Goal: Task Accomplishment & Management: Complete application form

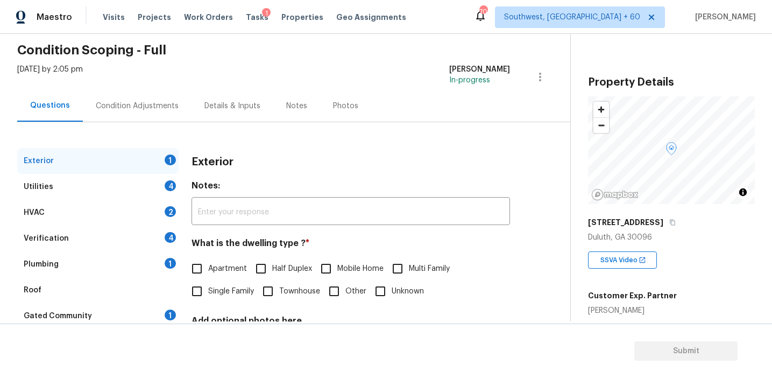
scroll to position [105, 0]
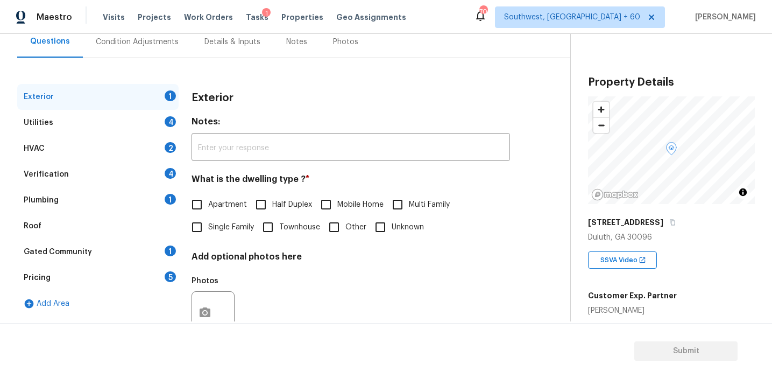
click at [148, 267] on div "Pricing 5" at bounding box center [97, 278] width 161 height 26
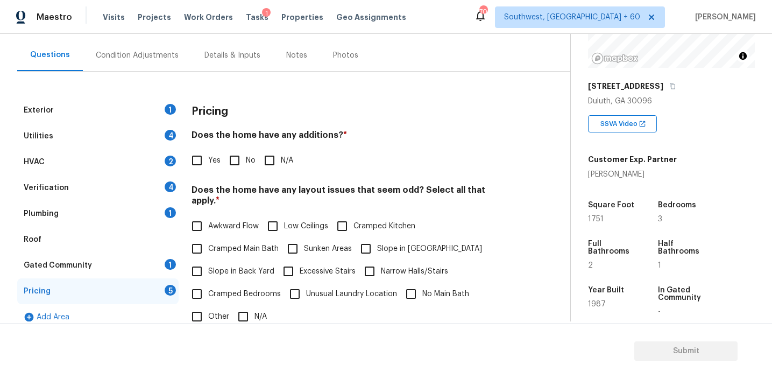
scroll to position [137, 0]
click at [171, 46] on div "Condition Adjustments" at bounding box center [137, 55] width 109 height 32
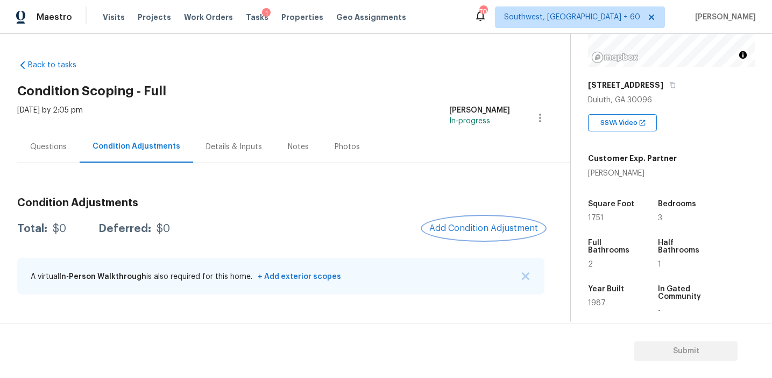
click at [447, 222] on button "Add Condition Adjustment" at bounding box center [484, 228] width 122 height 23
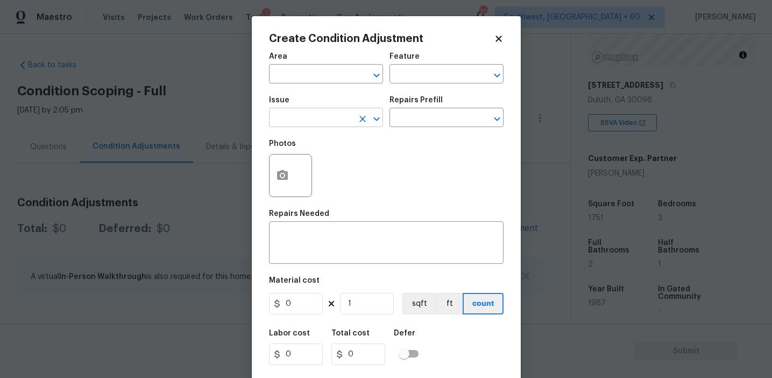
click at [310, 126] on input "text" at bounding box center [311, 118] width 84 height 17
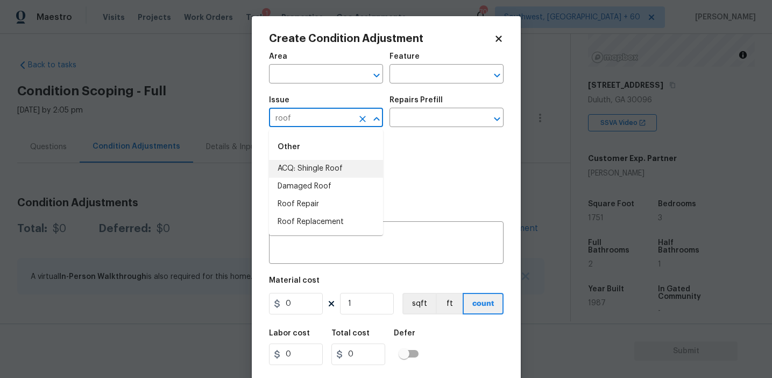
click at [337, 171] on li "ACQ: Shingle Roof" at bounding box center [326, 169] width 114 height 18
type input "ACQ: Shingle Roof"
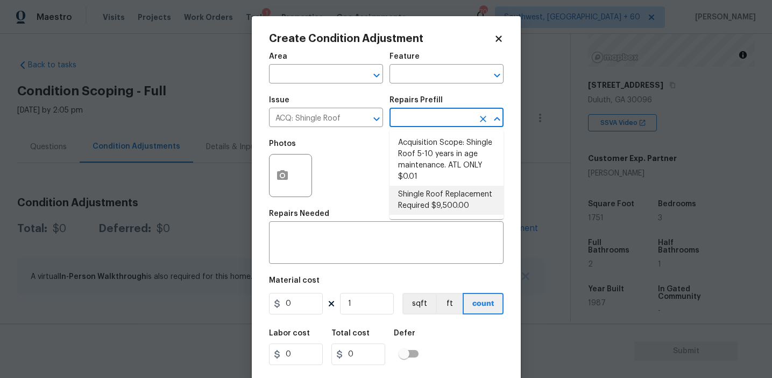
click at [423, 203] on li "Shingle Roof Replacement Required $9,500.00" at bounding box center [446, 200] width 114 height 29
type input "Acquisition"
type textarea "Acquisition Scope: Shingle Roof Replacement required."
type input "9500"
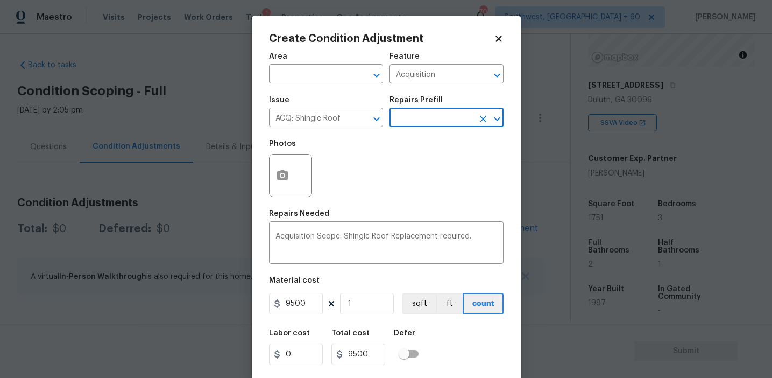
scroll to position [24, 0]
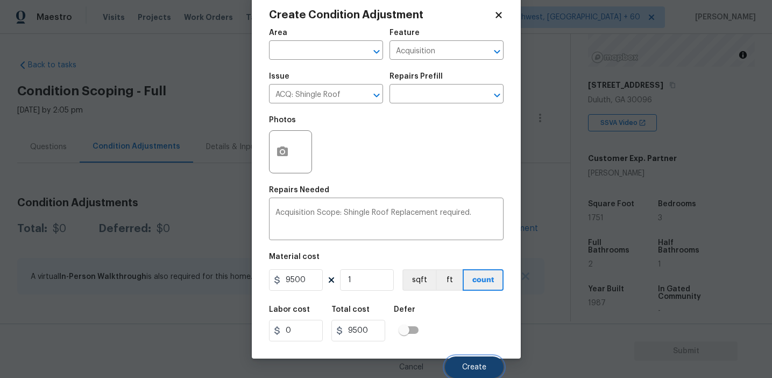
click at [461, 363] on button "Create" at bounding box center [474, 367] width 59 height 22
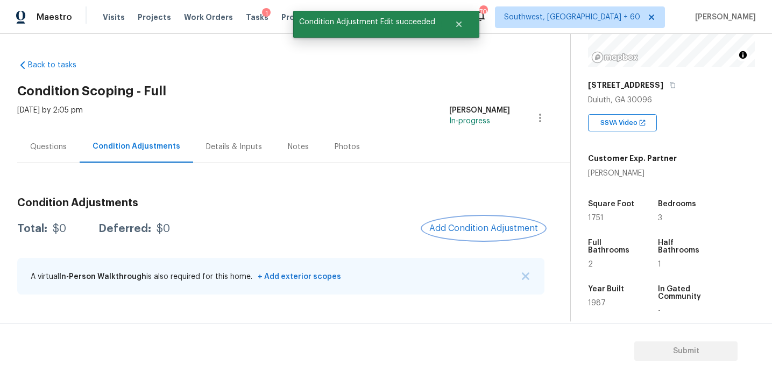
scroll to position [0, 0]
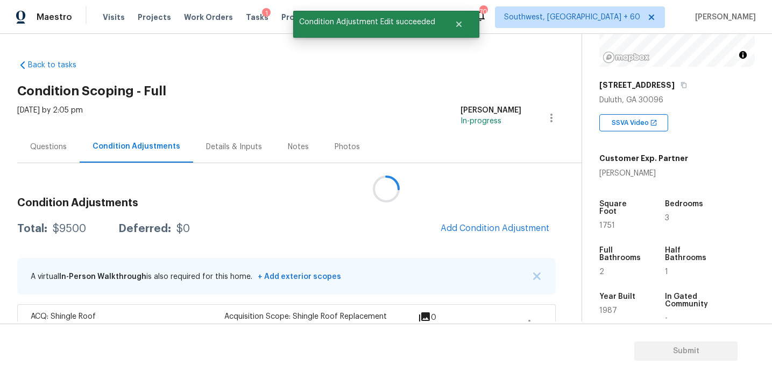
click at [493, 230] on div at bounding box center [386, 189] width 772 height 378
click at [493, 230] on span "Add Condition Adjustment" at bounding box center [495, 228] width 109 height 10
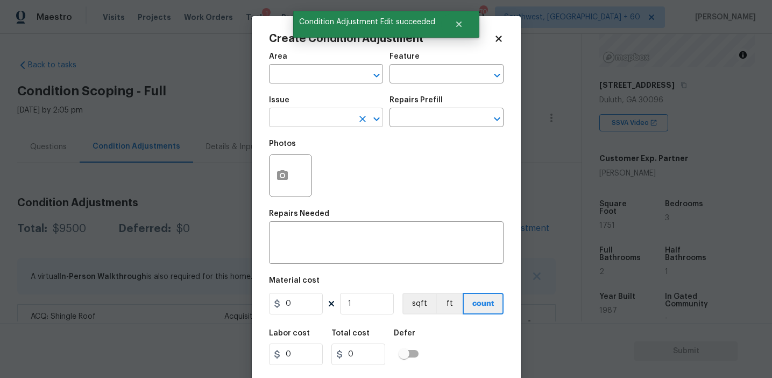
click at [334, 118] on input "text" at bounding box center [311, 118] width 84 height 17
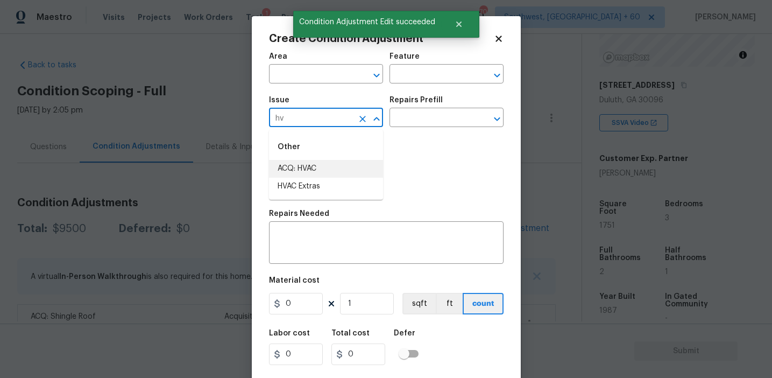
click at [347, 165] on li "ACQ: HVAC" at bounding box center [326, 169] width 114 height 18
type input "ACQ: HVAC"
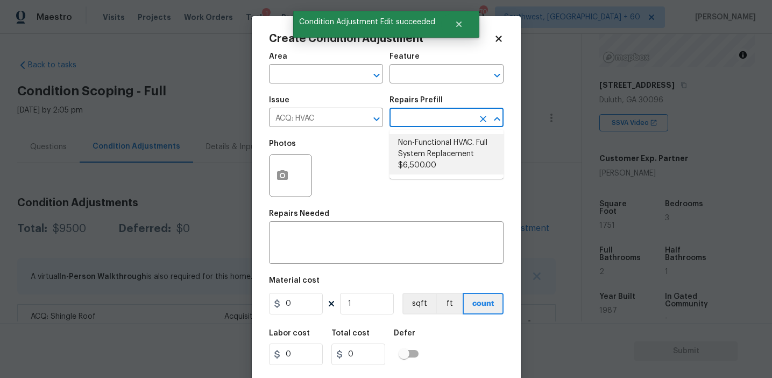
click at [417, 158] on li "Non-Functional HVAC. Full System Replacement $6,500.00" at bounding box center [446, 154] width 114 height 40
type input "Acquisition"
type textarea "Acquisition Scope: Full System Replacement"
type input "6500"
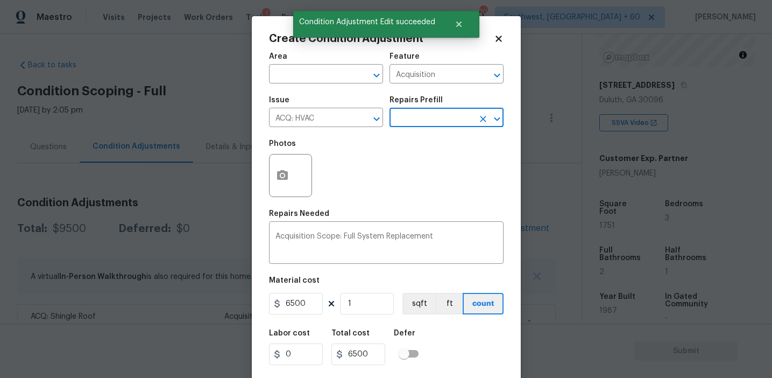
scroll to position [24, 0]
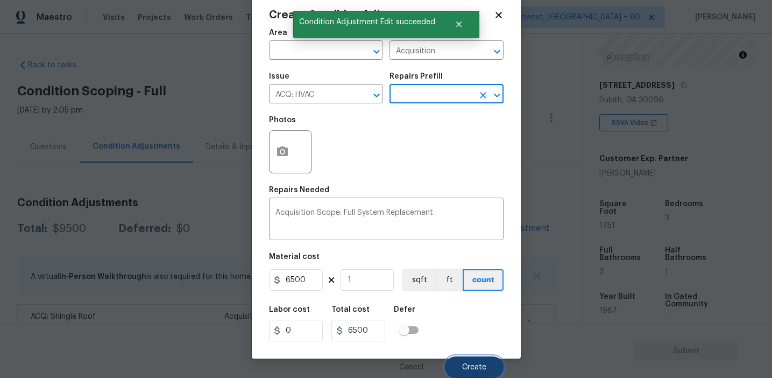
click at [466, 367] on span "Create" at bounding box center [474, 367] width 24 height 8
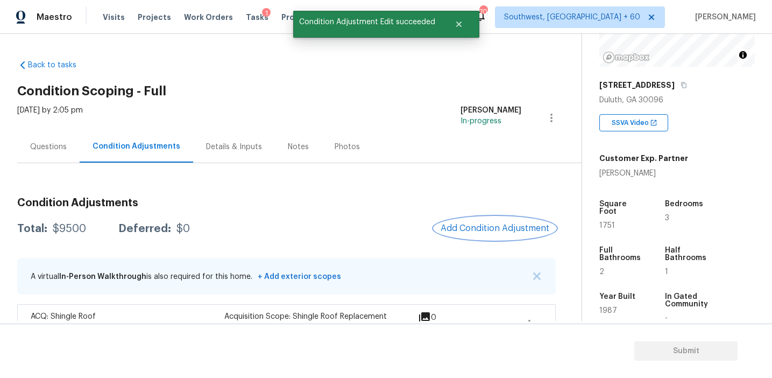
scroll to position [0, 0]
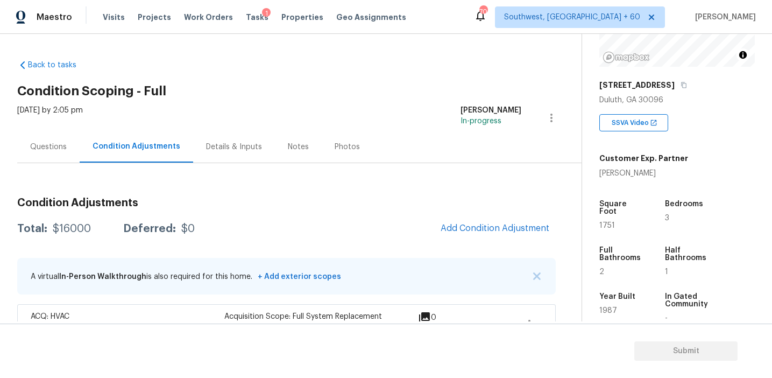
click at [180, 110] on div "Wed, Oct 01 2025 by 2:05 pm Afran Peeran In-progress" at bounding box center [299, 118] width 564 height 26
click at [62, 148] on div "Questions" at bounding box center [48, 146] width 37 height 11
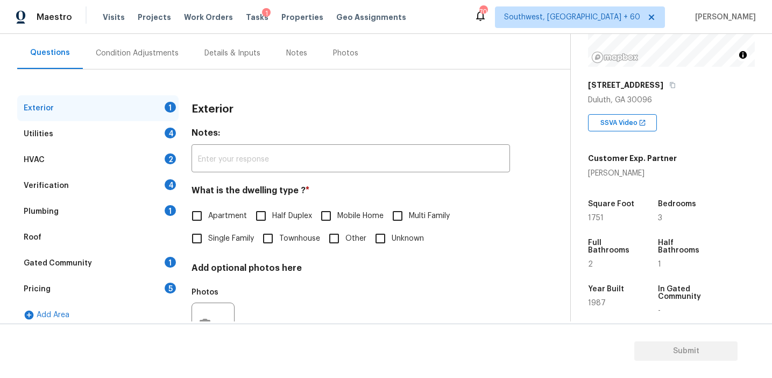
scroll to position [94, 0]
click at [86, 290] on div "Pricing 5" at bounding box center [97, 288] width 161 height 26
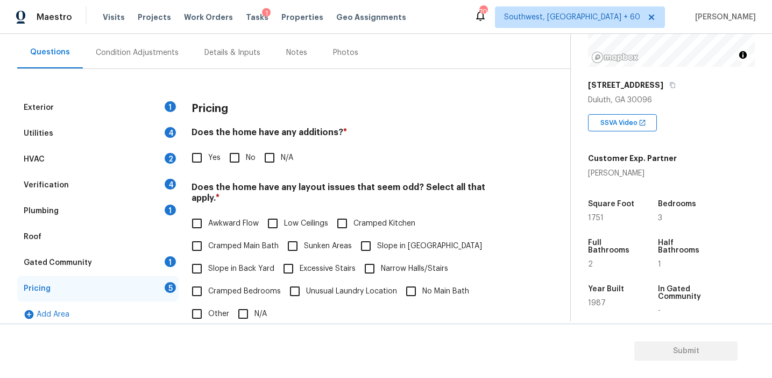
click at [333, 131] on h4 "Does the home have any additions? *" at bounding box center [350, 134] width 318 height 15
click at [464, 176] on div "Pricing Does the home have any additions? * Yes No N/A Does the home have any l…" at bounding box center [350, 304] width 318 height 418
click at [237, 160] on input "No" at bounding box center [234, 157] width 23 height 23
checkbox input "true"
click at [241, 263] on span "Slope in Back Yard" at bounding box center [241, 268] width 66 height 11
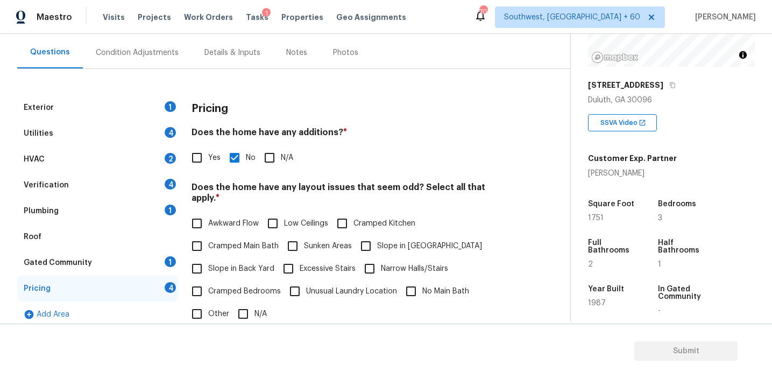
click at [208, 257] on input "Slope in Back Yard" at bounding box center [197, 268] width 23 height 23
checkbox input "true"
click at [361, 240] on input "Slope in [GEOGRAPHIC_DATA]" at bounding box center [365, 247] width 23 height 23
checkbox input "true"
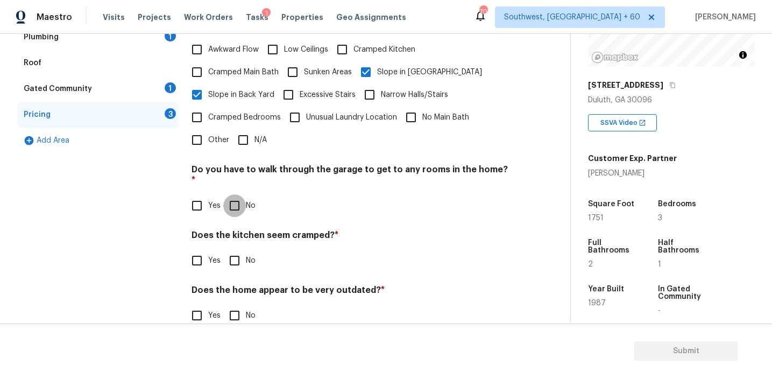
click at [237, 194] on input "No" at bounding box center [234, 205] width 23 height 23
checkbox input "true"
click at [240, 250] on input "No" at bounding box center [234, 261] width 23 height 23
checkbox input "true"
click at [232, 305] on input "No" at bounding box center [234, 316] width 23 height 23
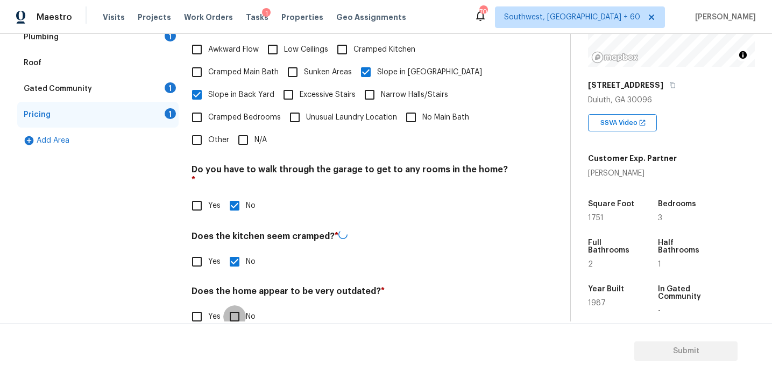
checkbox input "true"
click at [158, 86] on div "Gated Community 1" at bounding box center [97, 89] width 161 height 26
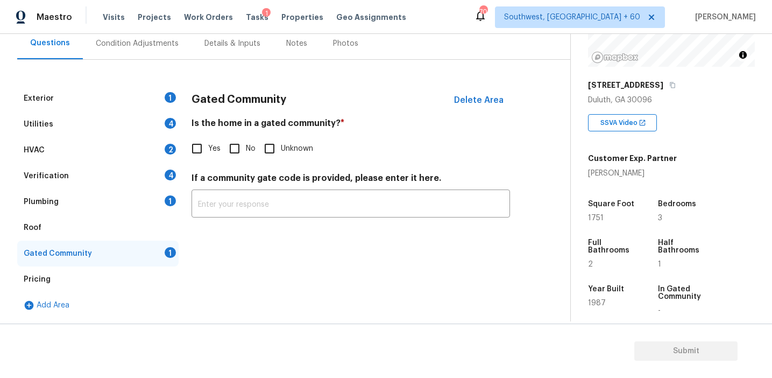
click at [237, 146] on input "No" at bounding box center [234, 148] width 23 height 23
checkbox input "true"
click at [149, 202] on div "Plumbing 1" at bounding box center [97, 202] width 161 height 26
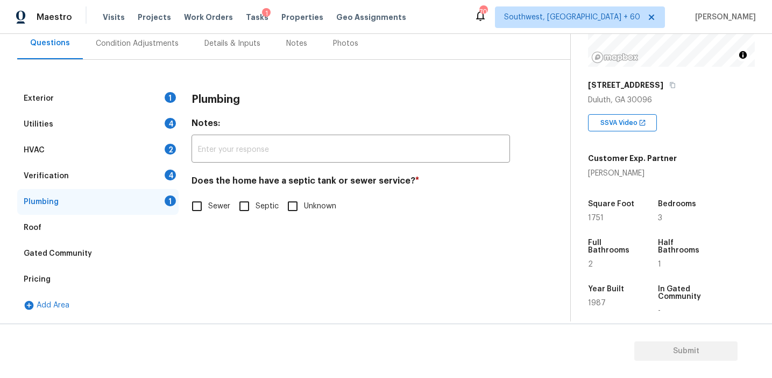
click at [211, 204] on span "Sewer" at bounding box center [219, 206] width 22 height 11
click at [208, 204] on input "Sewer" at bounding box center [197, 206] width 23 height 23
checkbox input "true"
click at [151, 167] on div "Verification 4" at bounding box center [97, 176] width 161 height 26
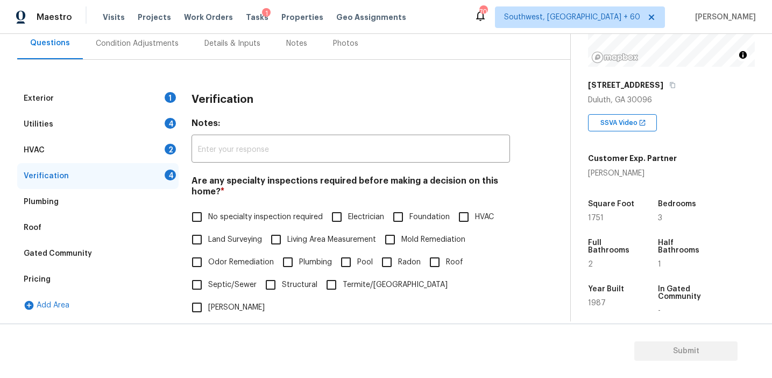
click at [221, 218] on span "No specialty inspection required" at bounding box center [265, 216] width 115 height 11
click at [208, 218] on input "No specialty inspection required" at bounding box center [197, 216] width 23 height 23
checkbox input "true"
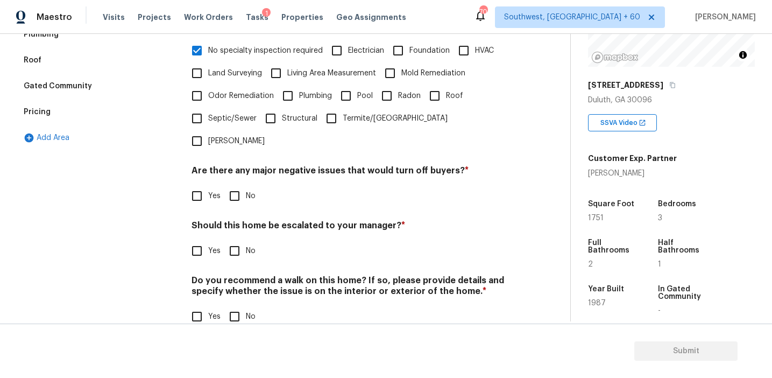
click at [233, 184] on input "No" at bounding box center [234, 195] width 23 height 23
checkbox input "true"
click at [235, 239] on input "No" at bounding box center [234, 250] width 23 height 23
checkbox input "true"
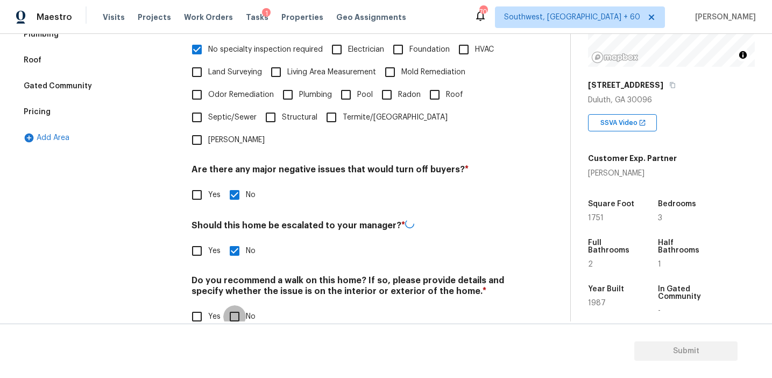
click at [239, 305] on input "No" at bounding box center [234, 316] width 23 height 23
checkbox input "true"
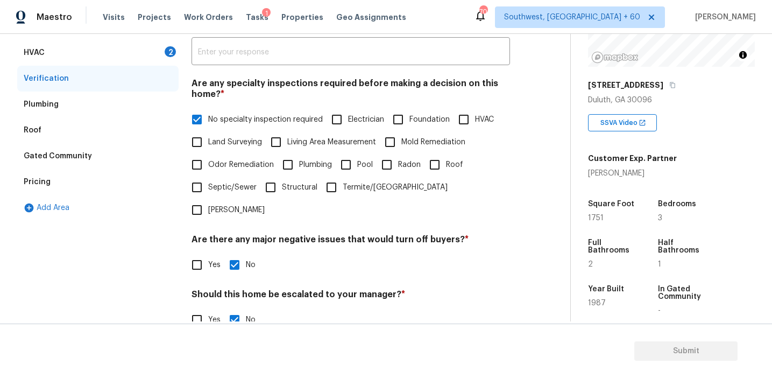
click at [162, 52] on div "HVAC 2" at bounding box center [97, 53] width 161 height 26
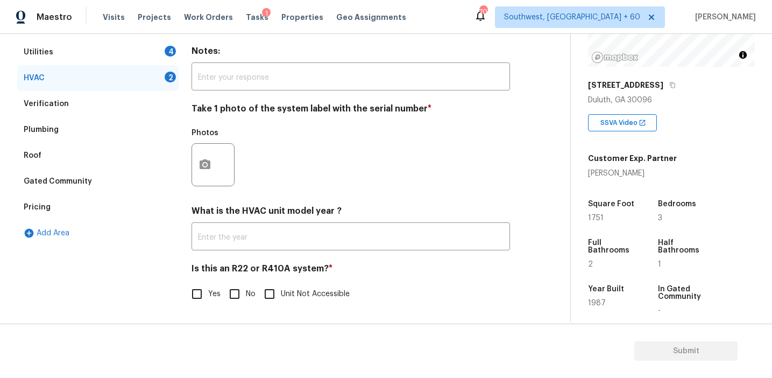
click at [235, 280] on div "Is this an R22 or R410A system? * Yes No Unit Not Accessible" at bounding box center [350, 284] width 318 height 42
click at [233, 297] on input "No" at bounding box center [234, 293] width 23 height 23
checkbox input "true"
click at [203, 157] on button "button" at bounding box center [205, 164] width 26 height 42
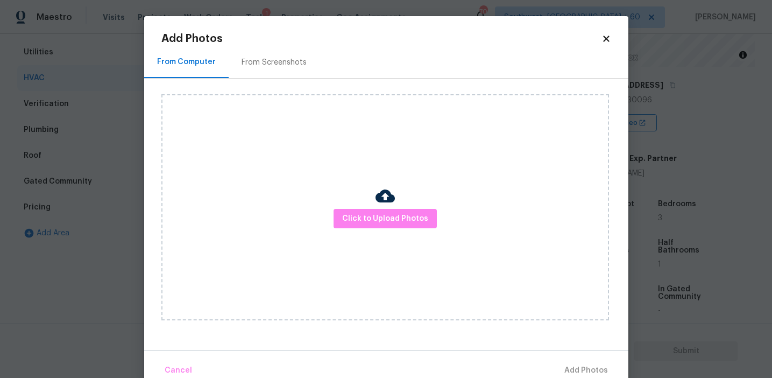
click at [258, 65] on div "From Screenshots" at bounding box center [273, 62] width 65 height 11
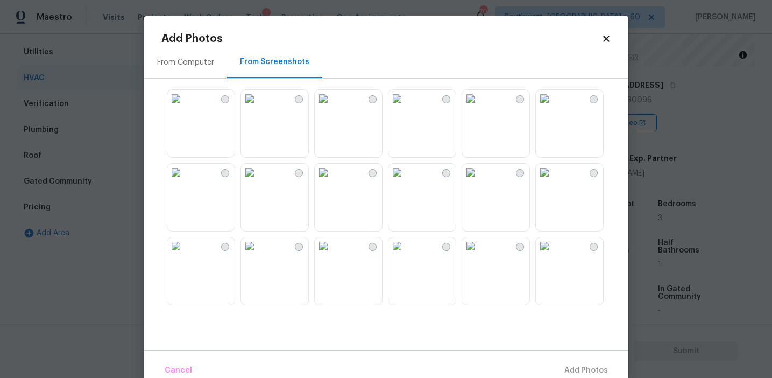
click at [324, 181] on img at bounding box center [323, 172] width 17 height 17
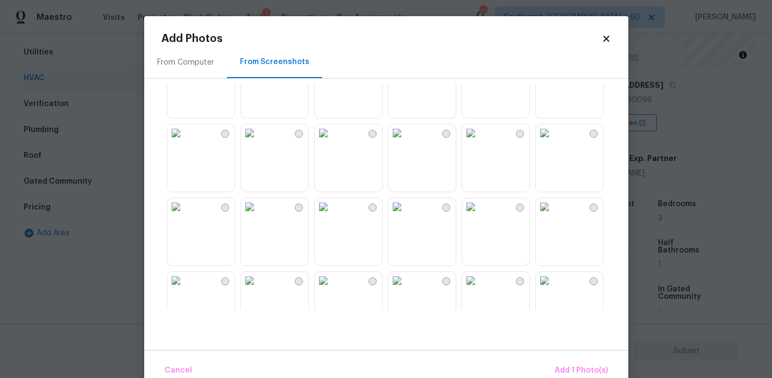
scroll to position [751, 0]
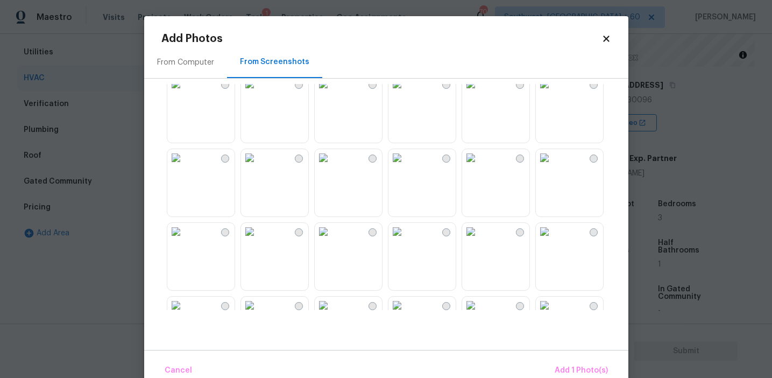
click at [553, 93] on img at bounding box center [544, 83] width 17 height 17
click at [573, 371] on span "Add 2 Photo(s)" at bounding box center [580, 370] width 55 height 13
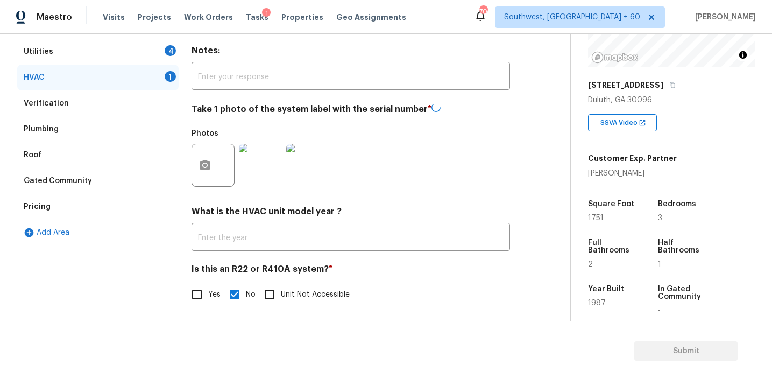
click at [167, 49] on div "4" at bounding box center [170, 50] width 11 height 11
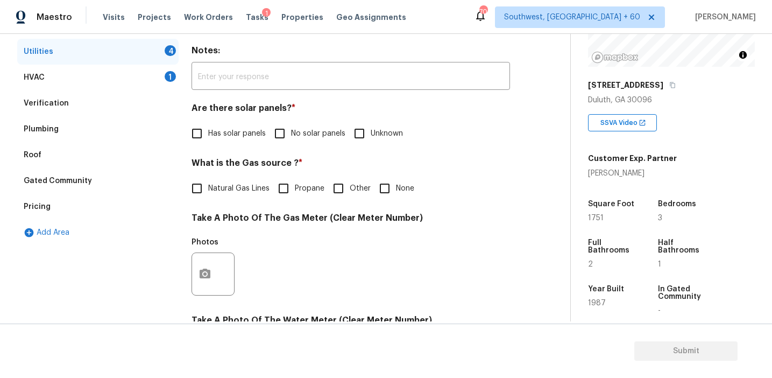
click at [300, 128] on span "No solar panels" at bounding box center [318, 133] width 54 height 11
click at [291, 128] on input "No solar panels" at bounding box center [279, 133] width 23 height 23
checkbox input "true"
click at [226, 188] on span "Natural Gas Lines" at bounding box center [238, 188] width 61 height 11
click at [208, 188] on input "Natural Gas Lines" at bounding box center [197, 188] width 23 height 23
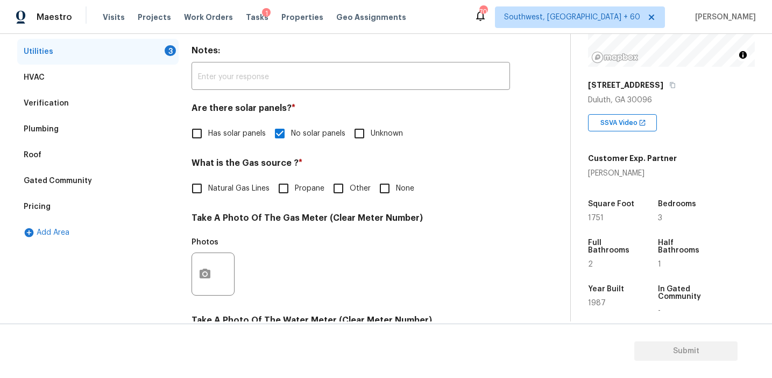
checkbox input "true"
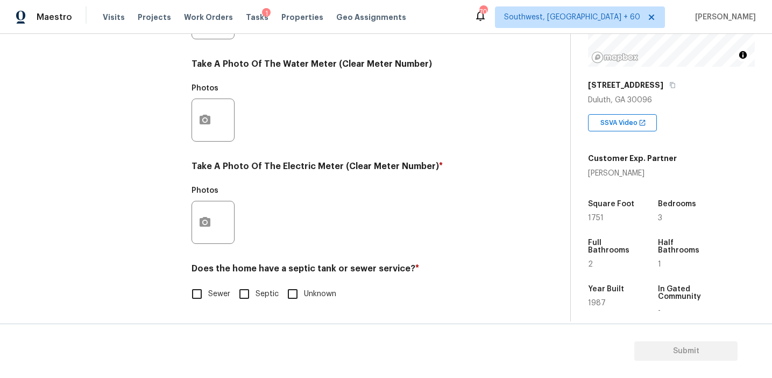
click at [200, 286] on input "Sewer" at bounding box center [197, 293] width 23 height 23
checkbox input "true"
click at [207, 239] on button "button" at bounding box center [205, 222] width 26 height 42
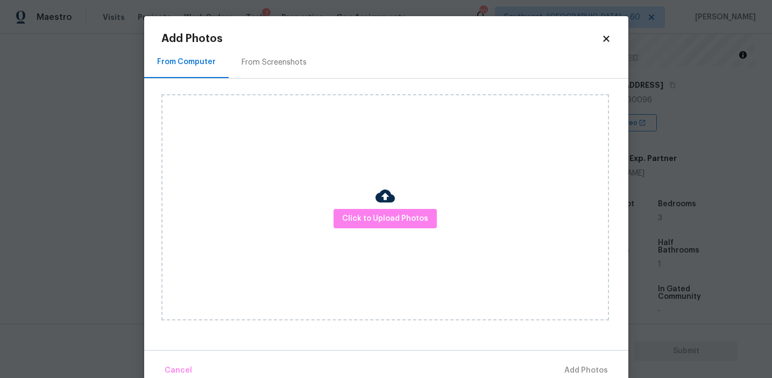
click at [378, 201] on img at bounding box center [384, 195] width 19 height 19
click at [378, 222] on span "Click to Upload Photos" at bounding box center [385, 218] width 86 height 13
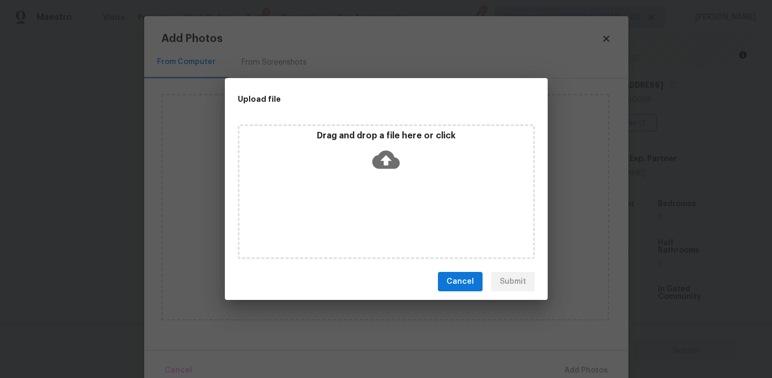
click at [377, 168] on icon at bounding box center [385, 159] width 27 height 27
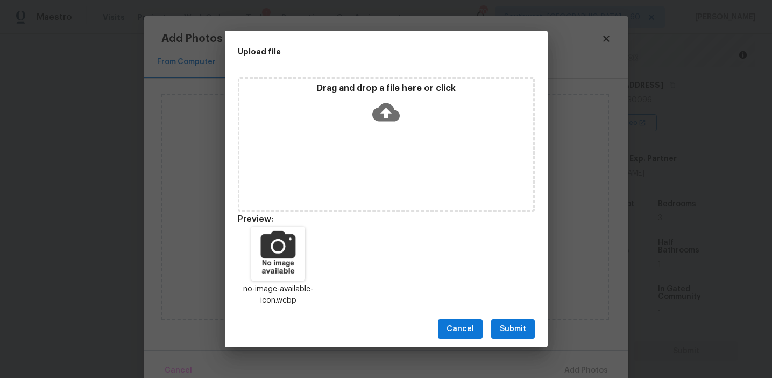
click at [504, 327] on span "Submit" at bounding box center [513, 328] width 26 height 13
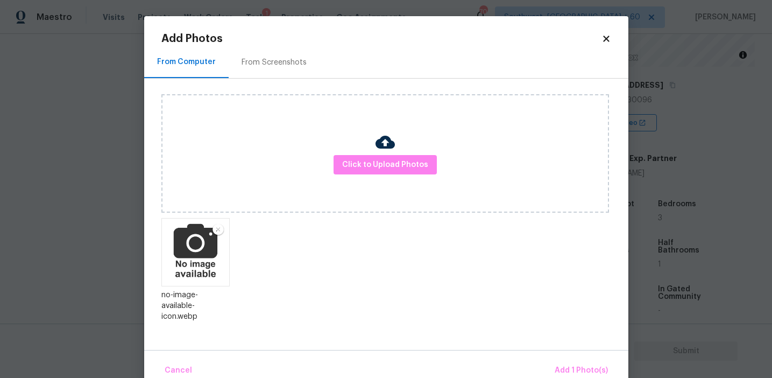
click at [564, 357] on div "Cancel Add 1 Photo(s)" at bounding box center [386, 366] width 484 height 32
click at [560, 368] on span "Add 1 Photo(s)" at bounding box center [581, 370] width 53 height 13
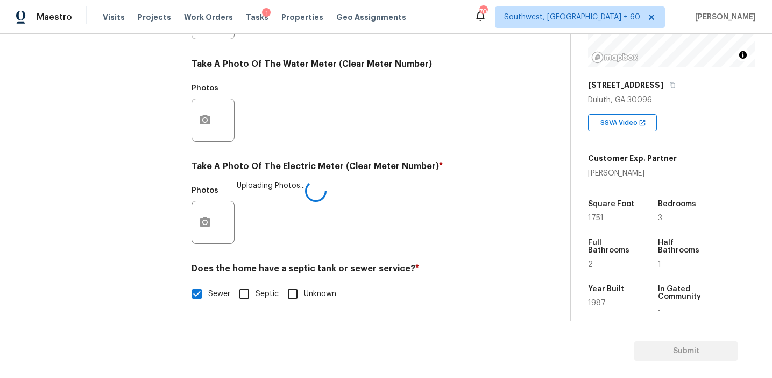
click at [377, 223] on div "Photos Uploading Photos..." at bounding box center [350, 215] width 318 height 70
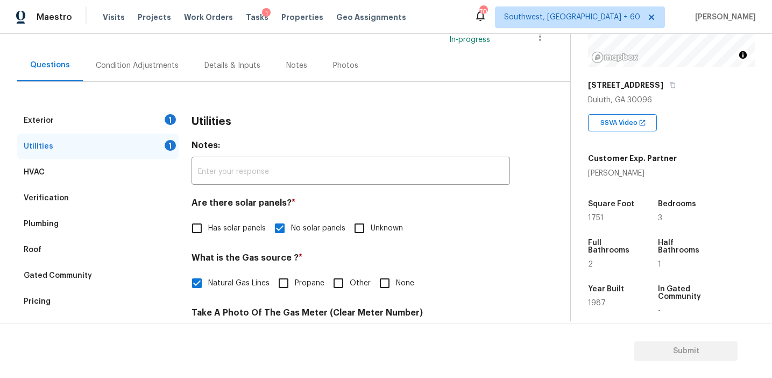
scroll to position [88, 0]
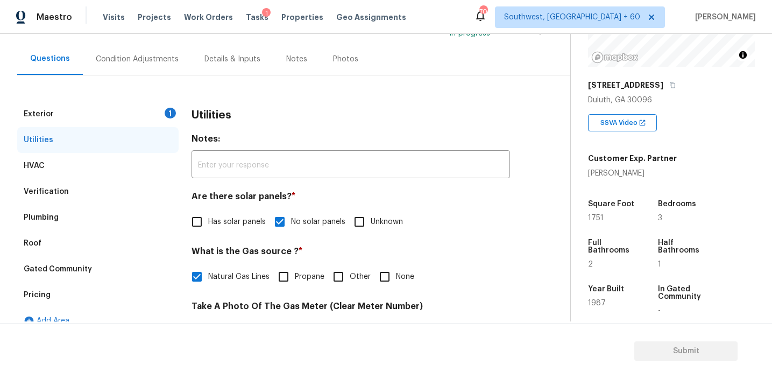
click at [155, 116] on div "Exterior 1" at bounding box center [97, 114] width 161 height 26
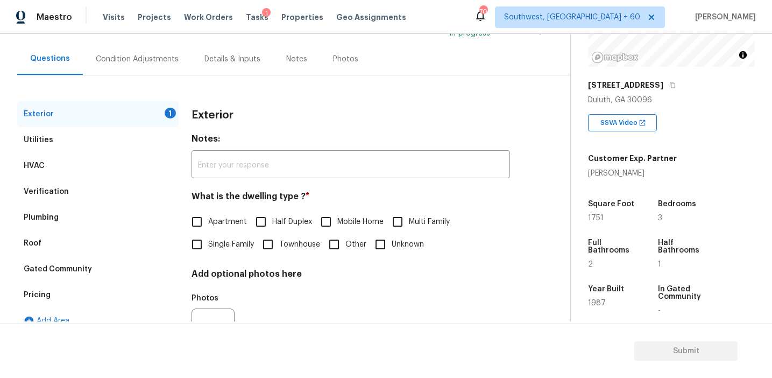
click at [210, 243] on span "Single Family" at bounding box center [231, 244] width 46 height 11
click at [208, 243] on input "Single Family" at bounding box center [197, 244] width 23 height 23
checkbox input "true"
click at [159, 56] on div "Condition Adjustments" at bounding box center [137, 59] width 83 height 11
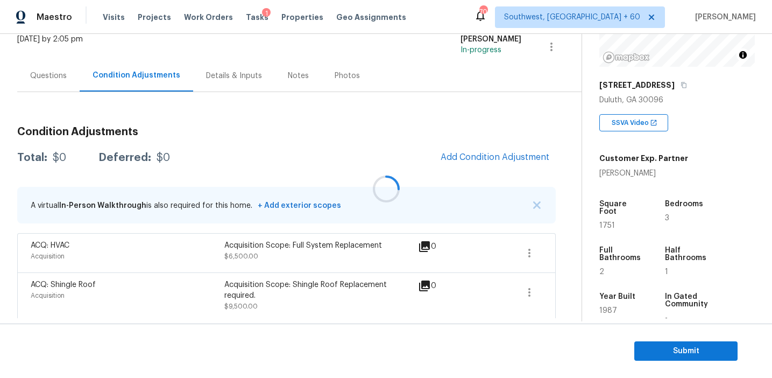
scroll to position [72, 0]
click at [527, 254] on icon "button" at bounding box center [529, 252] width 13 height 13
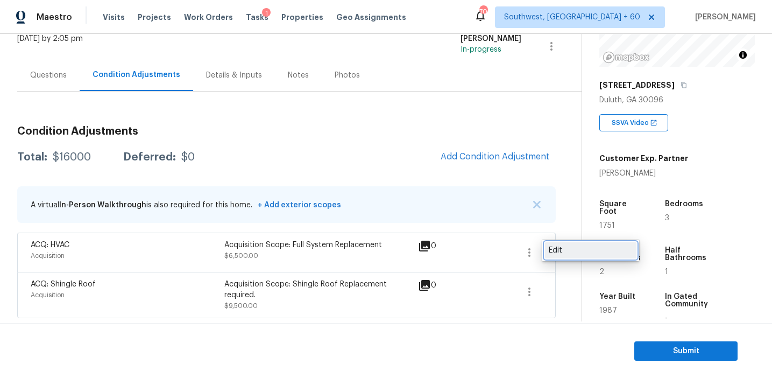
click at [568, 252] on div "Edit" at bounding box center [591, 250] width 84 height 11
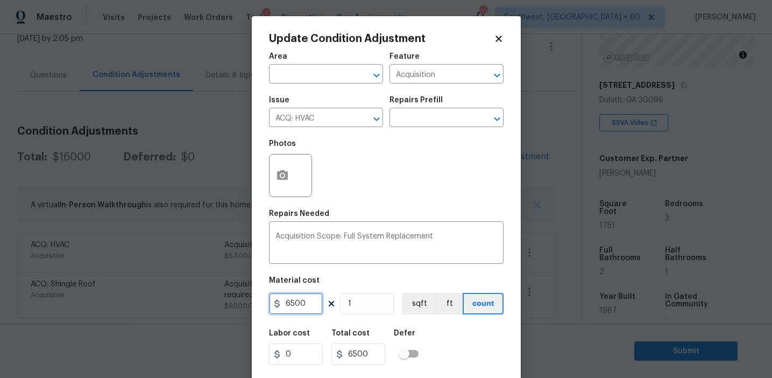
click at [315, 304] on input "6500" at bounding box center [296, 304] width 54 height 22
type input "250"
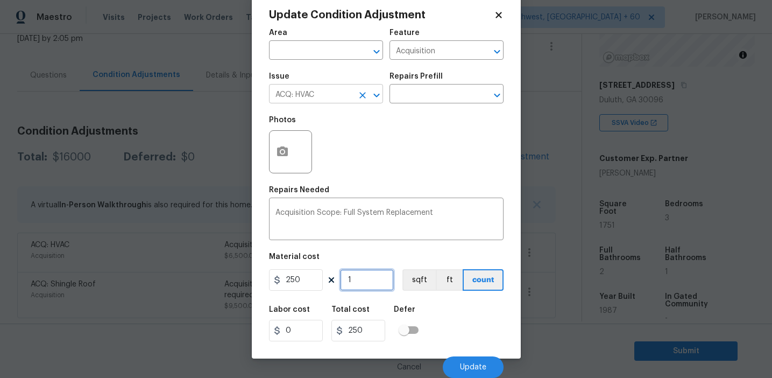
click at [364, 95] on icon "Clear" at bounding box center [362, 95] width 11 height 11
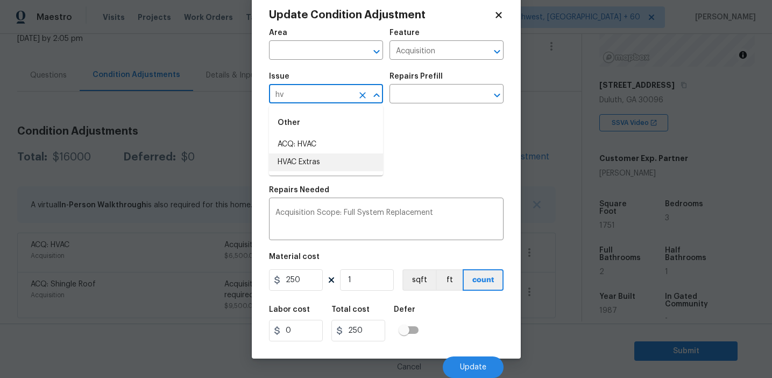
click at [349, 165] on li "HVAC Extras" at bounding box center [326, 162] width 114 height 18
type input "HVAC Extras"
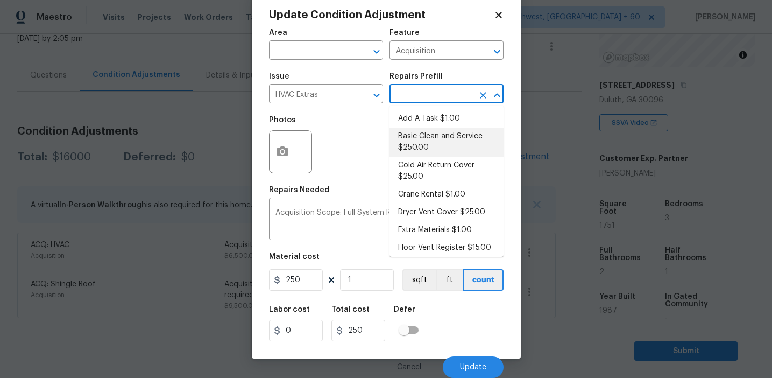
click at [439, 150] on li "Basic Clean and Service $250.00" at bounding box center [446, 141] width 114 height 29
type input "HVAC"
type textarea "General Service HVAC system including: cleaning condenser and evaporator coils,…"
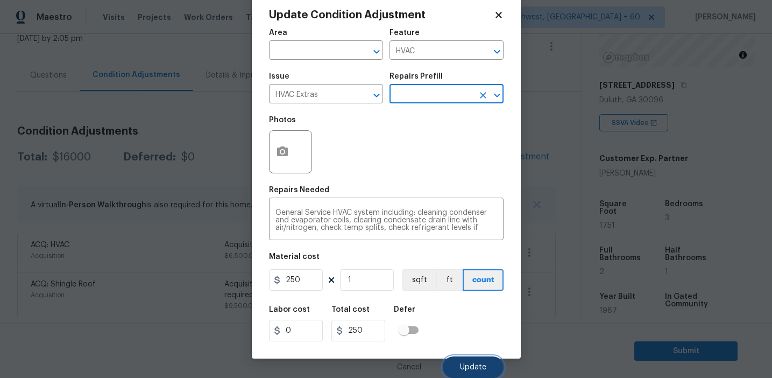
click at [470, 371] on span "Update" at bounding box center [473, 367] width 26 height 8
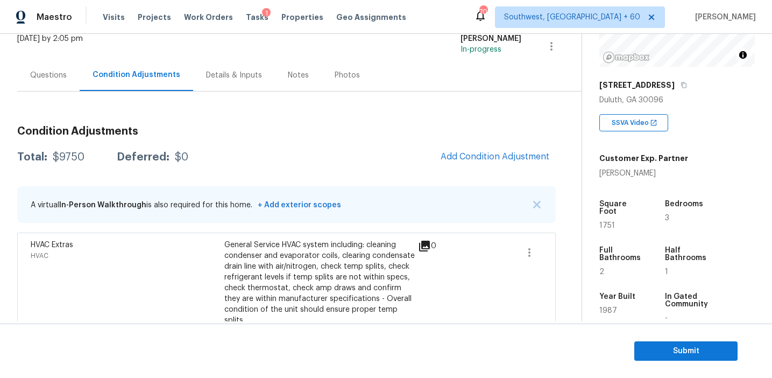
scroll to position [0, 0]
click at [377, 239] on div "General Service HVAC system including: cleaning condenser and evaporator coils,…" at bounding box center [321, 282] width 194 height 86
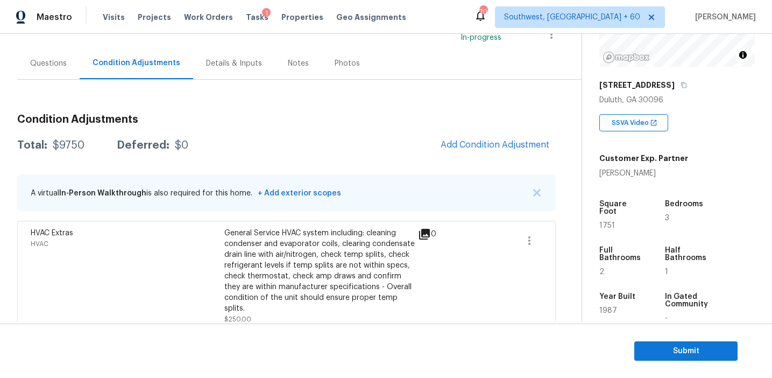
scroll to position [91, 0]
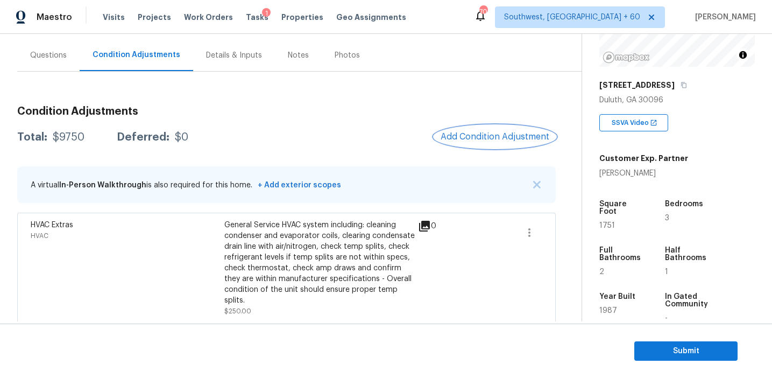
click at [477, 131] on button "Add Condition Adjustment" at bounding box center [495, 136] width 122 height 23
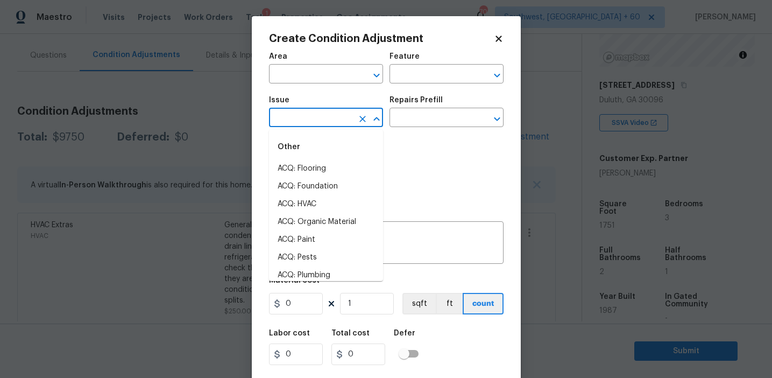
click at [338, 117] on input "text" at bounding box center [311, 118] width 84 height 17
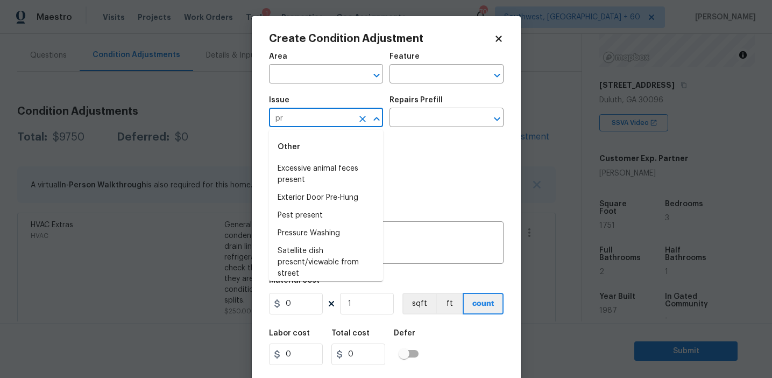
click at [338, 117] on input "pr" at bounding box center [311, 118] width 84 height 17
type input "p"
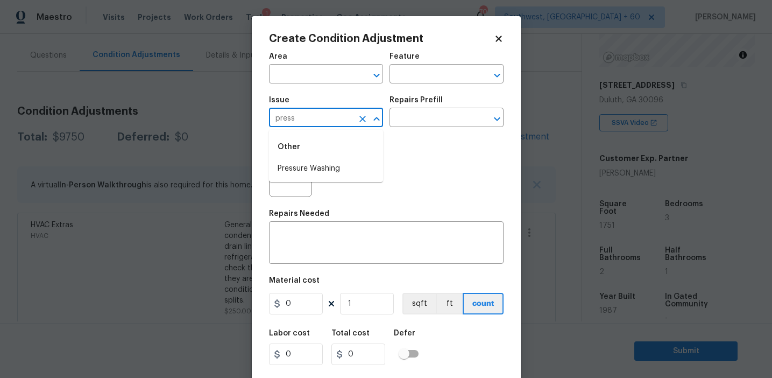
click at [316, 171] on li "Pressure Washing" at bounding box center [326, 169] width 114 height 18
type input "Pressure Washing"
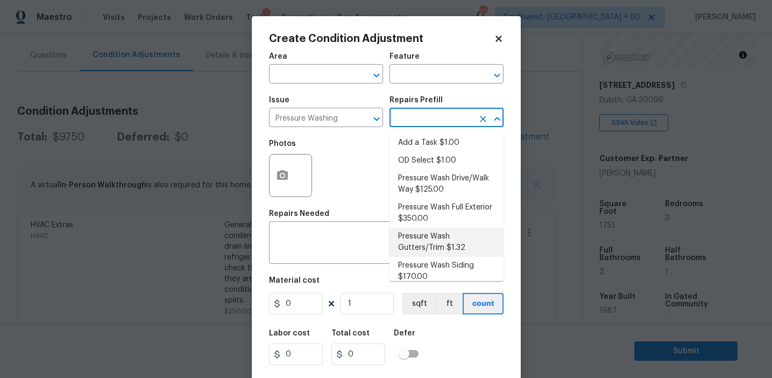
click at [421, 230] on li "Pressure Wash Gutters/Trim $1.32" at bounding box center [446, 242] width 114 height 29
type input "Siding"
type textarea "Protect areas as needed for pressure washing. Pressure wash the gutters and tri…"
type input "1.32"
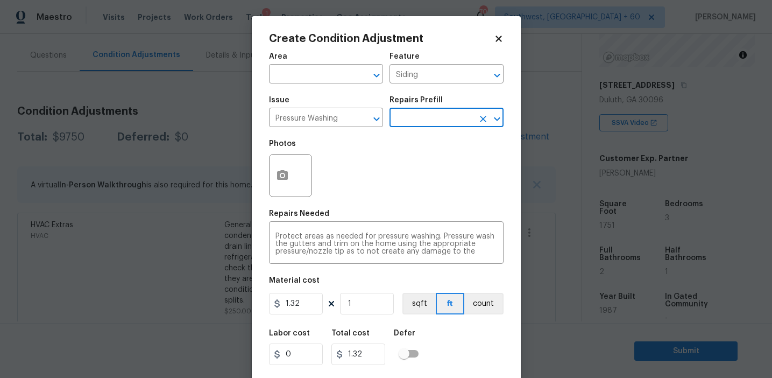
click at [432, 123] on input "text" at bounding box center [431, 118] width 84 height 17
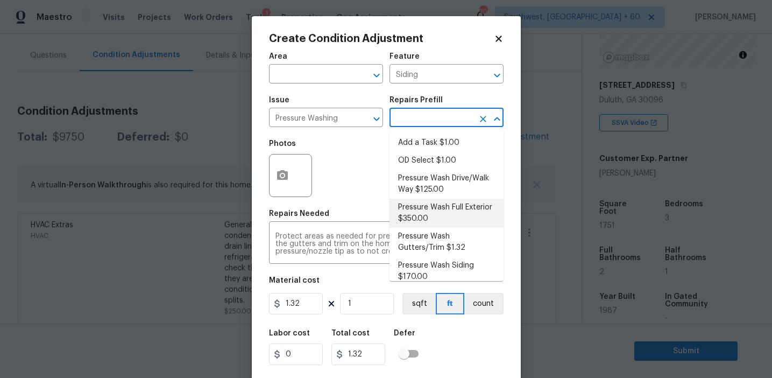
click at [430, 210] on li "Pressure Wash Full Exterior $350.00" at bounding box center [446, 212] width 114 height 29
type textarea "Pressure wash the House, Flatwork, Deck and Garage interior."
type input "350"
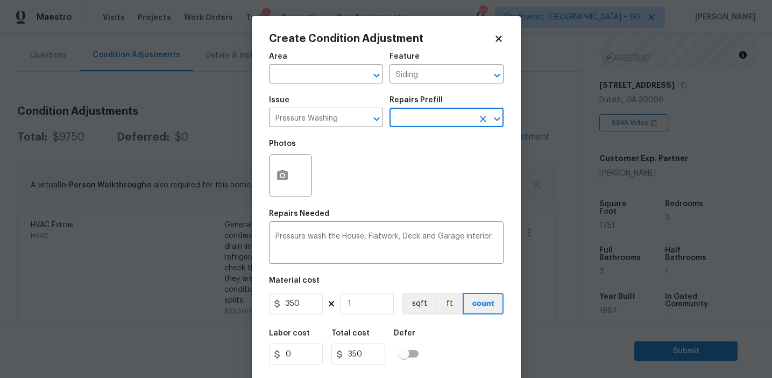
scroll to position [24, 0]
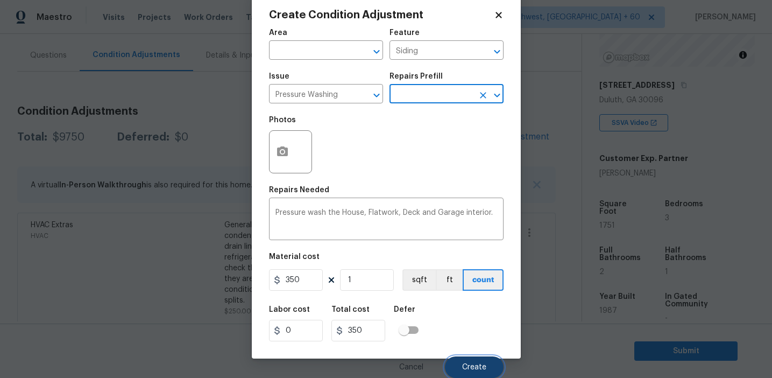
click at [475, 359] on button "Create" at bounding box center [474, 367] width 59 height 22
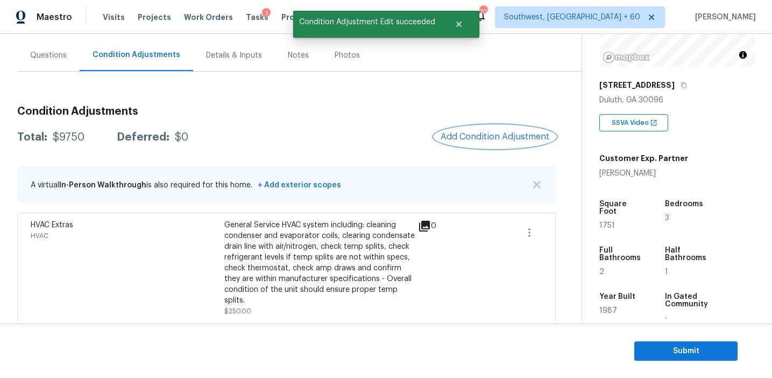
scroll to position [0, 0]
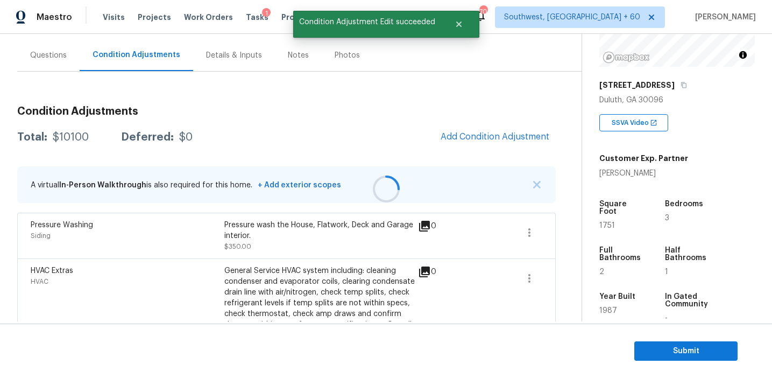
click at [494, 143] on div at bounding box center [386, 189] width 772 height 378
click at [494, 143] on button "Add Condition Adjustment" at bounding box center [495, 136] width 122 height 23
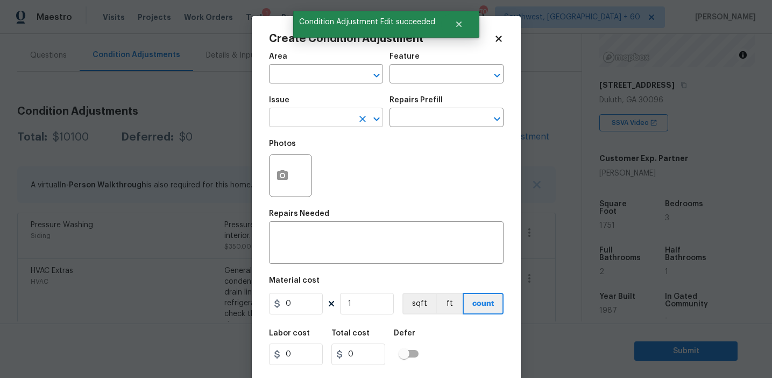
click at [280, 125] on input "text" at bounding box center [311, 118] width 84 height 17
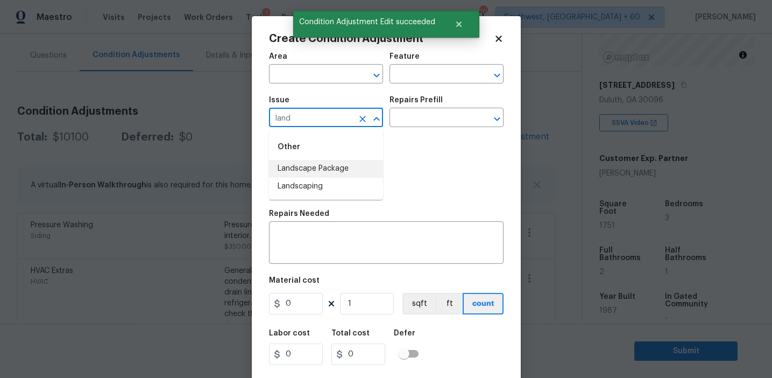
click at [304, 164] on li "Landscape Package" at bounding box center [326, 169] width 114 height 18
type input "Landscape Package"
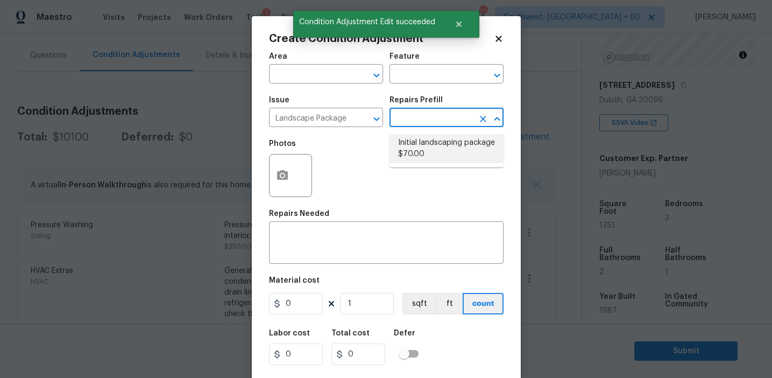
click at [403, 159] on li "Initial landscaping package $70.00" at bounding box center [446, 148] width 114 height 29
type input "Home Readiness Packages"
type textarea "Mowing of grass up to 6" in height. Mow, edge along driveways & sidewalks, trim…"
type input "70"
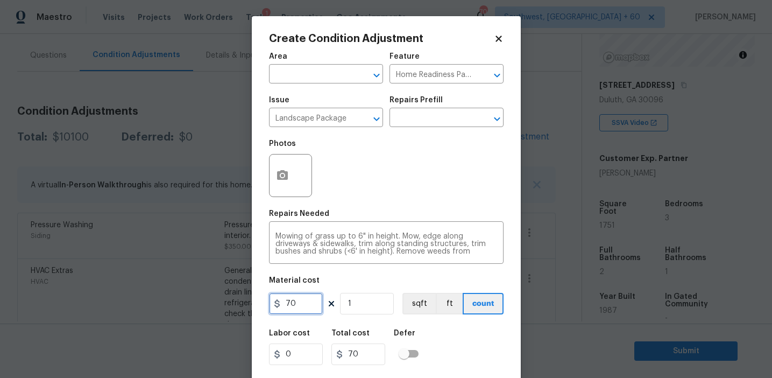
click at [289, 304] on input "70" at bounding box center [296, 304] width 54 height 22
type input "300"
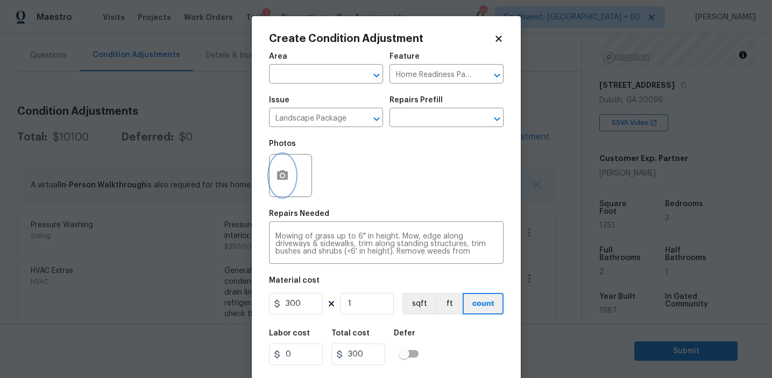
click at [283, 161] on button "button" at bounding box center [282, 175] width 26 height 42
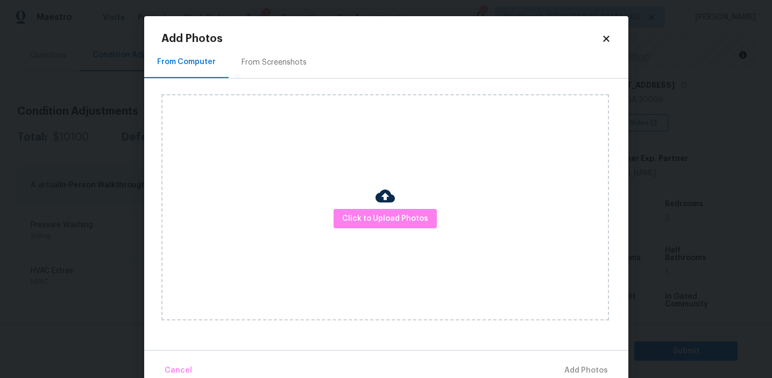
click at [285, 66] on div "From Screenshots" at bounding box center [273, 62] width 65 height 11
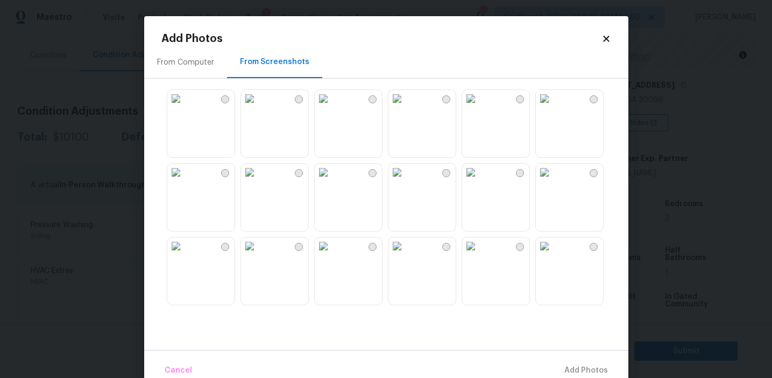
click at [184, 107] on img at bounding box center [175, 98] width 17 height 17
click at [258, 181] on img at bounding box center [249, 172] width 17 height 17
click at [406, 107] on img at bounding box center [396, 98] width 17 height 17
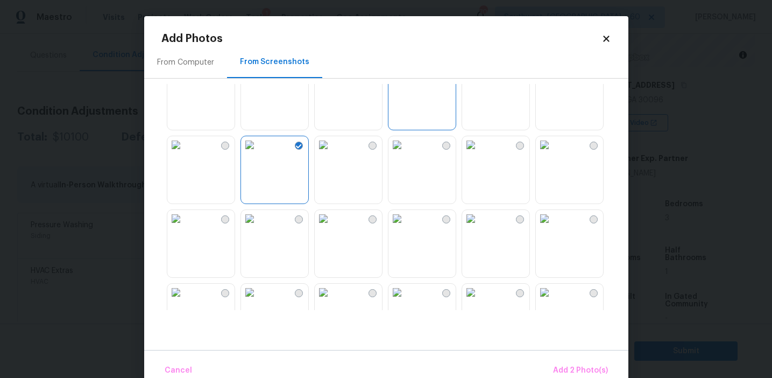
scroll to position [48, 0]
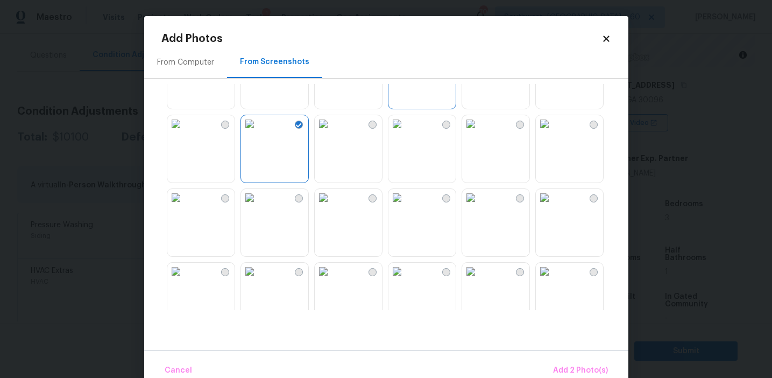
click at [406, 206] on img at bounding box center [396, 197] width 17 height 17
click at [184, 280] on img at bounding box center [175, 270] width 17 height 17
click at [258, 280] on img at bounding box center [249, 270] width 17 height 17
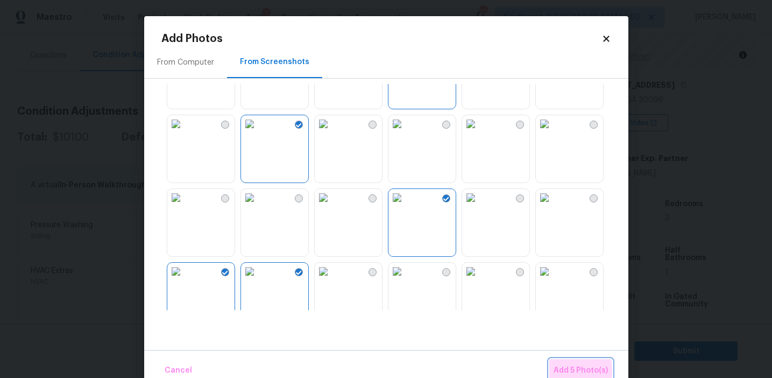
click at [558, 371] on span "Add 5 Photo(s)" at bounding box center [580, 370] width 54 height 13
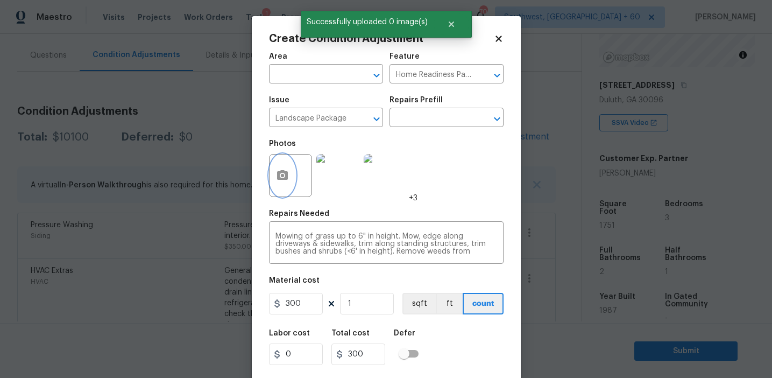
scroll to position [24, 0]
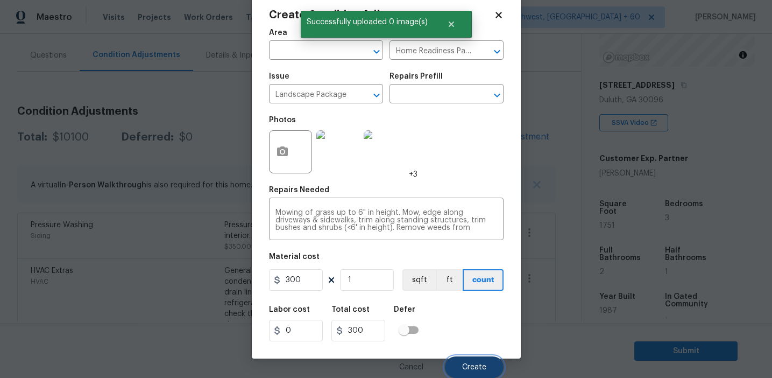
click at [472, 365] on span "Create" at bounding box center [474, 367] width 24 height 8
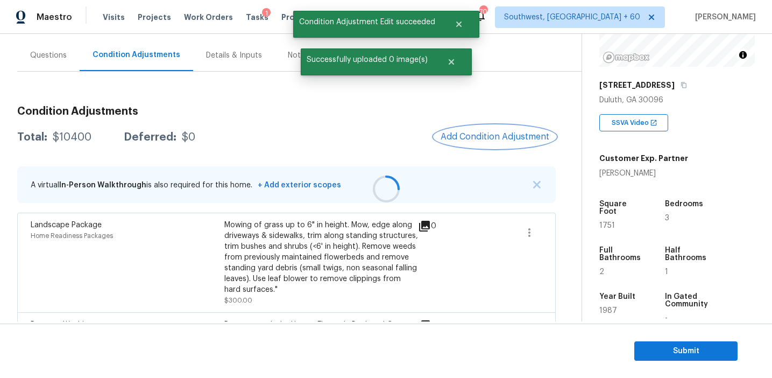
scroll to position [0, 0]
click at [471, 135] on span "Add Condition Adjustment" at bounding box center [495, 137] width 109 height 10
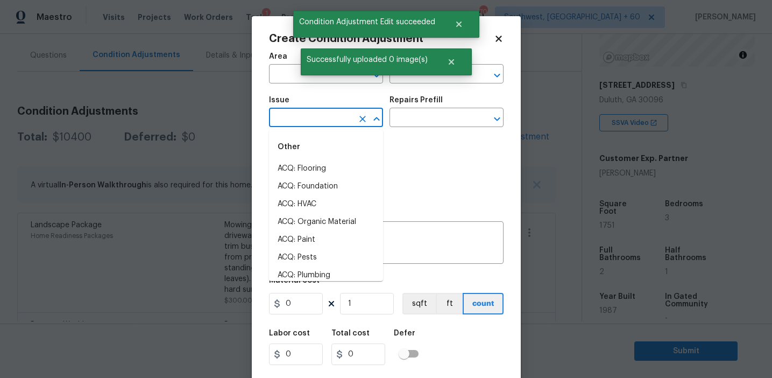
click at [287, 124] on input "text" at bounding box center [311, 118] width 84 height 17
type input "deb"
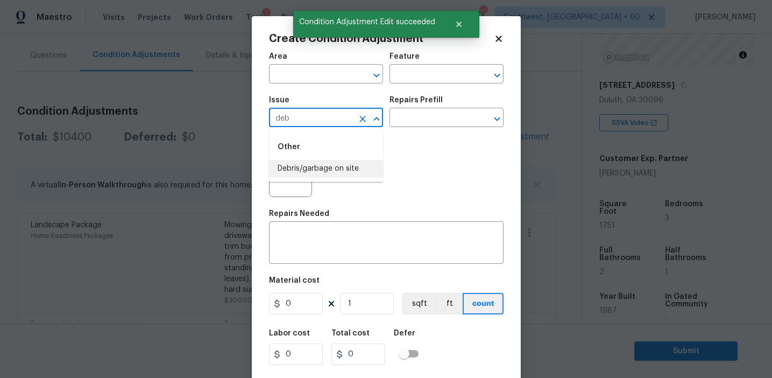
click at [322, 180] on ul "Other Debris/garbage on site" at bounding box center [326, 156] width 114 height 52
click at [326, 174] on li "Debris/garbage on site" at bounding box center [326, 169] width 114 height 18
type input "Debris/garbage on site"
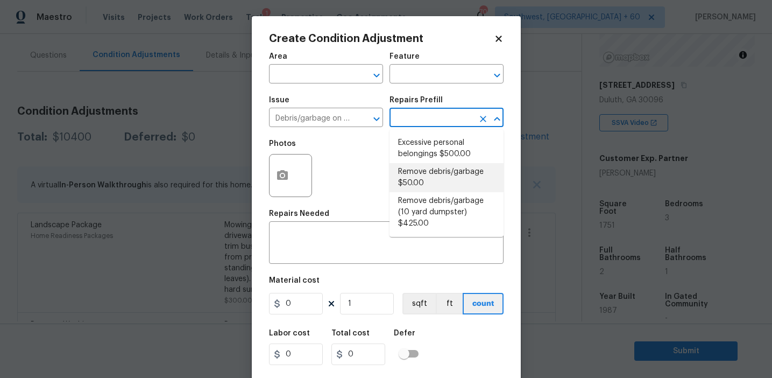
click at [417, 182] on li "Remove debris/garbage $50.00" at bounding box center [446, 177] width 114 height 29
type textarea "Remove, haul off, and properly dispose of any debris left by seller to offsite …"
type input "50"
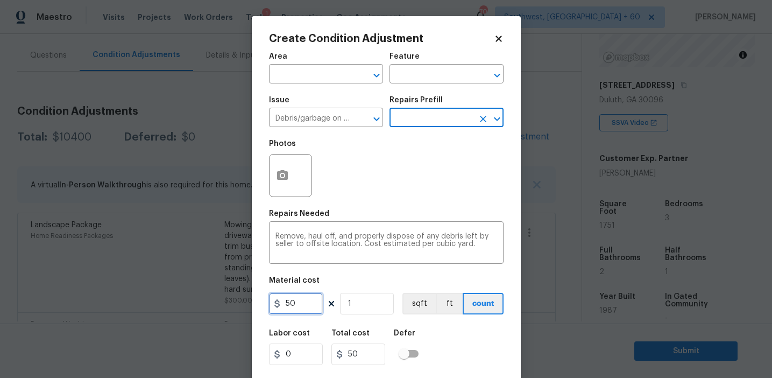
click at [283, 300] on input "50" at bounding box center [296, 304] width 54 height 22
type input "250"
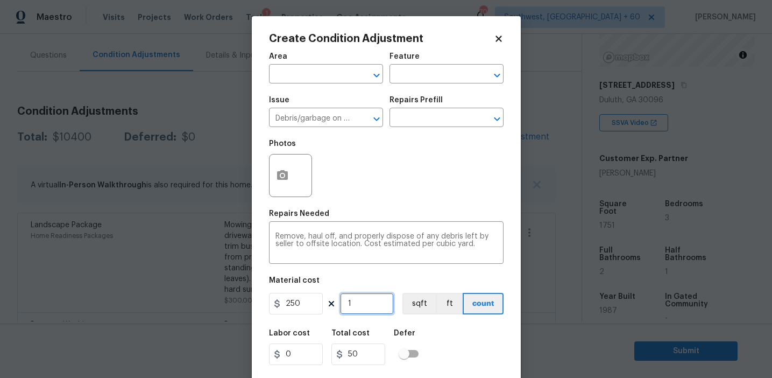
type input "250"
click at [280, 173] on icon "button" at bounding box center [282, 175] width 11 height 10
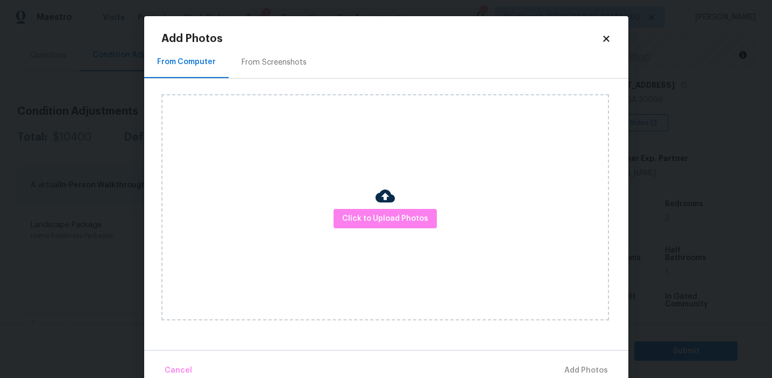
click at [276, 63] on div "From Screenshots" at bounding box center [273, 62] width 65 height 11
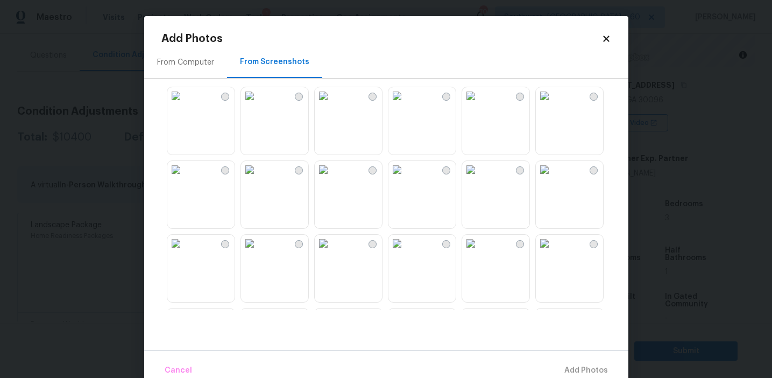
scroll to position [1027, 0]
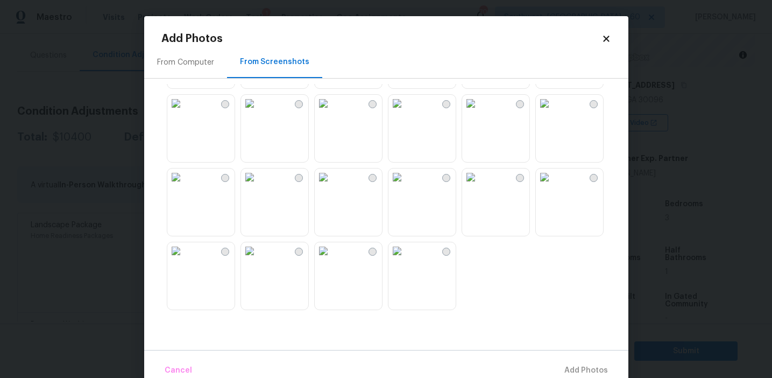
click at [406, 186] on img at bounding box center [396, 176] width 17 height 17
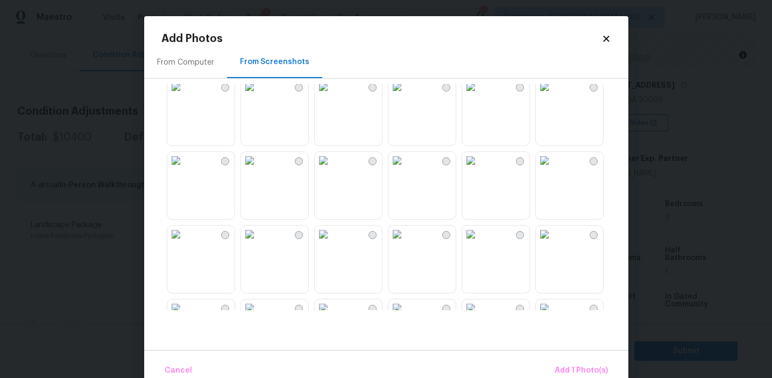
scroll to position [523, 0]
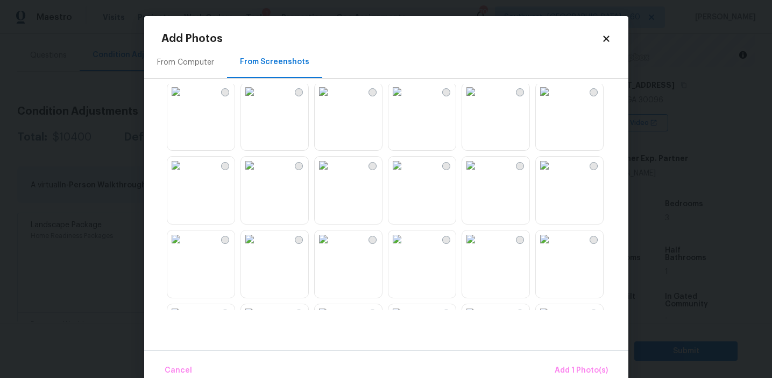
click at [479, 174] on img at bounding box center [470, 165] width 17 height 17
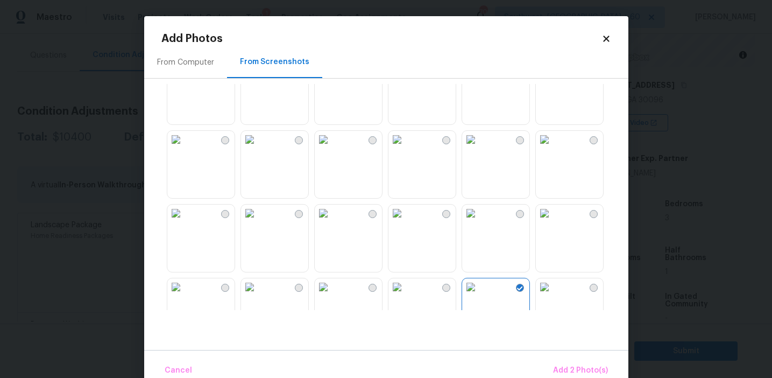
scroll to position [362, 0]
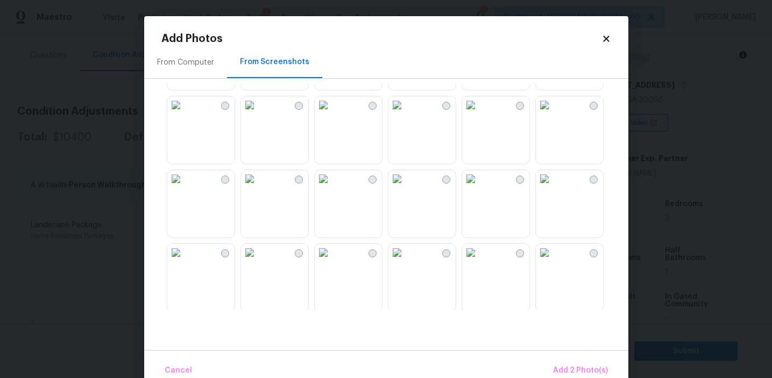
click at [403, 187] on img at bounding box center [396, 178] width 17 height 17
click at [332, 187] on img at bounding box center [323, 178] width 17 height 17
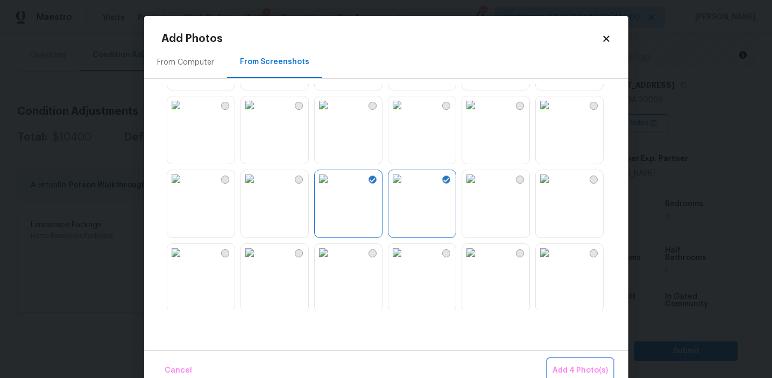
click at [570, 371] on span "Add 4 Photo(s)" at bounding box center [579, 370] width 55 height 13
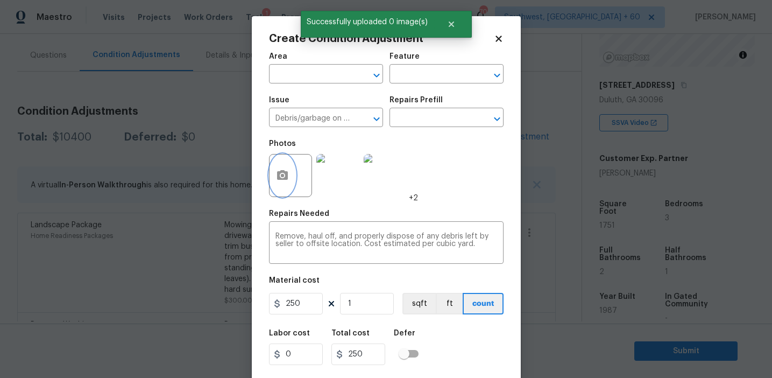
scroll to position [24, 0]
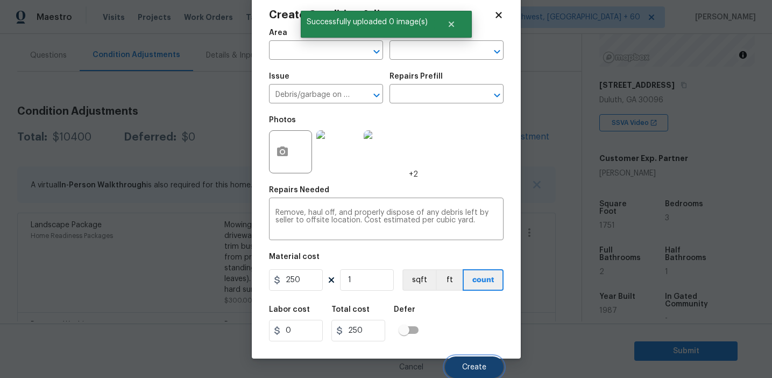
click at [465, 359] on button "Create" at bounding box center [474, 367] width 59 height 22
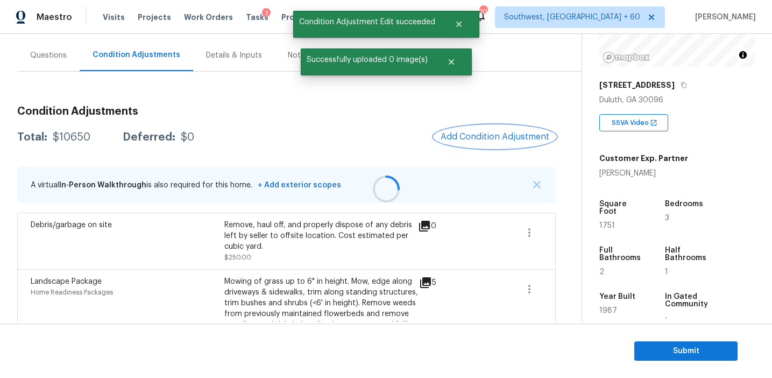
scroll to position [0, 0]
click at [495, 142] on button "Add Condition Adjustment" at bounding box center [495, 136] width 122 height 23
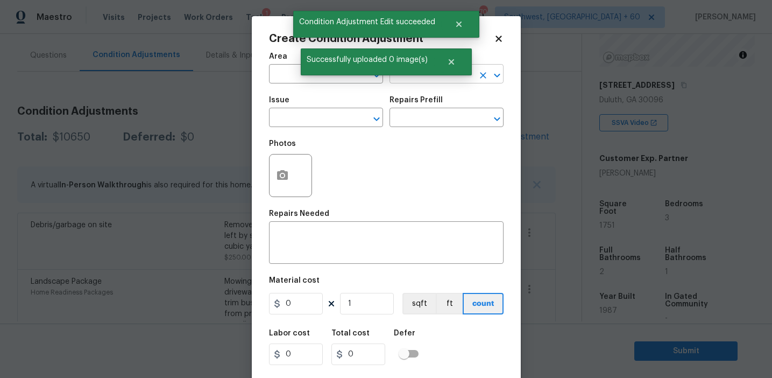
click at [415, 78] on input "text" at bounding box center [431, 75] width 84 height 17
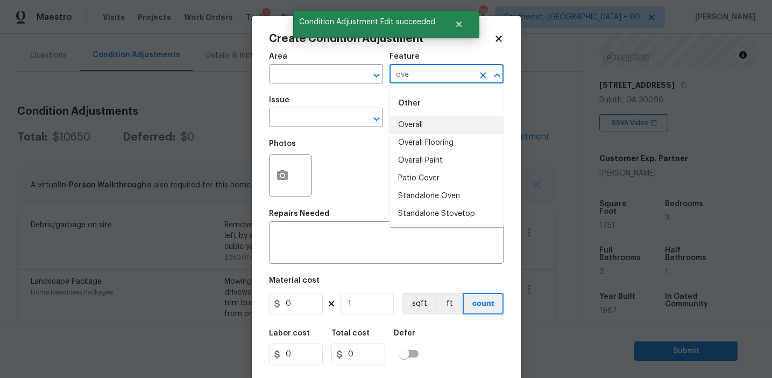
click at [426, 124] on li "Overall" at bounding box center [446, 125] width 114 height 18
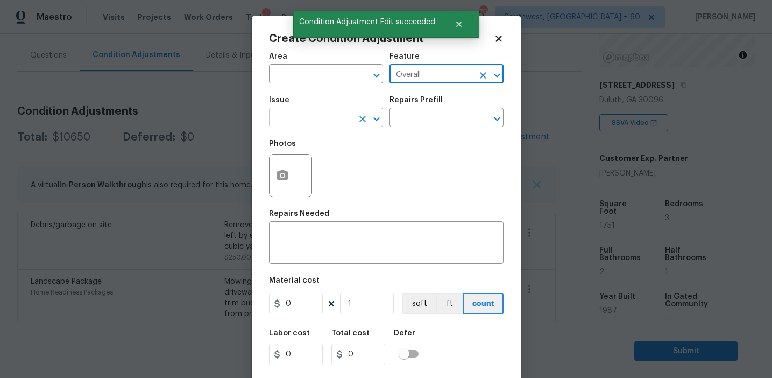
type input "Overall"
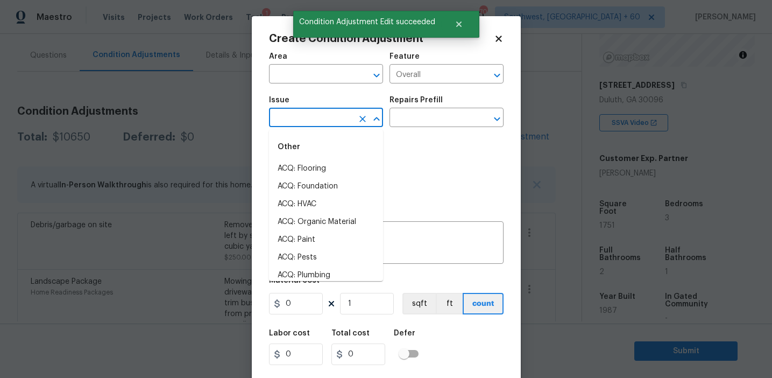
click at [332, 123] on input "text" at bounding box center [311, 118] width 84 height 17
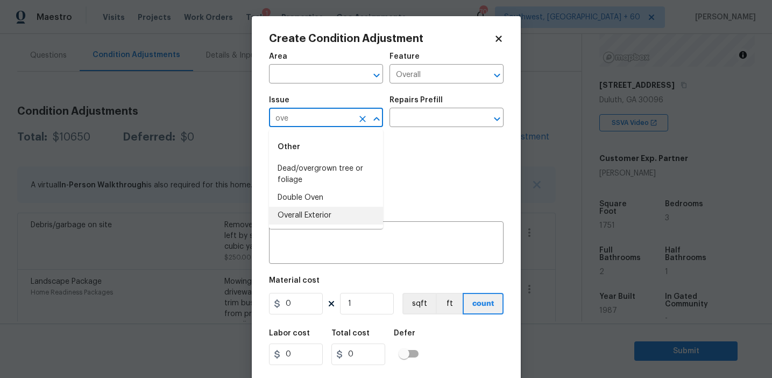
click at [321, 214] on li "Overall Exterior" at bounding box center [326, 216] width 114 height 18
type input "Overall Exterior"
click at [354, 239] on textarea at bounding box center [386, 243] width 222 height 23
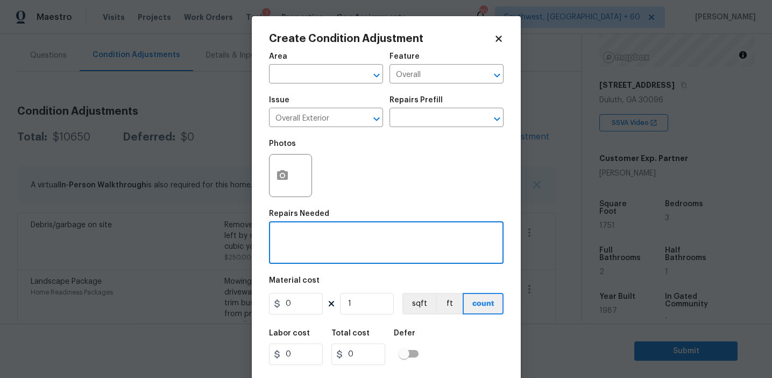
paste textarea "Overall exterior repairs (siding, stucco, fencing, soffit, eaves, trims, fascia…"
click at [293, 252] on textarea "Overall exterior repairs (siding, stucco, fencing, soffit, eaves, trims, fascia…" at bounding box center [386, 243] width 222 height 23
type textarea "Overall exterior repairs (siding, stucco, fencing, soffit, eaves, trims, fascia…"
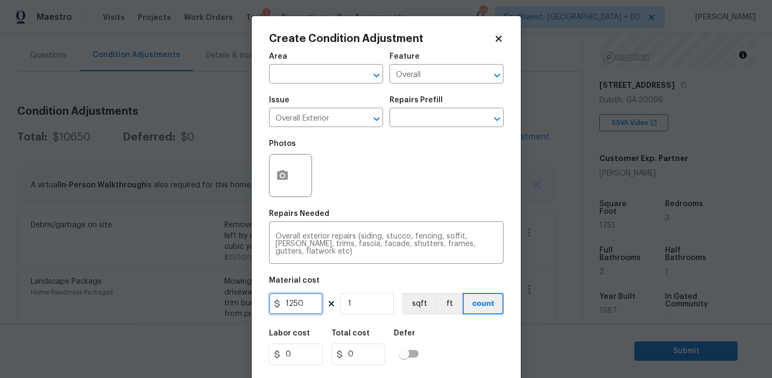
type input "1250"
click at [282, 182] on button "button" at bounding box center [282, 175] width 26 height 42
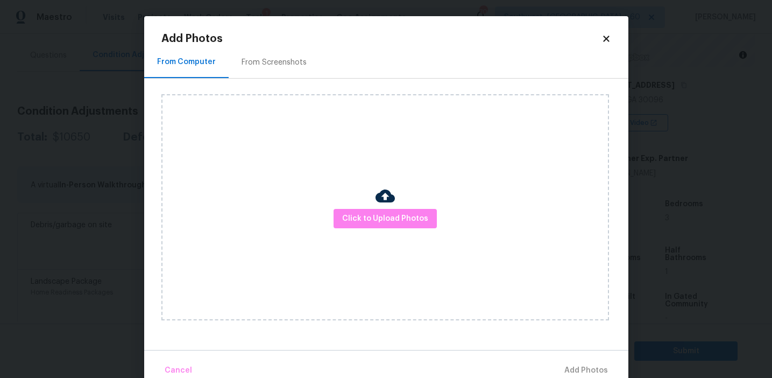
click at [264, 62] on div "From Screenshots" at bounding box center [273, 62] width 65 height 11
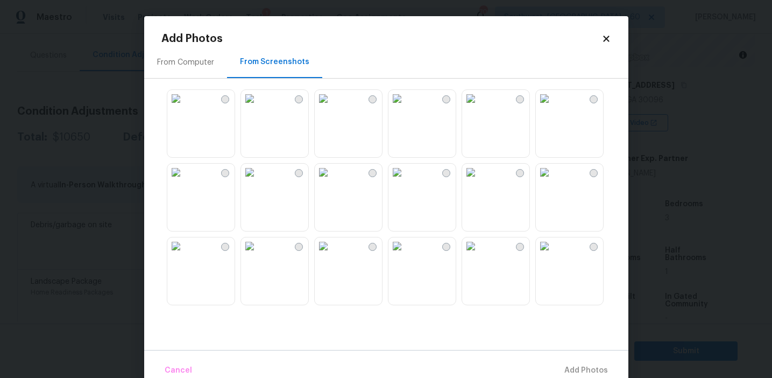
click at [406, 107] on img at bounding box center [396, 98] width 17 height 17
click at [406, 181] on img at bounding box center [396, 172] width 17 height 17
click at [479, 181] on img at bounding box center [470, 172] width 17 height 17
click at [258, 180] on img at bounding box center [249, 170] width 17 height 17
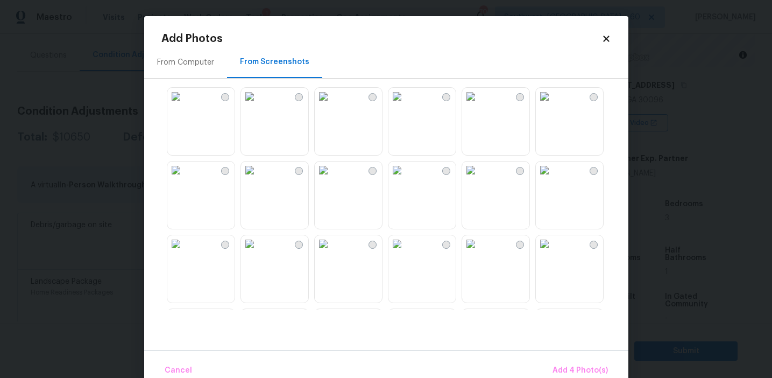
scroll to position [457, 0]
click at [479, 181] on img at bounding box center [470, 172] width 17 height 17
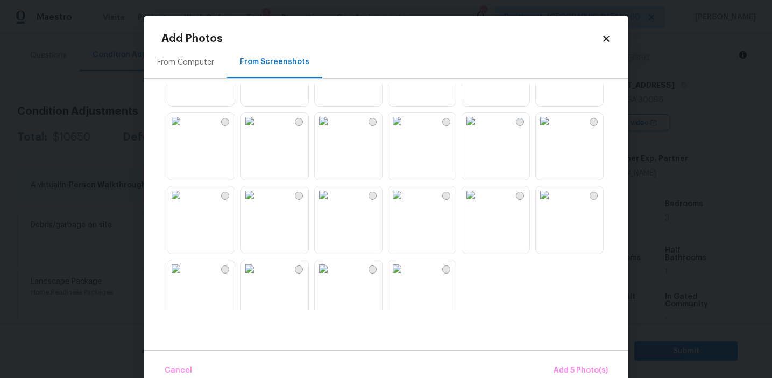
scroll to position [1027, 0]
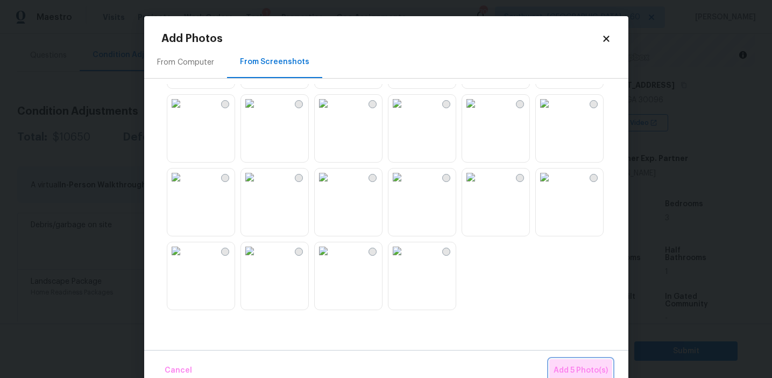
click at [563, 359] on button "Add 5 Photo(s)" at bounding box center [580, 370] width 63 height 23
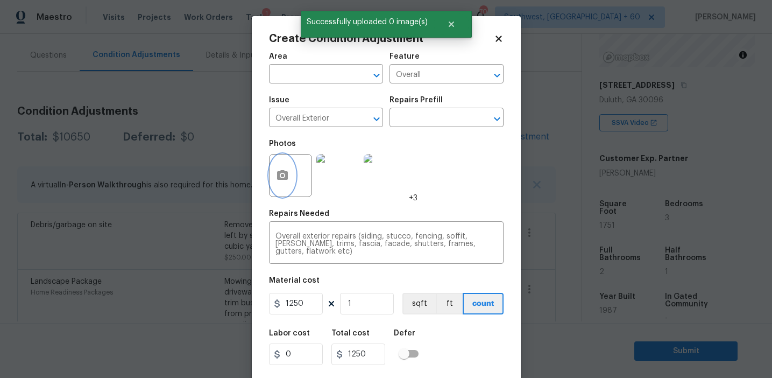
scroll to position [24, 0]
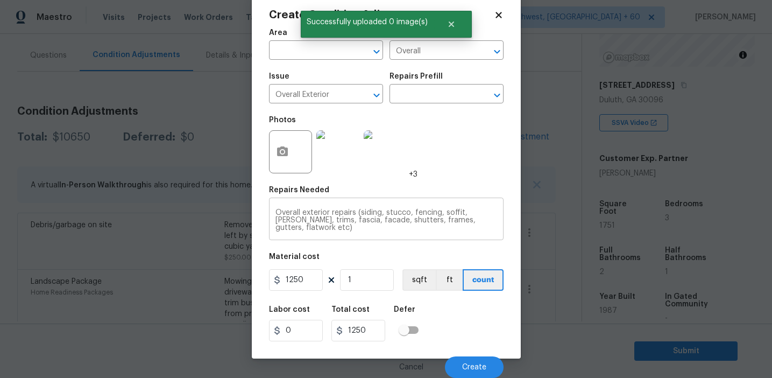
click at [452, 223] on textarea "Overall exterior repairs (siding, stucco, fencing, soffit, eaves, trims, fascia…" at bounding box center [386, 220] width 222 height 23
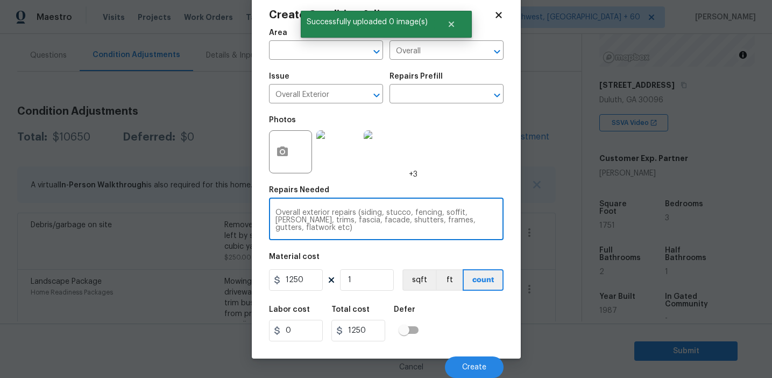
click at [452, 223] on textarea "Overall exterior repairs (siding, stucco, fencing, soffit, eaves, trims, fascia…" at bounding box center [386, 220] width 222 height 23
type textarea "Overall exterior repairs (siding, stucco, fencing, soffit, eaves, trims, fascia…"
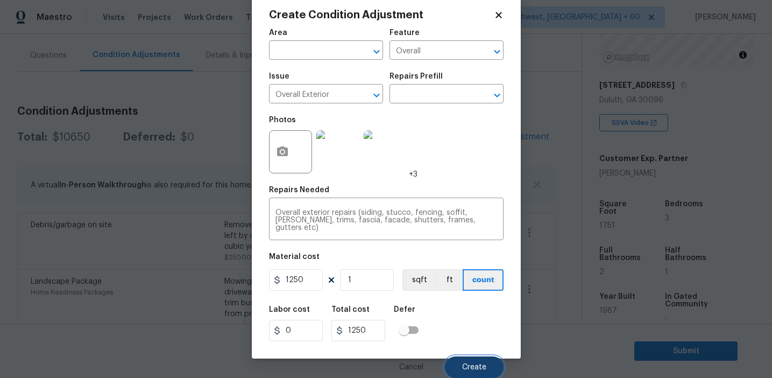
click at [461, 366] on button "Create" at bounding box center [474, 367] width 59 height 22
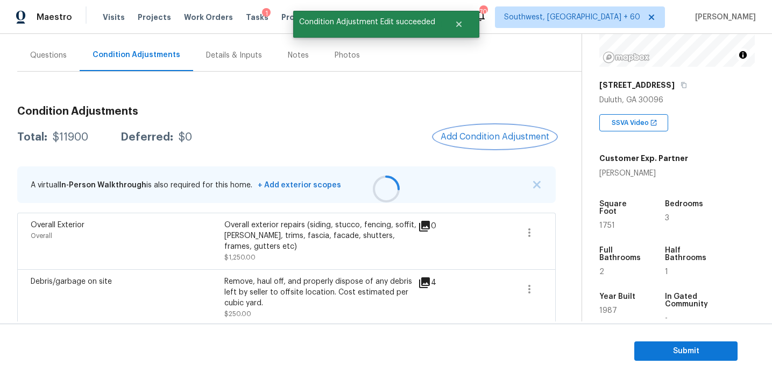
scroll to position [0, 0]
click at [481, 140] on span "Add Condition Adjustment" at bounding box center [495, 137] width 109 height 10
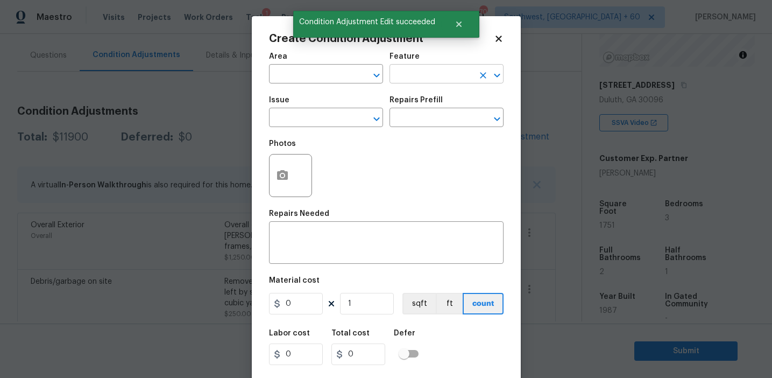
click at [404, 78] on input "text" at bounding box center [431, 75] width 84 height 17
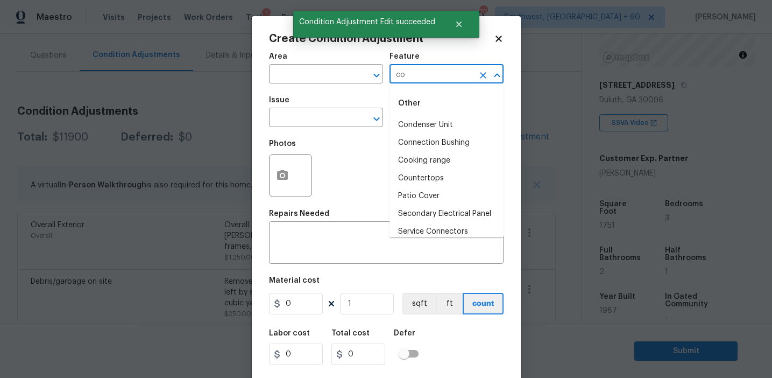
type input "c"
click at [327, 119] on input "text" at bounding box center [311, 118] width 84 height 17
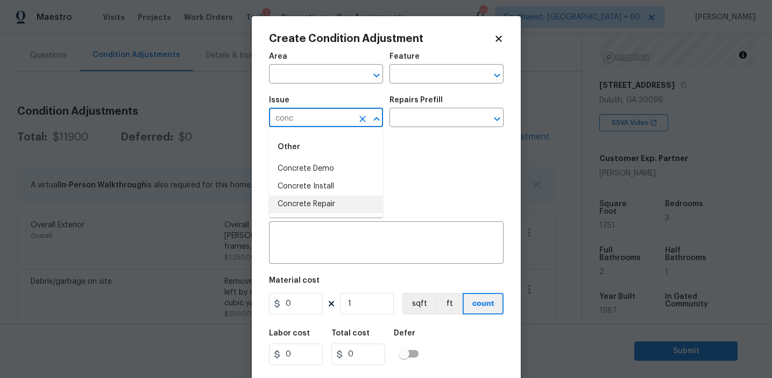
click at [336, 203] on li "Concrete Repair" at bounding box center [326, 204] width 114 height 18
type input "Concrete Repair"
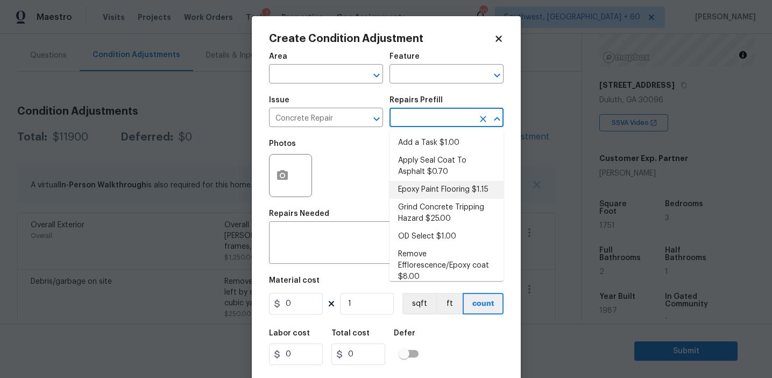
click at [445, 192] on li "Epoxy Paint Flooring $1.15" at bounding box center [446, 190] width 114 height 18
type input "Flatwork"
type textarea "Mask, scrape and prep flooring for new coat of epoxy paint."
type input "1.15"
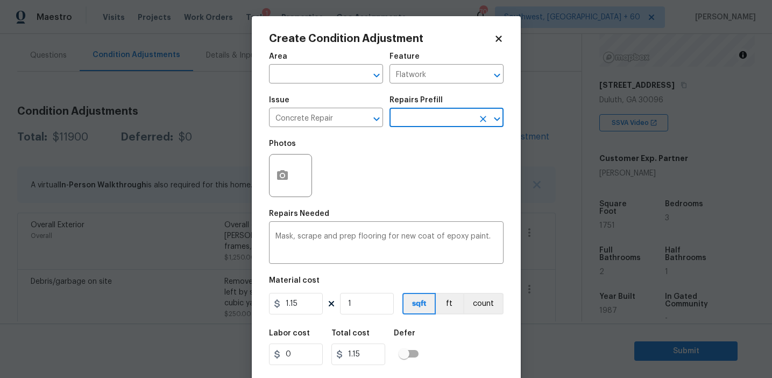
click at [405, 126] on input "text" at bounding box center [431, 118] width 84 height 17
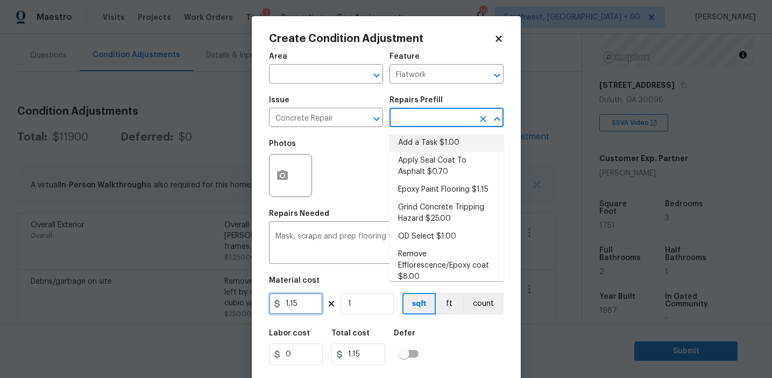
click at [316, 300] on input "1.15" at bounding box center [296, 304] width 54 height 22
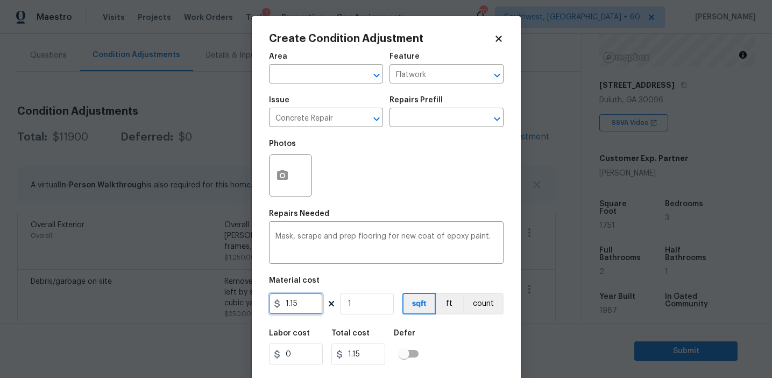
click at [316, 300] on input "1.15" at bounding box center [296, 304] width 54 height 22
type input "1200"
click at [481, 298] on button "count" at bounding box center [483, 304] width 40 height 22
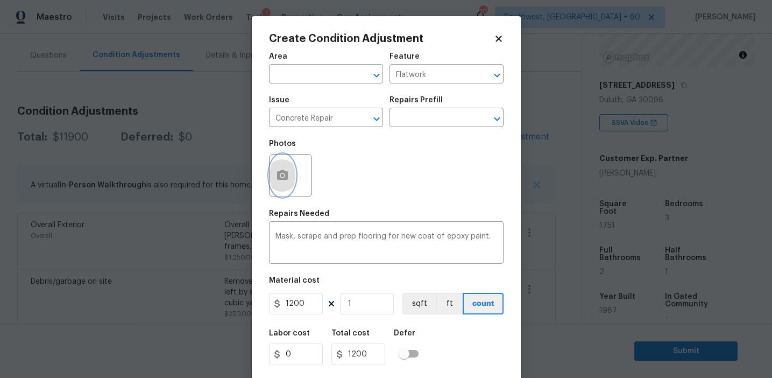
click at [272, 173] on button "button" at bounding box center [282, 175] width 26 height 42
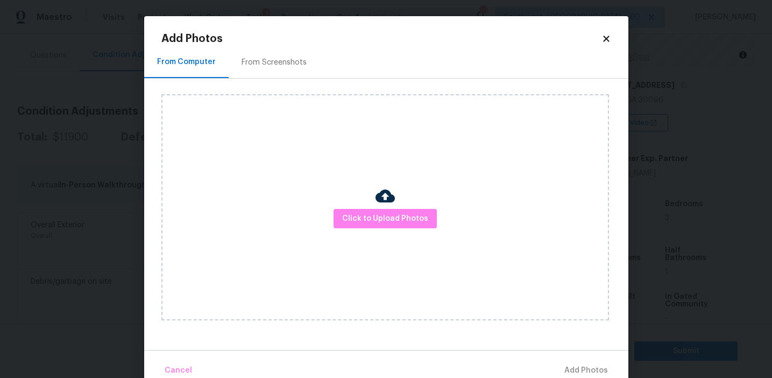
click at [286, 62] on div "From Screenshots" at bounding box center [273, 62] width 65 height 11
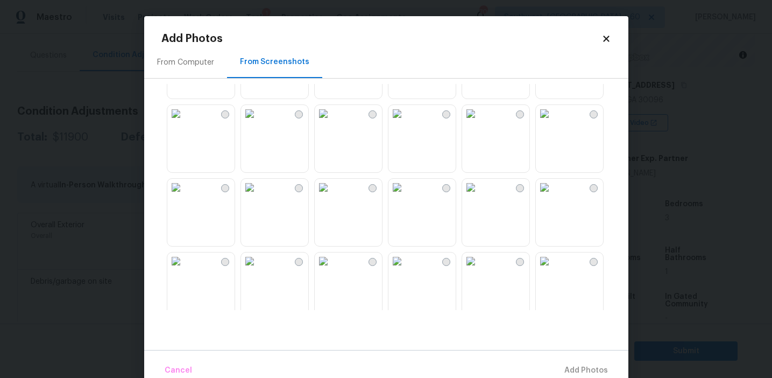
scroll to position [521, 0]
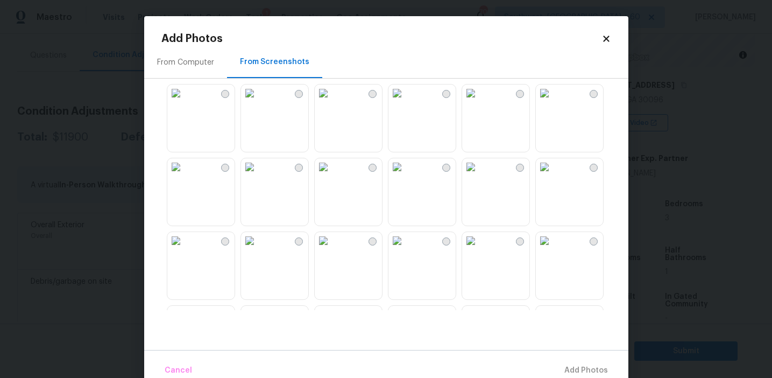
click at [479, 175] on img at bounding box center [470, 166] width 17 height 17
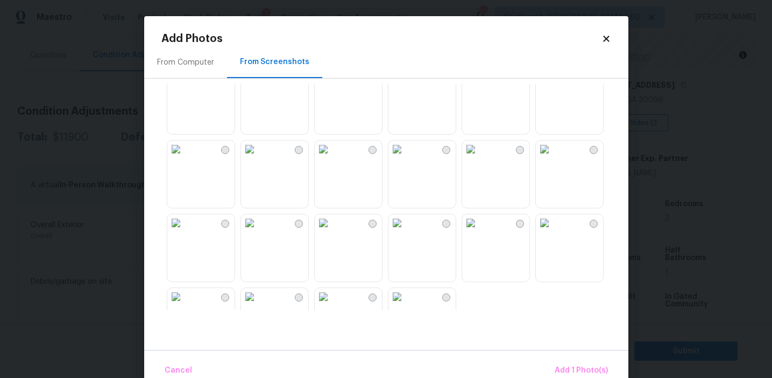
scroll to position [982, 0]
click at [406, 83] on img at bounding box center [396, 74] width 17 height 17
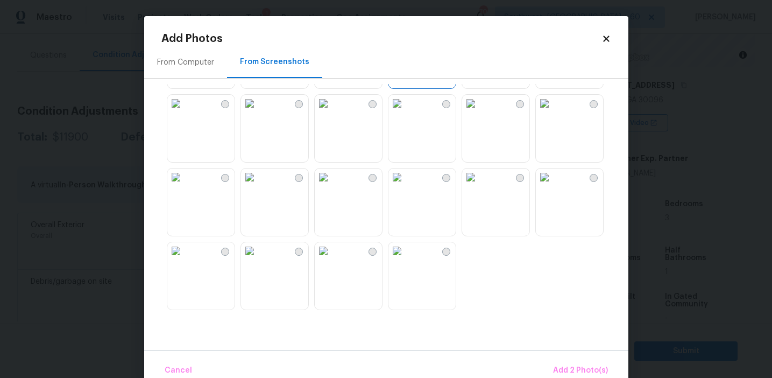
click at [543, 186] on img at bounding box center [544, 176] width 17 height 17
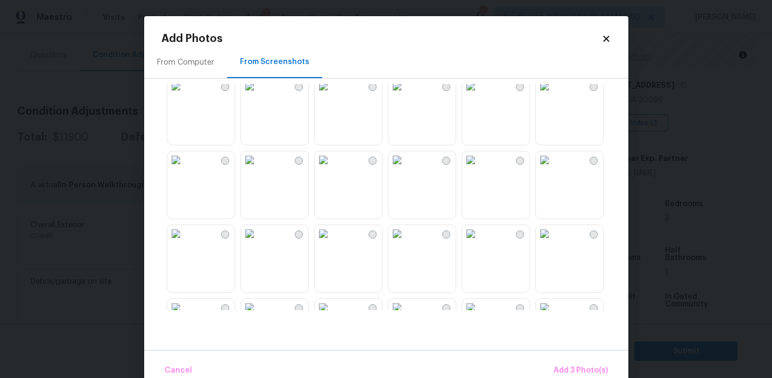
scroll to position [293, 0]
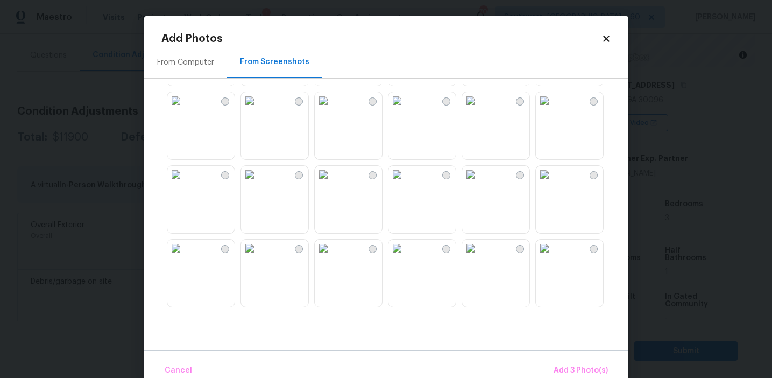
click at [258, 183] on img at bounding box center [249, 174] width 17 height 17
click at [576, 370] on span "Add 4 Photo(s)" at bounding box center [579, 370] width 55 height 13
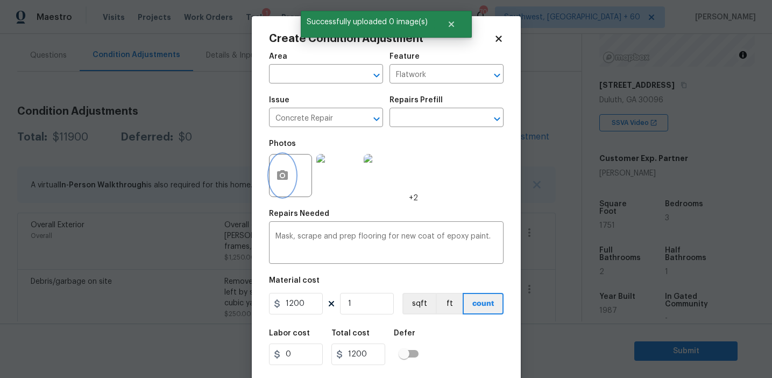
scroll to position [24, 0]
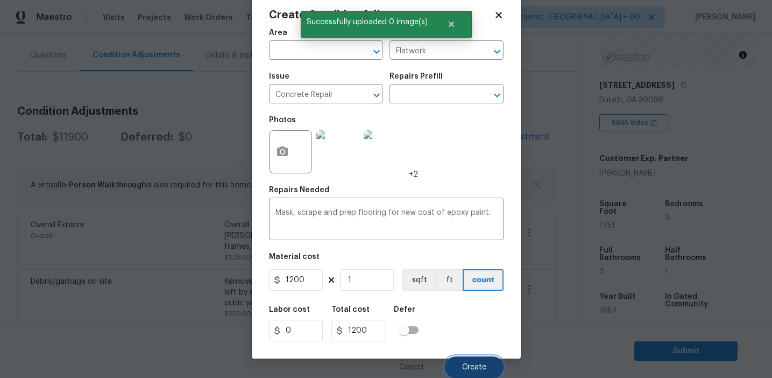
click at [473, 365] on span "Create" at bounding box center [474, 367] width 24 height 8
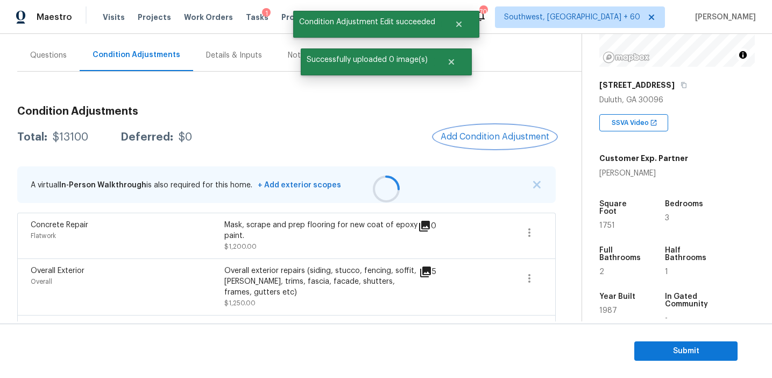
scroll to position [0, 0]
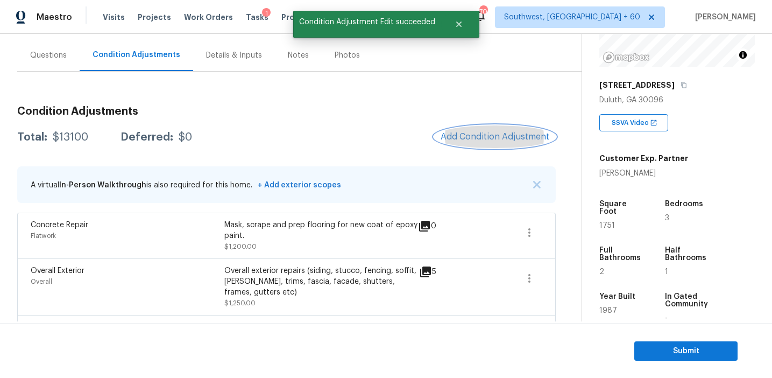
click at [470, 138] on span "Add Condition Adjustment" at bounding box center [495, 137] width 109 height 10
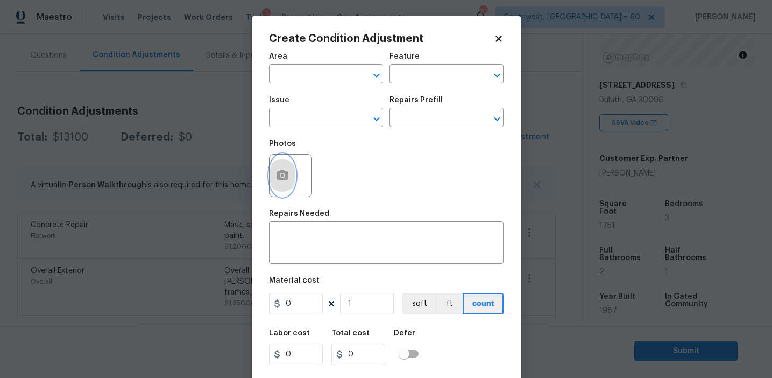
click at [286, 177] on icon "button" at bounding box center [282, 175] width 11 height 10
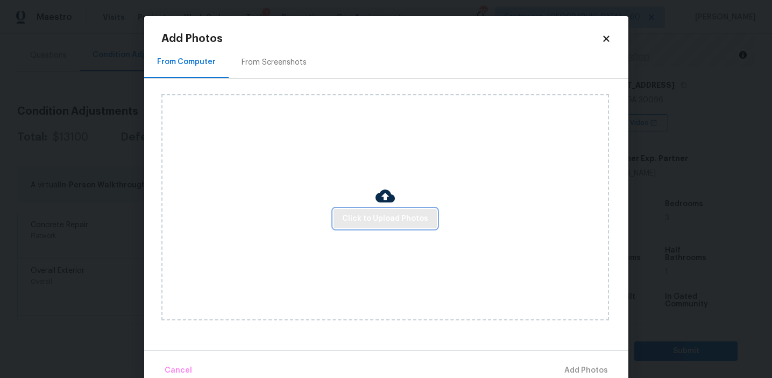
click at [368, 209] on button "Click to Upload Photos" at bounding box center [384, 219] width 103 height 20
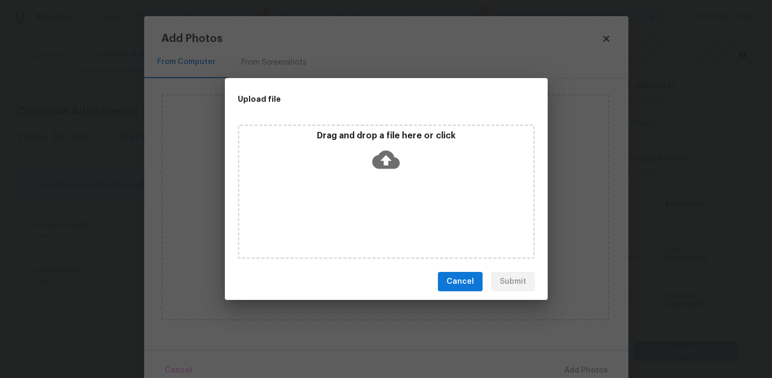
click at [369, 144] on div "Drag and drop a file here or click" at bounding box center [386, 153] width 294 height 46
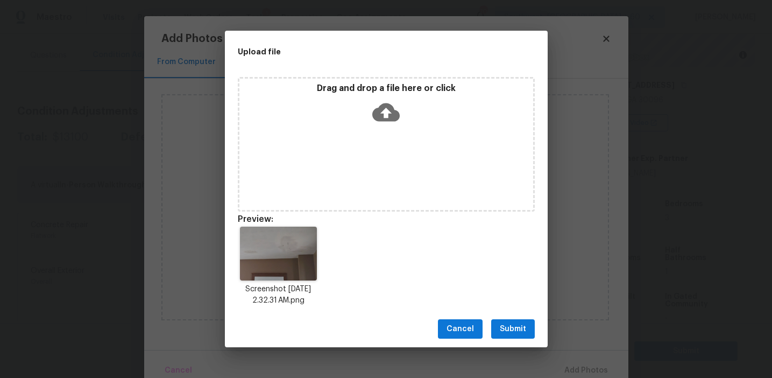
click at [516, 332] on span "Submit" at bounding box center [513, 328] width 26 height 13
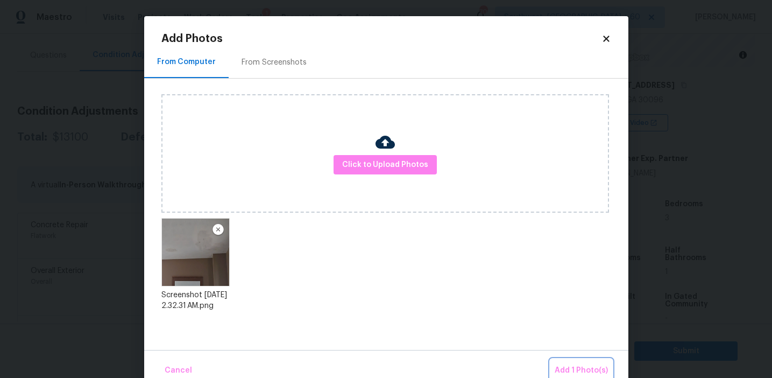
click at [572, 366] on span "Add 1 Photo(s)" at bounding box center [581, 370] width 53 height 13
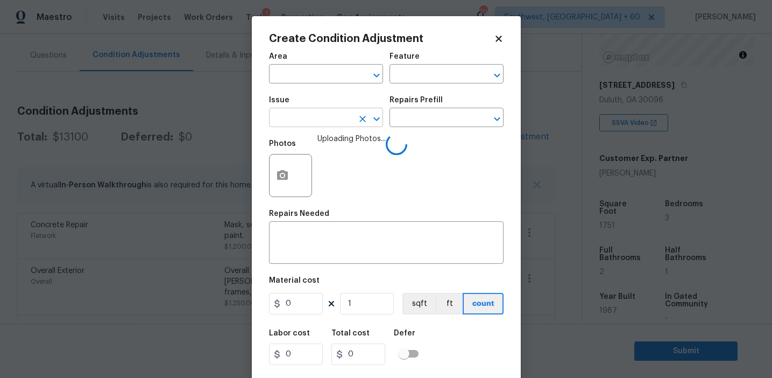
click at [293, 119] on input "text" at bounding box center [311, 118] width 84 height 17
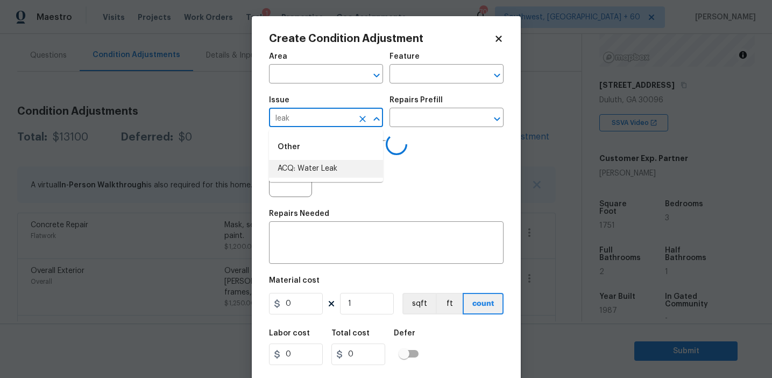
click at [319, 172] on li "ACQ: Water Leak" at bounding box center [326, 169] width 114 height 18
type input "ACQ: Water Leak"
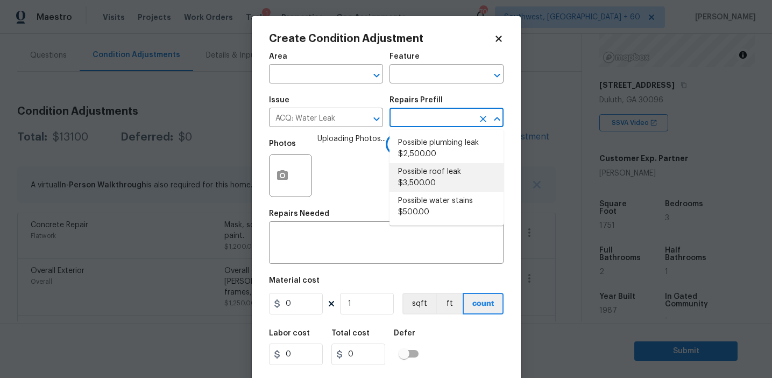
click at [423, 168] on li "Possible roof leak $3,500.00" at bounding box center [446, 177] width 114 height 29
type input "Acquisition"
type textarea "Acquisition Scope: Possible roof leak"
type input "3500"
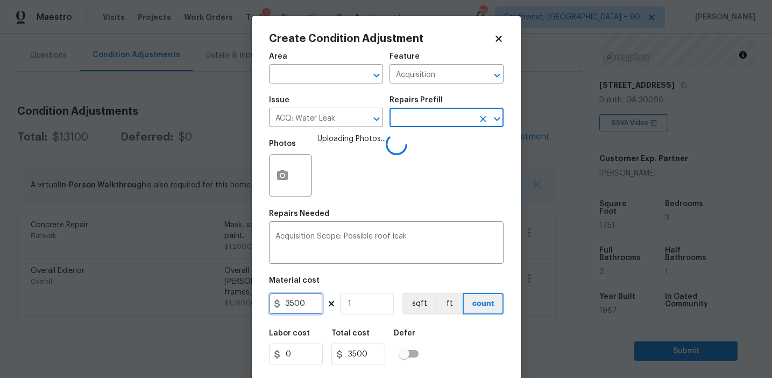
click at [289, 304] on input "3500" at bounding box center [296, 304] width 54 height 22
type input "2500"
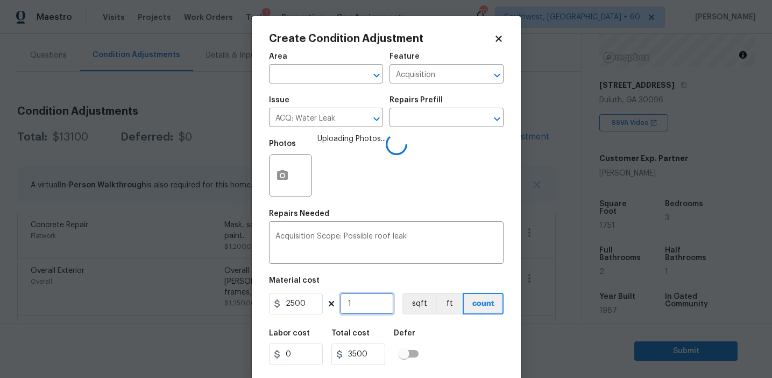
type input "2500"
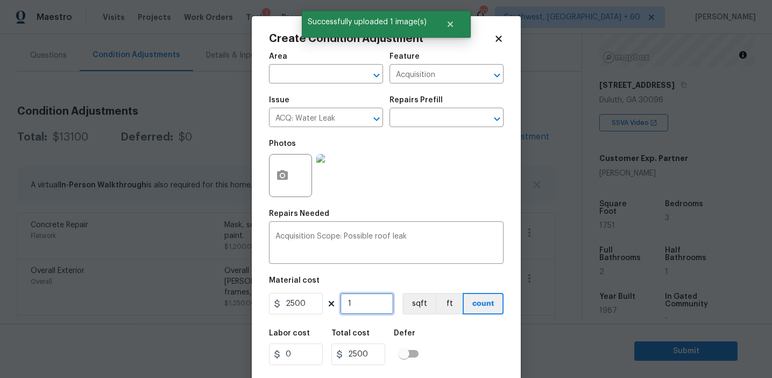
scroll to position [24, 0]
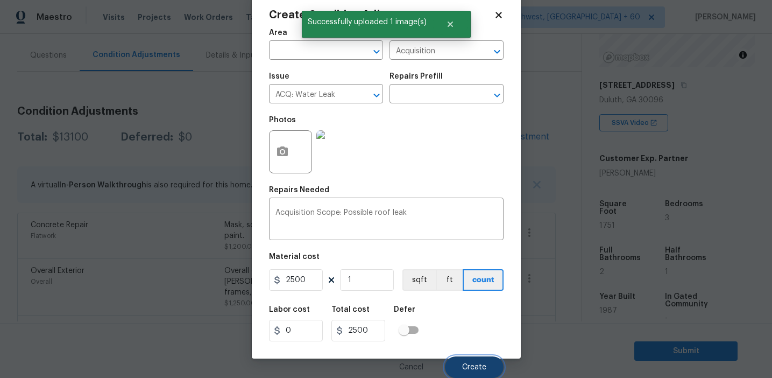
click at [470, 362] on button "Create" at bounding box center [474, 367] width 59 height 22
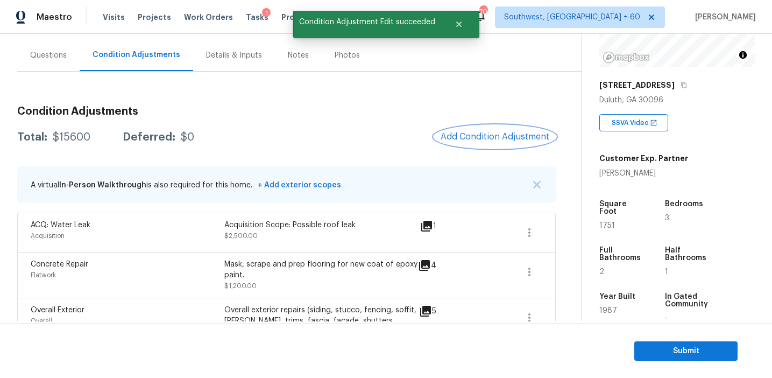
scroll to position [0, 0]
click at [453, 142] on button "Add Condition Adjustment" at bounding box center [495, 136] width 122 height 23
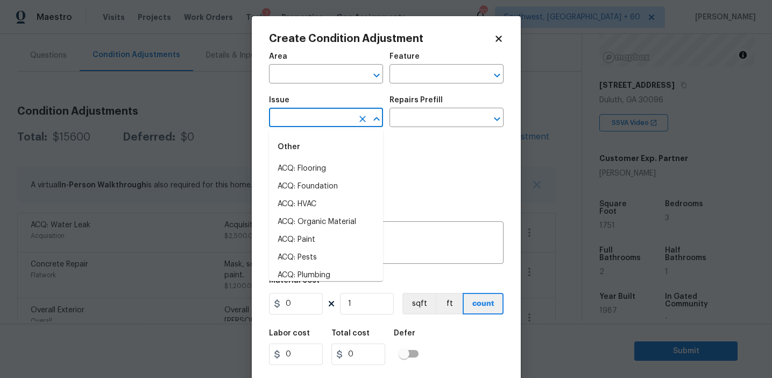
click at [310, 117] on input "text" at bounding box center [311, 118] width 84 height 17
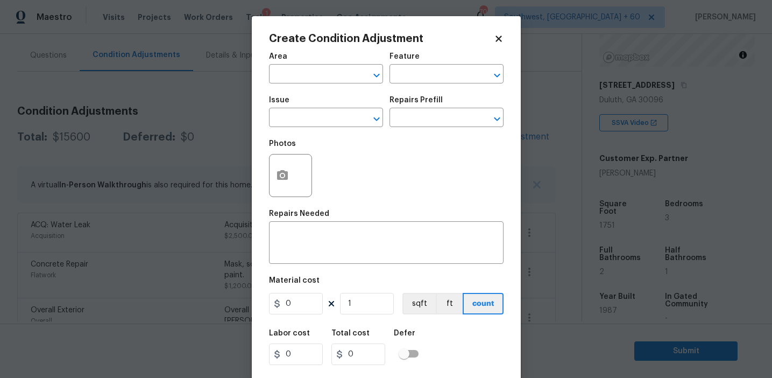
click at [383, 168] on div "Photos" at bounding box center [386, 168] width 235 height 70
click at [288, 174] on button "button" at bounding box center [282, 175] width 26 height 42
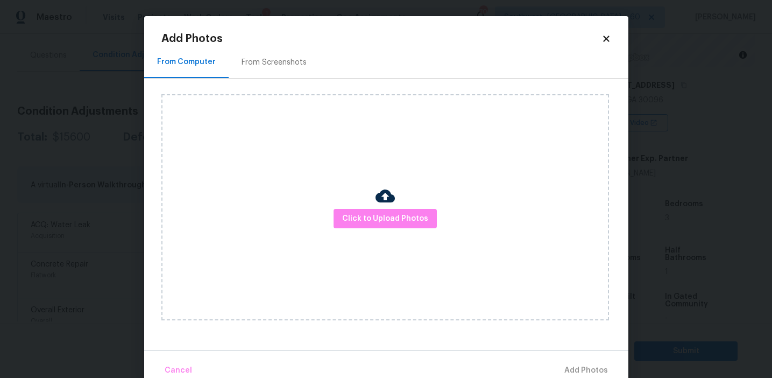
click at [383, 208] on div at bounding box center [384, 197] width 19 height 23
click at [375, 214] on span "Click to Upload Photos" at bounding box center [385, 218] width 86 height 13
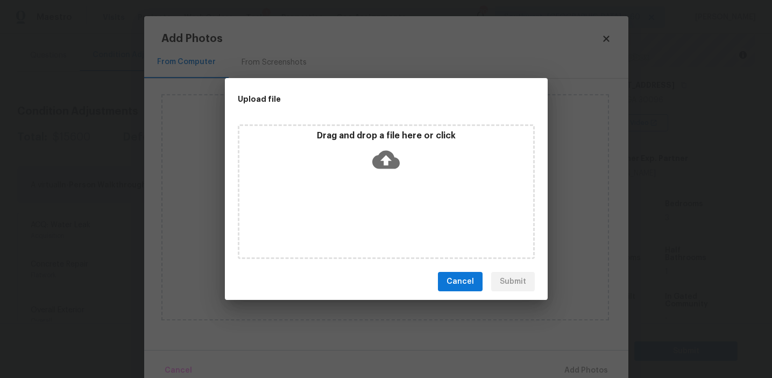
click at [373, 161] on icon at bounding box center [385, 160] width 27 height 18
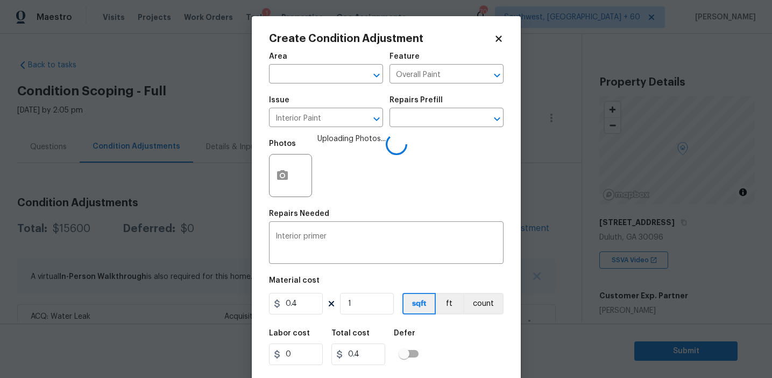
scroll to position [137, 0]
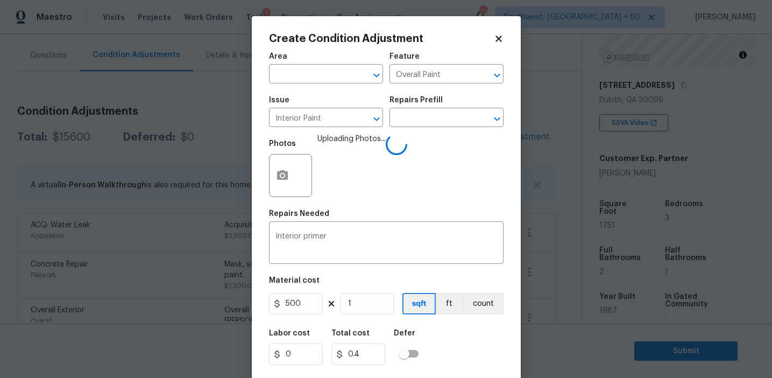
type input "500"
click at [483, 306] on button "count" at bounding box center [483, 304] width 40 height 22
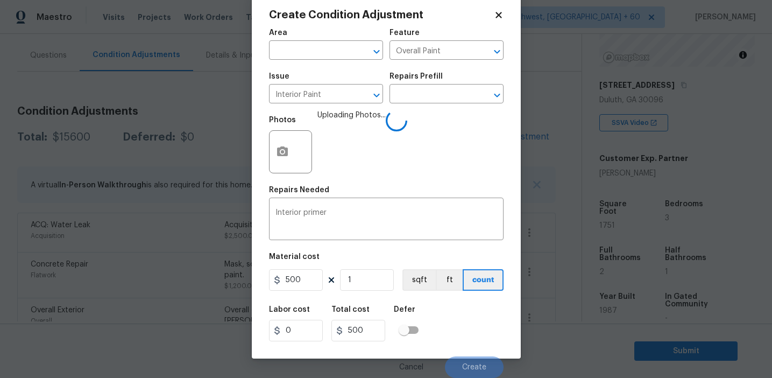
click at [456, 328] on div "Labor cost 0 Total cost 500 Defer" at bounding box center [386, 323] width 235 height 48
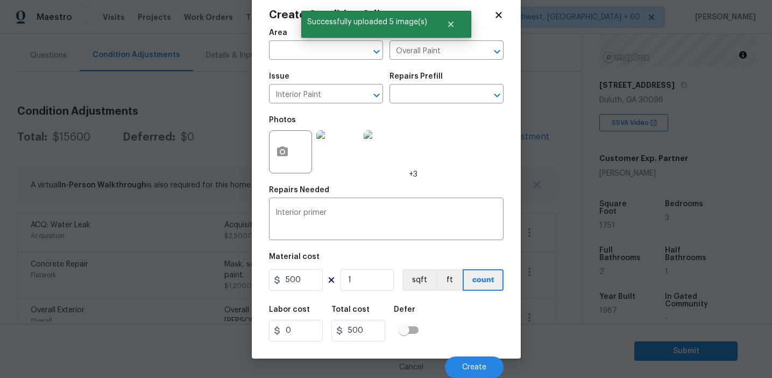
click at [470, 355] on div "Cancel Create" at bounding box center [386, 362] width 235 height 30
click at [468, 363] on span "Create" at bounding box center [474, 367] width 24 height 8
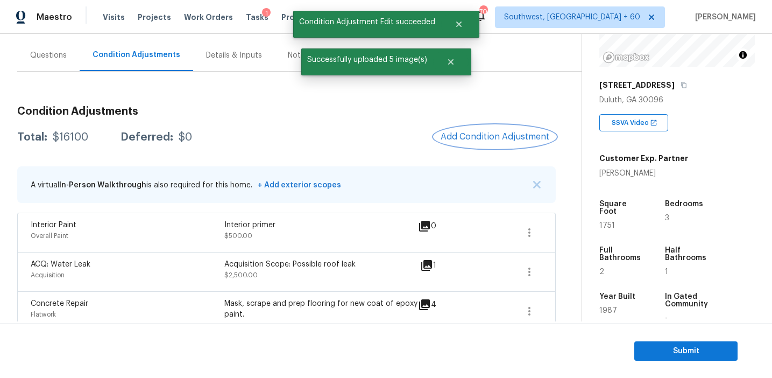
scroll to position [0, 0]
click at [483, 134] on span "Add Condition Adjustment" at bounding box center [495, 137] width 109 height 10
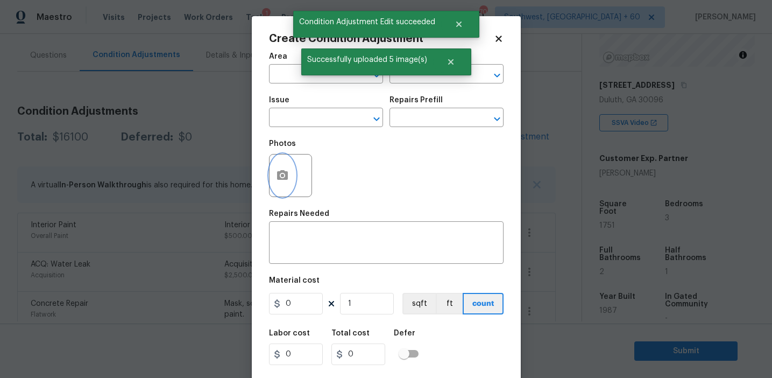
click at [282, 182] on icon "button" at bounding box center [282, 175] width 13 height 13
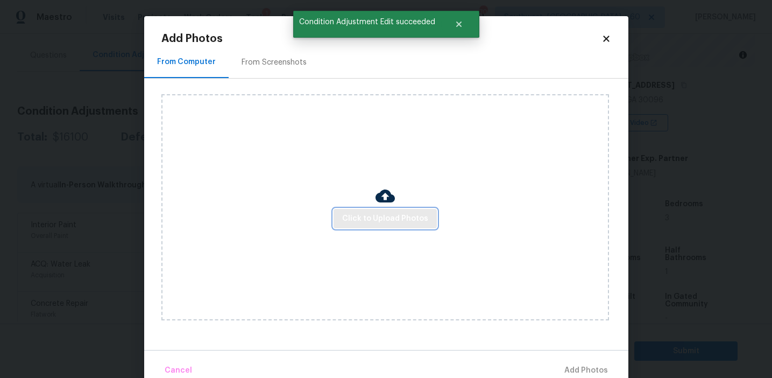
click at [349, 212] on span "Click to Upload Photos" at bounding box center [385, 218] width 86 height 13
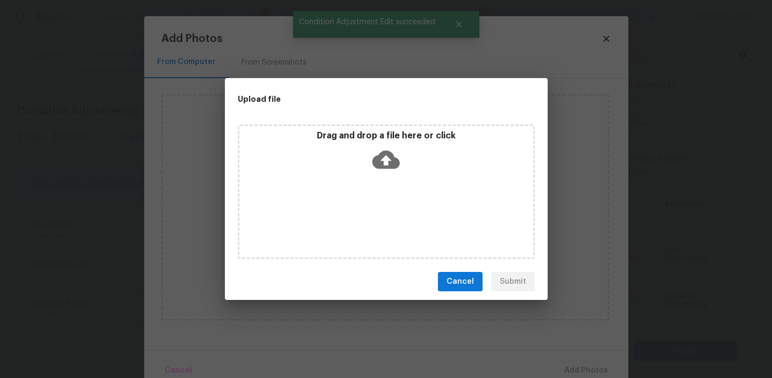
click at [349, 154] on div "Drag and drop a file here or click" at bounding box center [386, 153] width 294 height 46
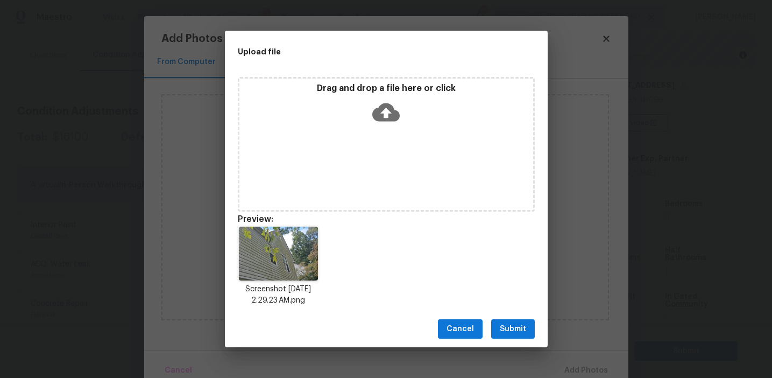
click at [510, 319] on button "Submit" at bounding box center [513, 329] width 44 height 20
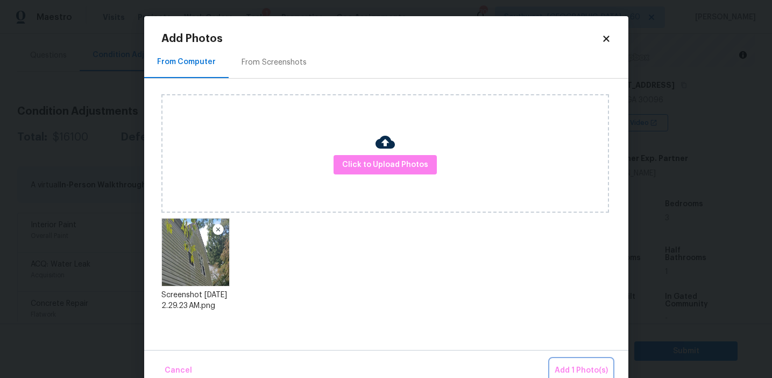
click at [556, 367] on button "Add 1 Photo(s)" at bounding box center [581, 370] width 62 height 23
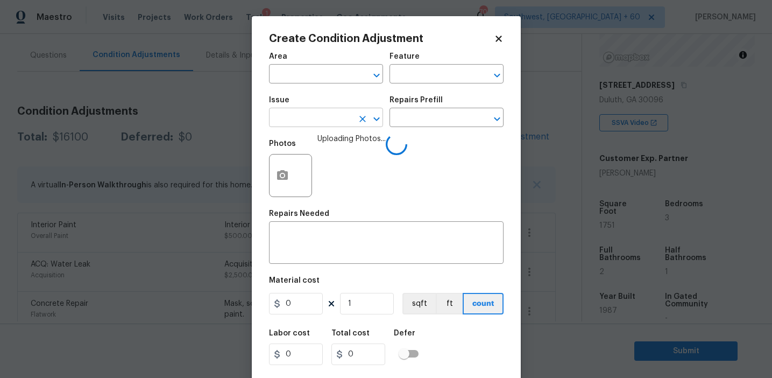
click at [306, 123] on input "text" at bounding box center [311, 118] width 84 height 17
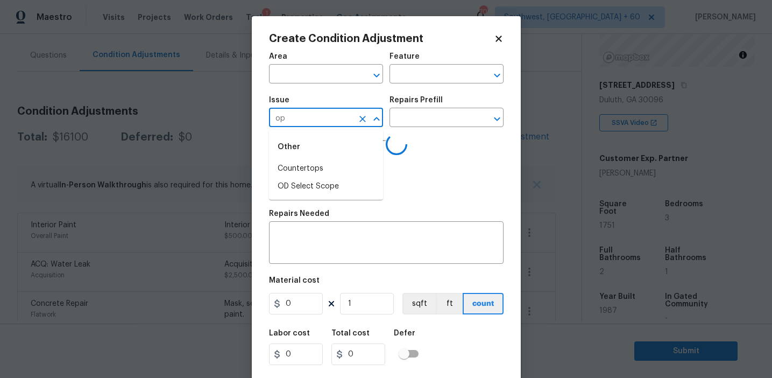
type input "o"
click at [332, 221] on li "Interior Paint" at bounding box center [326, 222] width 114 height 18
type input "Interior Paint"
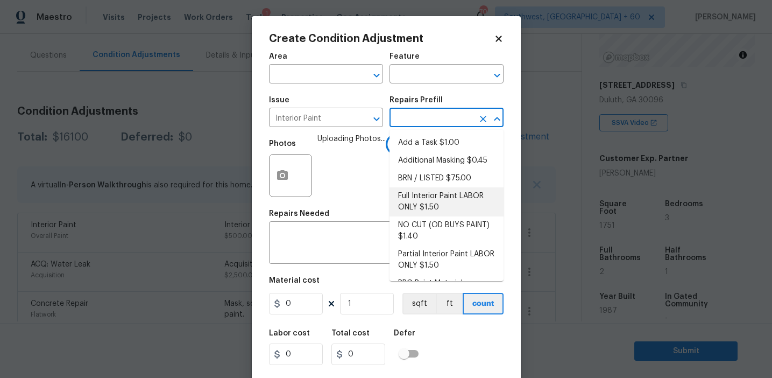
scroll to position [45, 0]
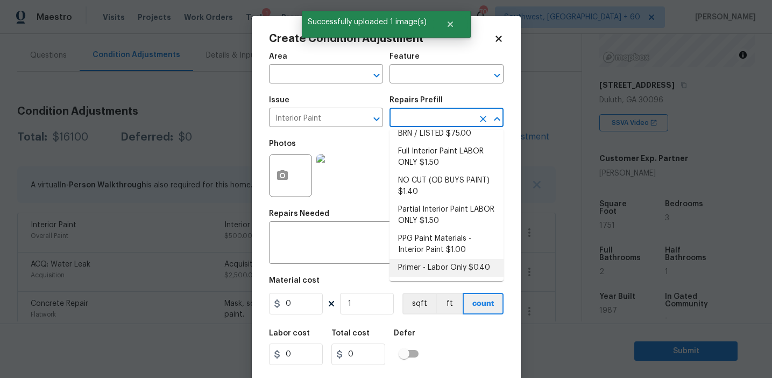
click at [417, 265] on li "Primer - Labor Only $0.40" at bounding box center [446, 268] width 114 height 18
type input "Overall Paint"
type textarea "Interior primer - PRIMER PROVIDED BY OPENDOOR - All nails, screws, drywall anch…"
type input "0.4"
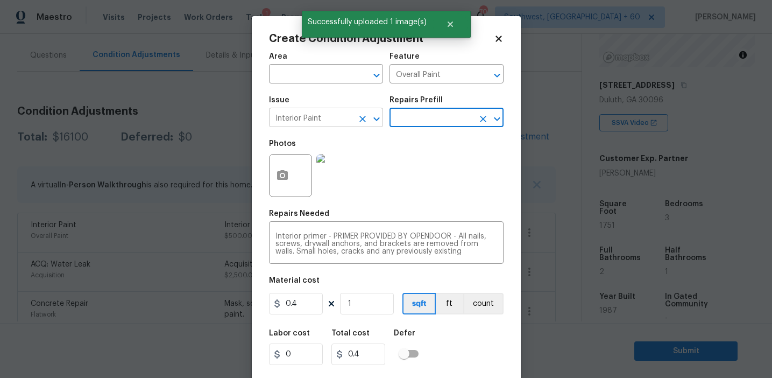
click at [361, 122] on icon "Clear" at bounding box center [362, 118] width 11 height 11
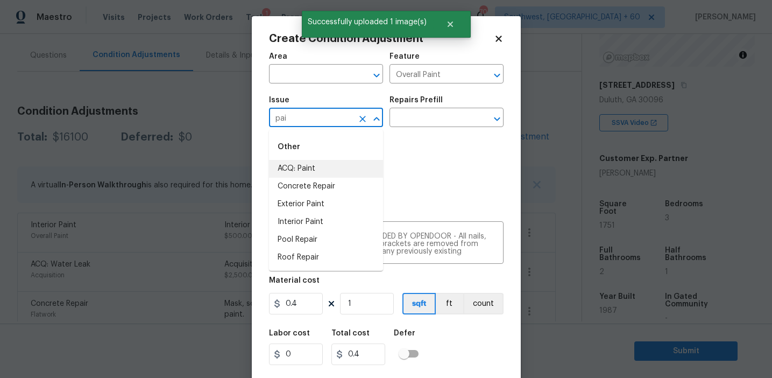
click at [368, 166] on li "ACQ: Paint" at bounding box center [326, 169] width 114 height 18
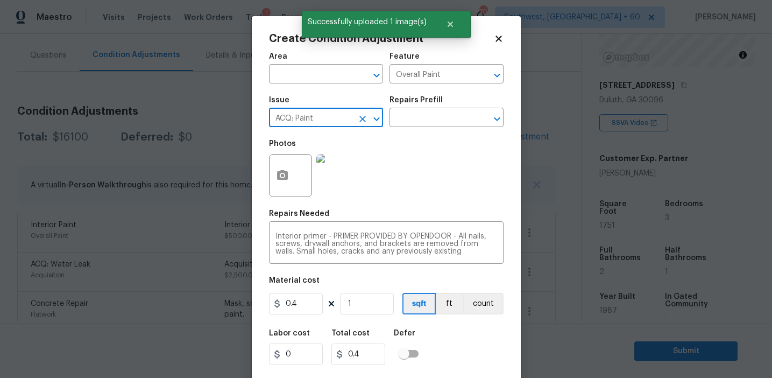
type input "ACQ: Paint"
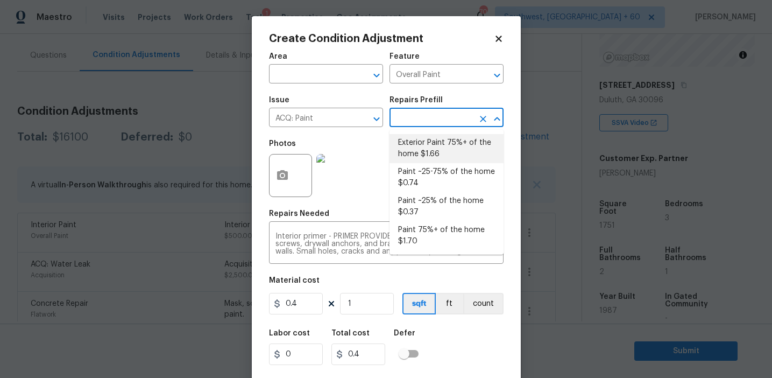
click at [427, 150] on li "Exterior Paint 75%+ of the home $1.66" at bounding box center [446, 148] width 114 height 29
type input "Acquisition"
type textarea "Acquisition Scope: 75%+ of the home exterior will likely require paint"
type input "1.66"
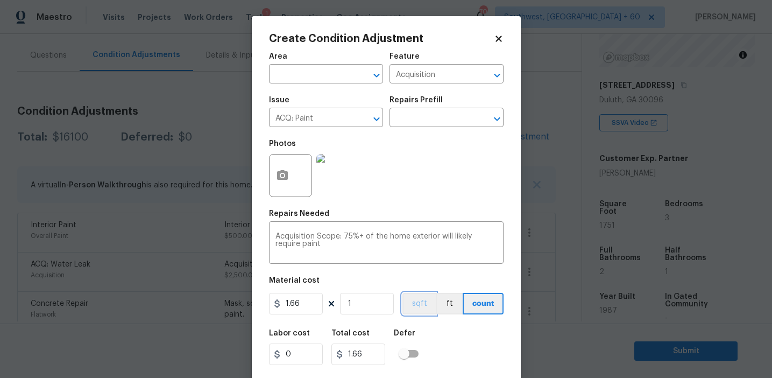
click at [416, 311] on button "sqft" at bounding box center [418, 304] width 33 height 22
click at [375, 299] on input "1" at bounding box center [367, 304] width 54 height 22
type input "17"
type input "28.22"
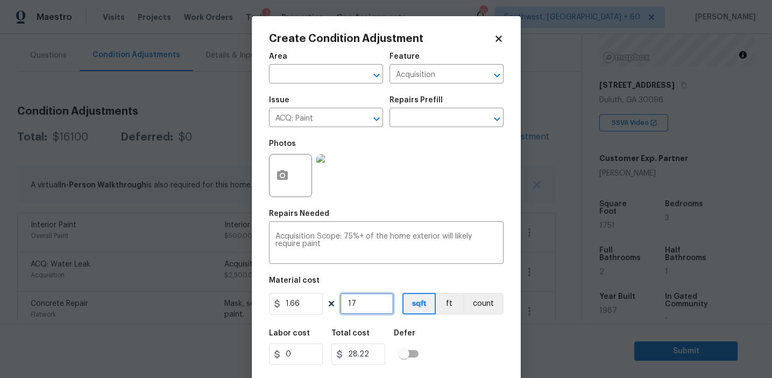
type input "175"
type input "290.5"
type input "1751"
type input "2906.66"
type input "1751"
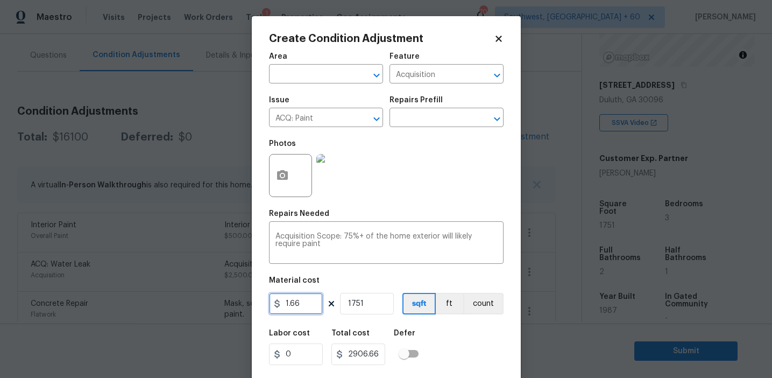
click at [301, 301] on input "1.66" at bounding box center [296, 304] width 54 height 22
paste input "0.83"
type input "0.83"
type input "1453.33"
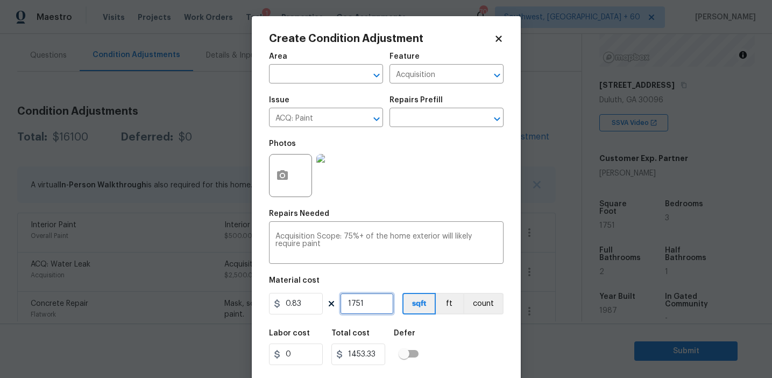
scroll to position [24, 0]
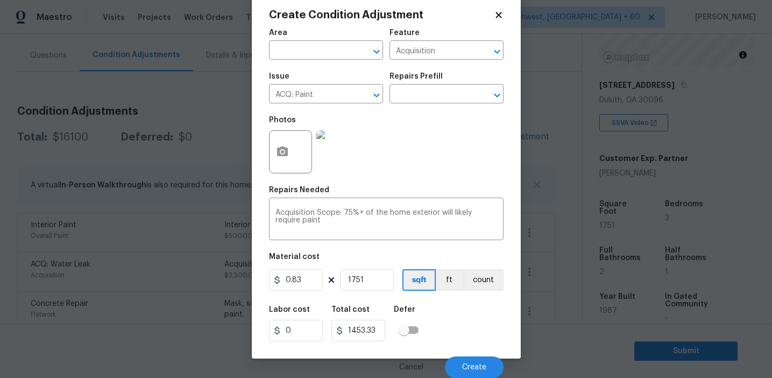
click at [461, 332] on div "Labor cost 0 Total cost 1453.33 Defer" at bounding box center [386, 323] width 235 height 48
click at [465, 359] on button "Create" at bounding box center [474, 367] width 59 height 22
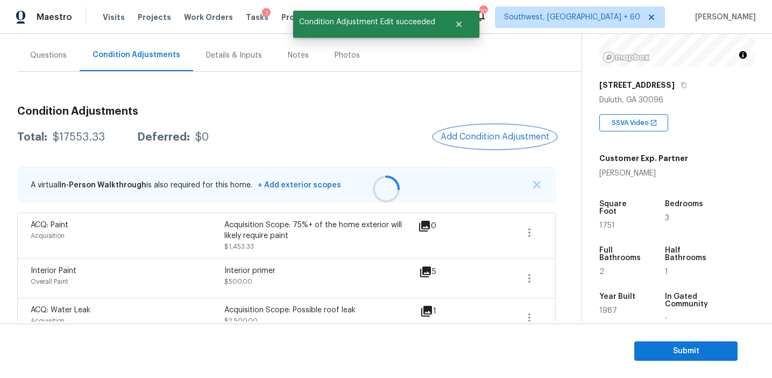
scroll to position [0, 0]
click at [447, 138] on span "Add Condition Adjustment" at bounding box center [495, 137] width 109 height 10
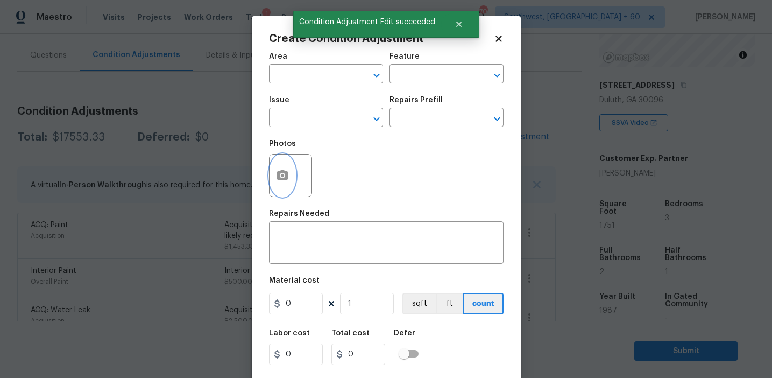
click at [285, 169] on icon "button" at bounding box center [282, 175] width 13 height 13
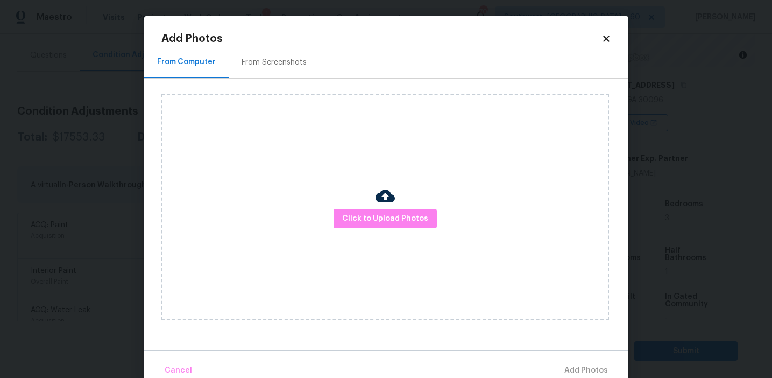
click at [272, 63] on div "From Screenshots" at bounding box center [273, 62] width 65 height 11
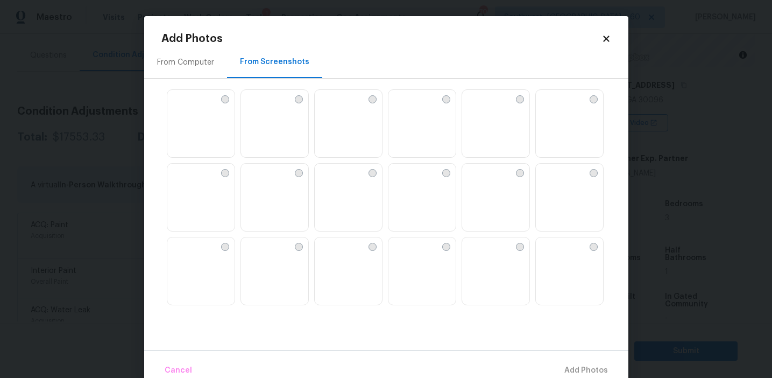
click at [208, 189] on img at bounding box center [200, 198] width 67 height 68
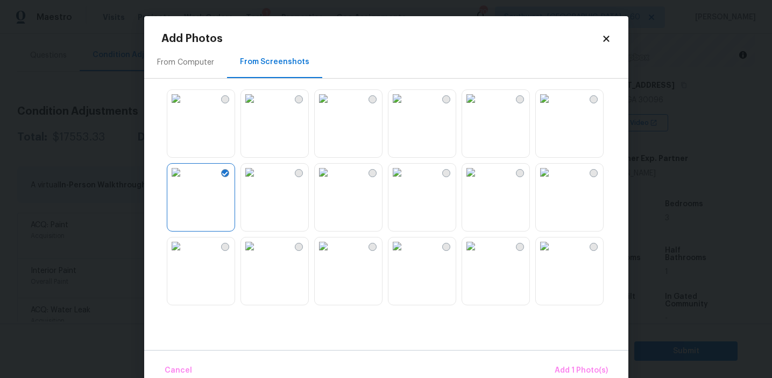
click at [184, 254] on img at bounding box center [175, 245] width 17 height 17
click at [553, 181] on img at bounding box center [544, 172] width 17 height 17
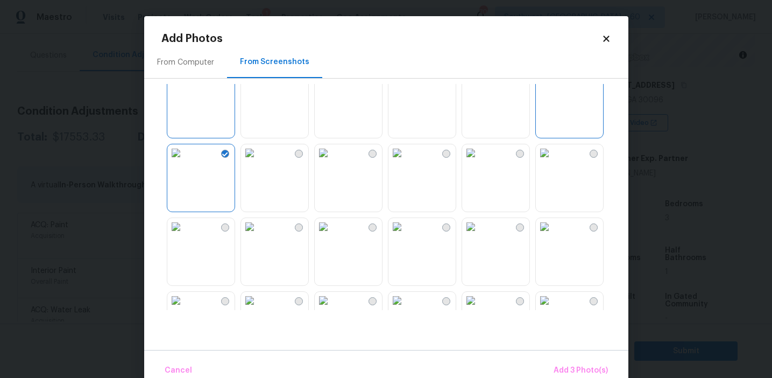
scroll to position [100, 0]
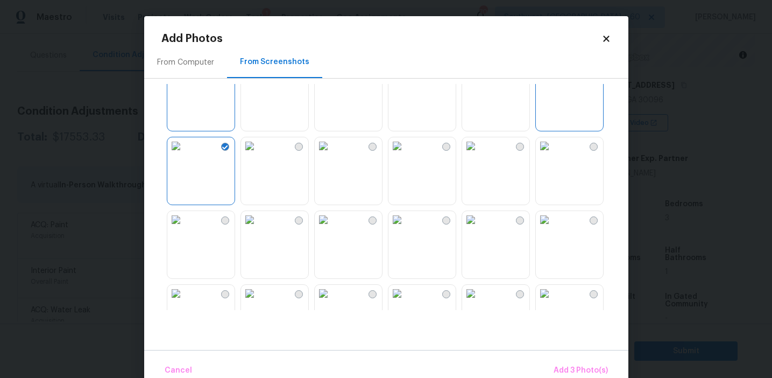
click at [553, 228] on img at bounding box center [544, 219] width 17 height 17
click at [395, 228] on img at bounding box center [396, 219] width 17 height 17
click at [332, 228] on img at bounding box center [323, 219] width 17 height 17
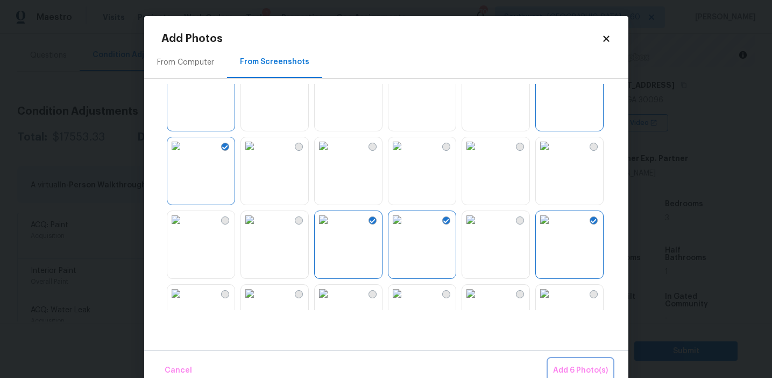
click at [565, 367] on span "Add 6 Photo(s)" at bounding box center [580, 370] width 55 height 13
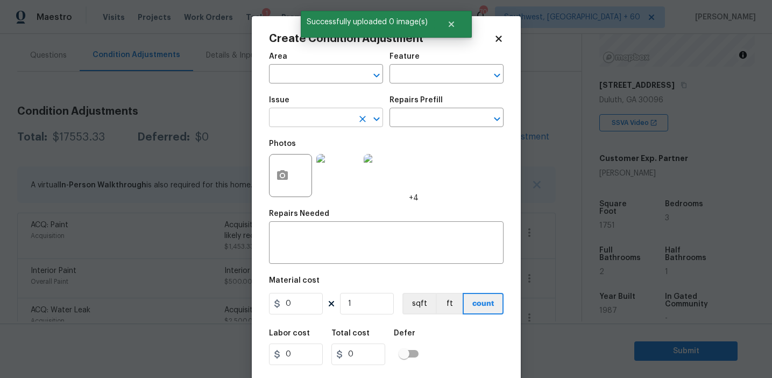
click at [319, 118] on input "text" at bounding box center [311, 118] width 84 height 17
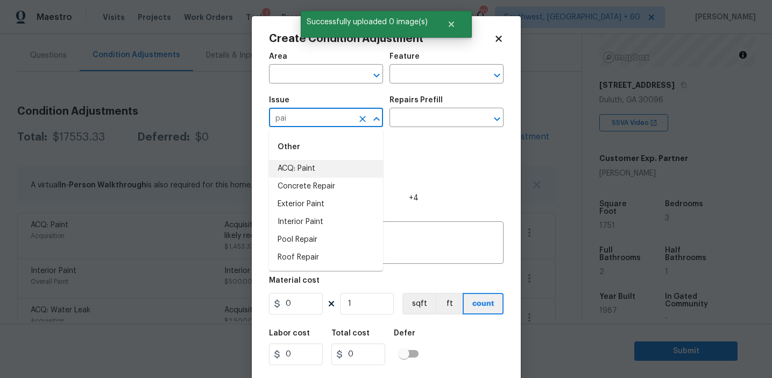
click at [334, 162] on li "ACQ: Paint" at bounding box center [326, 169] width 114 height 18
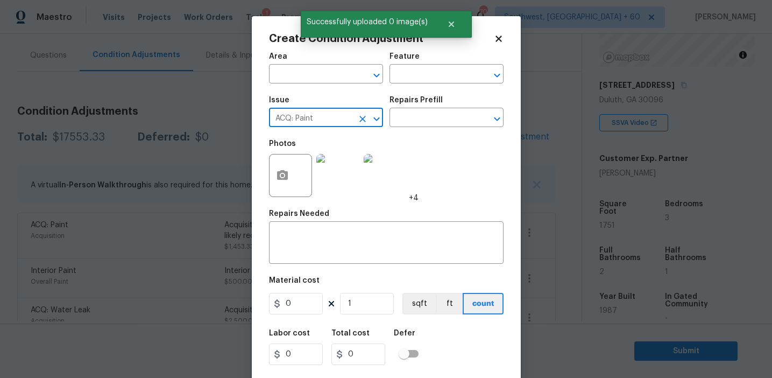
type input "ACQ: Paint"
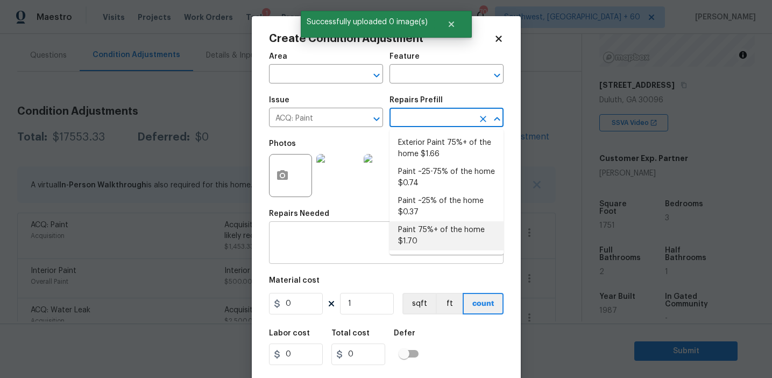
click at [413, 230] on li "Paint 75%+ of the home $1.70" at bounding box center [446, 235] width 114 height 29
type input "Acquisition"
type textarea "Acquisition Scope: 75%+ of the home will likely require interior paint"
type input "1.7"
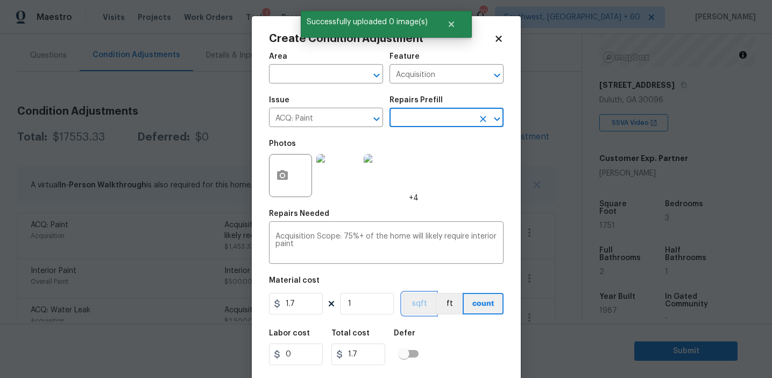
click at [418, 302] on button "sqft" at bounding box center [418, 304] width 33 height 22
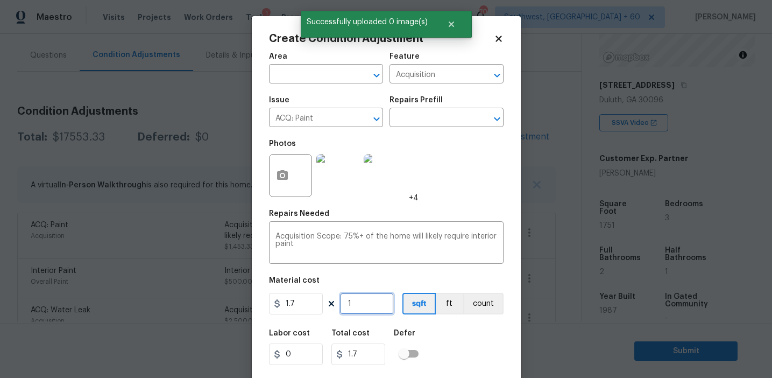
click at [386, 304] on input "1" at bounding box center [367, 304] width 54 height 22
type input "17"
type input "28.9"
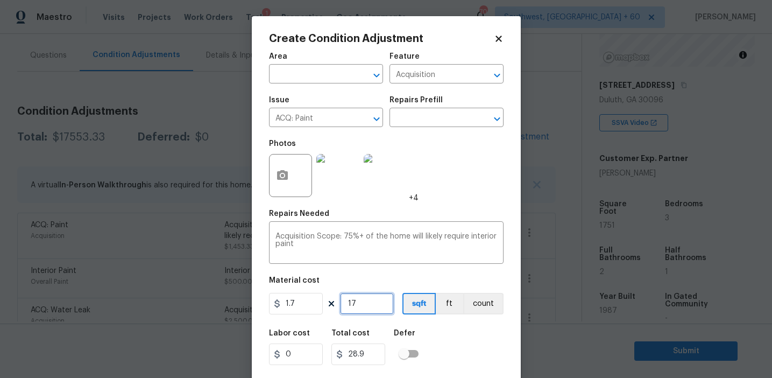
type input "175"
type input "297.5"
type input "1751"
type input "2976.7"
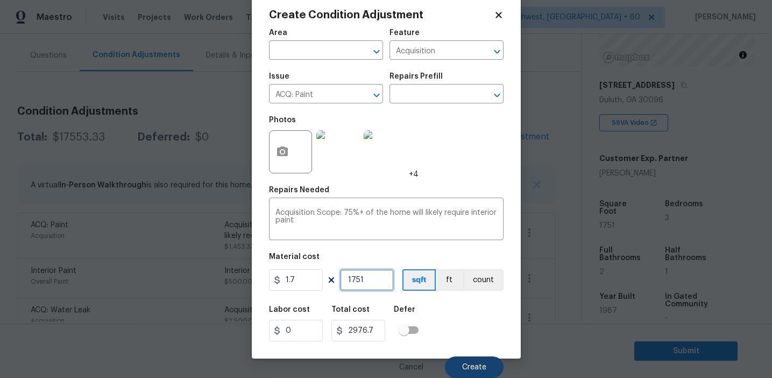
type input "1751"
click at [471, 362] on button "Create" at bounding box center [474, 367] width 59 height 22
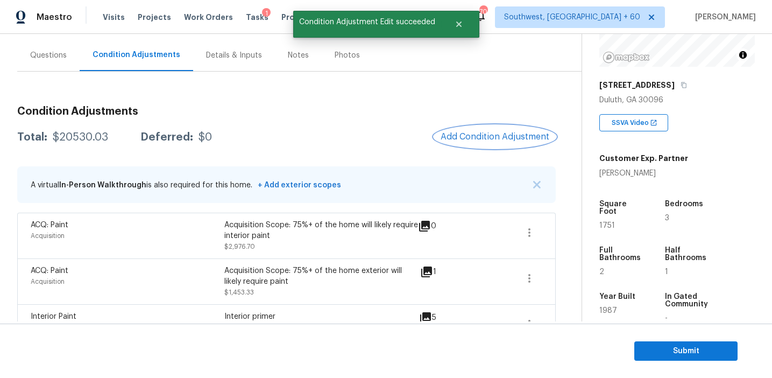
scroll to position [0, 0]
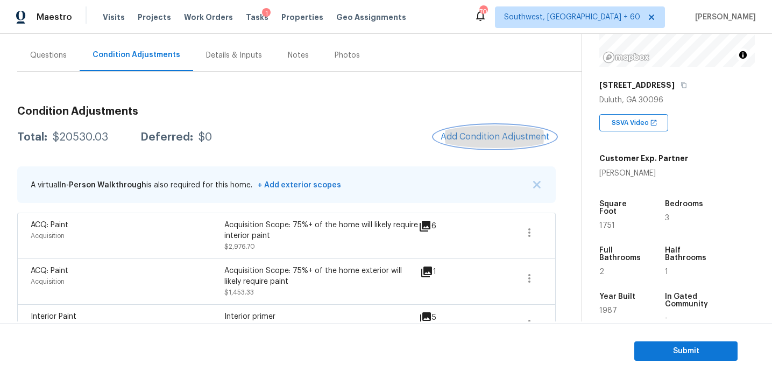
click at [470, 140] on span "Add Condition Adjustment" at bounding box center [495, 137] width 109 height 10
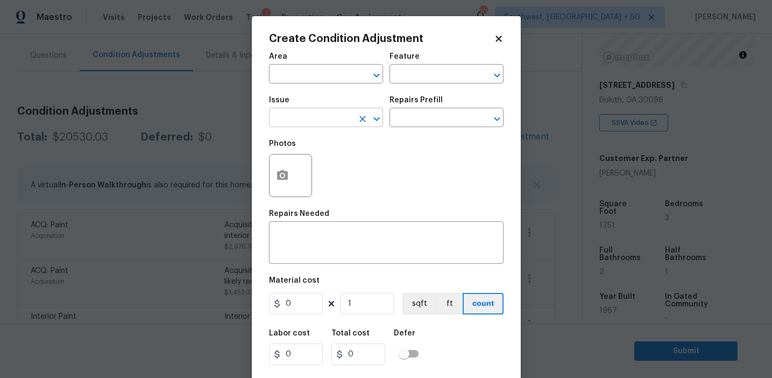
click at [336, 120] on input "text" at bounding box center [311, 118] width 84 height 17
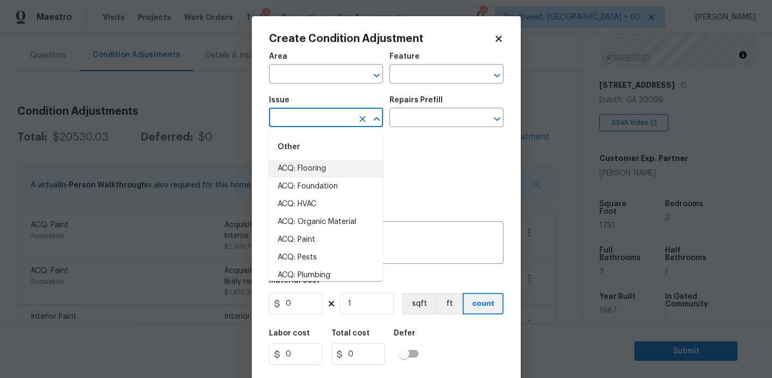
click at [342, 160] on li "ACQ: Flooring" at bounding box center [326, 169] width 114 height 18
type input "ACQ: Flooring"
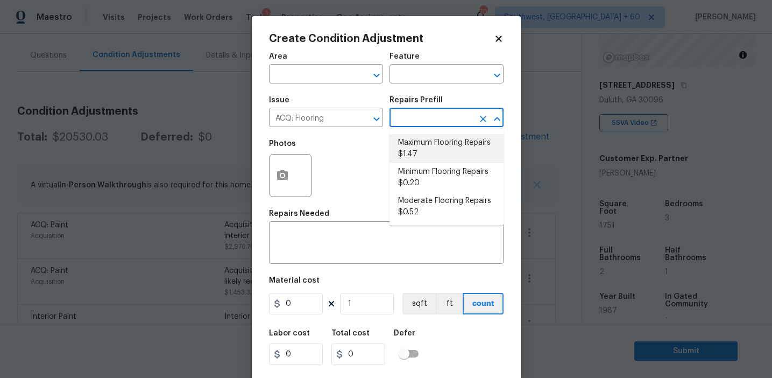
click at [451, 140] on li "Maximum Flooring Repairs $1.47" at bounding box center [446, 148] width 114 height 29
type input "Acquisition"
type textarea "Acquisition Scope: Maximum flooring repairs"
type input "1.47"
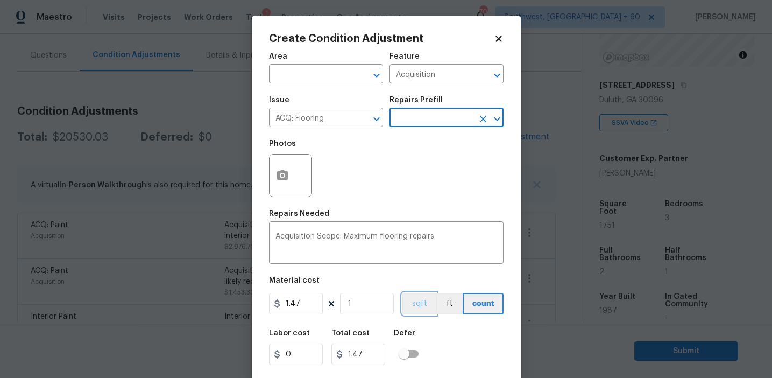
click at [420, 309] on button "sqft" at bounding box center [418, 304] width 33 height 22
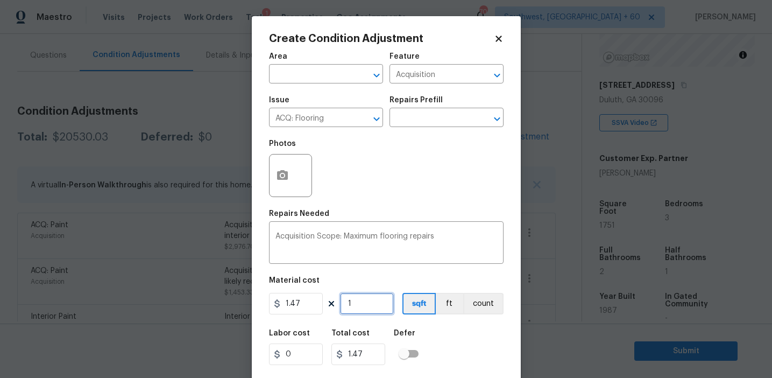
click at [355, 305] on input "1" at bounding box center [367, 304] width 54 height 22
paste input "751"
type input "1751"
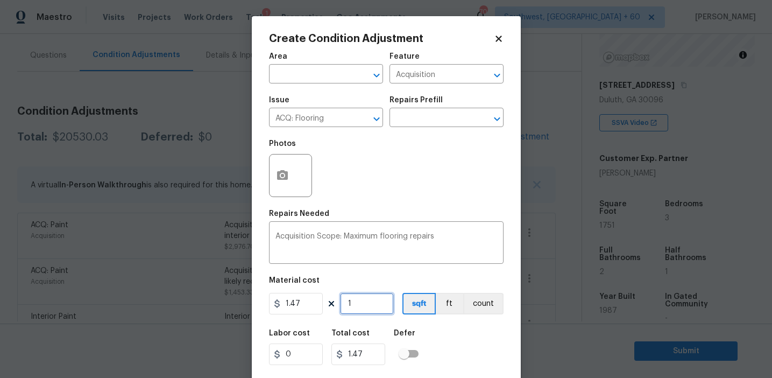
type input "2573.97"
type input "1751"
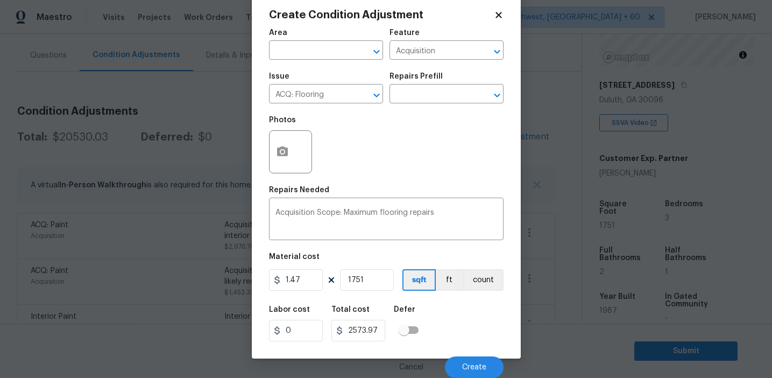
click at [466, 330] on div "Labor cost 0 Total cost 2573.97 Defer" at bounding box center [386, 323] width 235 height 48
click at [280, 148] on icon "button" at bounding box center [282, 151] width 11 height 10
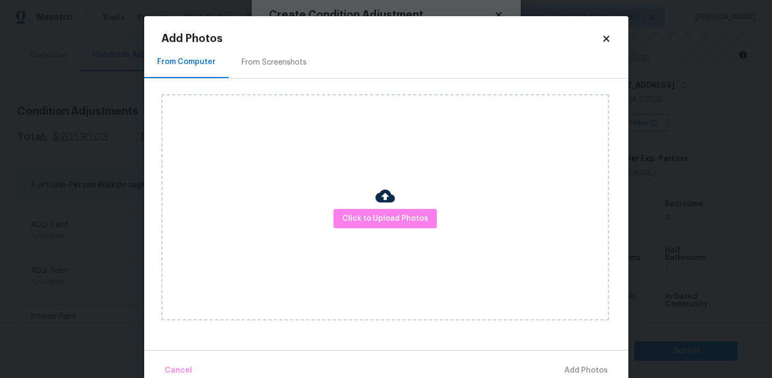
click at [281, 59] on div "From Screenshots" at bounding box center [273, 62] width 65 height 11
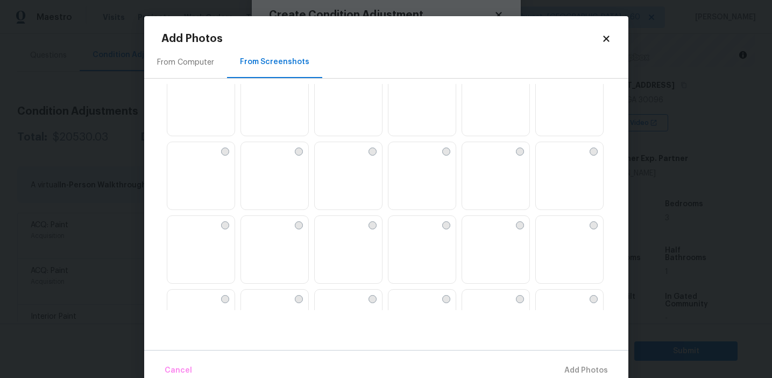
scroll to position [1027, 0]
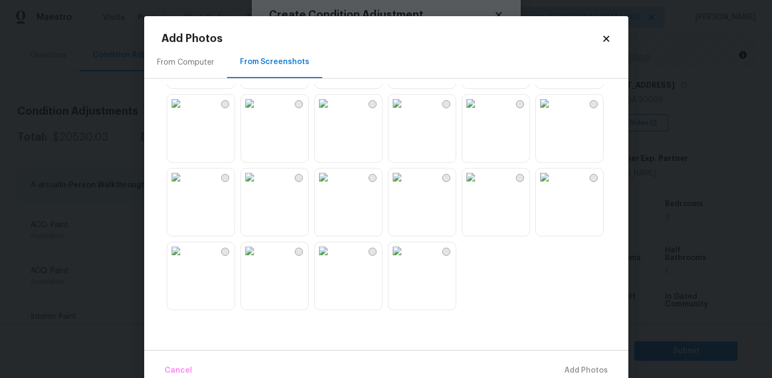
click at [330, 186] on img at bounding box center [323, 176] width 17 height 17
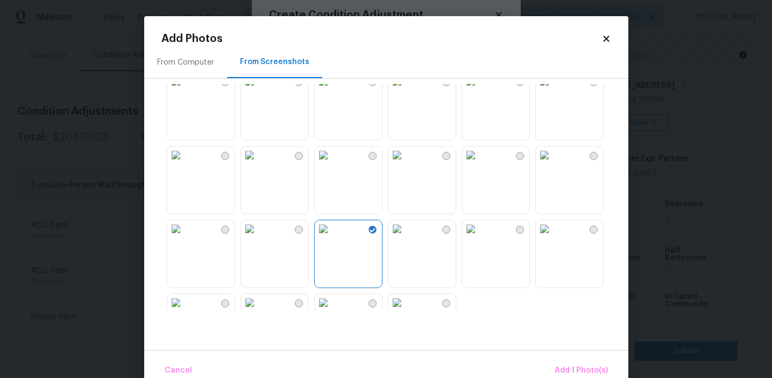
scroll to position [949, 0]
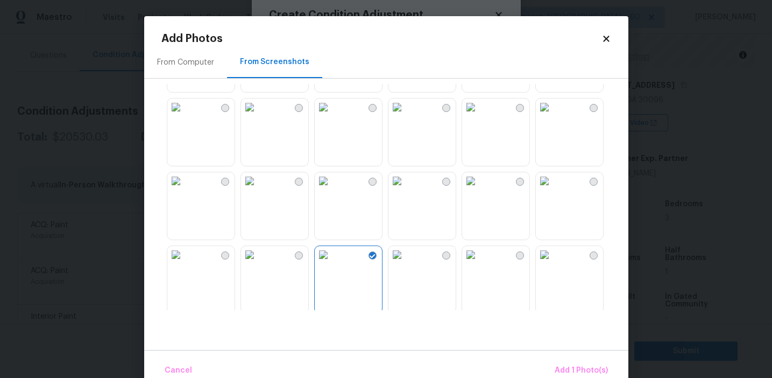
click at [184, 189] on img at bounding box center [175, 180] width 17 height 17
click at [255, 116] on img at bounding box center [249, 106] width 17 height 17
click at [332, 116] on img at bounding box center [323, 106] width 17 height 17
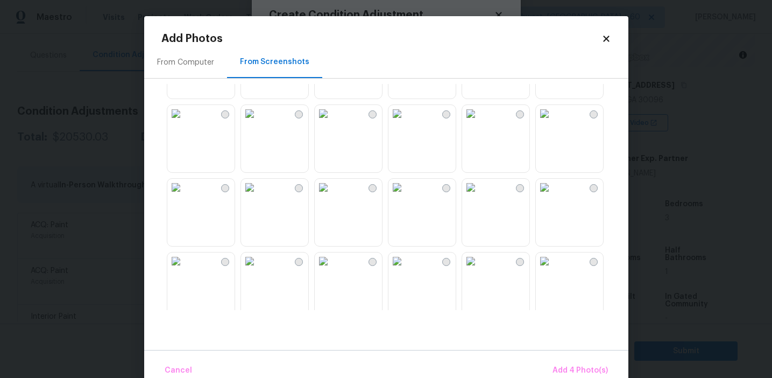
scroll to position [705, 0]
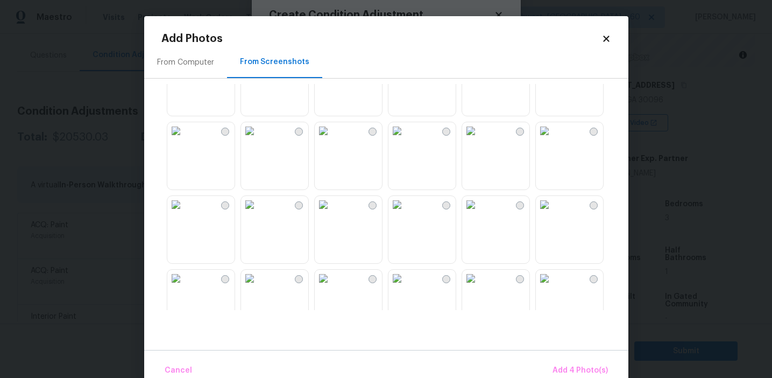
click at [406, 213] on img at bounding box center [396, 204] width 17 height 17
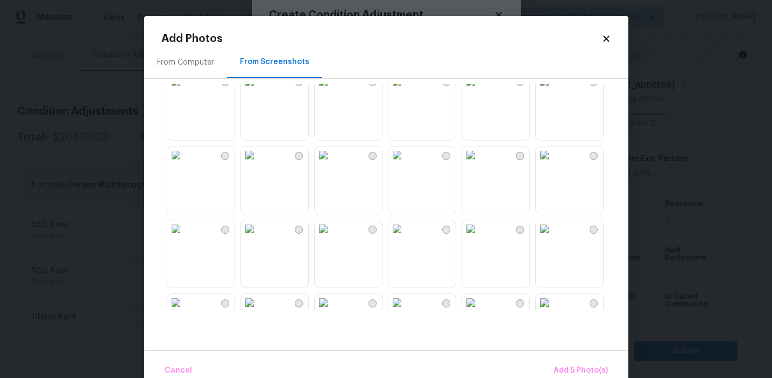
scroll to position [525, 0]
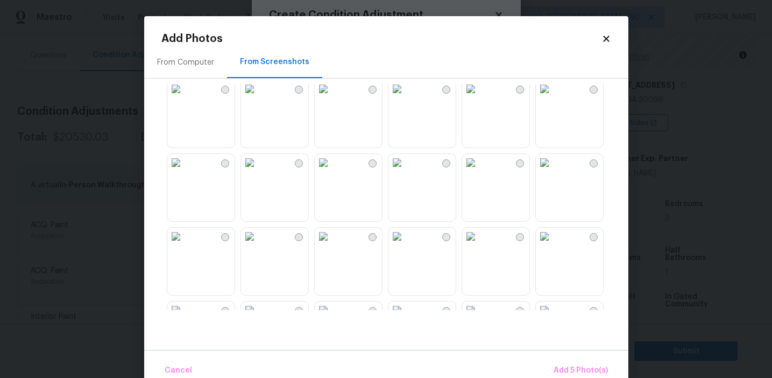
click at [332, 97] on img at bounding box center [323, 88] width 17 height 17
click at [582, 363] on button "Add 6 Photo(s)" at bounding box center [580, 370] width 63 height 23
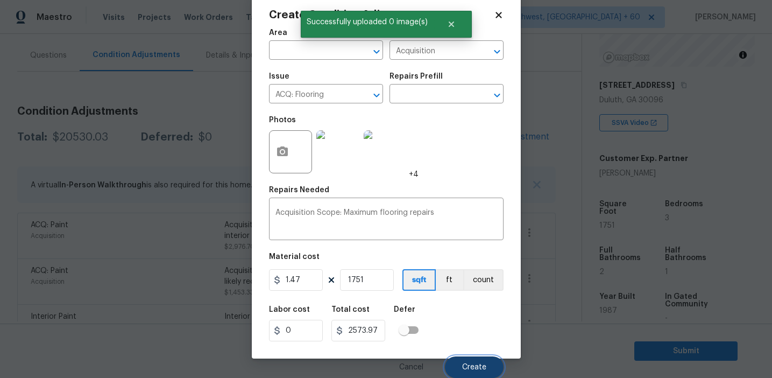
click at [465, 361] on button "Create" at bounding box center [474, 367] width 59 height 22
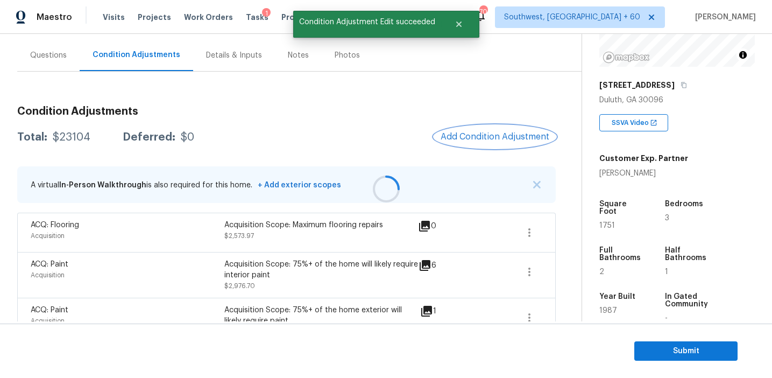
scroll to position [0, 0]
click at [69, 136] on div "$23104" at bounding box center [72, 137] width 38 height 11
copy div "23104"
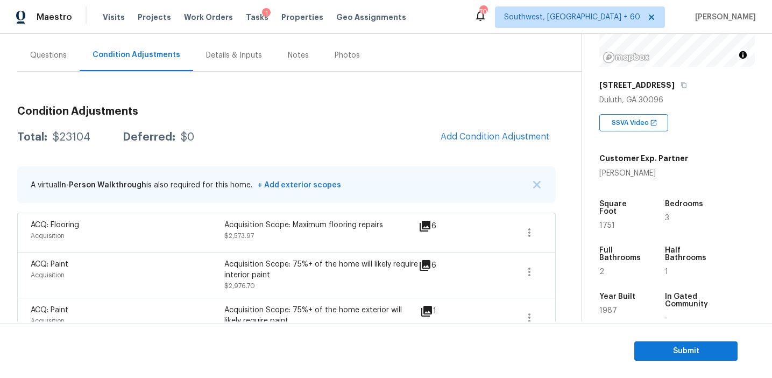
click at [70, 59] on div "Questions" at bounding box center [48, 55] width 62 height 32
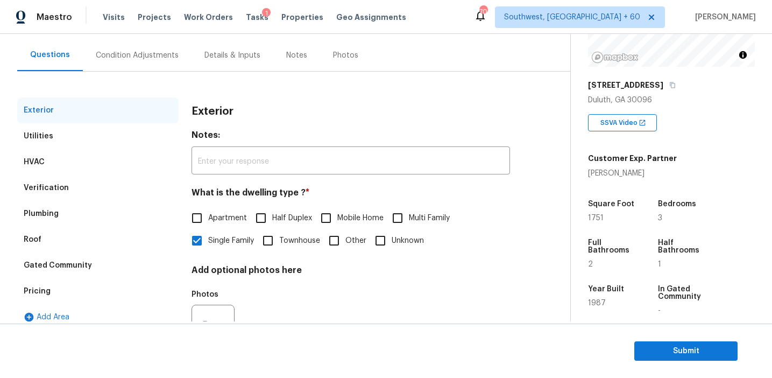
click at [79, 303] on div "Exterior Utilities HVAC Verification Plumbing Roof Gated Community Pricing Add …" at bounding box center [97, 231] width 161 height 269
click at [81, 295] on div "Pricing" at bounding box center [97, 291] width 161 height 26
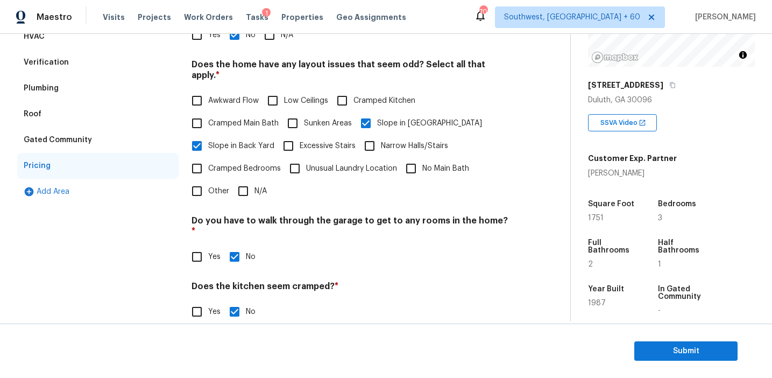
scroll to position [201, 0]
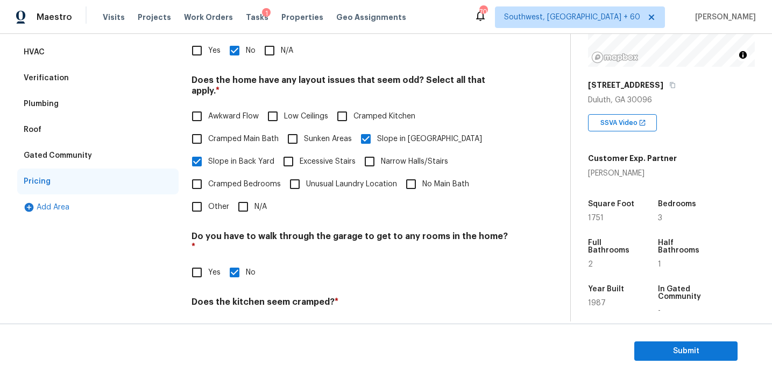
click at [95, 74] on div "Verification" at bounding box center [97, 78] width 161 height 26
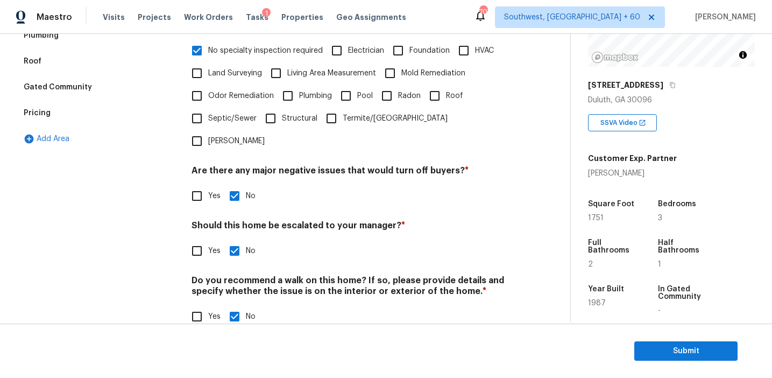
click at [106, 114] on div "Pricing" at bounding box center [97, 113] width 161 height 26
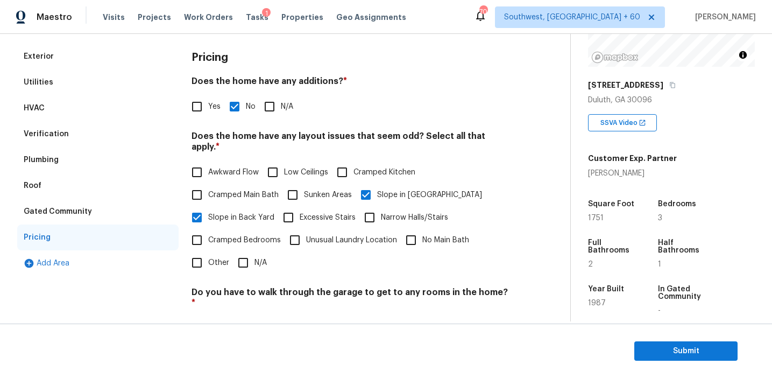
scroll to position [95, 0]
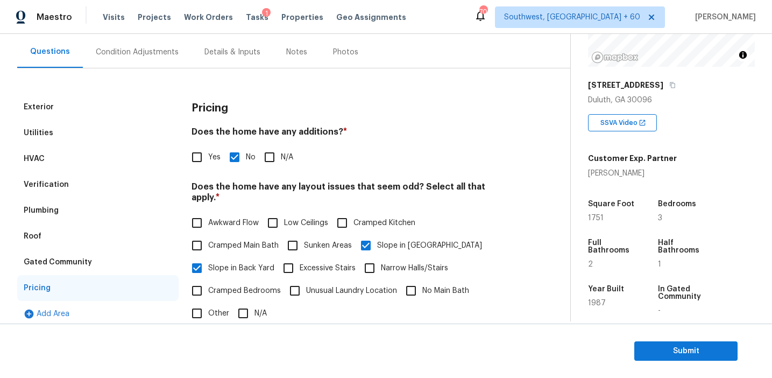
click at [110, 261] on div "Gated Community" at bounding box center [97, 262] width 161 height 26
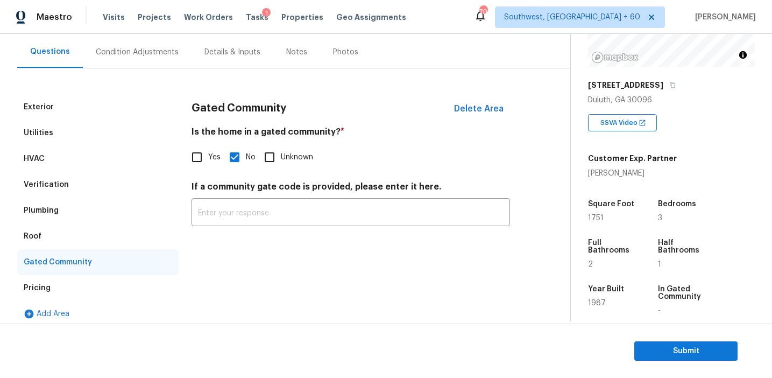
click at [98, 237] on div "Roof" at bounding box center [97, 236] width 161 height 26
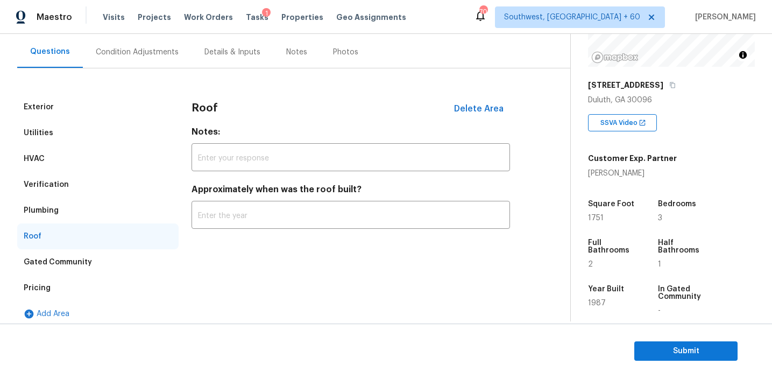
click at [93, 211] on div "Plumbing" at bounding box center [97, 210] width 161 height 26
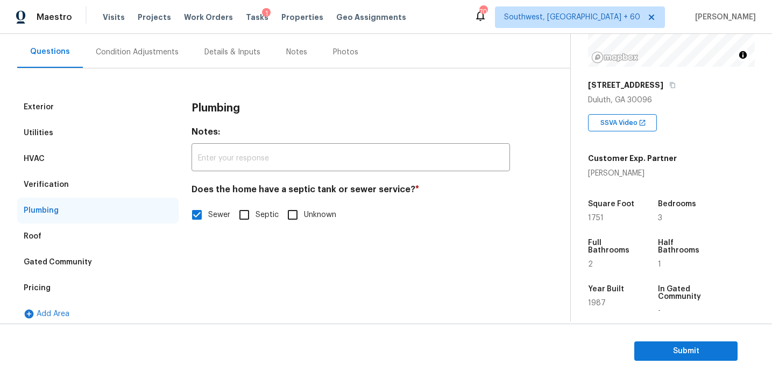
click at [91, 182] on div "Verification" at bounding box center [97, 185] width 161 height 26
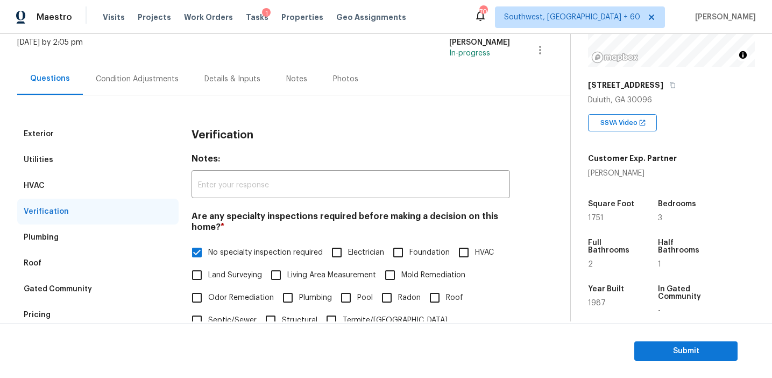
scroll to position [43, 0]
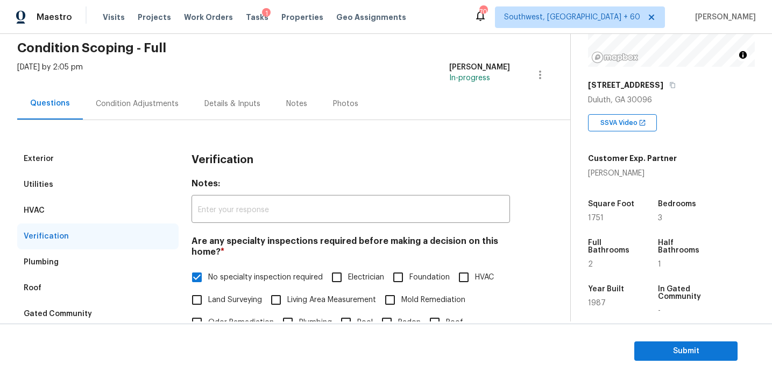
click at [119, 200] on div "HVAC" at bounding box center [97, 210] width 161 height 26
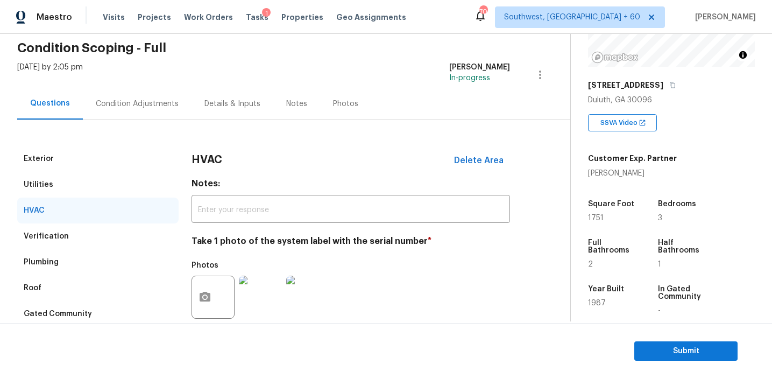
click at [115, 181] on div "Utilities" at bounding box center [97, 185] width 161 height 26
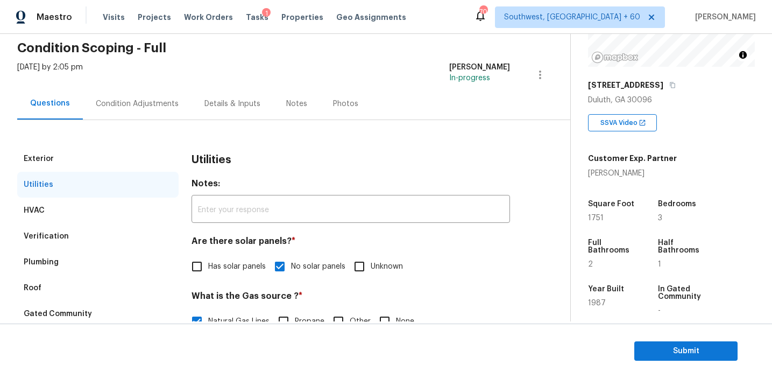
click at [115, 154] on div "Exterior" at bounding box center [97, 159] width 161 height 26
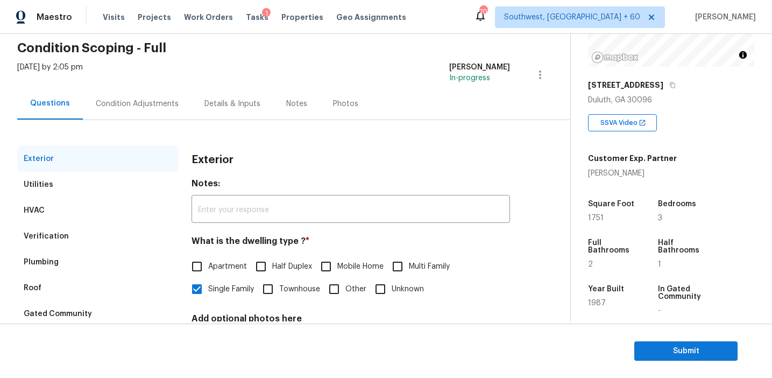
click at [162, 104] on div "Condition Adjustments" at bounding box center [137, 103] width 83 height 11
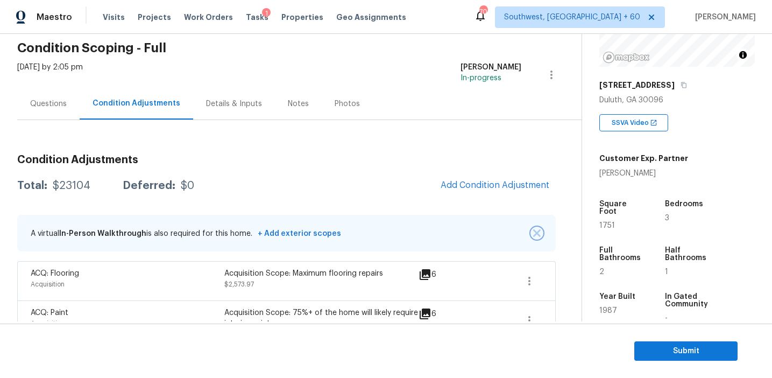
click at [536, 231] on img "button" at bounding box center [537, 233] width 8 height 8
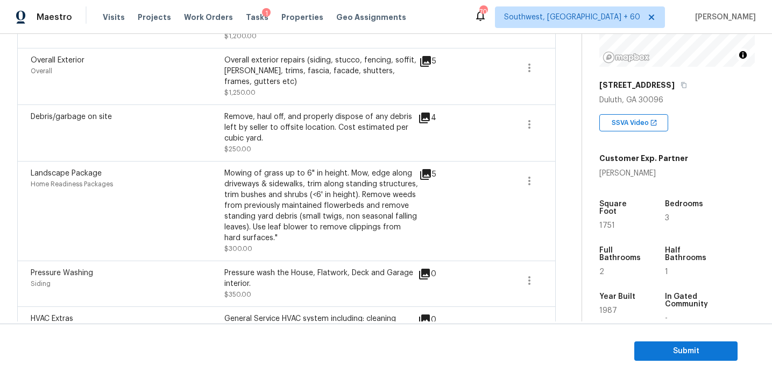
scroll to position [446, 0]
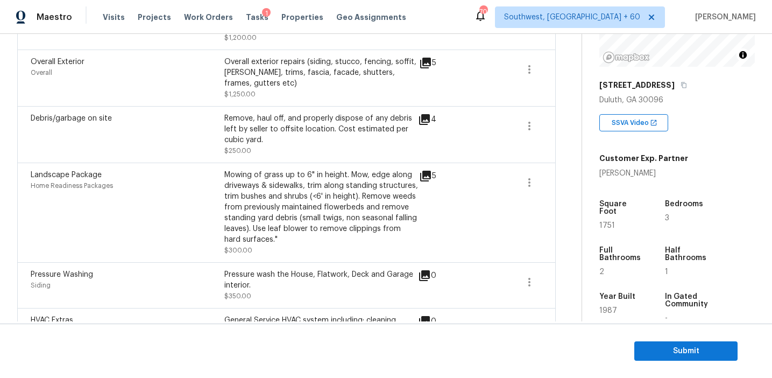
click at [392, 220] on div "Mowing of grass up to 6" in height. Mow, edge along driveways & sidewalks, trim…" at bounding box center [321, 206] width 194 height 75
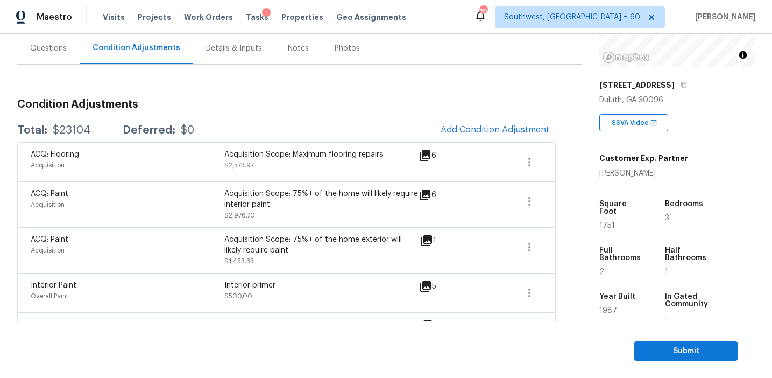
scroll to position [87, 0]
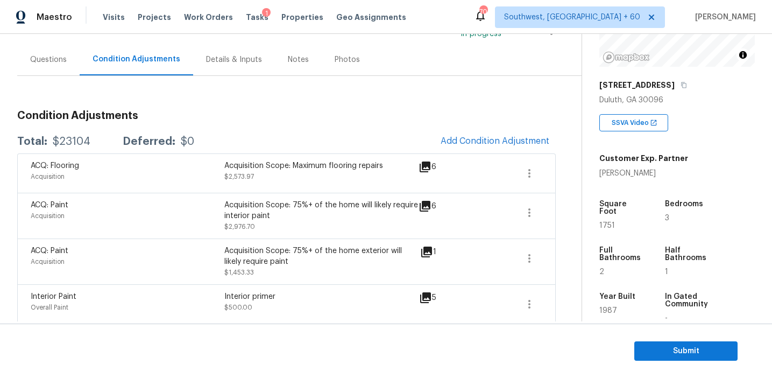
click at [373, 174] on div "Acquisition Scope: Maximum flooring repairs $2,573.97" at bounding box center [321, 173] width 194 height 26
click at [660, 348] on span "Submit" at bounding box center [686, 350] width 86 height 13
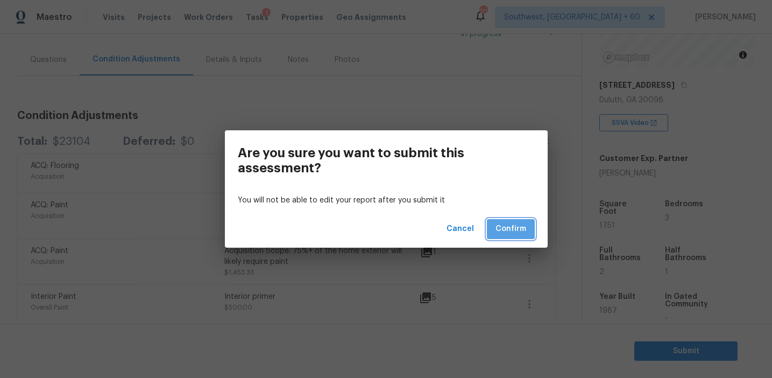
click at [496, 224] on span "Confirm" at bounding box center [510, 228] width 31 height 13
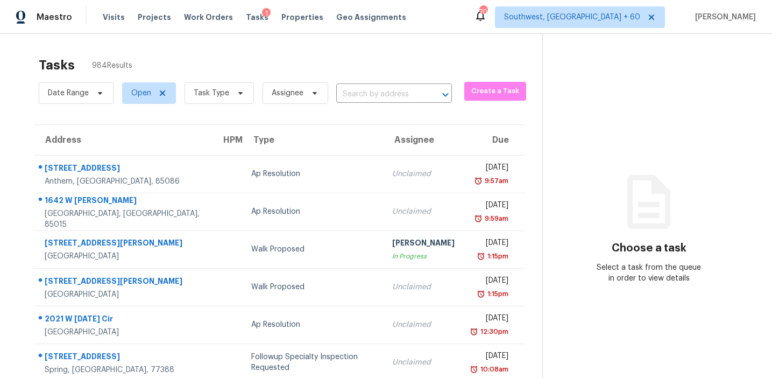
click at [365, 91] on input "text" at bounding box center [379, 94] width 86 height 17
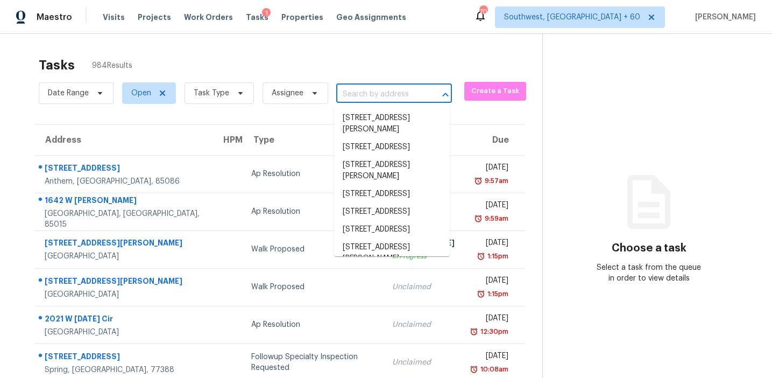
paste input "10 Oxford Dr Angier, NC, 27501"
type input "10 Oxford Dr Angier, NC, 27501"
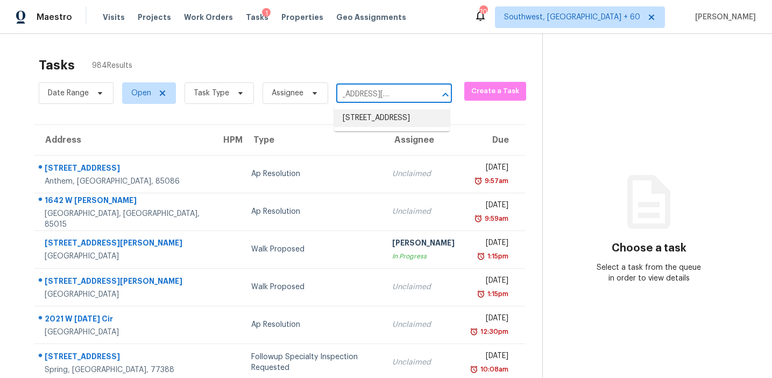
click at [373, 121] on li "10 Oxford Dr, Angier, NC 27501" at bounding box center [392, 118] width 116 height 18
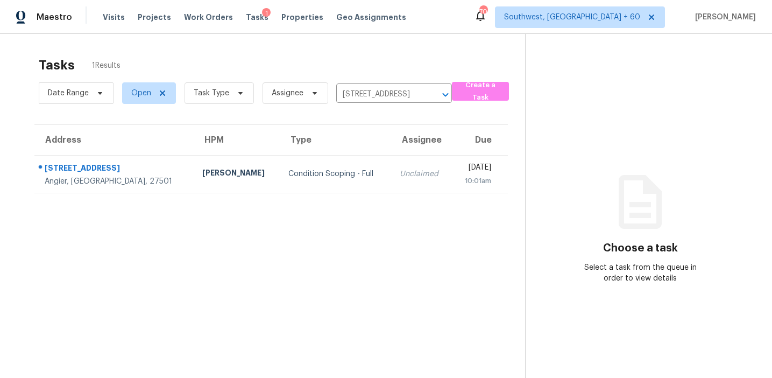
click at [391, 165] on td "Unclaimed" at bounding box center [421, 174] width 61 height 38
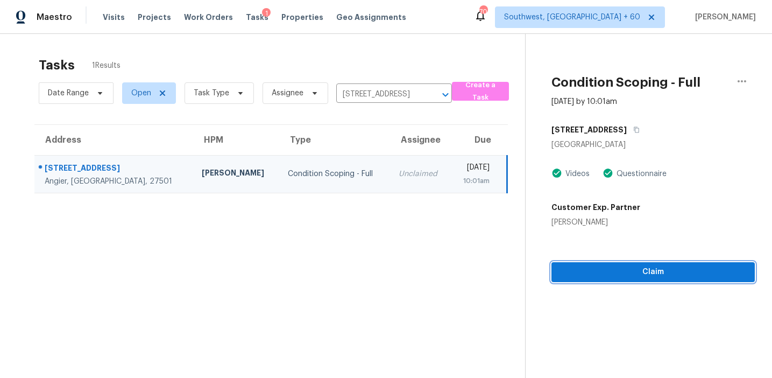
click at [617, 273] on span "Claim" at bounding box center [653, 271] width 186 height 13
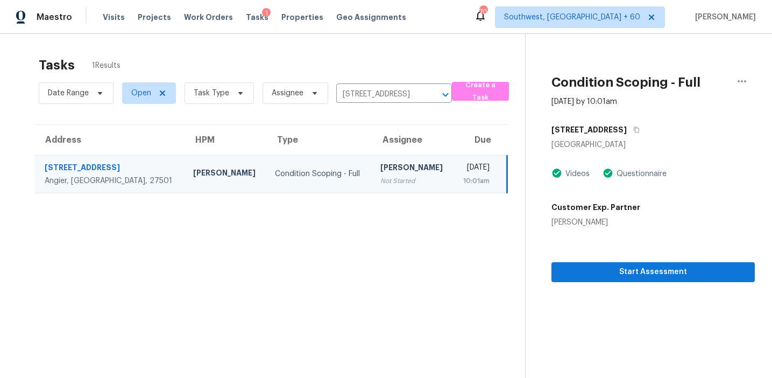
click at [588, 226] on div "Allison Mercer" at bounding box center [595, 222] width 89 height 11
click at [619, 272] on span "Start Assessment" at bounding box center [653, 271] width 186 height 13
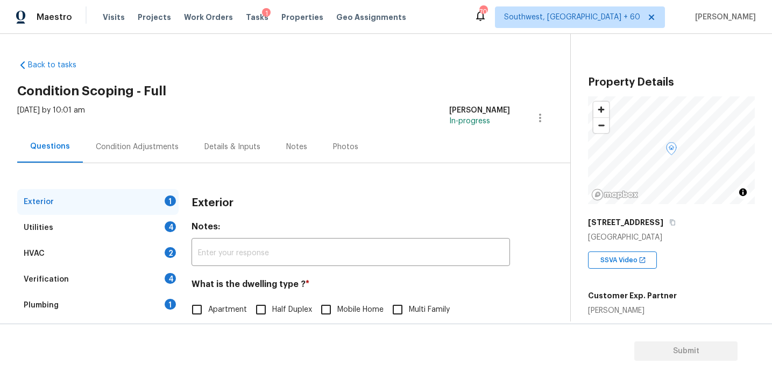
scroll to position [77, 0]
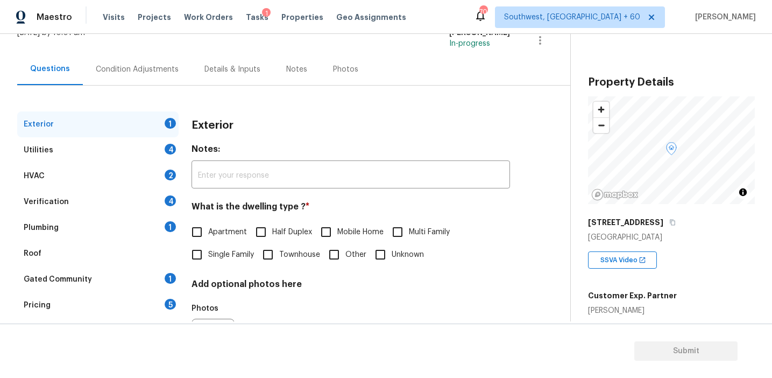
click at [159, 305] on div "Pricing 5" at bounding box center [97, 305] width 161 height 26
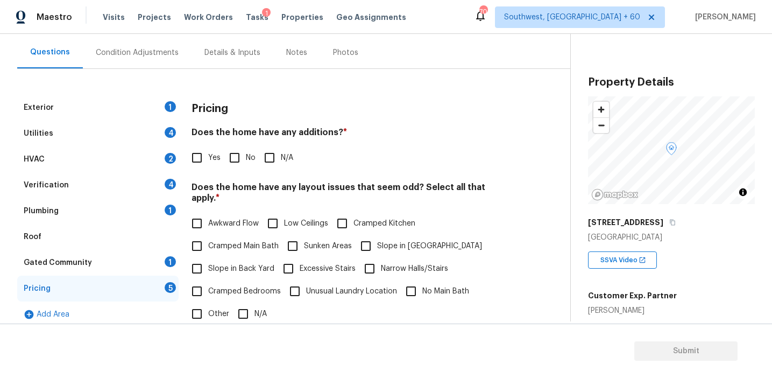
scroll to position [95, 0]
click at [443, 103] on div "Pricing" at bounding box center [350, 108] width 318 height 28
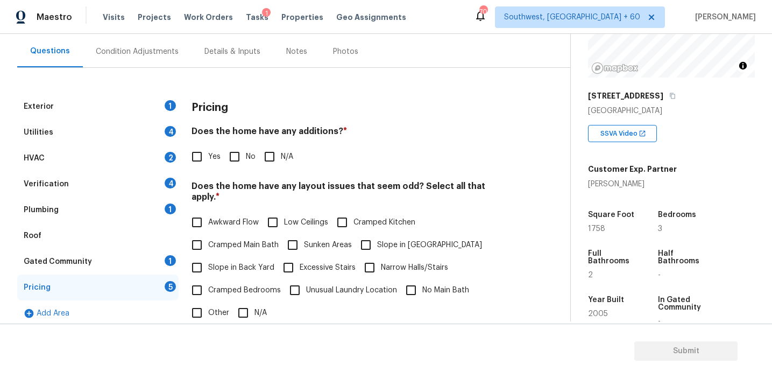
scroll to position [140, 0]
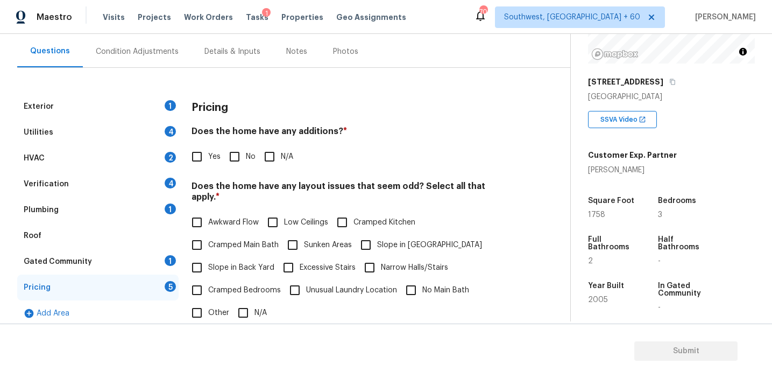
click at [241, 109] on div "Pricing" at bounding box center [350, 108] width 318 height 28
click at [477, 107] on div "Pricing" at bounding box center [350, 108] width 318 height 28
click at [237, 157] on input "No" at bounding box center [234, 156] width 23 height 23
checkbox input "true"
click at [228, 263] on span "Slope in Back Yard" at bounding box center [241, 268] width 66 height 11
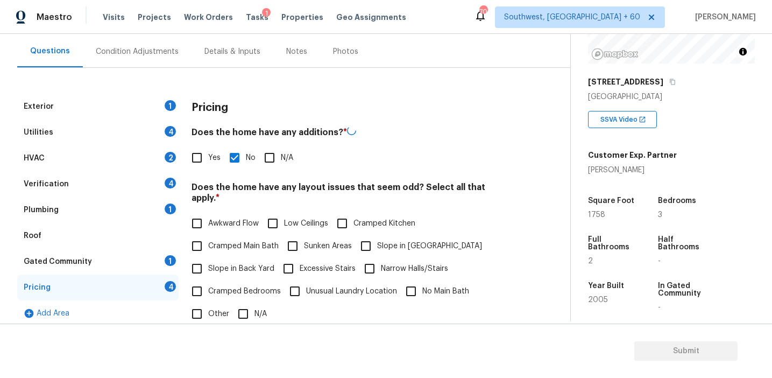
click at [208, 257] on input "Slope in Back Yard" at bounding box center [197, 268] width 23 height 23
checkbox input "true"
click at [358, 237] on input "Slope in [GEOGRAPHIC_DATA]" at bounding box center [365, 246] width 23 height 23
checkbox input "true"
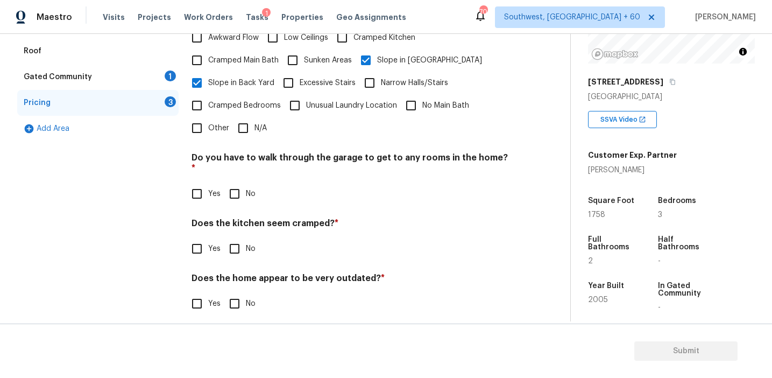
scroll to position [268, 0]
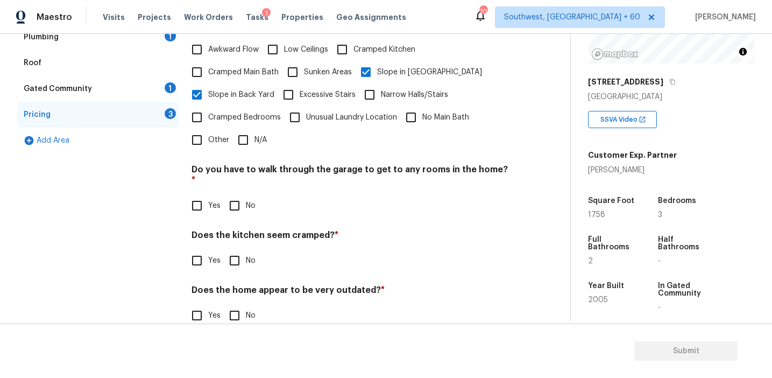
click at [242, 194] on input "No" at bounding box center [234, 205] width 23 height 23
checkbox input "true"
click at [239, 250] on input "No" at bounding box center [234, 261] width 23 height 23
checkbox input "true"
click at [239, 304] on input "No" at bounding box center [234, 315] width 23 height 23
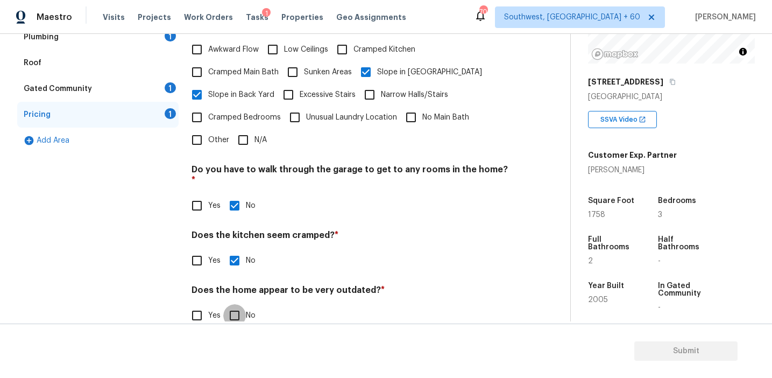
checkbox input "true"
click at [167, 89] on div "1" at bounding box center [170, 87] width 11 height 11
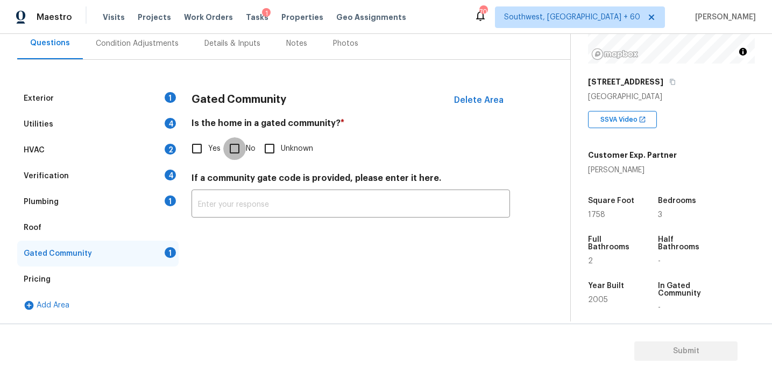
click at [239, 139] on input "No" at bounding box center [234, 148] width 23 height 23
checkbox input "true"
click at [160, 200] on div "Plumbing 1" at bounding box center [97, 202] width 161 height 26
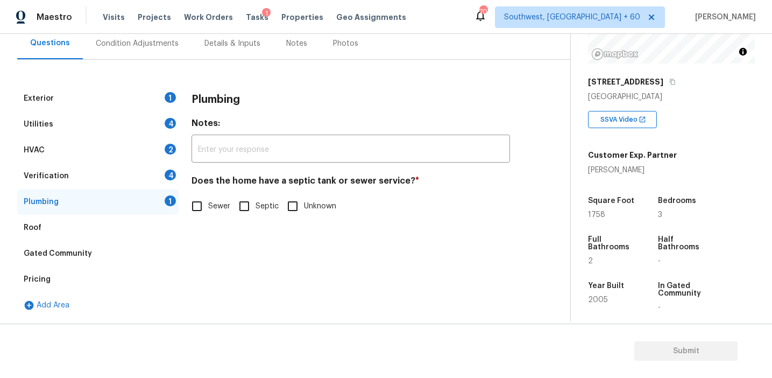
click at [203, 210] on input "Sewer" at bounding box center [197, 206] width 23 height 23
checkbox input "true"
click at [166, 175] on div "4" at bounding box center [170, 174] width 11 height 11
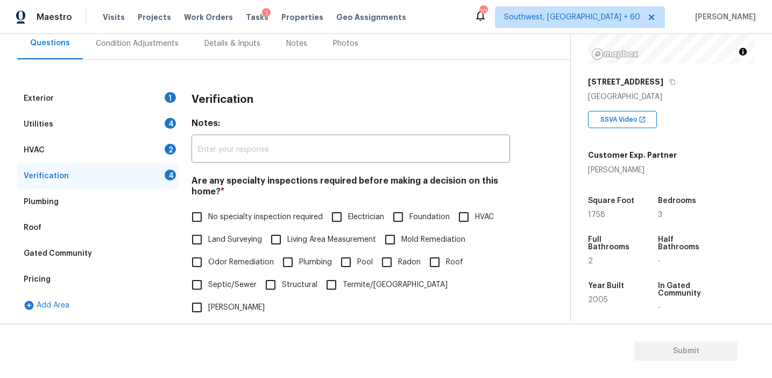
click at [238, 224] on label "No specialty inspection required" at bounding box center [254, 216] width 137 height 23
click at [208, 224] on input "No specialty inspection required" at bounding box center [197, 216] width 23 height 23
checkbox input "true"
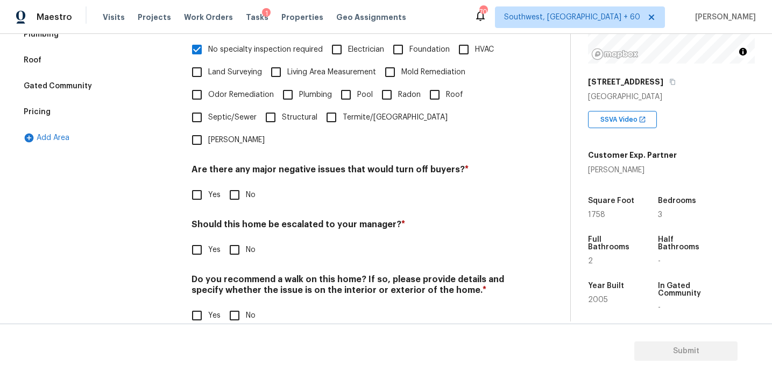
scroll to position [269, 0]
click at [236, 184] on input "No" at bounding box center [234, 195] width 23 height 23
checkbox input "true"
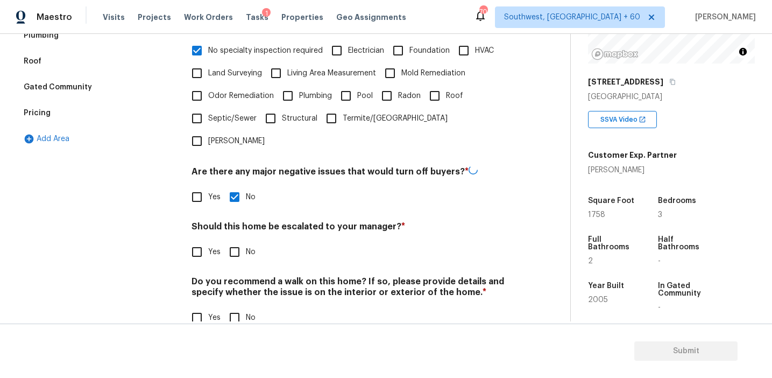
click at [235, 240] on input "No" at bounding box center [234, 251] width 23 height 23
checkbox input "true"
click at [241, 307] on input "No" at bounding box center [234, 318] width 23 height 23
checkbox input "true"
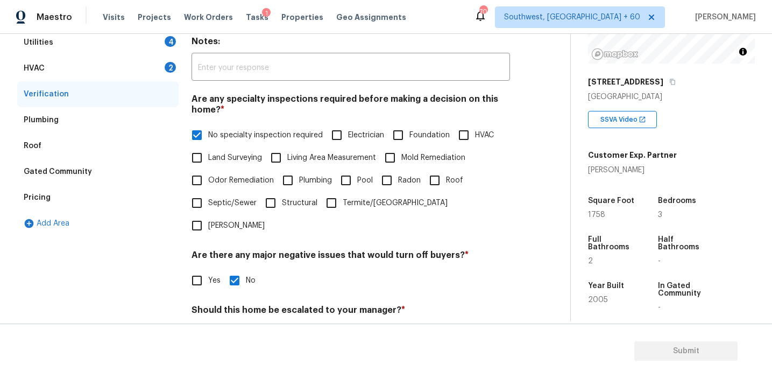
click at [162, 61] on div "HVAC 2" at bounding box center [97, 68] width 161 height 26
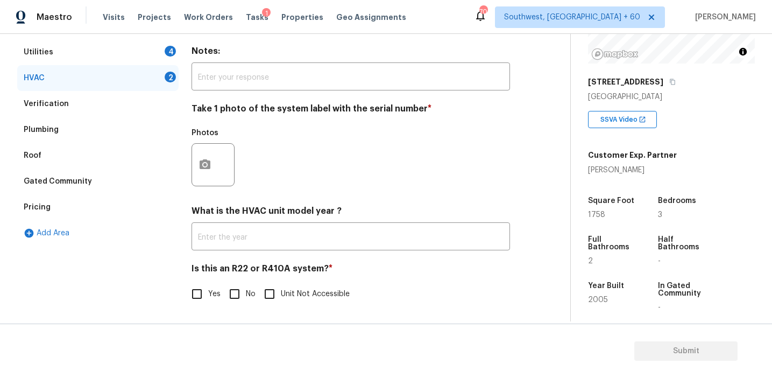
scroll to position [176, 0]
click at [236, 292] on input "No" at bounding box center [234, 293] width 23 height 23
checkbox input "true"
click at [204, 164] on circle "button" at bounding box center [204, 164] width 3 height 3
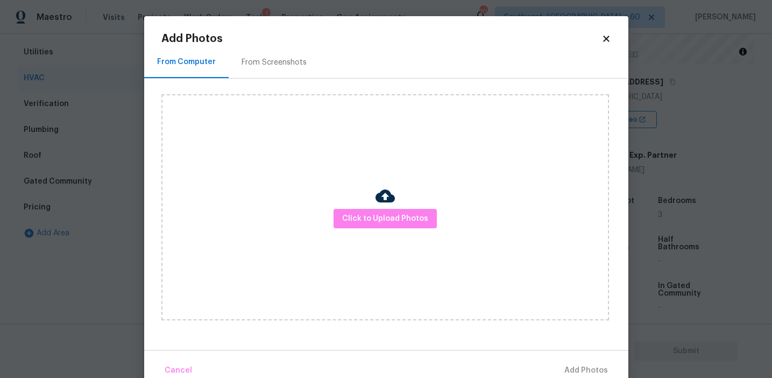
click at [267, 41] on h2 "Add Photos" at bounding box center [381, 38] width 440 height 11
click at [273, 69] on div "From Screenshots" at bounding box center [274, 62] width 91 height 32
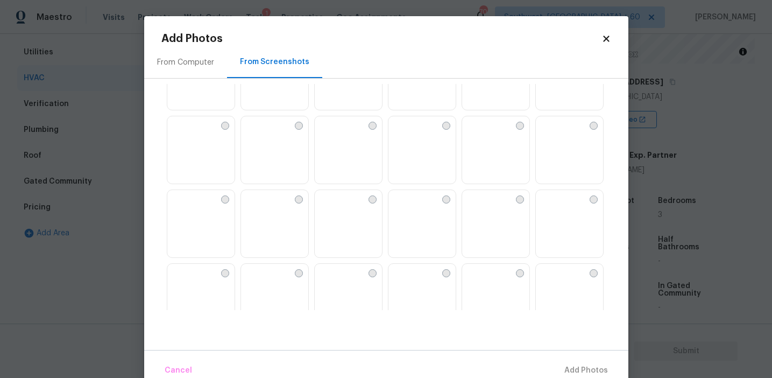
scroll to position [406, 0]
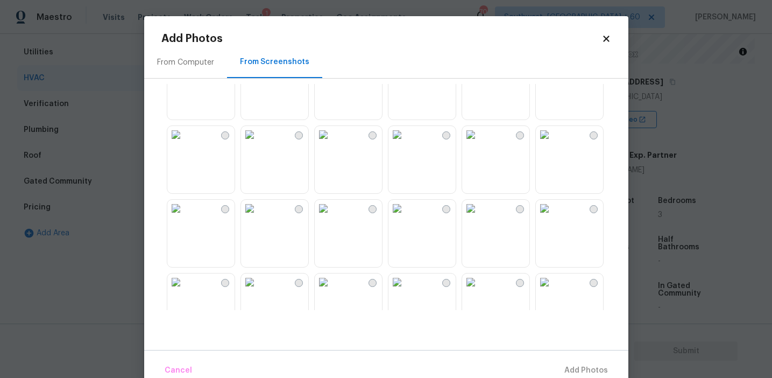
click at [553, 217] on img at bounding box center [544, 208] width 17 height 17
click at [566, 366] on span "Add 1 Photo(s)" at bounding box center [581, 370] width 53 height 13
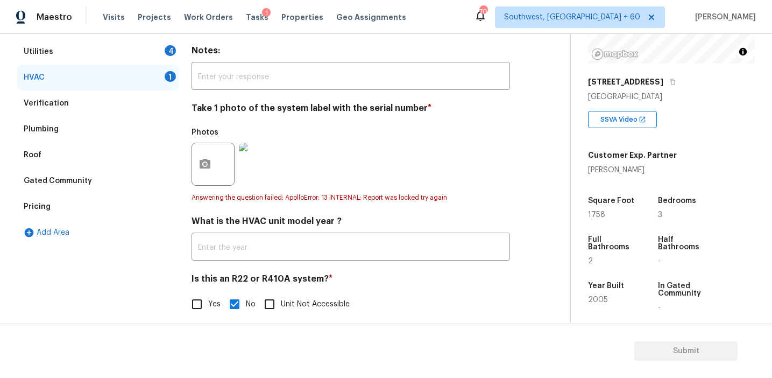
click at [167, 53] on div "4" at bounding box center [170, 50] width 11 height 11
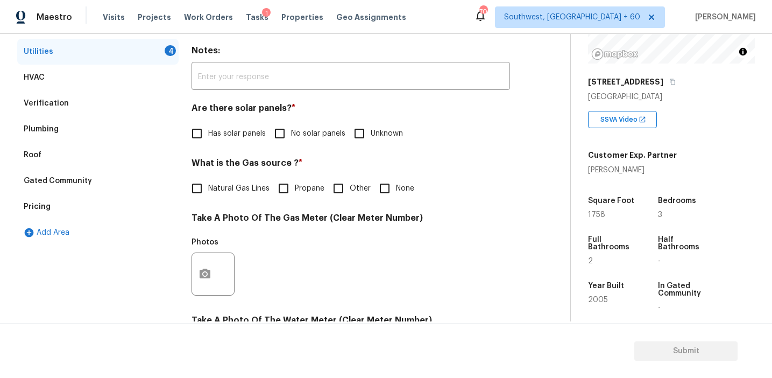
click at [283, 132] on input "No solar panels" at bounding box center [279, 133] width 23 height 23
checkbox input "true"
click at [222, 192] on span "Natural Gas Lines" at bounding box center [238, 188] width 61 height 11
click at [208, 192] on input "Natural Gas Lines" at bounding box center [197, 188] width 23 height 23
checkbox input "true"
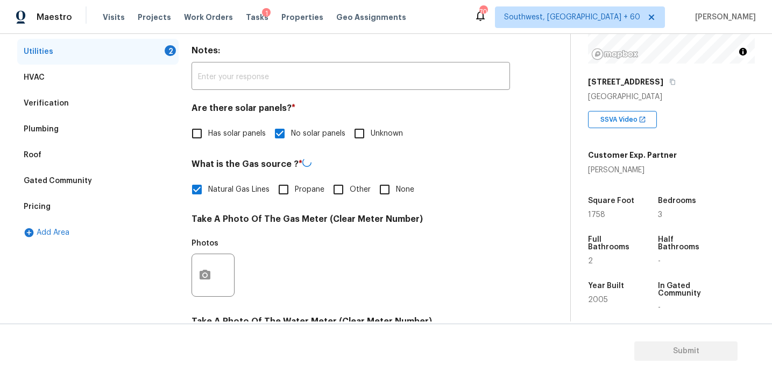
scroll to position [432, 0]
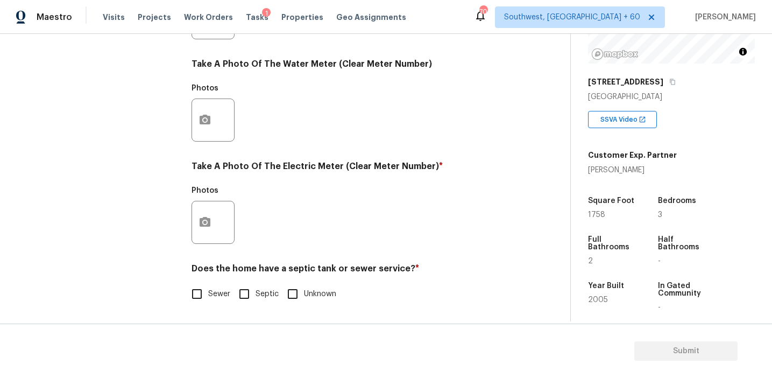
click at [206, 279] on div "Does the home have a septic tank or sewer service? * Sewer Septic Unknown" at bounding box center [350, 284] width 318 height 42
click at [205, 286] on input "Sewer" at bounding box center [197, 293] width 23 height 23
checkbox input "true"
click at [208, 216] on icon "button" at bounding box center [204, 222] width 13 height 13
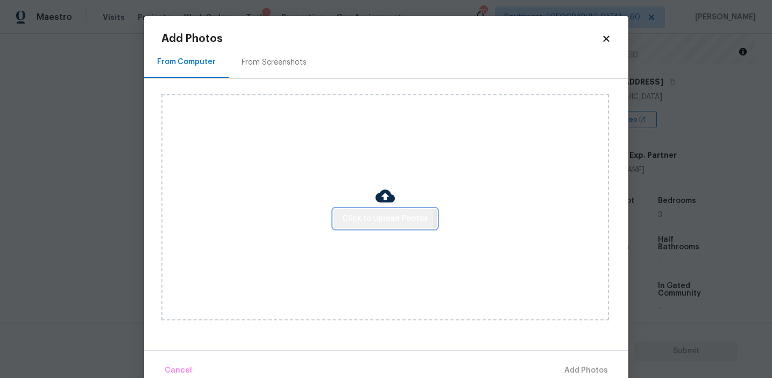
click at [350, 214] on span "Click to Upload Photos" at bounding box center [385, 218] width 86 height 13
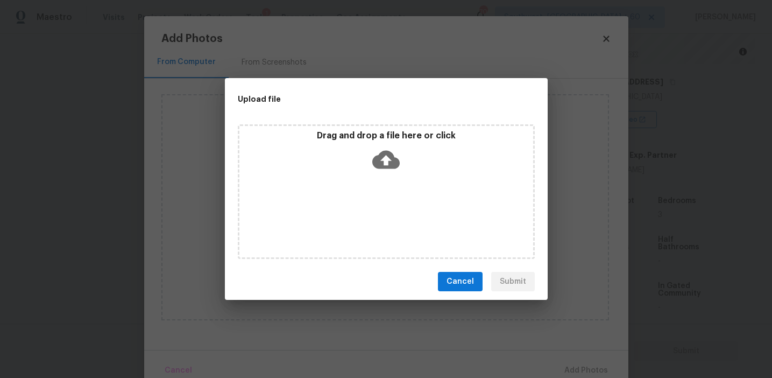
click at [350, 154] on div "Drag and drop a file here or click" at bounding box center [386, 153] width 294 height 46
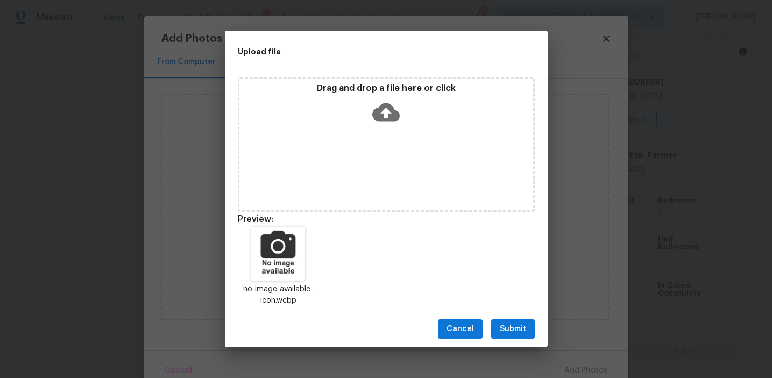
click at [512, 323] on span "Submit" at bounding box center [513, 328] width 26 height 13
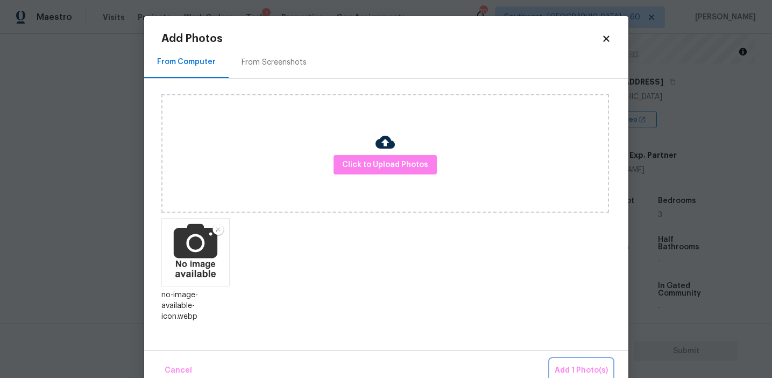
click at [574, 368] on span "Add 1 Photo(s)" at bounding box center [581, 370] width 53 height 13
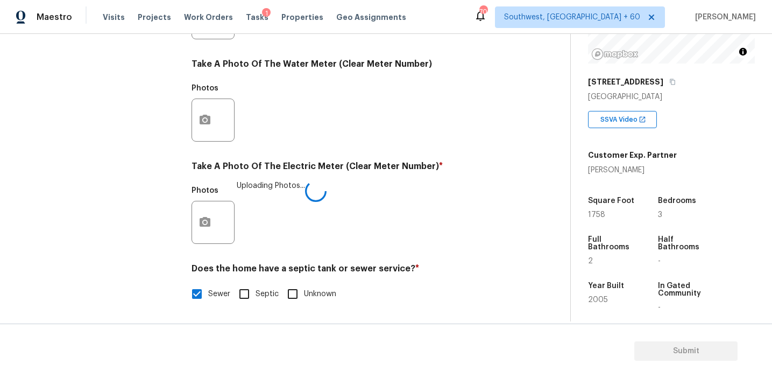
click at [370, 241] on div "Photos Uploading Photos..." at bounding box center [350, 215] width 318 height 70
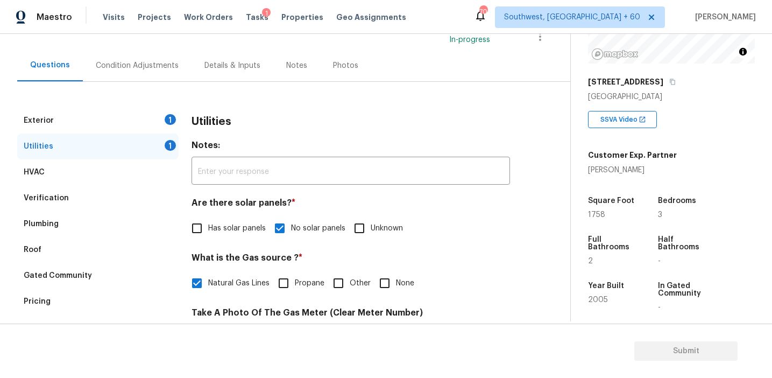
scroll to position [96, 0]
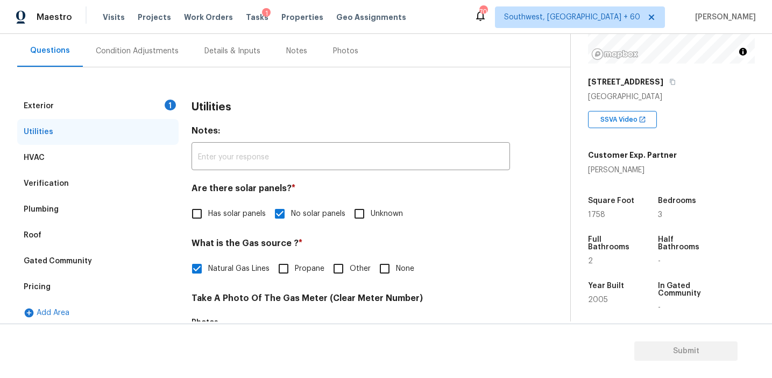
click at [159, 110] on div "Exterior 1" at bounding box center [97, 106] width 161 height 26
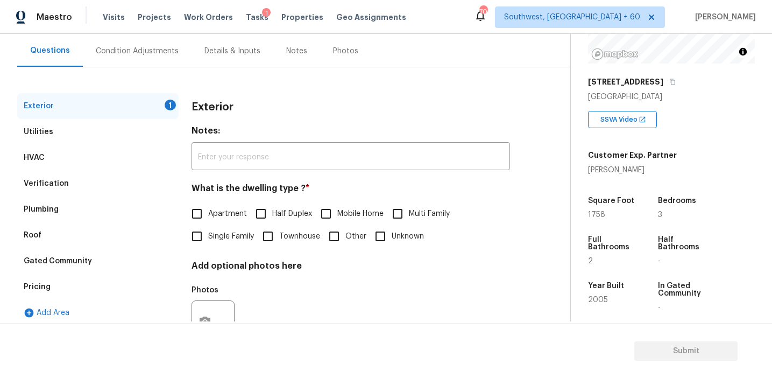
click at [207, 242] on input "Single Family" at bounding box center [197, 236] width 23 height 23
checkbox input "true"
click at [154, 53] on div "Condition Adjustments" at bounding box center [137, 51] width 83 height 11
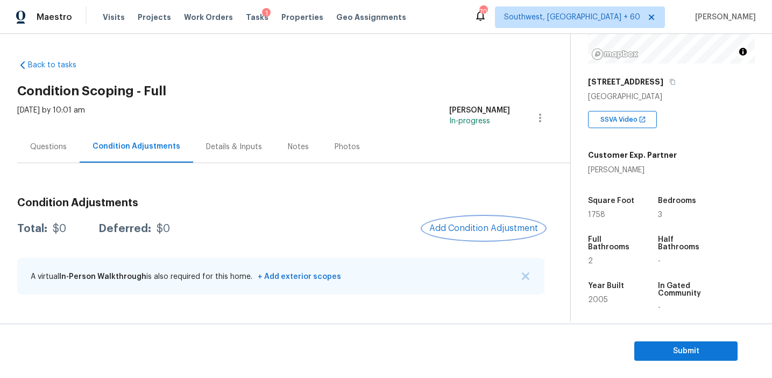
click at [460, 223] on span "Add Condition Adjustment" at bounding box center [483, 228] width 109 height 10
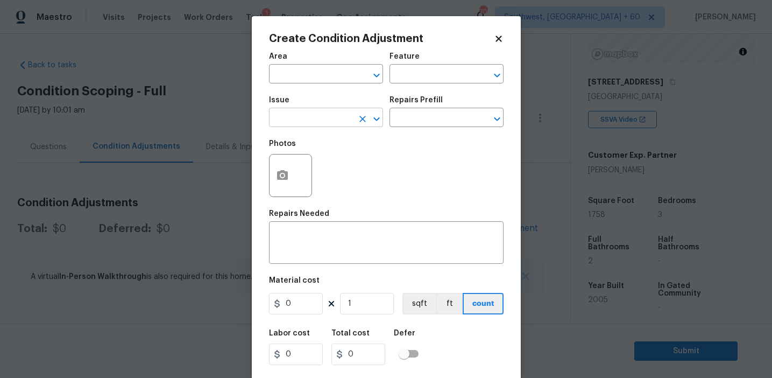
click at [301, 125] on input "text" at bounding box center [311, 118] width 84 height 17
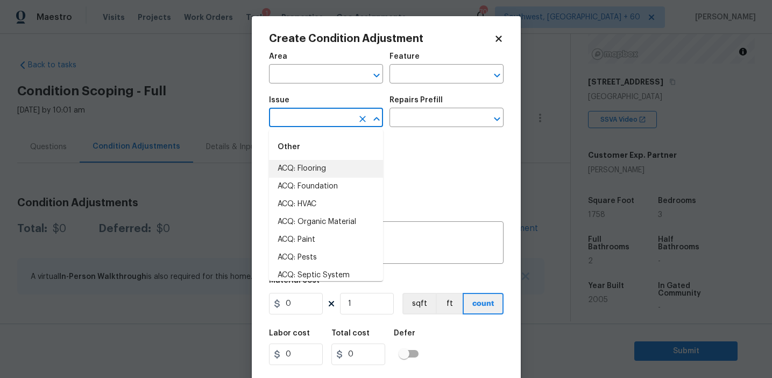
click at [301, 118] on input "text" at bounding box center [311, 118] width 84 height 17
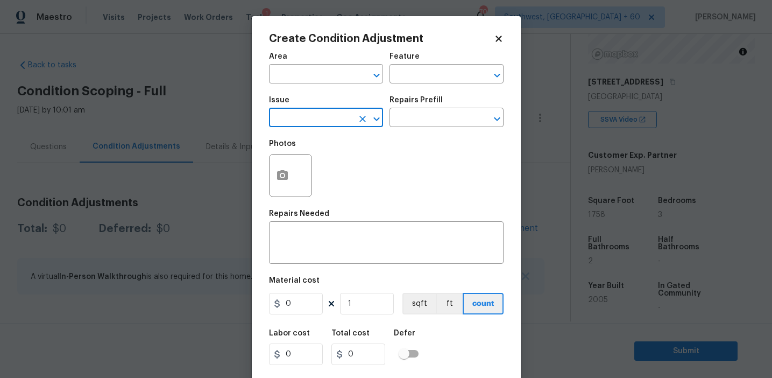
click at [301, 118] on input "text" at bounding box center [311, 118] width 84 height 17
click at [321, 172] on li "Pressure Washing" at bounding box center [326, 169] width 114 height 18
type input "Pressure Washing"
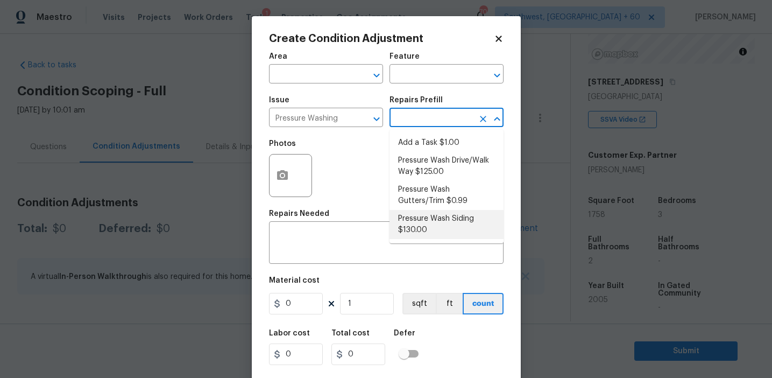
click at [421, 225] on li "Pressure Wash Siding $130.00" at bounding box center [446, 224] width 114 height 29
type input "Siding"
type textarea "Protect areas as needed for pressure washing. Pressure wash the siding on the h…"
type input "130"
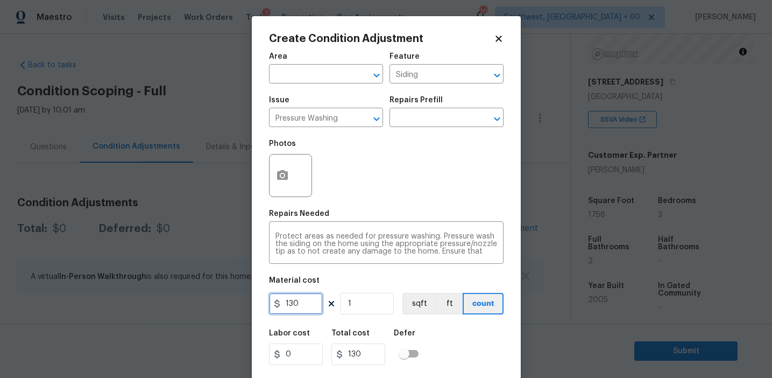
click at [315, 296] on input "130" at bounding box center [296, 304] width 54 height 22
type input "200"
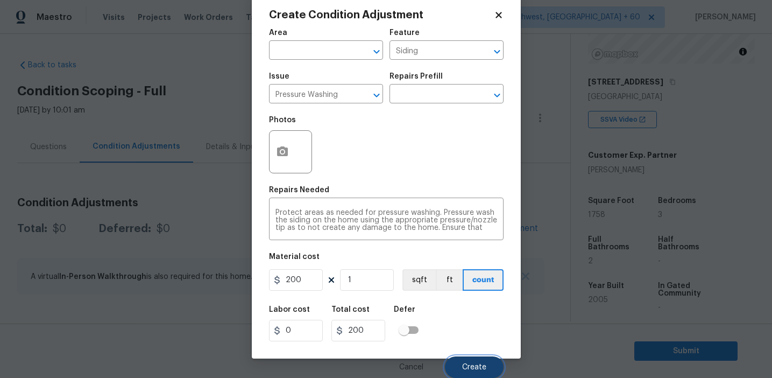
click at [459, 365] on button "Create" at bounding box center [474, 367] width 59 height 22
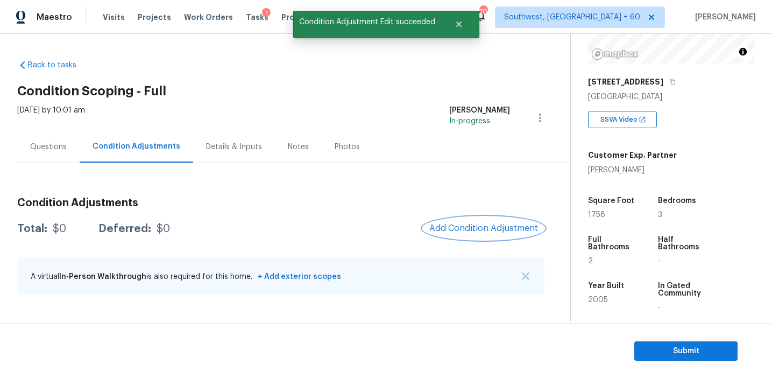
scroll to position [0, 0]
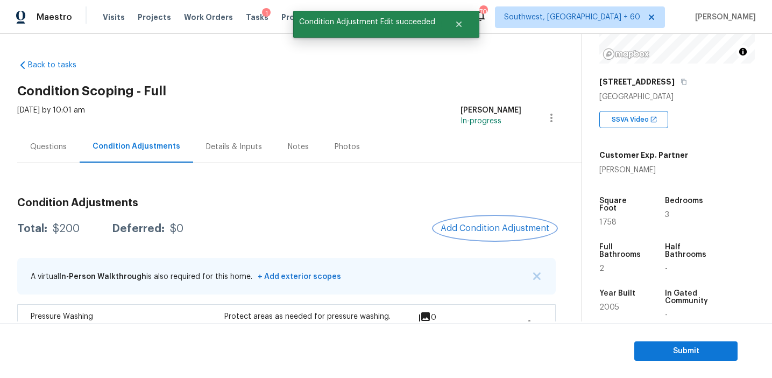
click at [458, 229] on span "Add Condition Adjustment" at bounding box center [495, 228] width 109 height 10
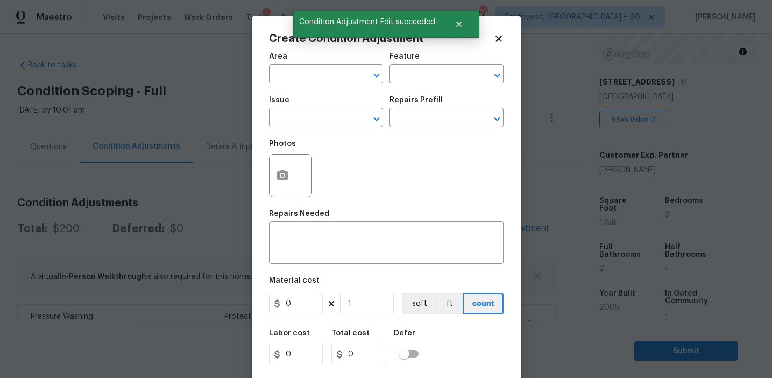
click at [308, 110] on div "Issue" at bounding box center [326, 103] width 114 height 14
click at [310, 122] on input "text" at bounding box center [311, 118] width 84 height 17
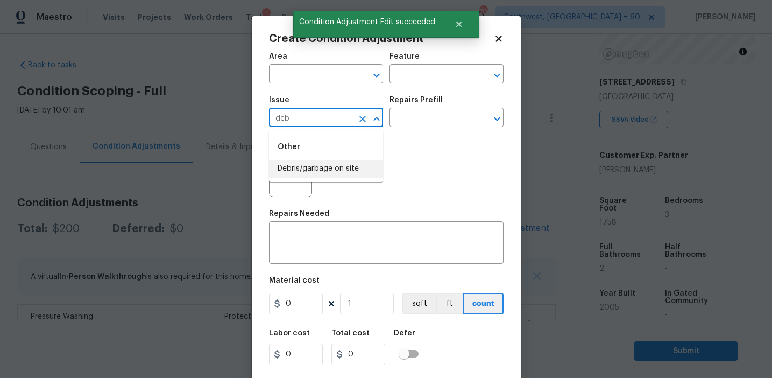
click at [328, 164] on li "Debris/garbage on site" at bounding box center [326, 169] width 114 height 18
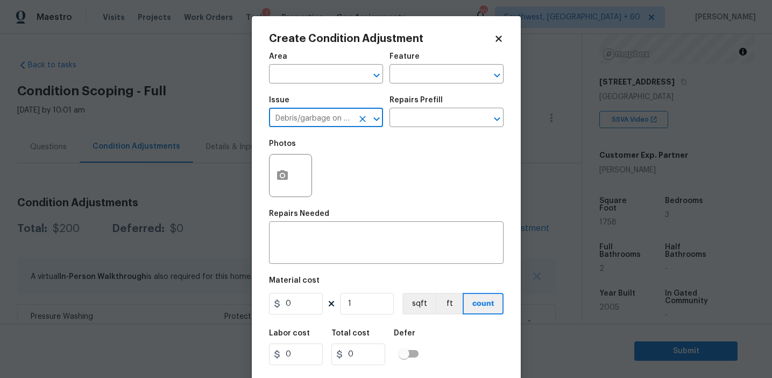
type input "Debris/garbage on site"
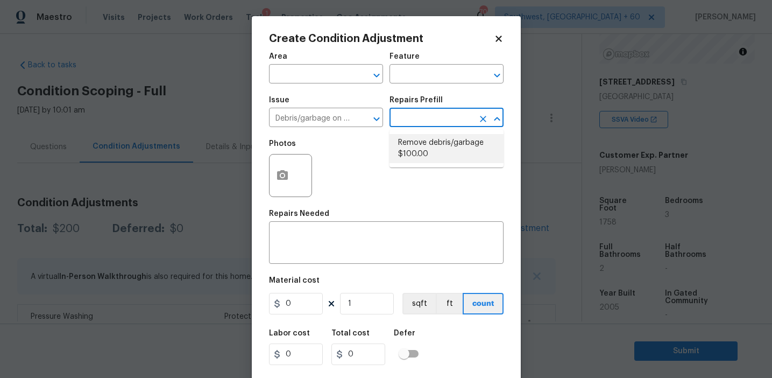
click at [418, 155] on li "Remove debris/garbage $100.00" at bounding box center [446, 148] width 114 height 29
type textarea "Remove, haul off, and properly dispose of any debris left by seller to offsite …"
type input "100"
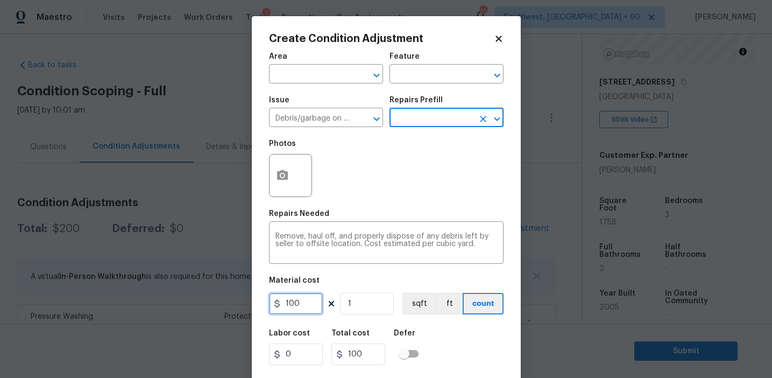
click at [304, 308] on input "100" at bounding box center [296, 304] width 54 height 22
type input "250"
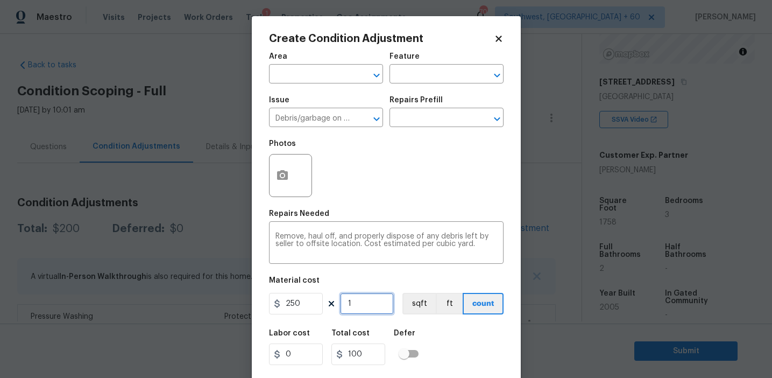
type input "250"
click at [279, 175] on icon "button" at bounding box center [282, 175] width 11 height 10
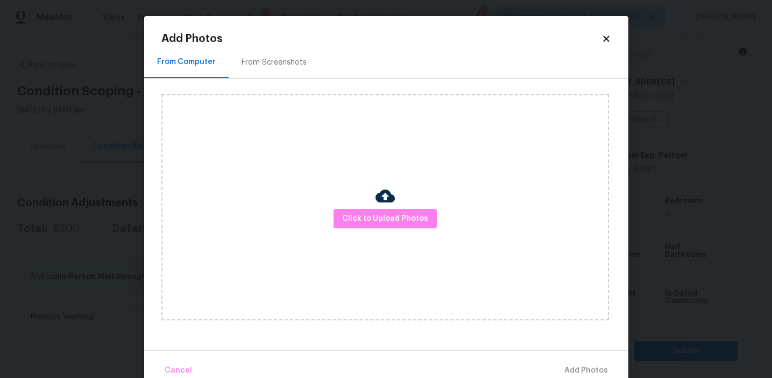
click at [283, 58] on div "From Screenshots" at bounding box center [273, 62] width 65 height 11
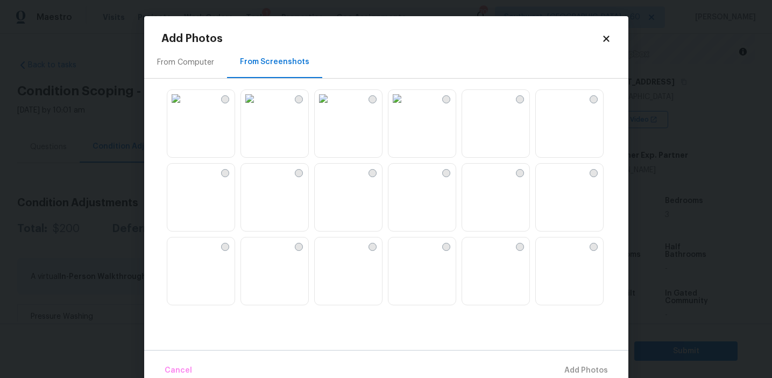
click at [258, 107] on img at bounding box center [249, 98] width 17 height 17
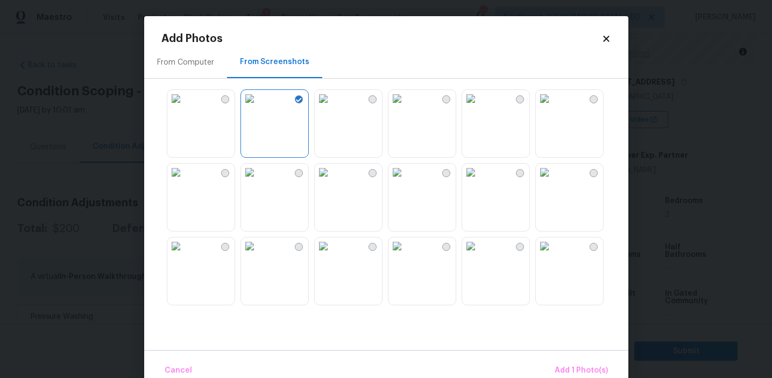
click at [332, 107] on img at bounding box center [323, 98] width 17 height 17
click at [332, 181] on img at bounding box center [323, 172] width 17 height 17
click at [406, 254] on img at bounding box center [396, 245] width 17 height 17
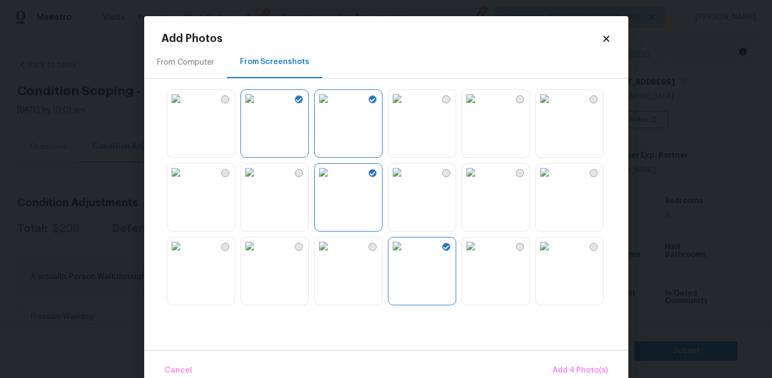
click at [546, 371] on div "Cancel Add 4 Photo(s)" at bounding box center [386, 366] width 484 height 32
click at [556, 370] on span "Add 4 Photo(s)" at bounding box center [579, 370] width 55 height 13
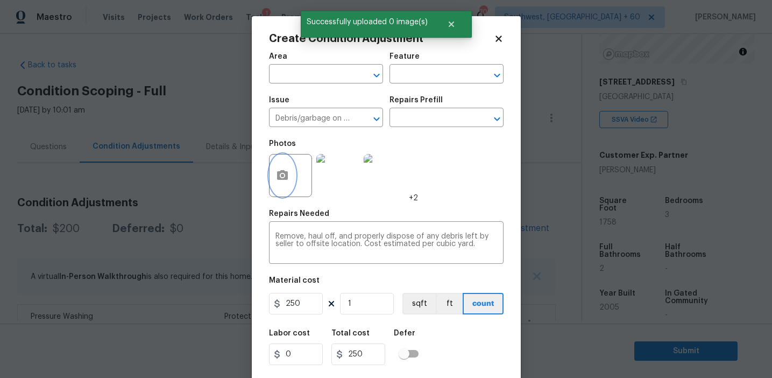
scroll to position [24, 0]
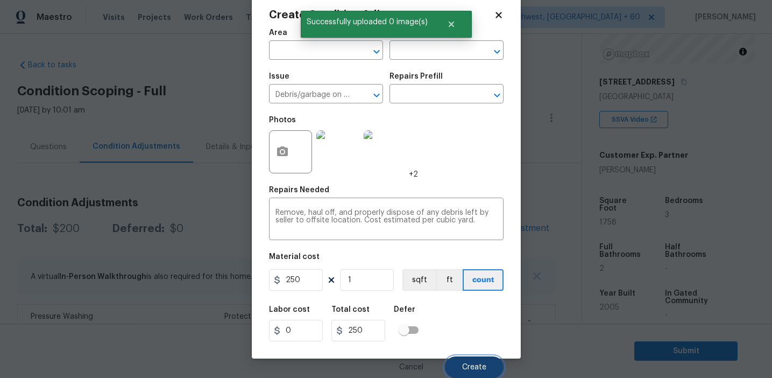
click at [479, 359] on button "Create" at bounding box center [474, 367] width 59 height 22
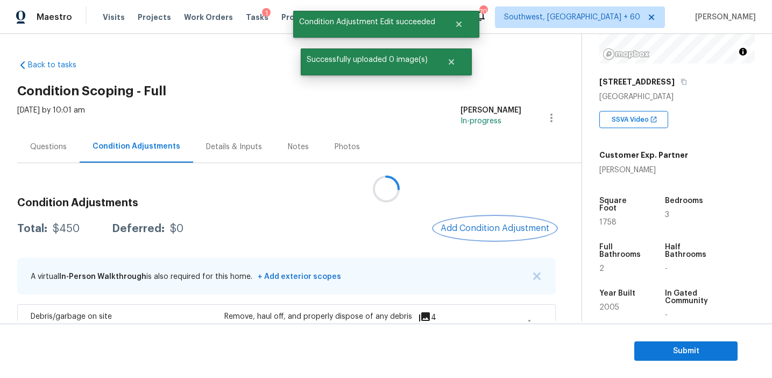
scroll to position [0, 0]
click at [492, 222] on button "Add Condition Adjustment" at bounding box center [495, 228] width 122 height 23
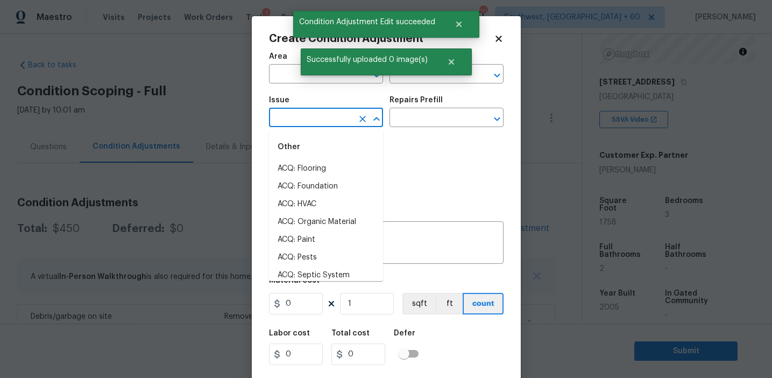
click at [331, 112] on input "text" at bounding box center [311, 118] width 84 height 17
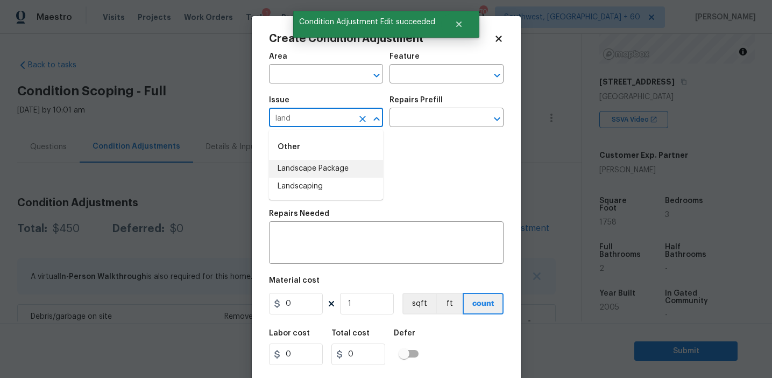
click at [352, 169] on li "Landscape Package" at bounding box center [326, 169] width 114 height 18
type input "Landscape Package"
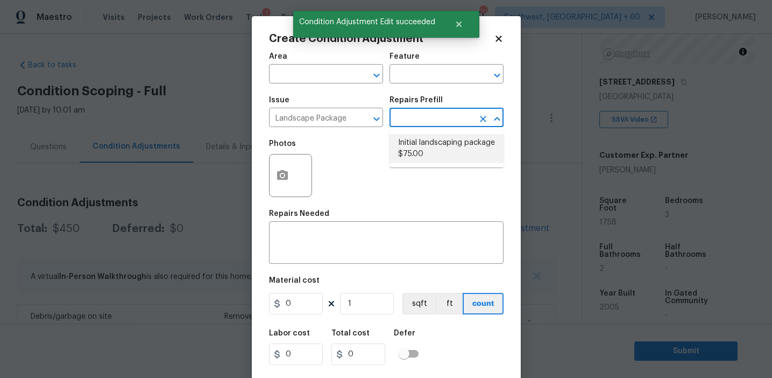
click at [414, 154] on li "Initial landscaping package $75.00" at bounding box center [446, 148] width 114 height 29
type input "Home Readiness Packages"
type textarea "Mowing of grass up to 6" in height. Mow, edge along driveways & sidewalks, trim…"
type input "75"
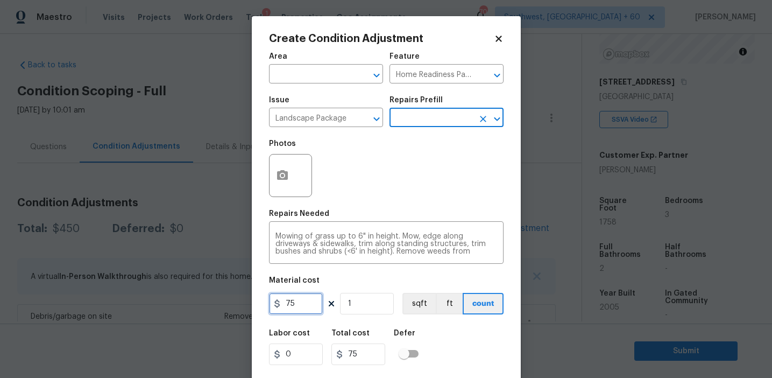
click at [300, 306] on input "75" at bounding box center [296, 304] width 54 height 22
type input "300"
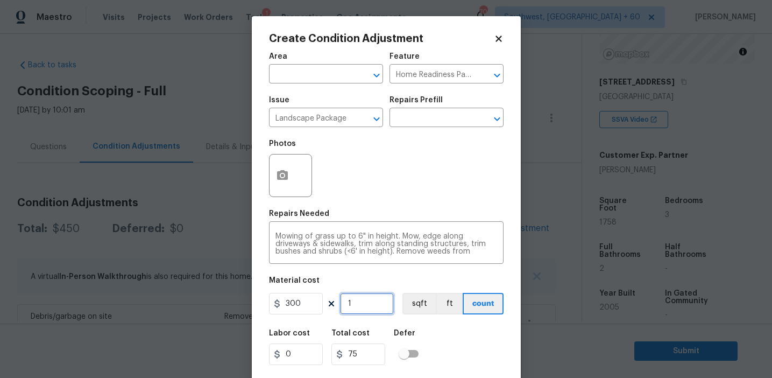
type input "300"
click at [279, 177] on icon "button" at bounding box center [282, 175] width 11 height 10
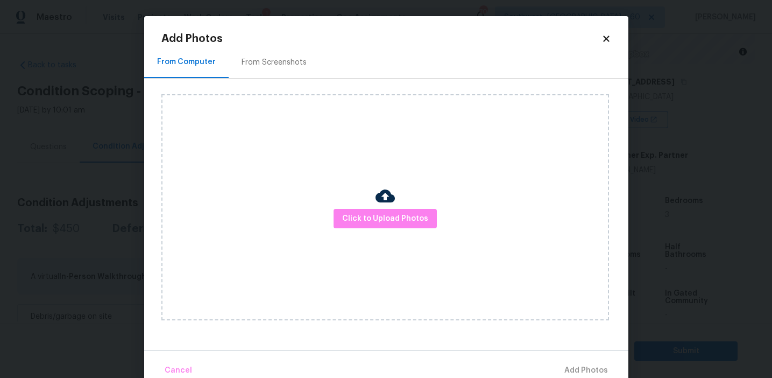
click at [276, 53] on div "From Screenshots" at bounding box center [274, 62] width 91 height 32
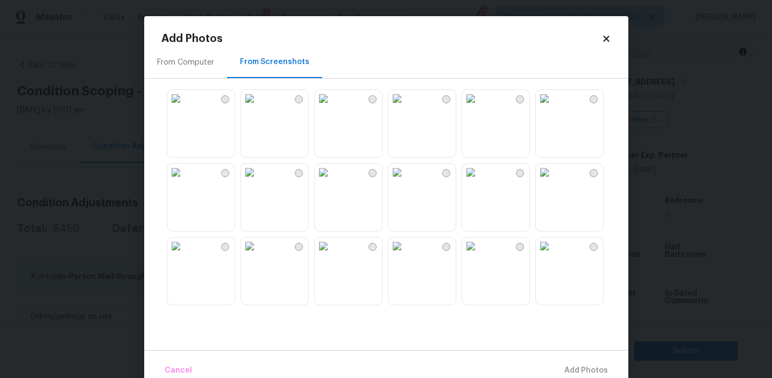
click at [258, 107] on img at bounding box center [249, 98] width 17 height 17
click at [315, 107] on img at bounding box center [323, 98] width 17 height 17
click at [406, 254] on img at bounding box center [396, 245] width 17 height 17
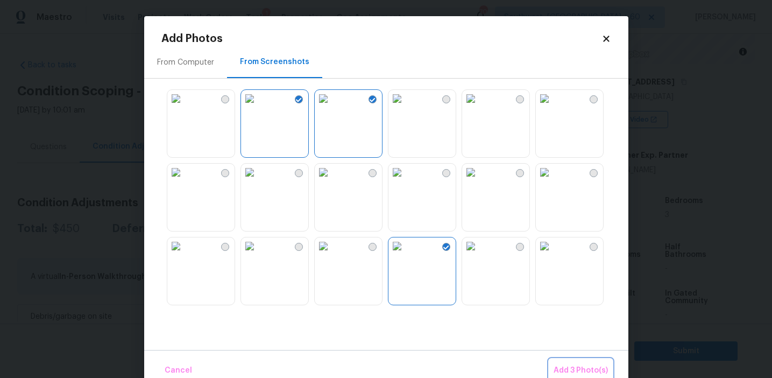
click at [578, 367] on span "Add 3 Photo(s)" at bounding box center [580, 370] width 54 height 13
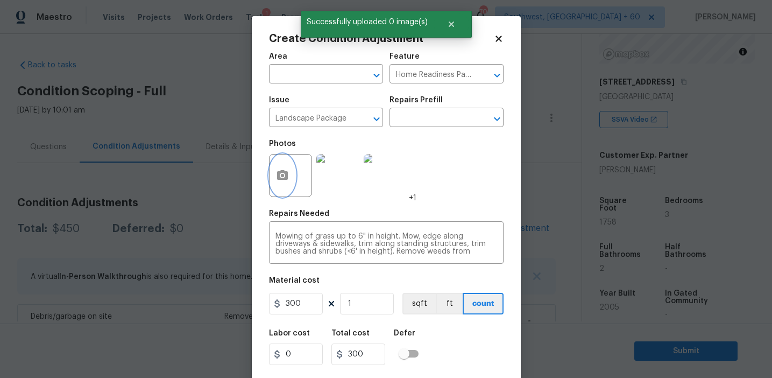
scroll to position [24, 0]
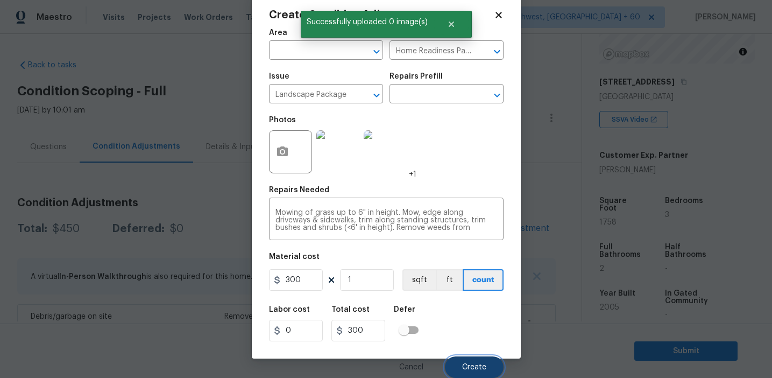
click at [460, 367] on button "Create" at bounding box center [474, 367] width 59 height 22
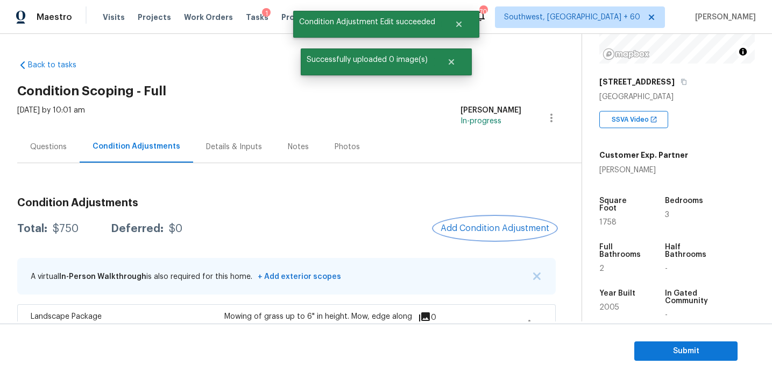
scroll to position [0, 0]
click at [472, 232] on span "Add Condition Adjustment" at bounding box center [495, 228] width 109 height 10
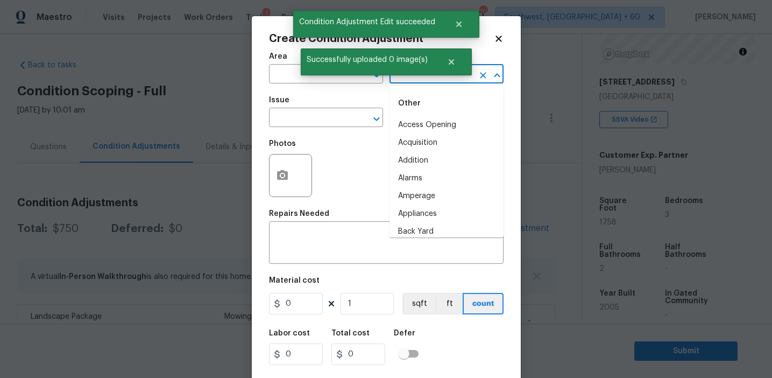
click at [397, 81] on input "text" at bounding box center [431, 75] width 84 height 17
click at [422, 128] on li "Overall" at bounding box center [446, 125] width 114 height 18
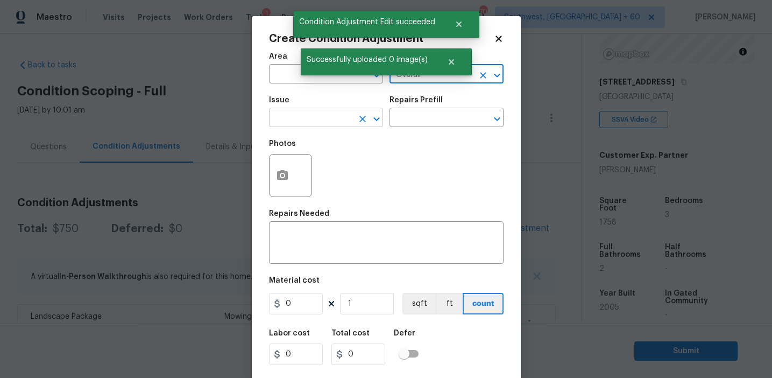
type input "Overall"
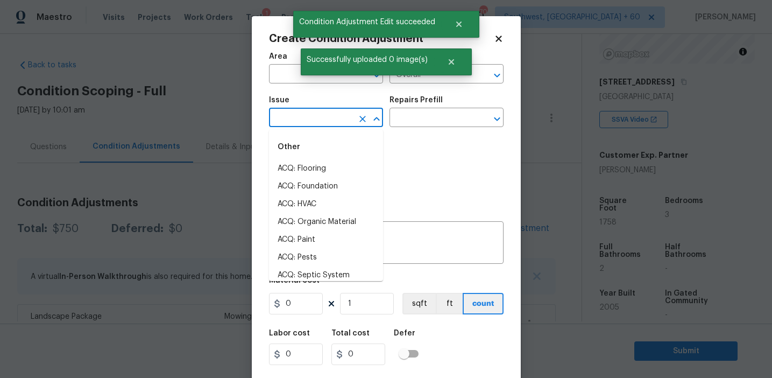
click at [329, 119] on input "text" at bounding box center [311, 118] width 84 height 17
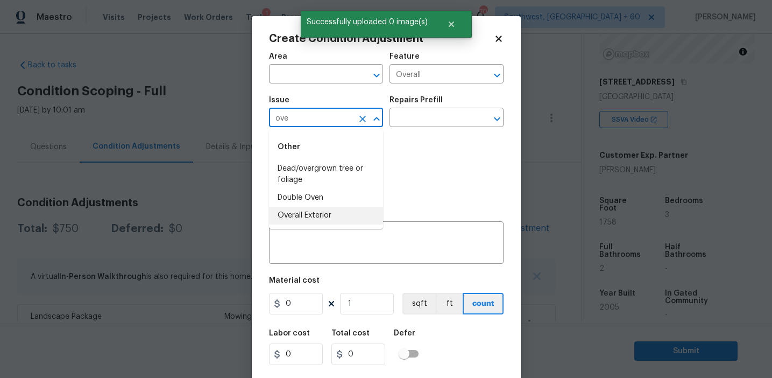
click at [330, 215] on li "Overall Exterior" at bounding box center [326, 216] width 114 height 18
type input "Overall Exterior"
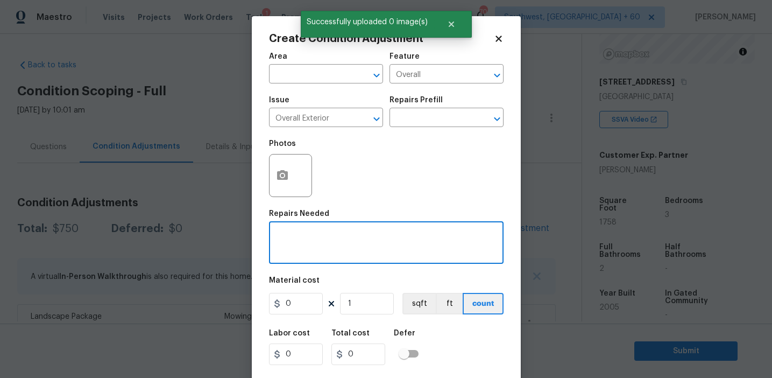
click at [361, 243] on textarea at bounding box center [386, 243] width 222 height 23
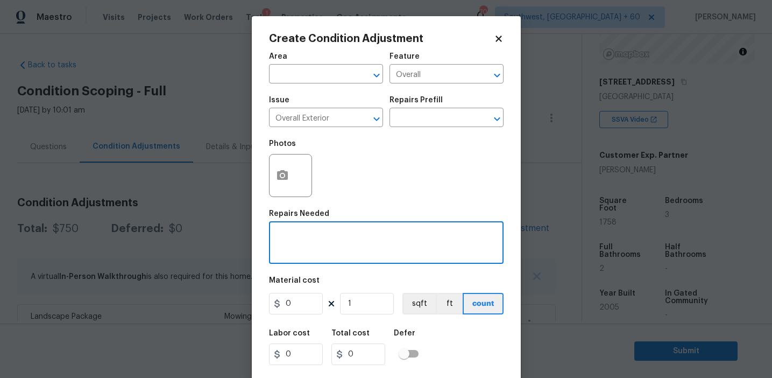
paste textarea "Overall exterior repairs (siding, stucco, fencing, soffit, eaves, trims, fascia…"
click at [286, 245] on textarea "Overall exterior repairs (siding, stucco, fencing, soffit, eaves, trims, fascia…" at bounding box center [386, 243] width 222 height 23
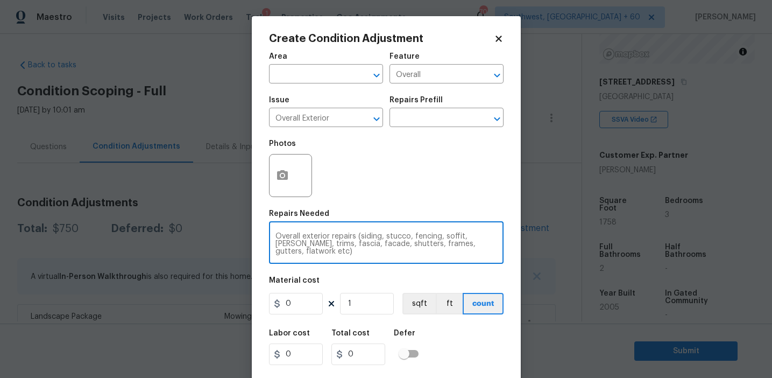
type textarea "Overall exterior repairs (siding, stucco, fencing, soffit, eaves, trims, fascia…"
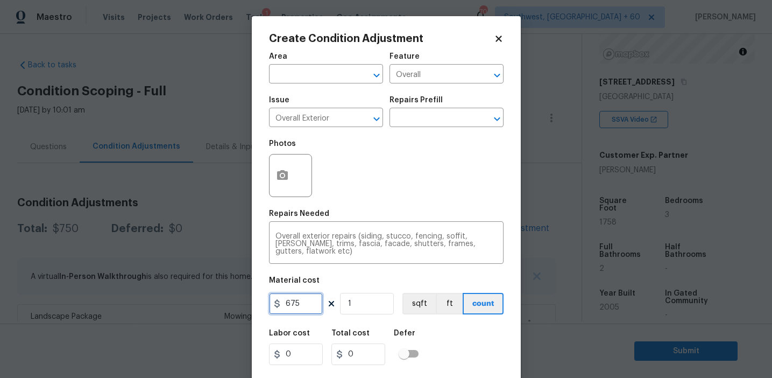
type input "675"
click at [278, 171] on icon "button" at bounding box center [282, 175] width 13 height 13
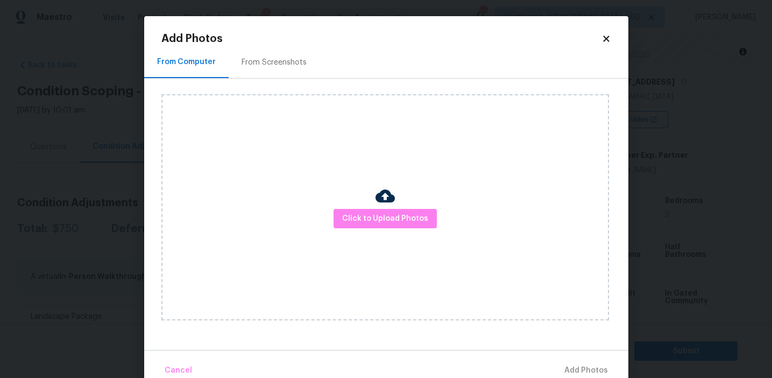
click at [294, 62] on div "From Screenshots" at bounding box center [273, 62] width 65 height 11
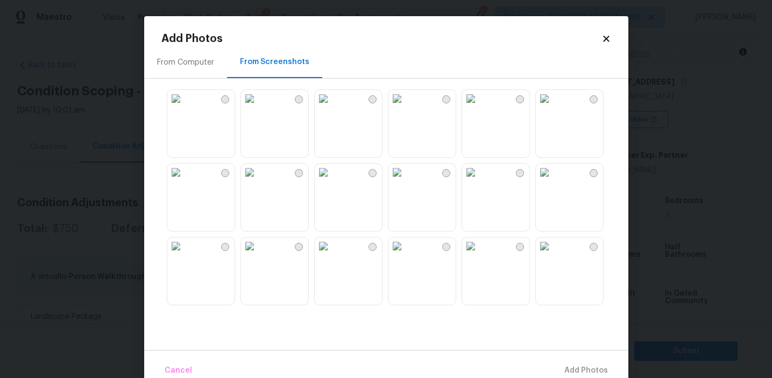
click at [258, 104] on img at bounding box center [249, 98] width 17 height 17
click at [332, 107] on img at bounding box center [323, 98] width 17 height 17
click at [479, 107] on img at bounding box center [470, 98] width 17 height 17
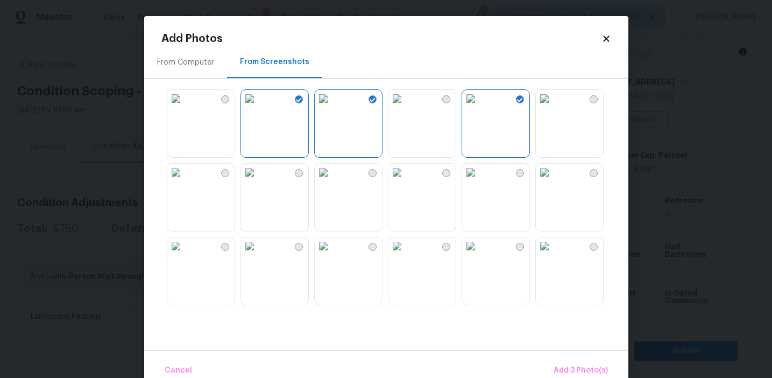
click at [553, 181] on img at bounding box center [544, 172] width 17 height 17
click at [553, 254] on img at bounding box center [544, 245] width 17 height 17
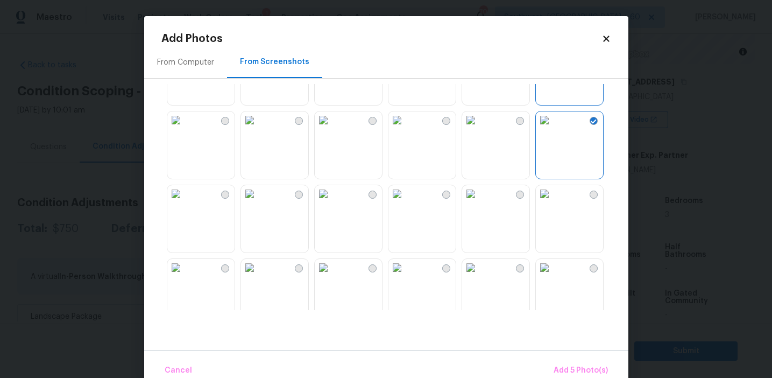
scroll to position [176, 0]
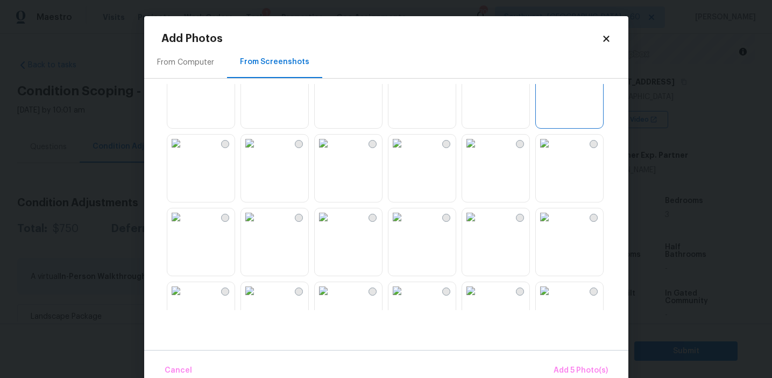
click at [258, 225] on img at bounding box center [249, 216] width 17 height 17
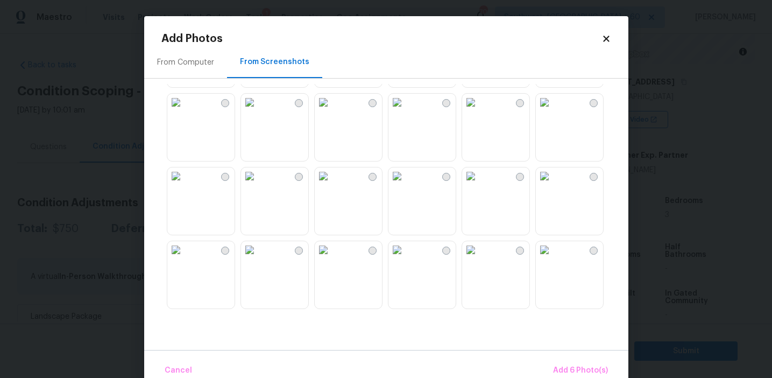
scroll to position [459, 0]
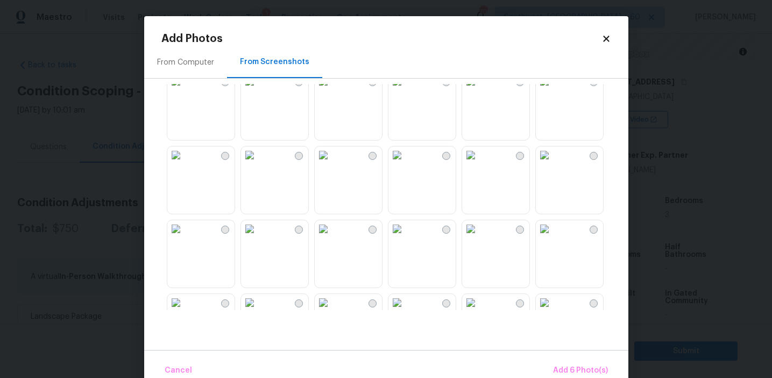
click at [553, 237] on img at bounding box center [544, 228] width 17 height 17
click at [332, 237] on img at bounding box center [323, 228] width 17 height 17
click at [184, 164] on img at bounding box center [175, 154] width 17 height 17
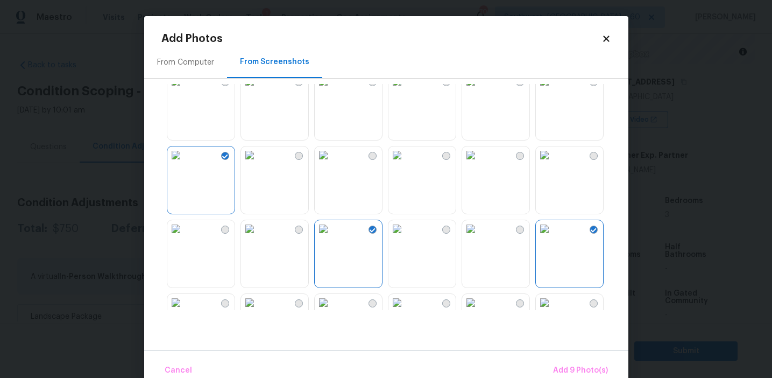
click at [184, 164] on img at bounding box center [175, 154] width 17 height 17
click at [184, 237] on img at bounding box center [175, 228] width 17 height 17
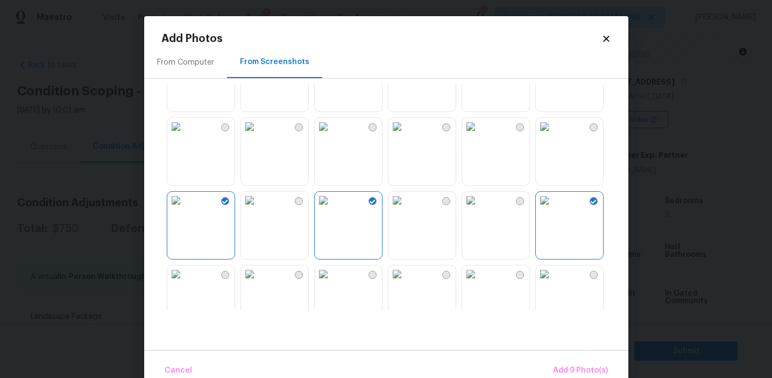
scroll to position [532, 0]
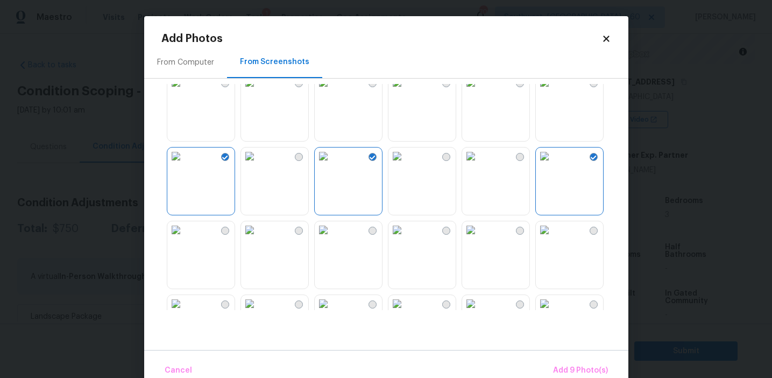
click at [184, 238] on img at bounding box center [175, 229] width 17 height 17
click at [562, 368] on span "Add 10 Photo(s)" at bounding box center [578, 370] width 59 height 13
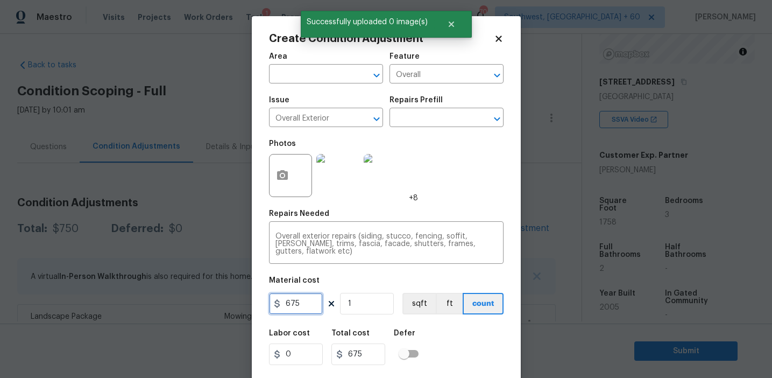
click at [310, 303] on input "675" at bounding box center [296, 304] width 54 height 22
type input "1250"
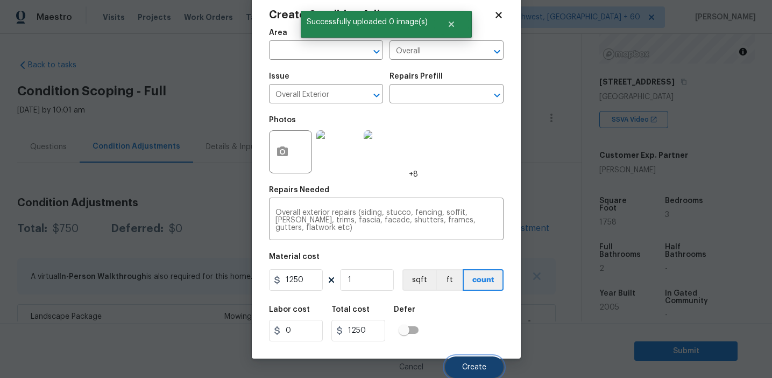
click at [463, 363] on button "Create" at bounding box center [474, 367] width 59 height 22
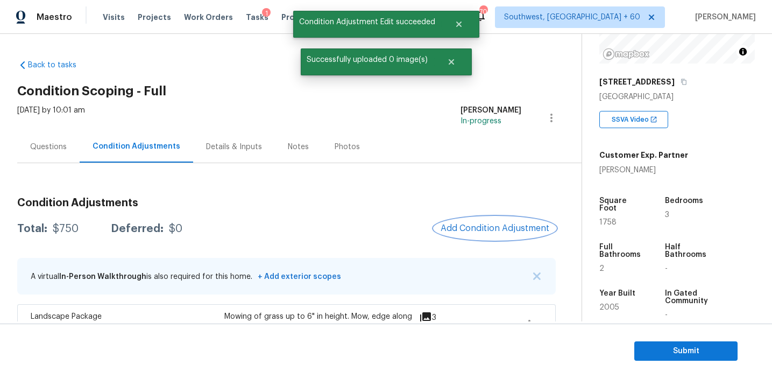
scroll to position [0, 0]
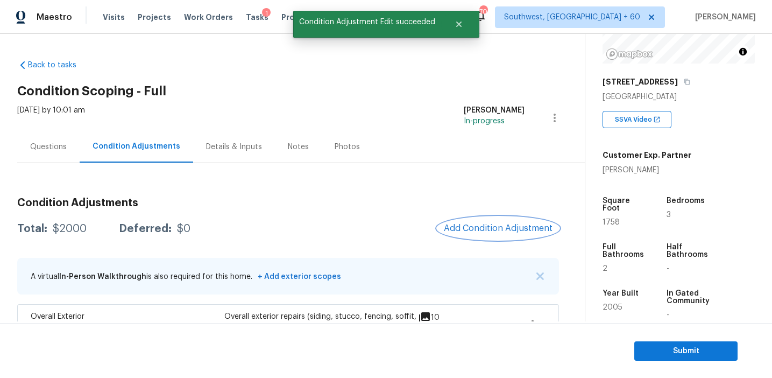
click at [468, 224] on span "Add Condition Adjustment" at bounding box center [498, 228] width 109 height 10
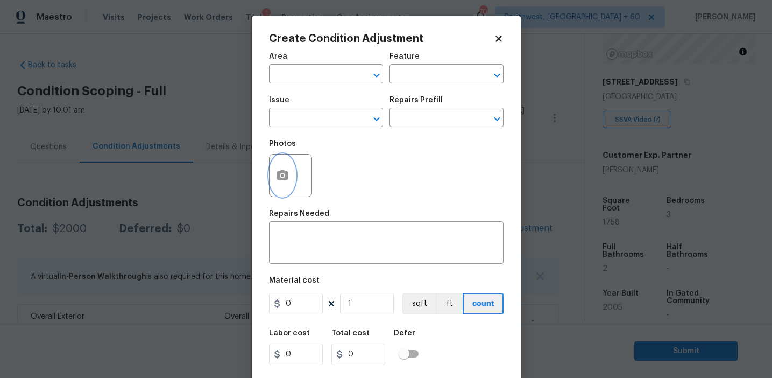
click at [291, 188] on button "button" at bounding box center [282, 175] width 26 height 42
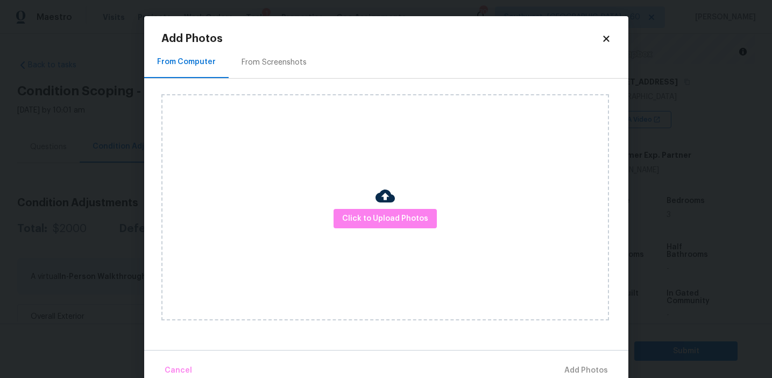
click at [348, 204] on div "Click to Upload Photos" at bounding box center [385, 207] width 448 height 226
click at [347, 210] on button "Click to Upload Photos" at bounding box center [384, 219] width 103 height 20
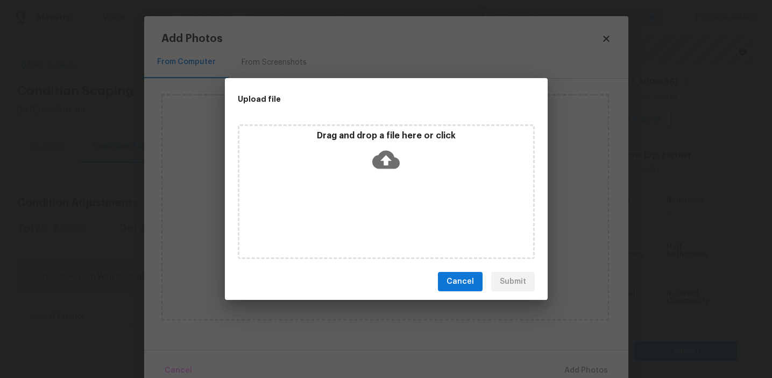
click at [352, 132] on p "Drag and drop a file here or click" at bounding box center [386, 135] width 294 height 11
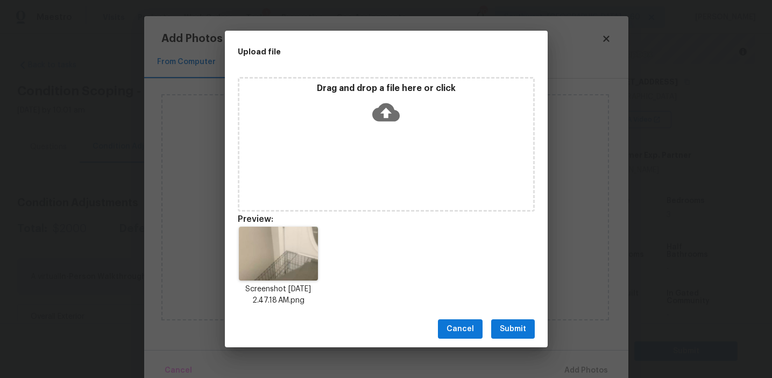
click at [507, 322] on span "Submit" at bounding box center [513, 328] width 26 height 13
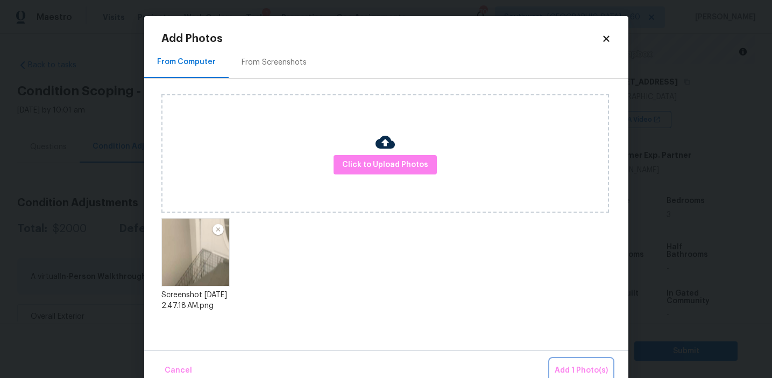
click at [581, 360] on button "Add 1 Photo(s)" at bounding box center [581, 370] width 62 height 23
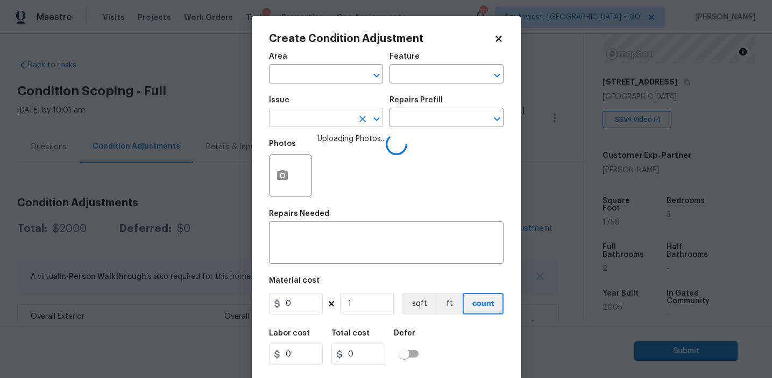
click at [321, 123] on input "text" at bounding box center [311, 118] width 84 height 17
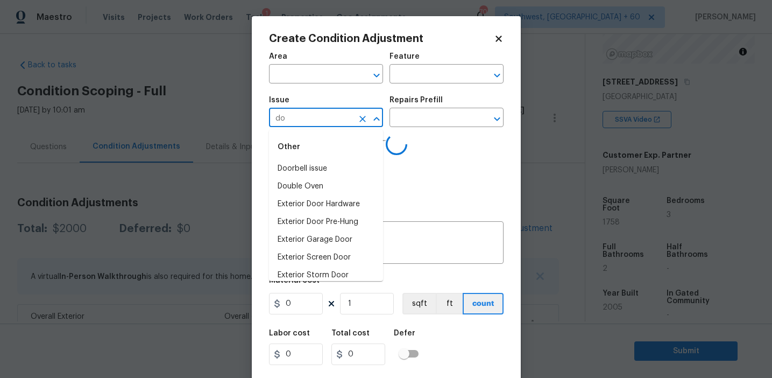
type input "d"
type input "odo"
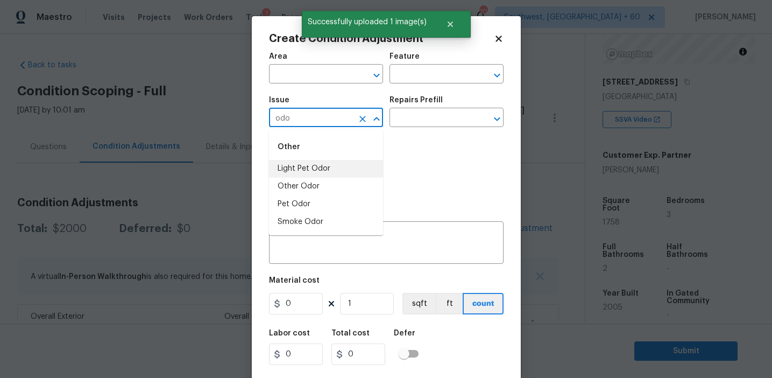
click at [343, 162] on li "Light Pet Odor" at bounding box center [326, 169] width 114 height 18
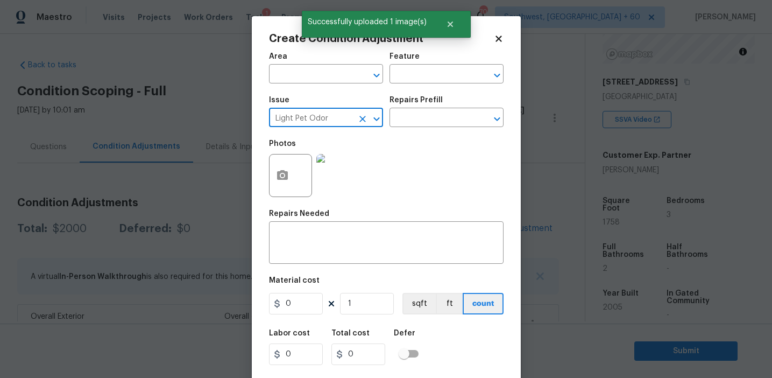
type input "Light Pet Odor"
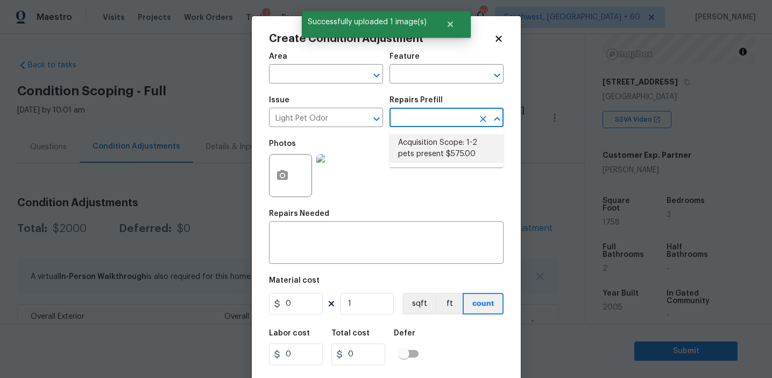
click at [412, 148] on li "Acquisition Scope: 1-2 pets present $575.00" at bounding box center [446, 148] width 114 height 29
type textarea "Acquisition Scope: 1-2 pets present"
type input "575"
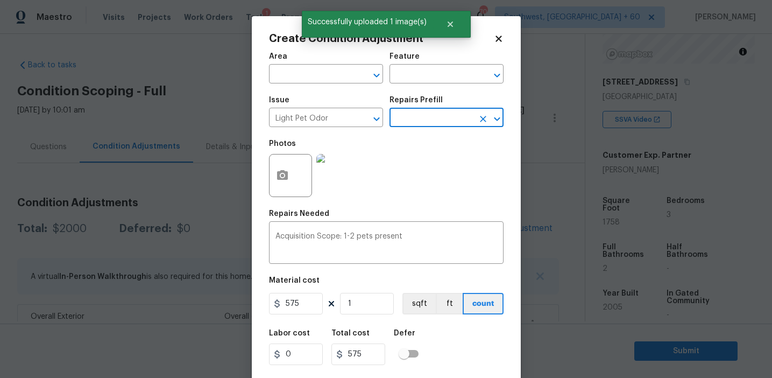
scroll to position [24, 0]
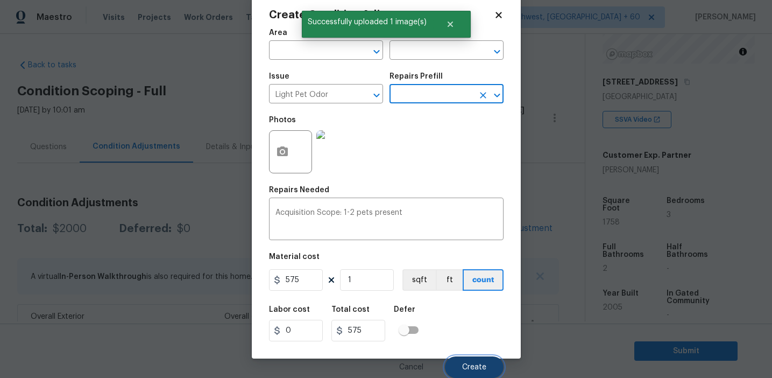
click at [458, 358] on button "Create" at bounding box center [474, 367] width 59 height 22
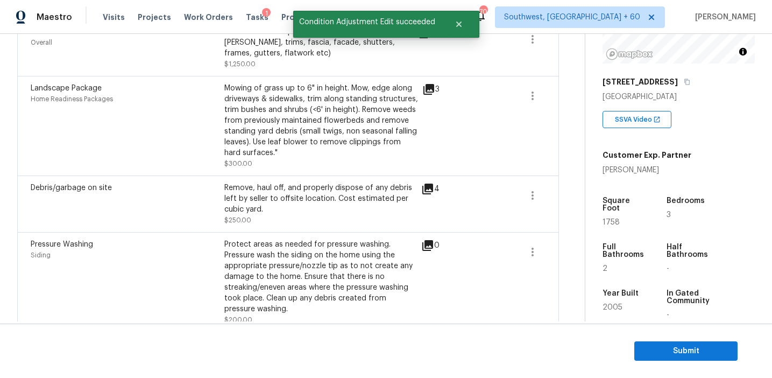
scroll to position [327, 0]
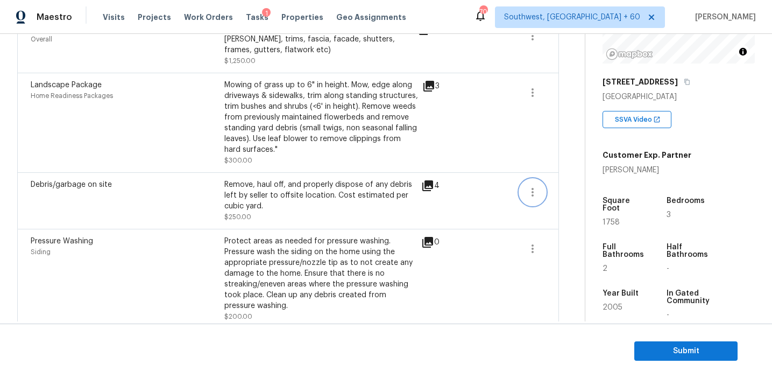
click at [536, 195] on icon "button" at bounding box center [532, 192] width 13 height 13
click at [573, 194] on div "Edit" at bounding box center [593, 190] width 84 height 11
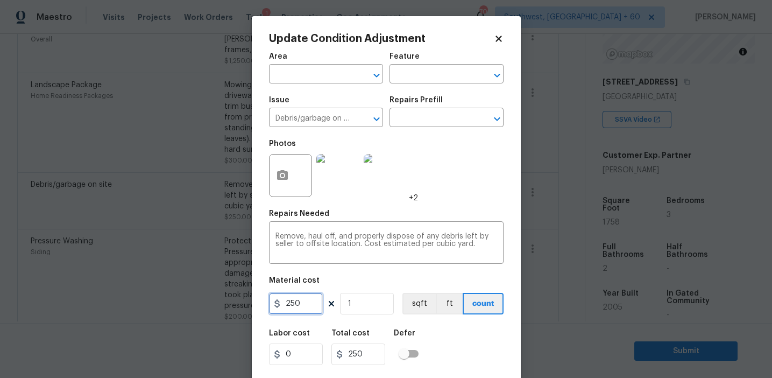
click at [301, 312] on input "250" at bounding box center [296, 304] width 54 height 22
type input "1000"
click at [304, 235] on textarea "Remove, haul off, and properly dispose of any debris left by seller to offsite …" at bounding box center [386, 243] width 222 height 23
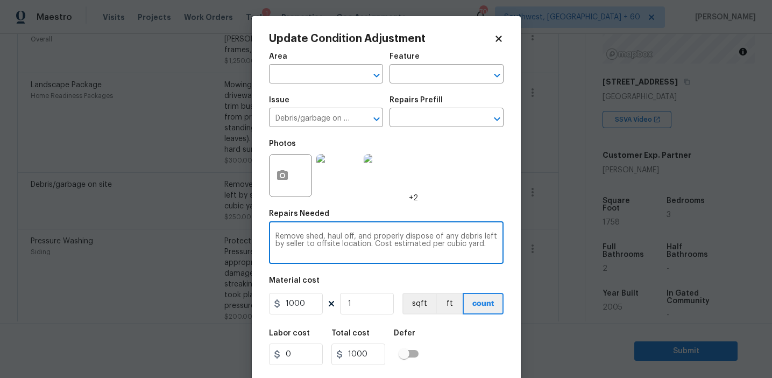
type textarea "Remove shed, haul off, and properly dispose of any debris left by seller to off…"
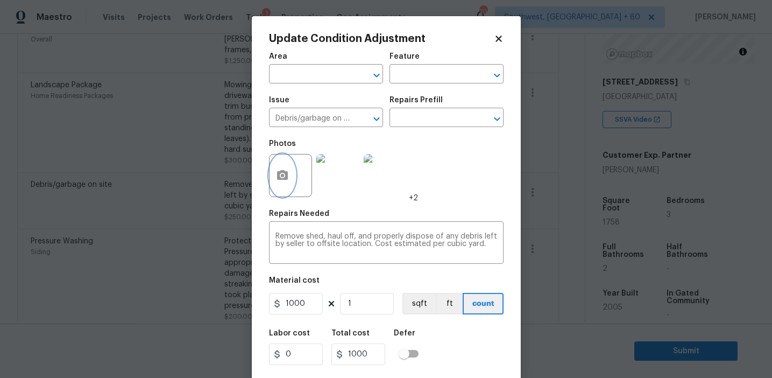
click at [281, 179] on icon "button" at bounding box center [282, 175] width 11 height 10
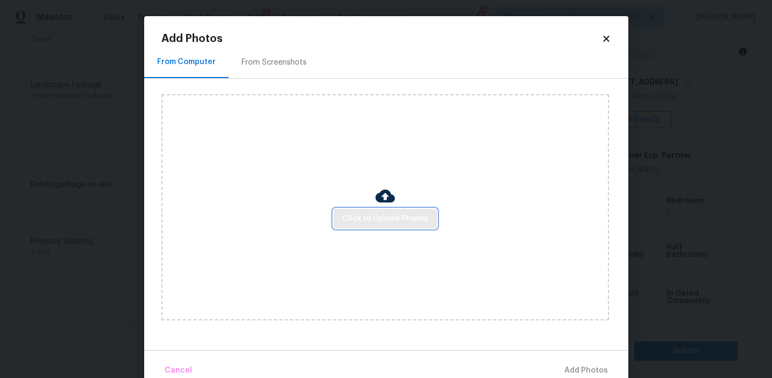
click at [380, 217] on span "Click to Upload Photos" at bounding box center [385, 218] width 86 height 13
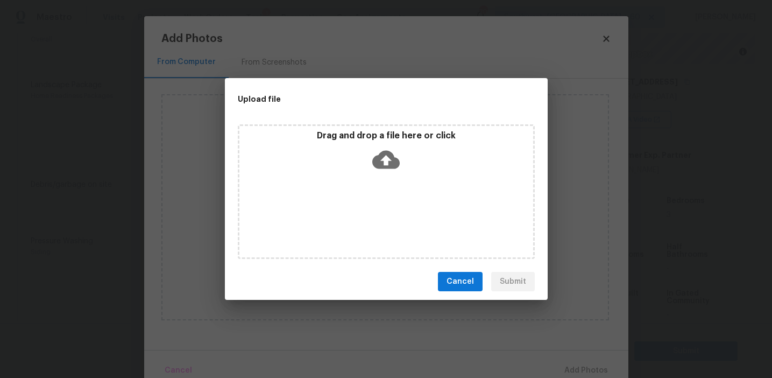
click at [377, 146] on icon at bounding box center [385, 159] width 27 height 27
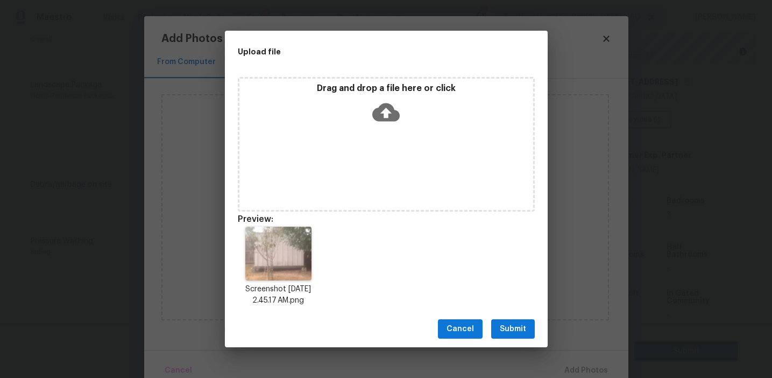
click at [514, 326] on span "Submit" at bounding box center [513, 328] width 26 height 13
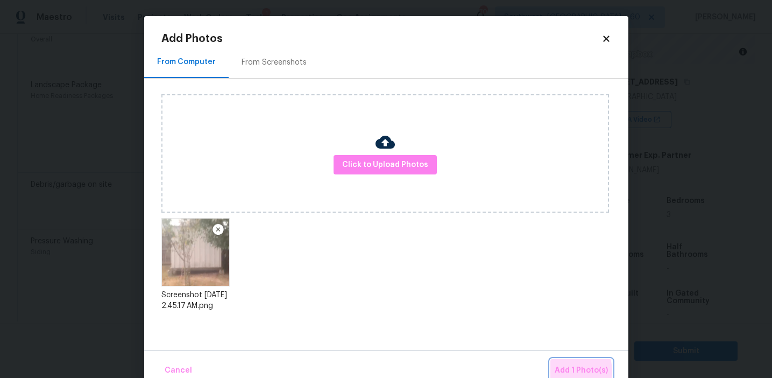
click at [565, 371] on span "Add 1 Photo(s)" at bounding box center [581, 370] width 53 height 13
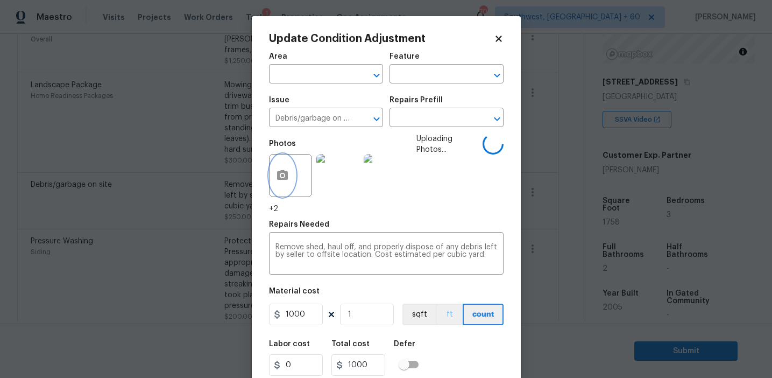
scroll to position [35, 0]
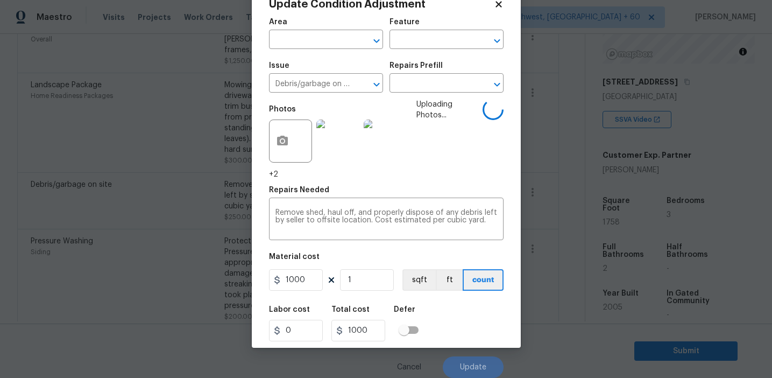
click at [459, 339] on div "Labor cost 0 Total cost 1000 Defer" at bounding box center [386, 323] width 235 height 48
click at [459, 332] on div "Labor cost 0 Total cost 1000 Defer" at bounding box center [386, 323] width 235 height 48
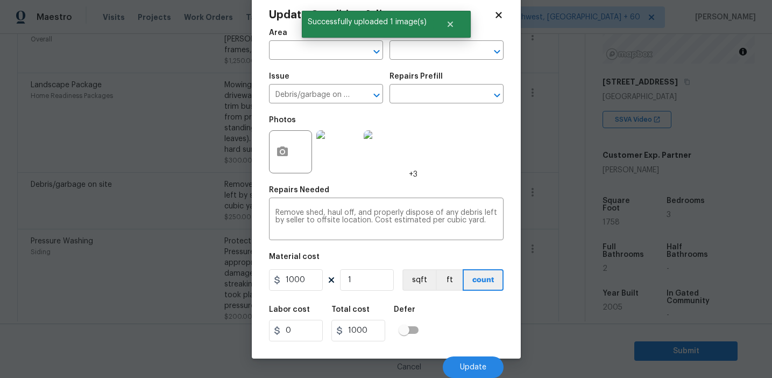
scroll to position [24, 0]
click at [460, 369] on span "Update" at bounding box center [473, 367] width 26 height 8
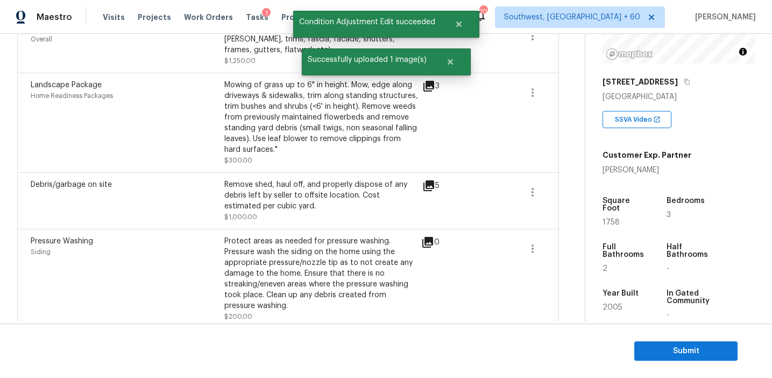
scroll to position [339, 0]
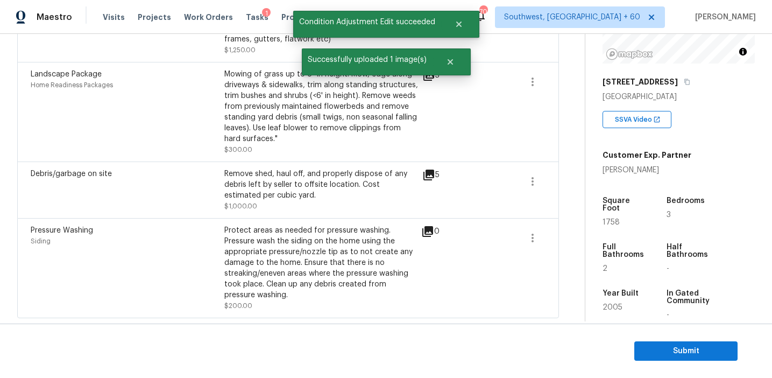
click at [455, 232] on div "0" at bounding box center [447, 231] width 53 height 13
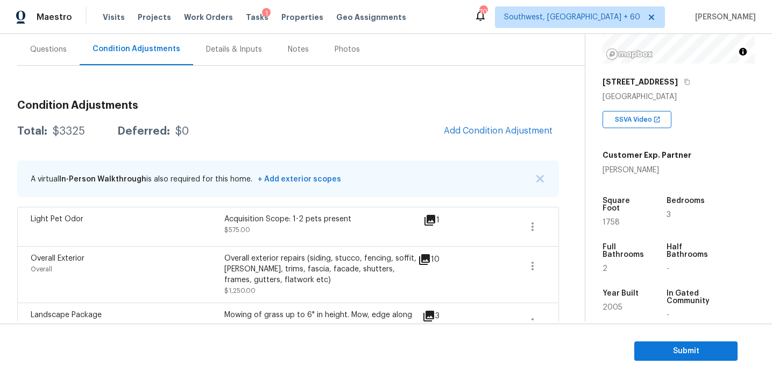
scroll to position [101, 0]
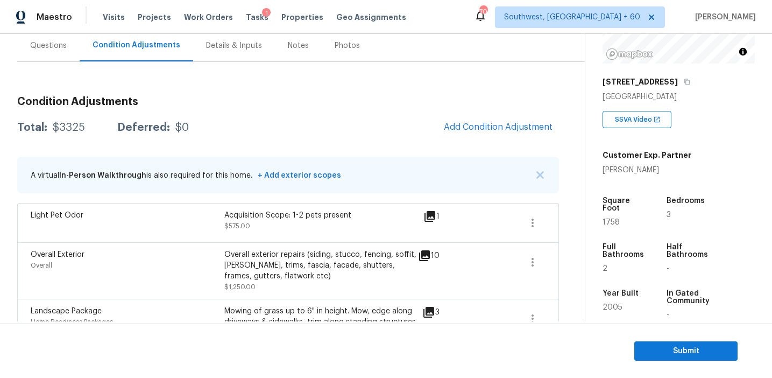
click at [381, 133] on div "Total: $3325 Deferred: $0 Add Condition Adjustment" at bounding box center [288, 128] width 542 height 24
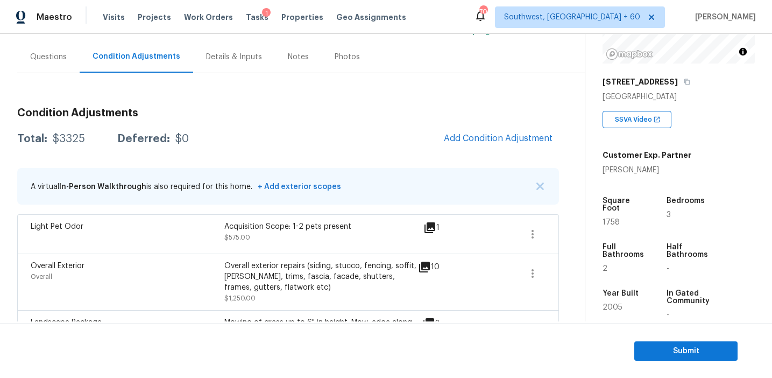
scroll to position [91, 0]
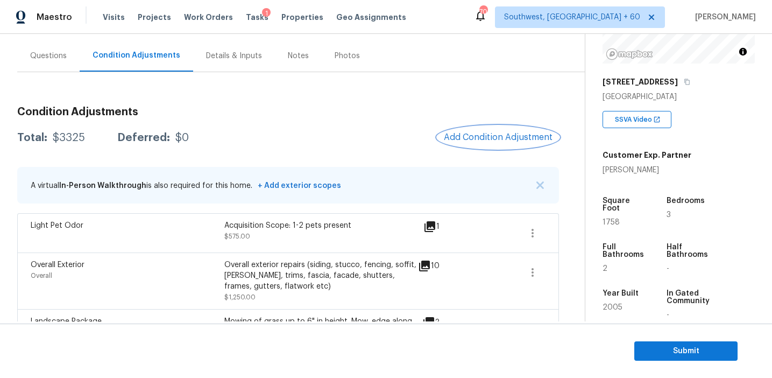
click at [469, 145] on button "Add Condition Adjustment" at bounding box center [498, 137] width 122 height 23
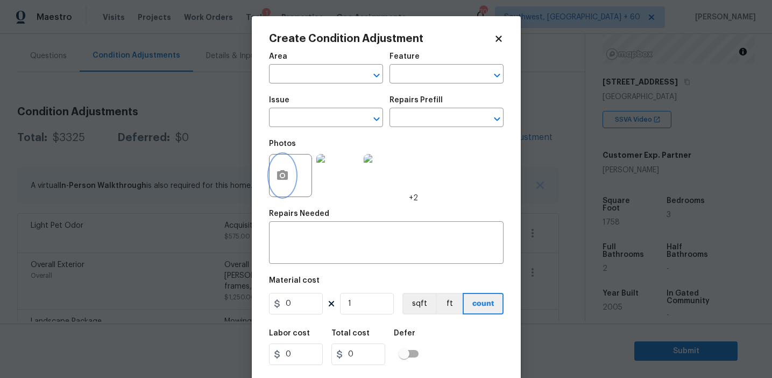
click at [289, 180] on button "button" at bounding box center [282, 175] width 26 height 42
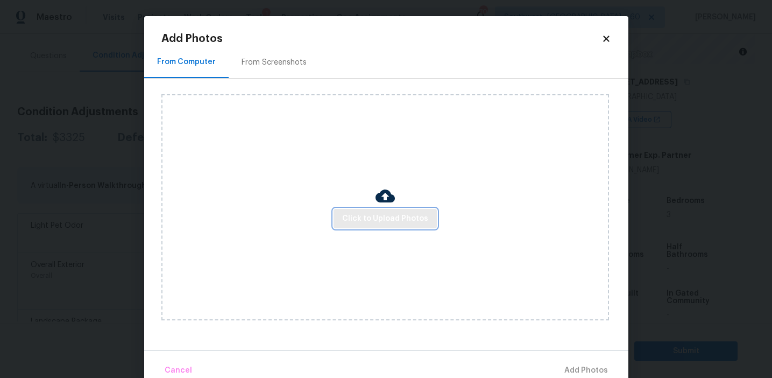
click at [380, 217] on span "Click to Upload Photos" at bounding box center [385, 218] width 86 height 13
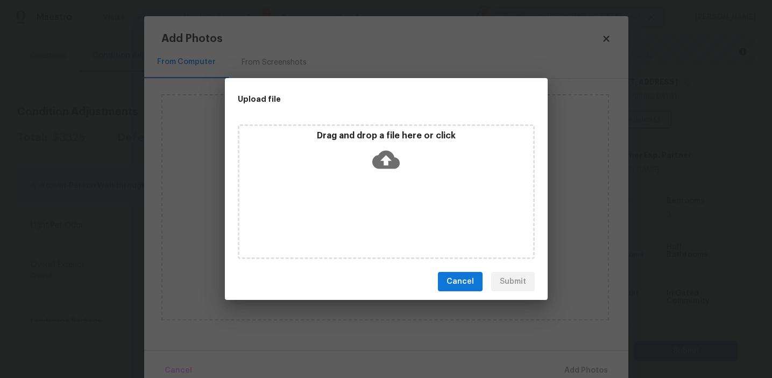
click at [403, 151] on div "Drag and drop a file here or click" at bounding box center [386, 153] width 294 height 46
click at [460, 281] on span "Cancel" at bounding box center [459, 281] width 27 height 13
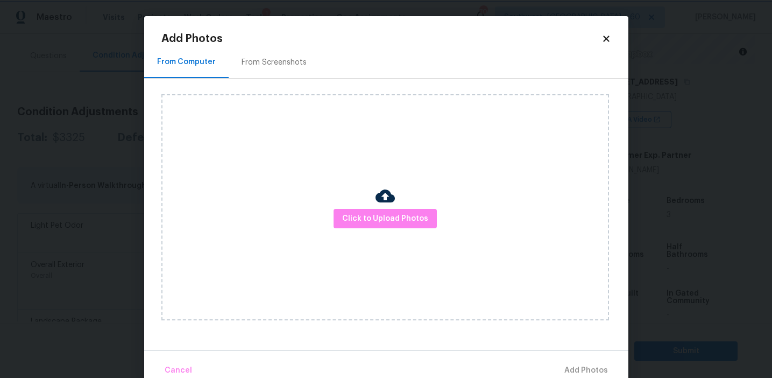
click at [72, 218] on body "Maestro Visits Projects Work Orders Tasks 1 Properties Geo Assignments 704 Sout…" at bounding box center [386, 189] width 772 height 378
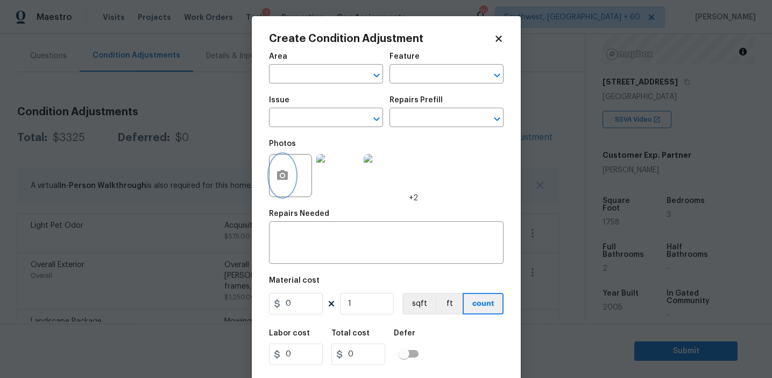
click at [72, 218] on body "Maestro Visits Projects Work Orders Tasks 1 Properties Geo Assignments 704 Sout…" at bounding box center [386, 189] width 772 height 378
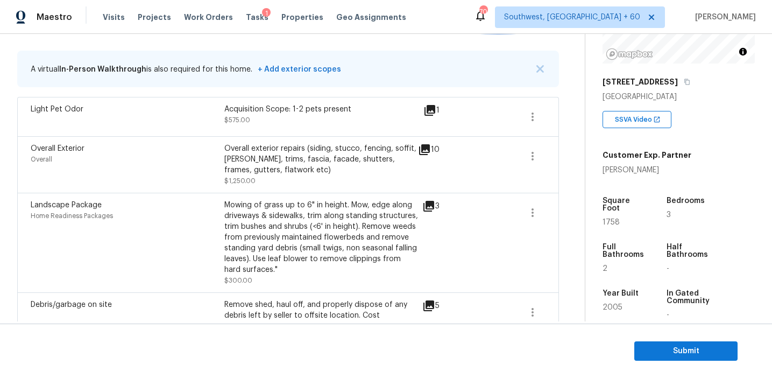
scroll to position [214, 0]
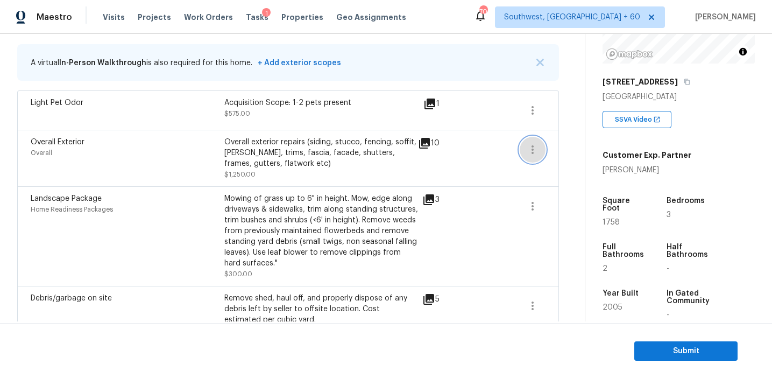
click at [535, 147] on icon "button" at bounding box center [532, 149] width 13 height 13
click at [532, 304] on icon "button" at bounding box center [532, 305] width 13 height 13
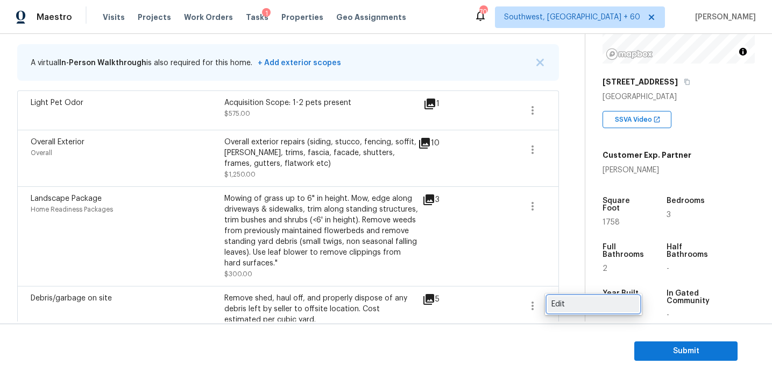
click at [549, 303] on link "Edit" at bounding box center [593, 304] width 91 height 16
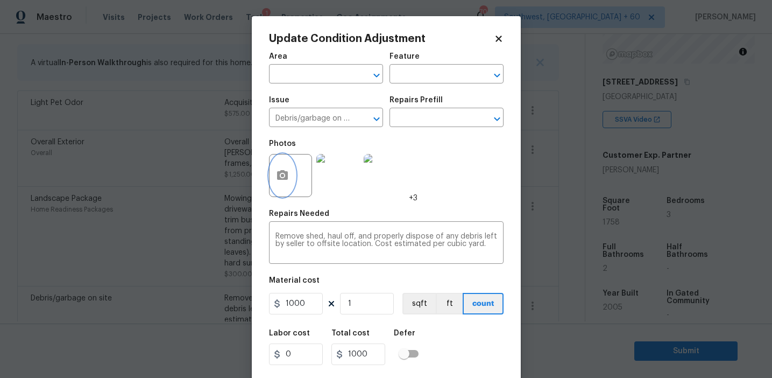
click at [287, 166] on button "button" at bounding box center [282, 175] width 26 height 42
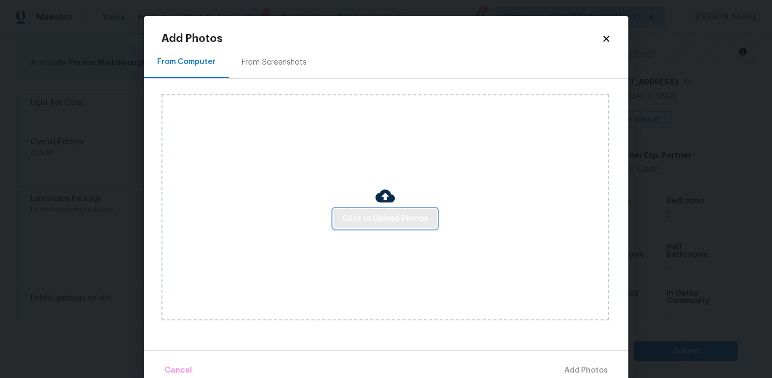
click at [356, 214] on span "Click to Upload Photos" at bounding box center [385, 218] width 86 height 13
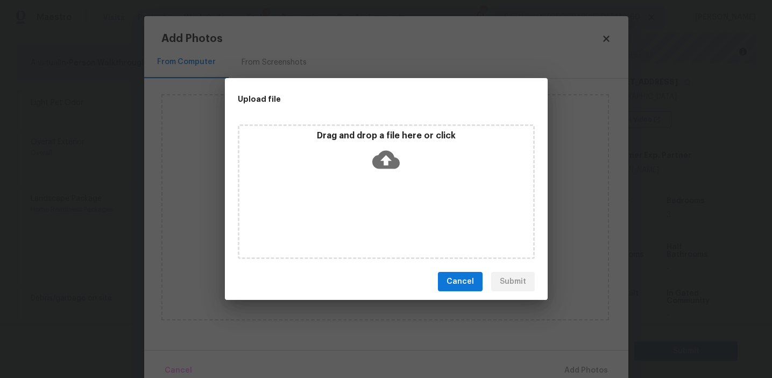
click at [351, 144] on div "Drag and drop a file here or click" at bounding box center [386, 153] width 294 height 46
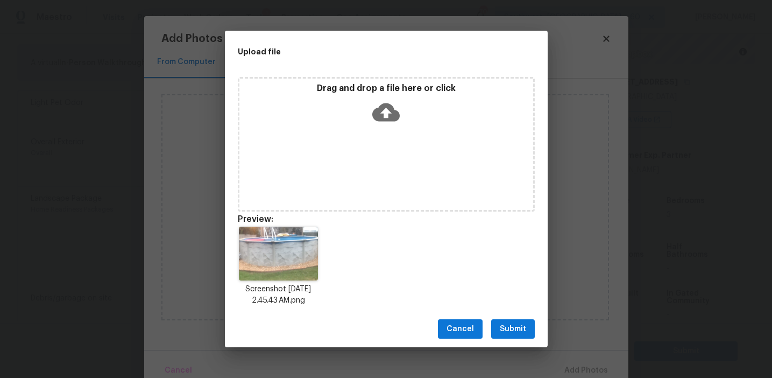
click at [510, 324] on span "Submit" at bounding box center [513, 328] width 26 height 13
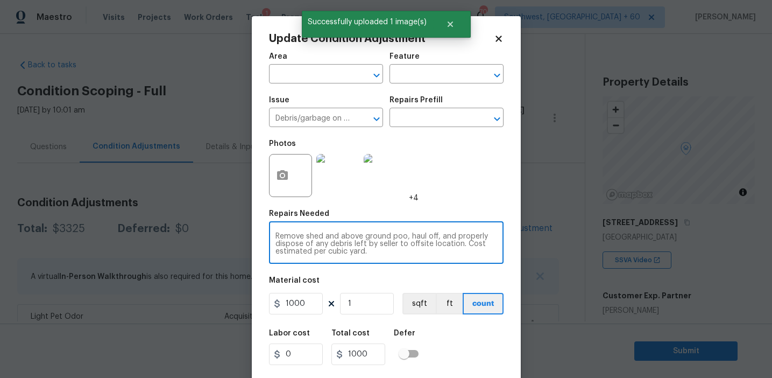
scroll to position [140, 0]
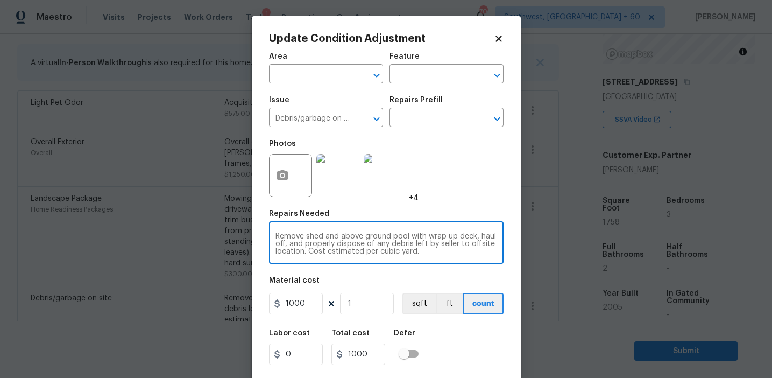
type textarea "Remove shed and above ground pool with wrap up deck, haul off, and properly dis…"
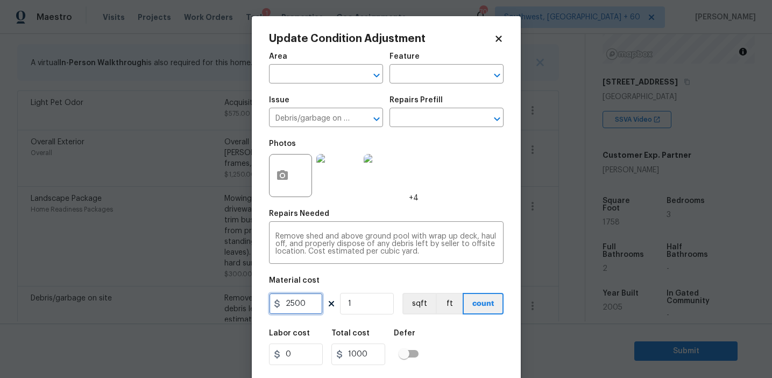
type input "2500"
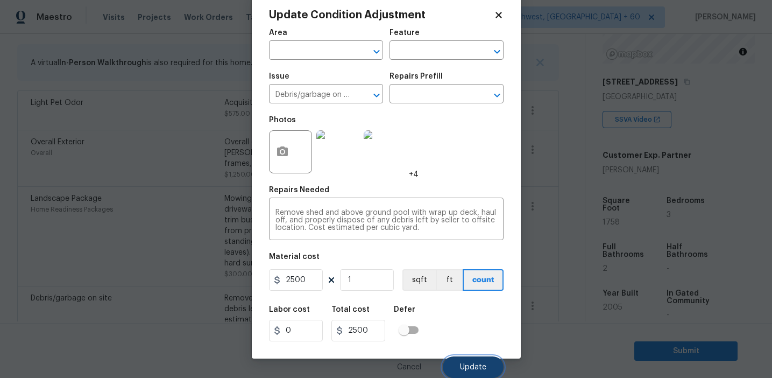
click at [476, 366] on span "Update" at bounding box center [473, 367] width 26 height 8
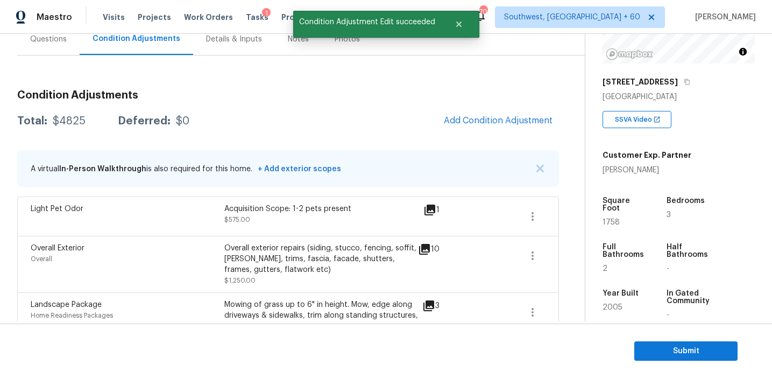
scroll to position [98, 0]
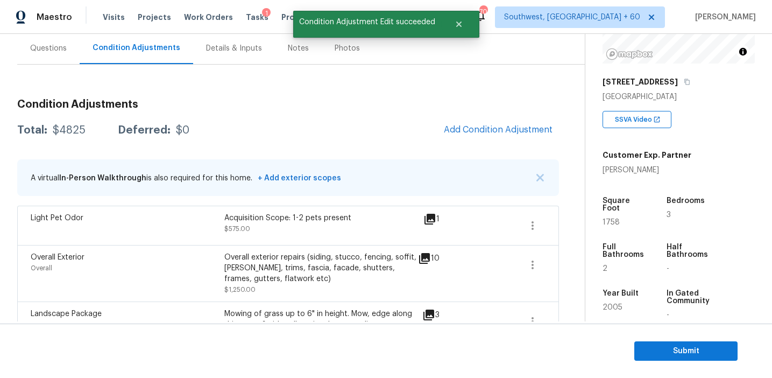
click at [383, 120] on div "Total: $4825 Deferred: $0 Add Condition Adjustment" at bounding box center [288, 130] width 542 height 24
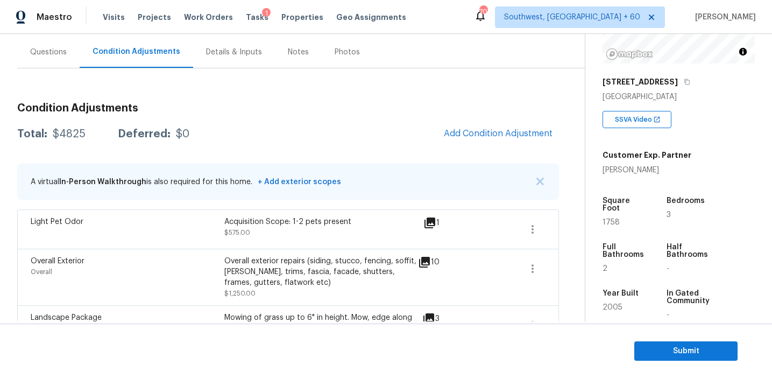
scroll to position [95, 0]
click at [477, 131] on span "Add Condition Adjustment" at bounding box center [498, 133] width 109 height 10
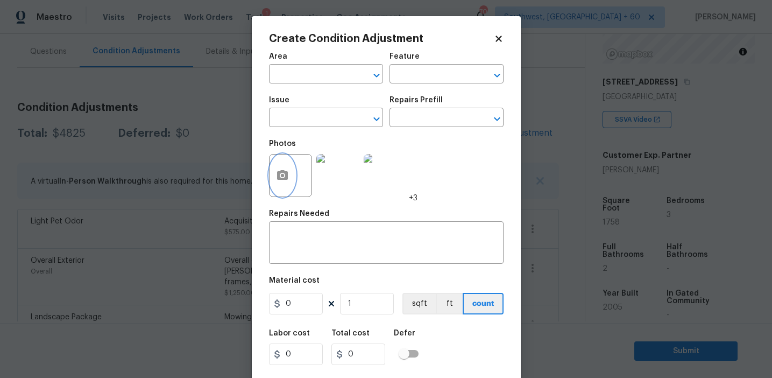
click at [278, 184] on button "button" at bounding box center [282, 175] width 26 height 42
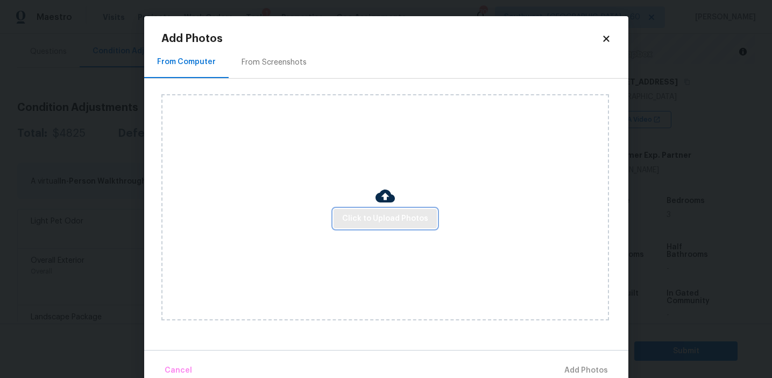
click at [380, 220] on span "Click to Upload Photos" at bounding box center [385, 218] width 86 height 13
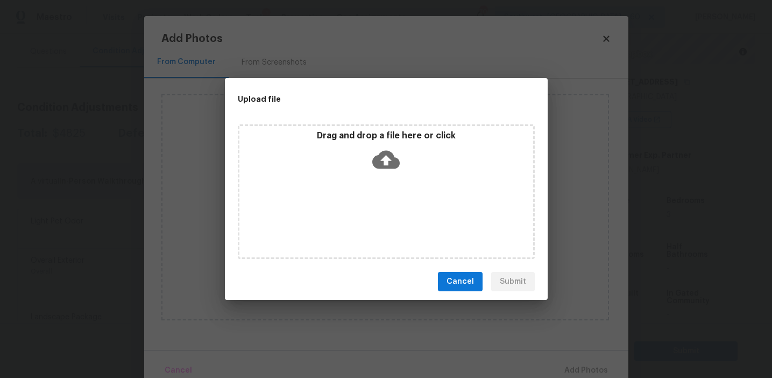
click at [378, 151] on icon at bounding box center [385, 159] width 27 height 27
click at [448, 278] on button "Cancel" at bounding box center [460, 282] width 45 height 20
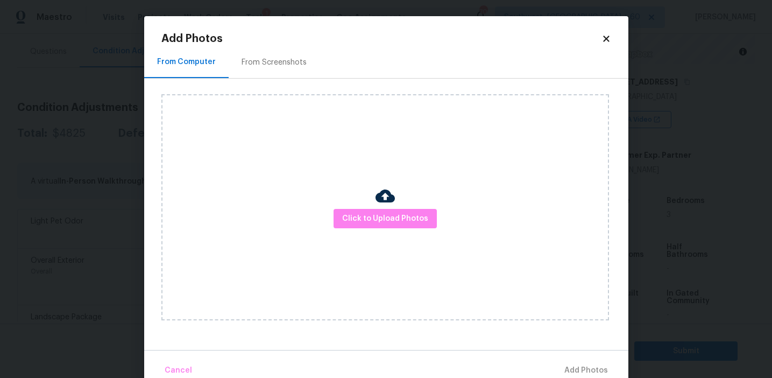
click at [295, 63] on div "From Screenshots" at bounding box center [273, 62] width 65 height 11
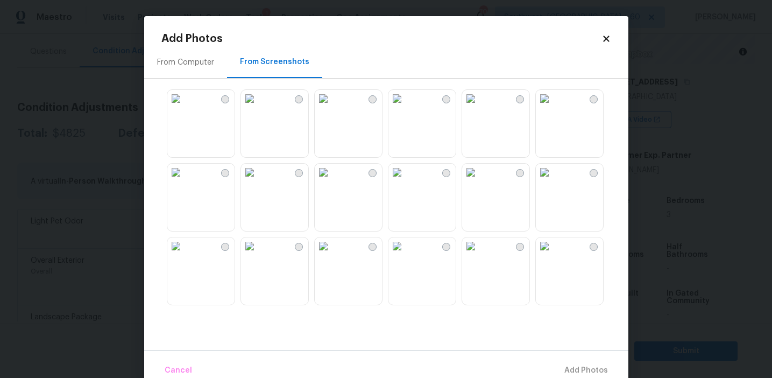
click at [184, 181] on img at bounding box center [175, 172] width 17 height 17
click at [255, 181] on img at bounding box center [249, 172] width 17 height 17
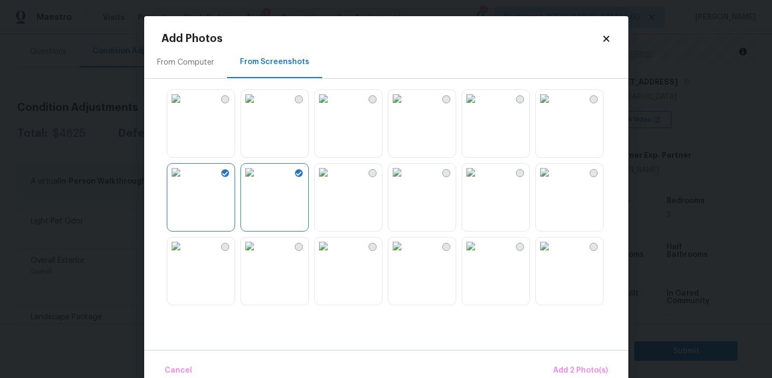
click at [184, 181] on img at bounding box center [175, 172] width 17 height 17
click at [184, 254] on img at bounding box center [175, 245] width 17 height 17
click at [479, 254] on img at bounding box center [470, 245] width 17 height 17
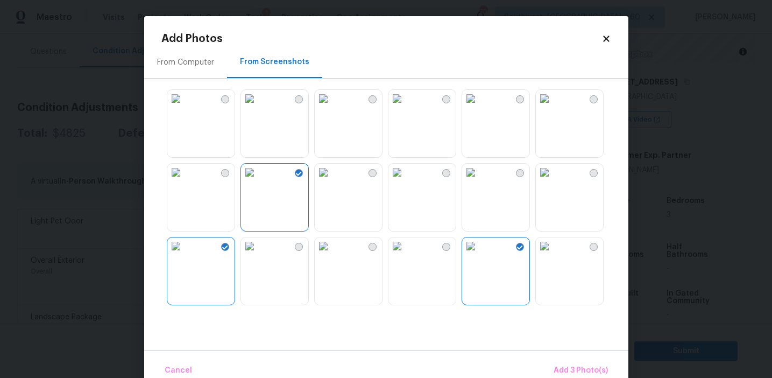
click at [479, 181] on img at bounding box center [470, 172] width 17 height 17
click at [406, 107] on img at bounding box center [396, 98] width 17 height 17
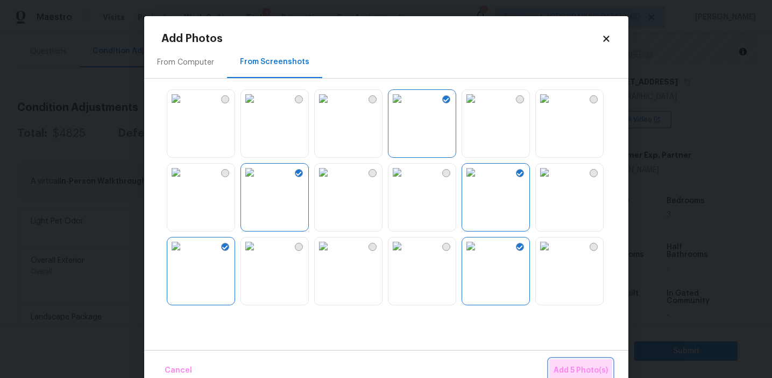
click at [566, 363] on button "Add 5 Photo(s)" at bounding box center [580, 370] width 63 height 23
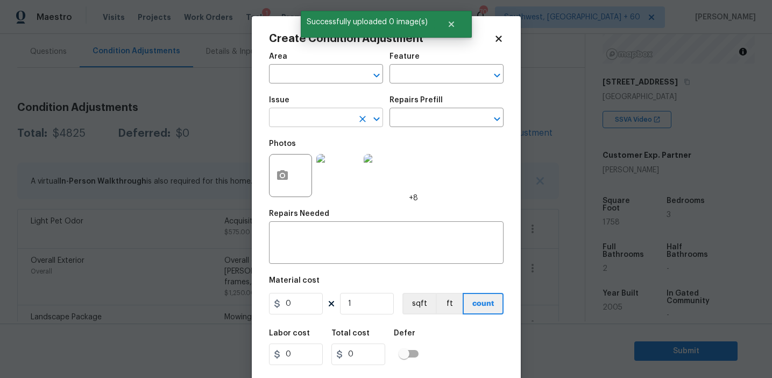
click at [299, 118] on input "text" at bounding box center [311, 118] width 84 height 17
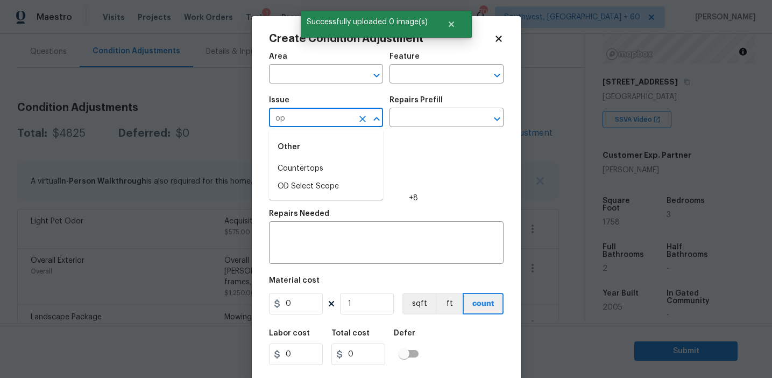
type input "o"
click at [322, 168] on li "ACQ: Paint" at bounding box center [326, 169] width 114 height 18
type input "ACQ: Paint"
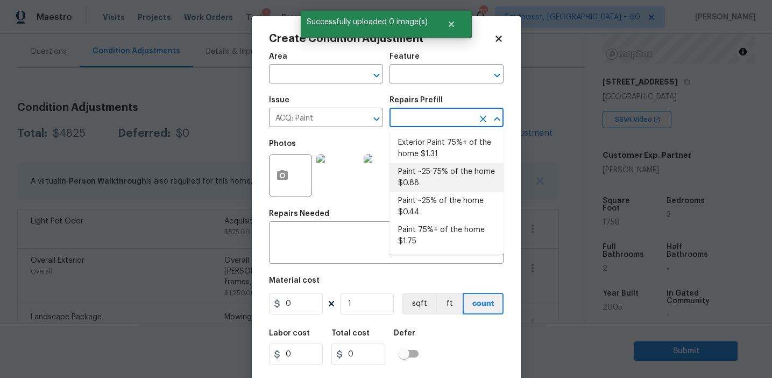
click at [411, 174] on li "Paint ~25-75% of the home $0.88" at bounding box center [446, 177] width 114 height 29
type input "Acquisition"
type textarea "Acquisition Scope: ~25 - 75% of the home needs interior paint"
type input "0.88"
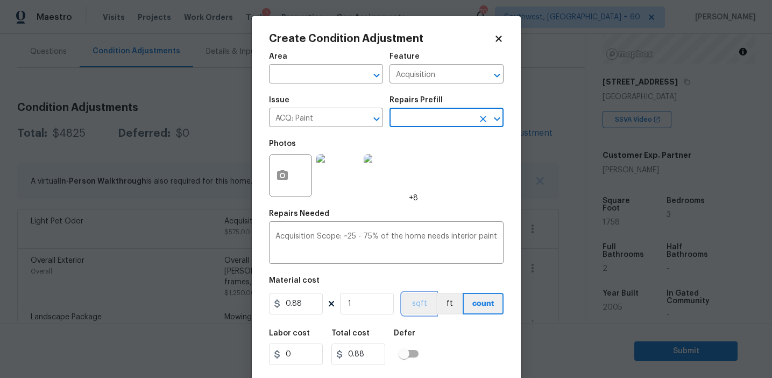
click at [416, 301] on button "sqft" at bounding box center [418, 304] width 33 height 22
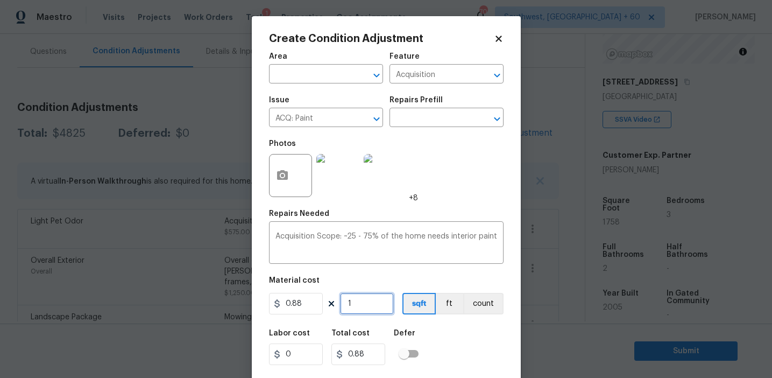
click at [377, 306] on input "1" at bounding box center [367, 304] width 54 height 22
type input "17"
type input "14.96"
type input "175"
type input "154"
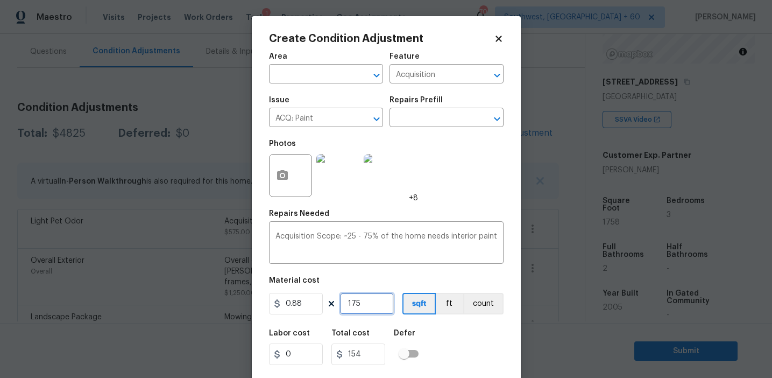
type input "1758"
type input "1547.04"
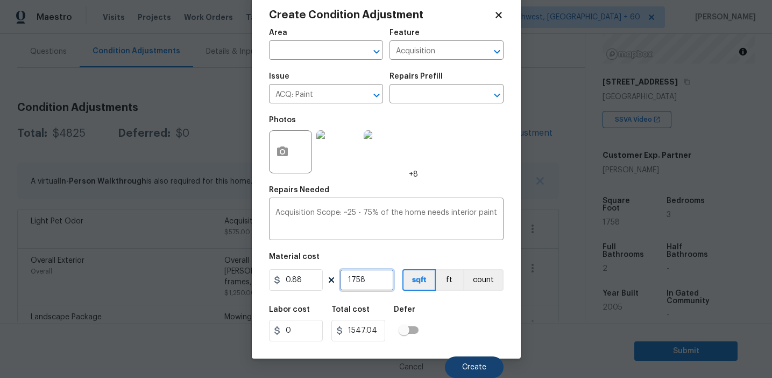
type input "1758"
click at [478, 364] on span "Create" at bounding box center [474, 367] width 24 height 8
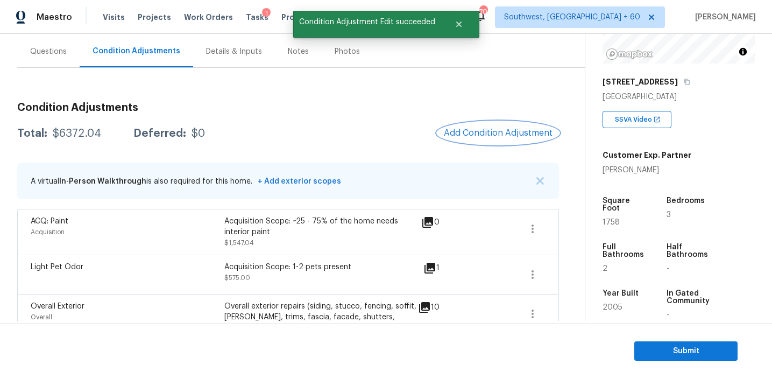
scroll to position [0, 0]
click at [488, 134] on span "Add Condition Adjustment" at bounding box center [498, 133] width 109 height 10
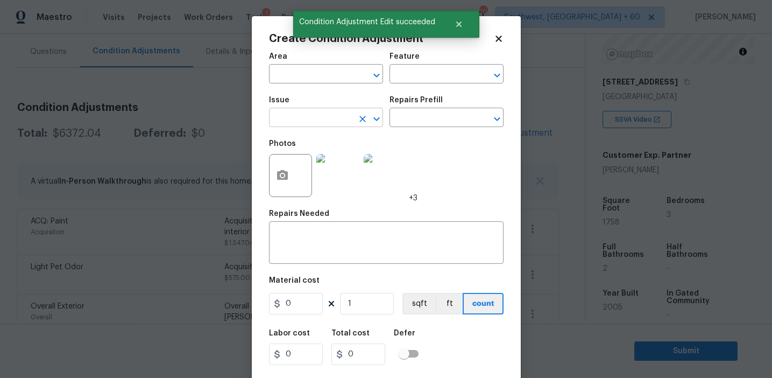
click at [311, 122] on input "text" at bounding box center [311, 118] width 84 height 17
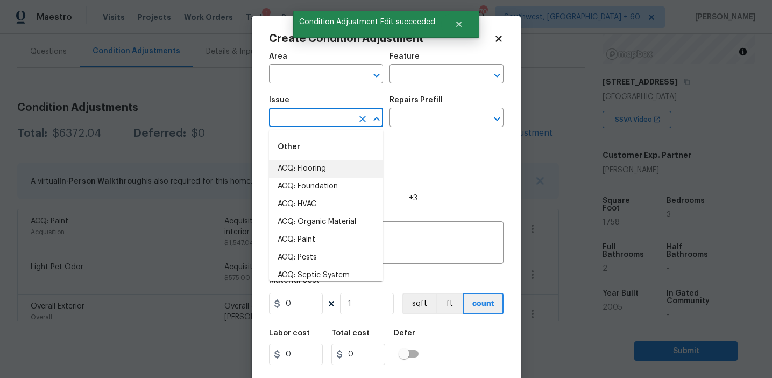
click at [316, 169] on li "ACQ: Flooring" at bounding box center [326, 169] width 114 height 18
type input "ACQ: Flooring"
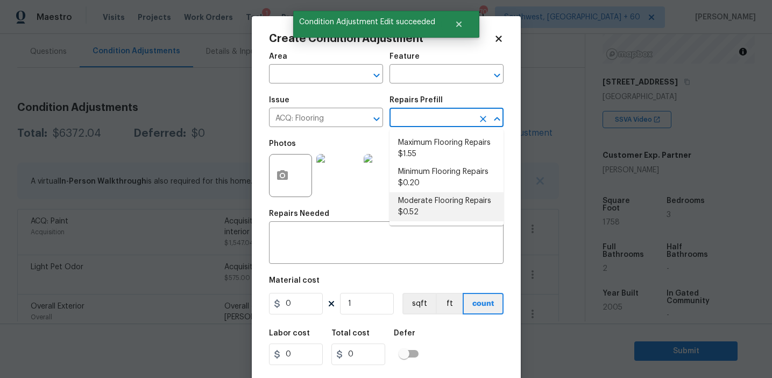
click at [417, 197] on li "Moderate Flooring Repairs $0.52" at bounding box center [446, 206] width 114 height 29
type input "Acquisition"
type textarea "Acquisition Scope: Moderate flooring repairs"
type input "0.52"
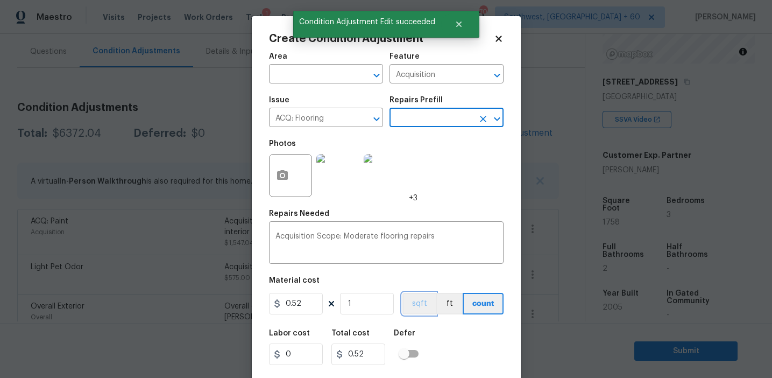
click at [418, 309] on button "sqft" at bounding box center [418, 304] width 33 height 22
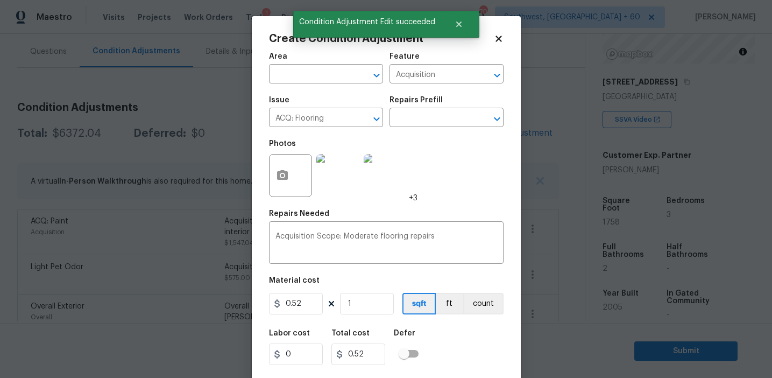
click at [367, 289] on div "Material cost" at bounding box center [386, 283] width 235 height 14
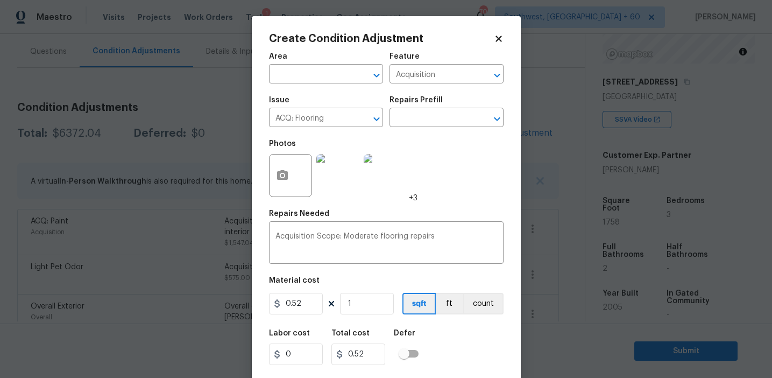
click at [367, 289] on div "Material cost" at bounding box center [386, 283] width 235 height 14
click at [367, 302] on input "1" at bounding box center [367, 304] width 54 height 22
paste input "758"
type input "1758"
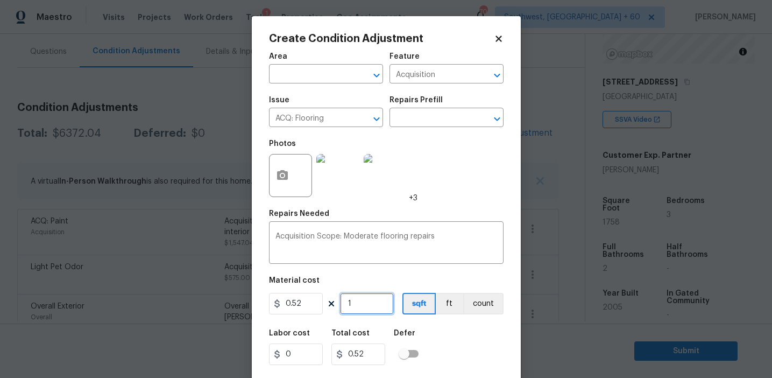
type input "914.16"
type input "1758"
click at [277, 173] on icon "button" at bounding box center [282, 175] width 11 height 10
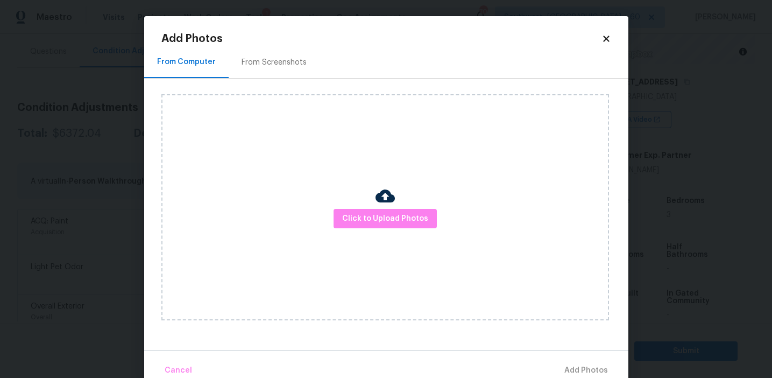
click at [285, 69] on div "From Screenshots" at bounding box center [274, 62] width 91 height 32
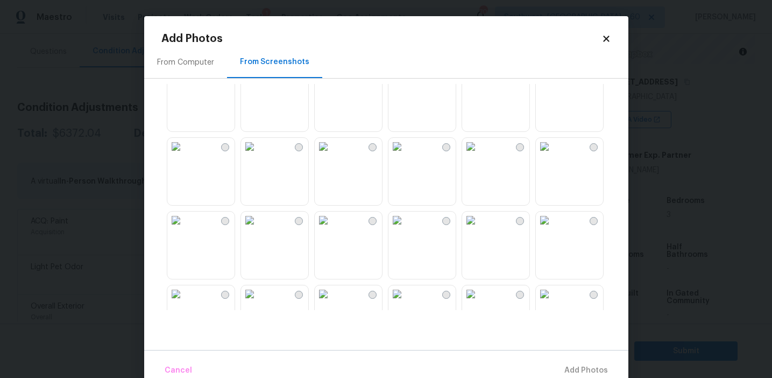
scroll to position [1027, 0]
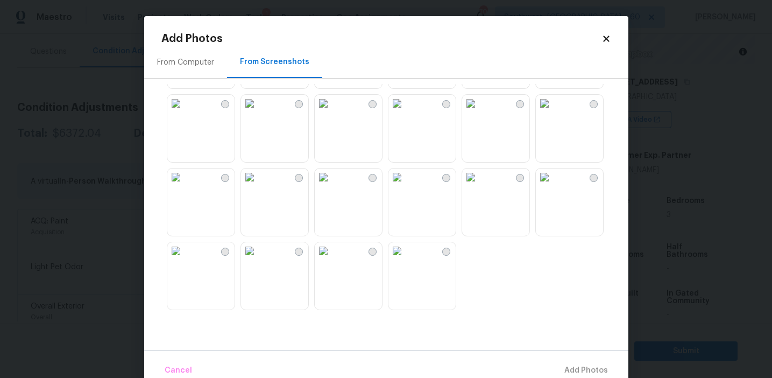
click at [258, 112] on img at bounding box center [249, 103] width 17 height 17
click at [406, 112] on img at bounding box center [396, 103] width 17 height 17
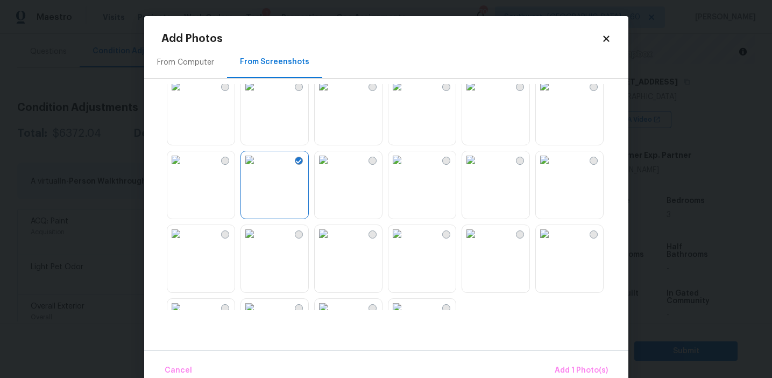
scroll to position [20, 0]
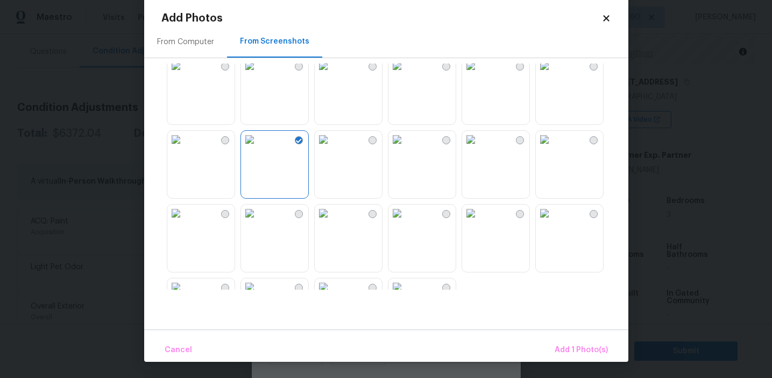
click at [193, 278] on div at bounding box center [201, 312] width 68 height 68
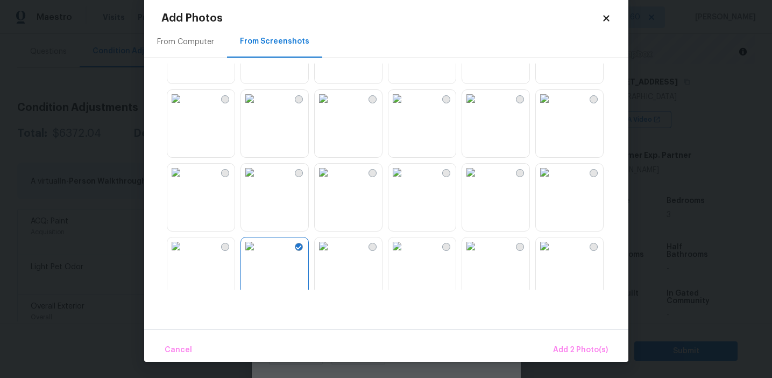
scroll to position [823, 0]
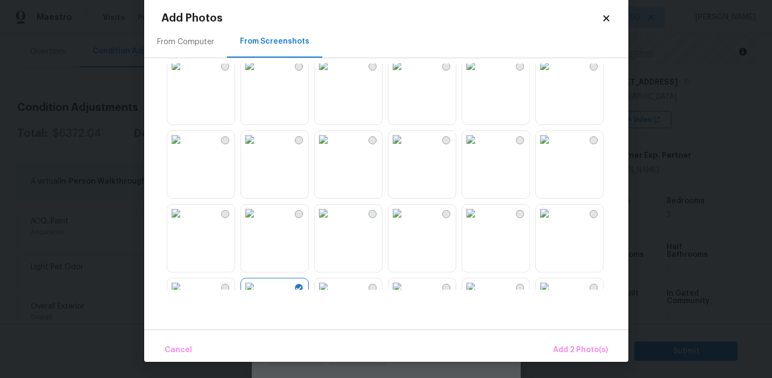
click at [258, 148] on img at bounding box center [249, 139] width 17 height 17
click at [406, 148] on img at bounding box center [396, 139] width 17 height 17
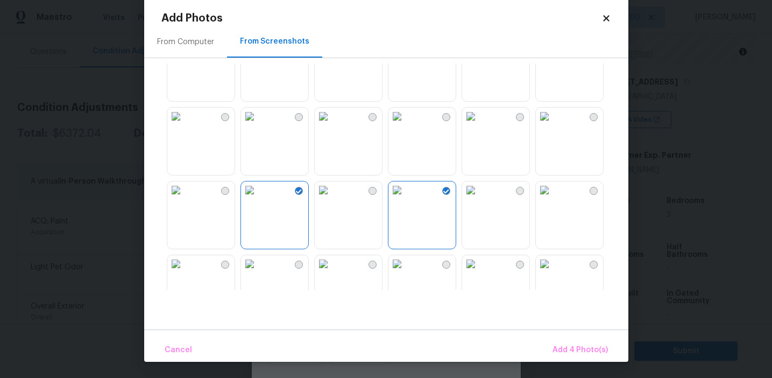
scroll to position [754, 0]
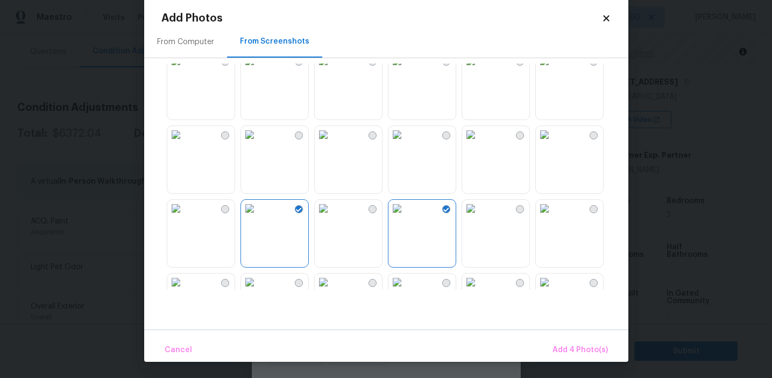
click at [406, 143] on img at bounding box center [396, 134] width 17 height 17
click at [583, 346] on span "Add 5 Photo(s)" at bounding box center [580, 349] width 54 height 13
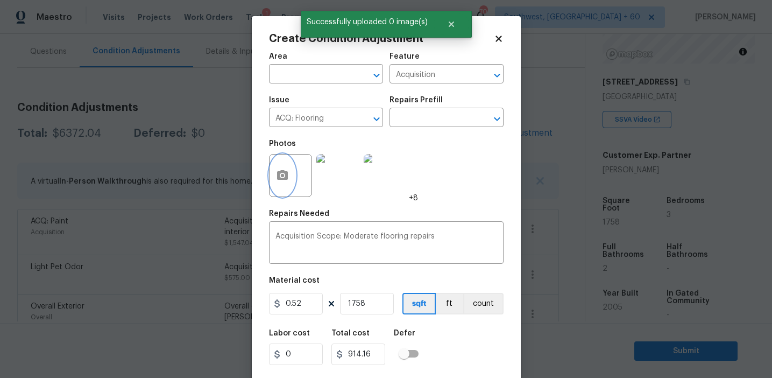
scroll to position [24, 0]
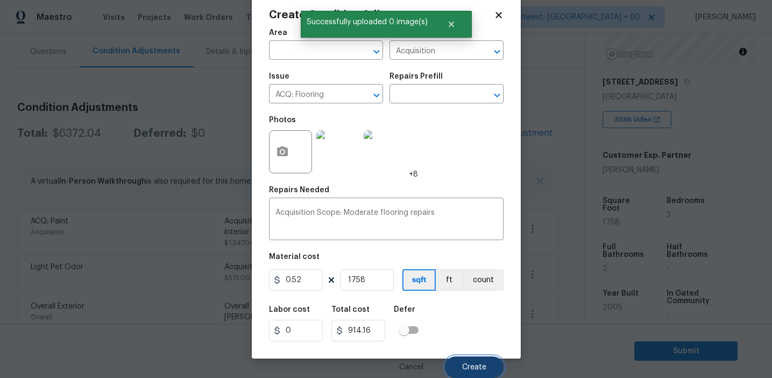
click at [475, 364] on span "Create" at bounding box center [474, 367] width 24 height 8
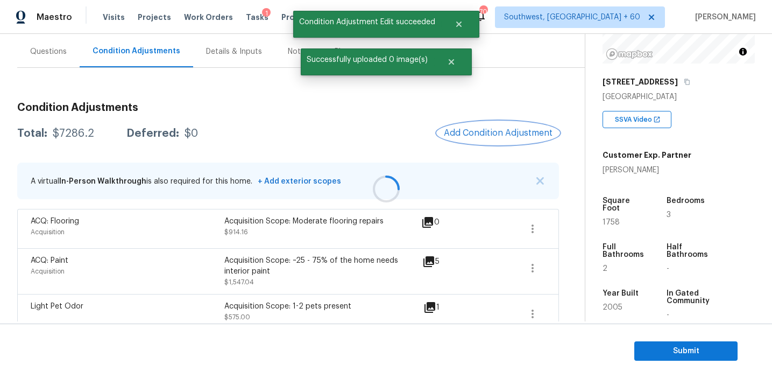
scroll to position [0, 0]
click at [73, 133] on div "$7286.2" at bounding box center [73, 133] width 41 height 11
copy div "7286.2"
click at [154, 131] on div "Deferred:" at bounding box center [152, 133] width 53 height 11
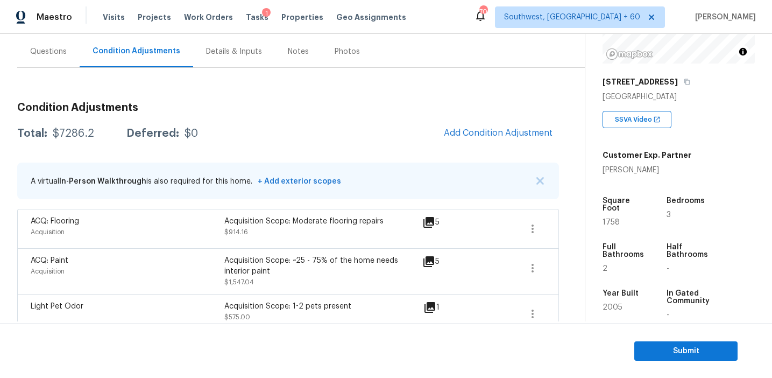
click at [174, 115] on div "Condition Adjustments Total: $7286.2 Deferred: $0 Add Condition Adjustment A vi…" at bounding box center [288, 375] width 542 height 563
click at [48, 50] on div "Questions" at bounding box center [48, 51] width 37 height 11
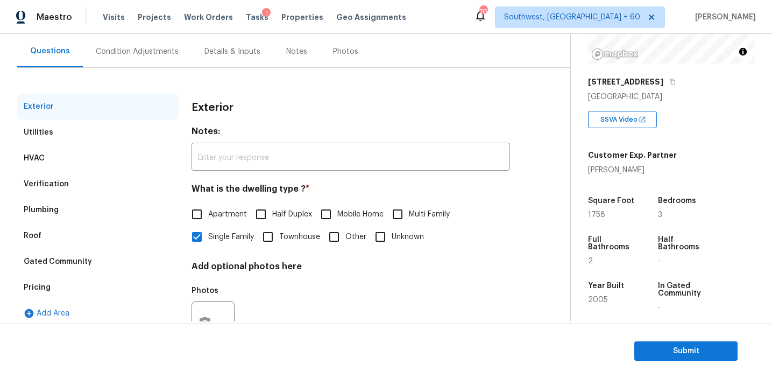
click at [73, 282] on div "Pricing" at bounding box center [97, 287] width 161 height 26
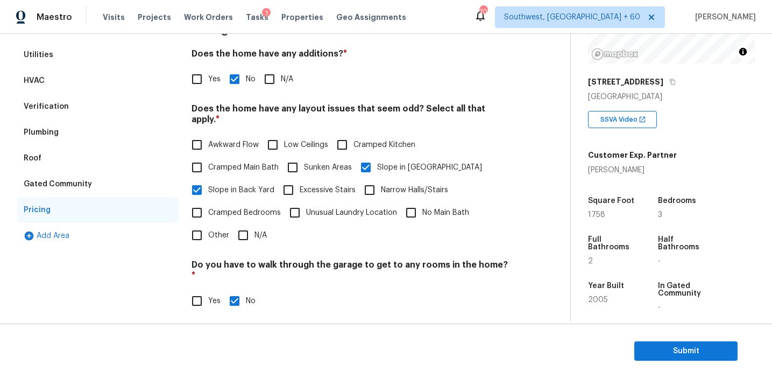
click at [116, 112] on div "Verification" at bounding box center [97, 107] width 161 height 26
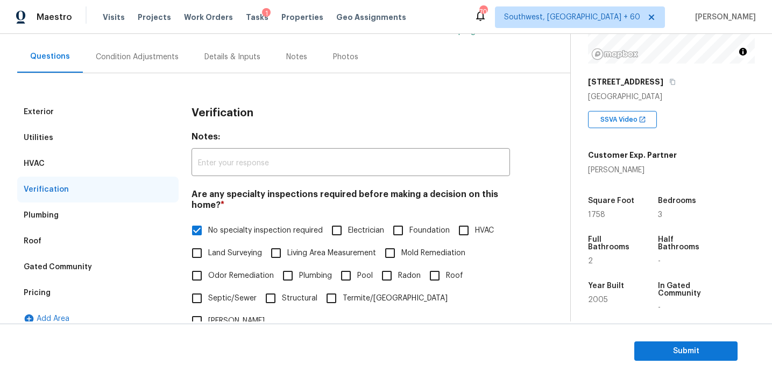
scroll to position [89, 0]
click at [118, 58] on div "Condition Adjustments" at bounding box center [137, 57] width 83 height 11
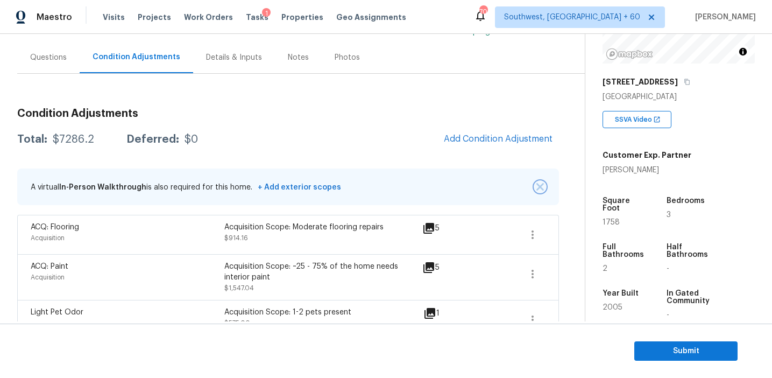
click at [539, 187] on img "button" at bounding box center [540, 187] width 8 height 8
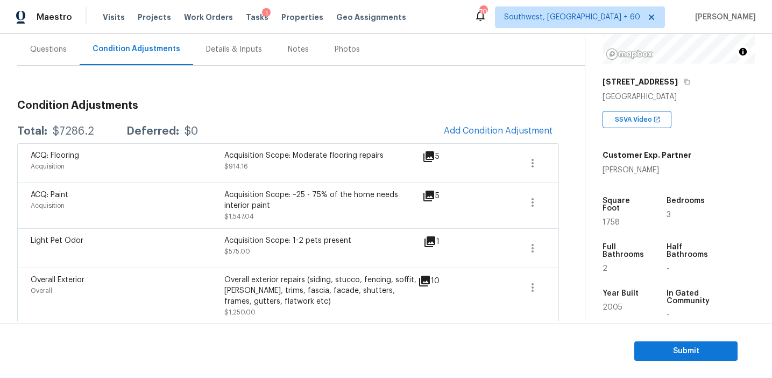
scroll to position [91, 0]
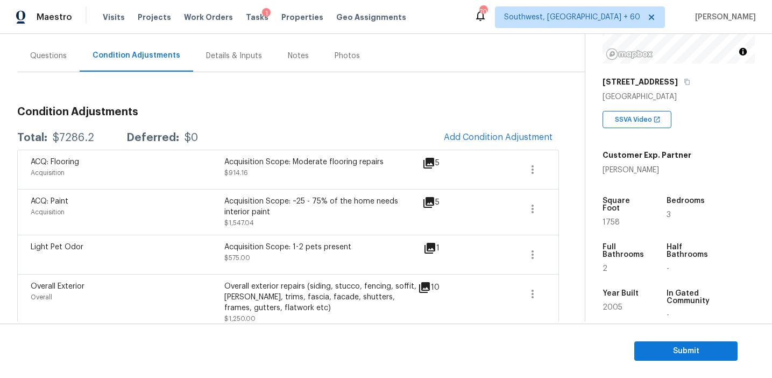
click at [62, 47] on div "Questions" at bounding box center [48, 56] width 62 height 32
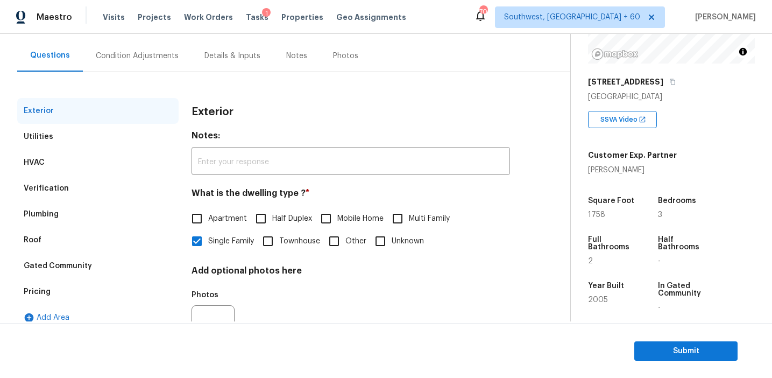
click at [98, 290] on div "Pricing" at bounding box center [97, 292] width 161 height 26
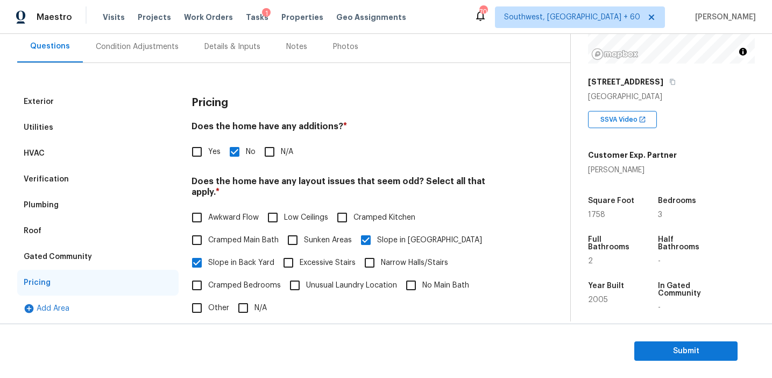
scroll to position [102, 0]
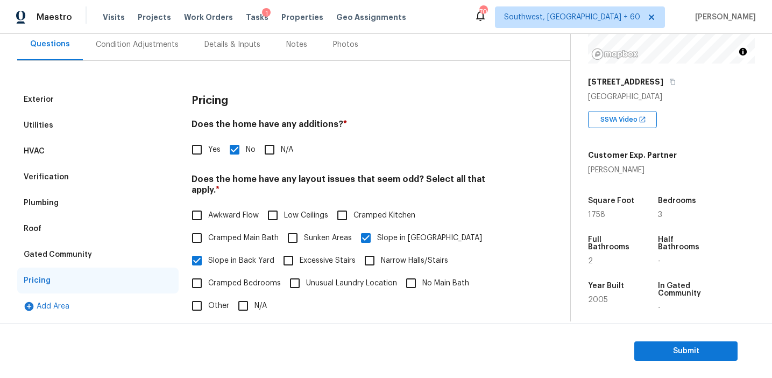
click at [118, 259] on div "Gated Community" at bounding box center [97, 254] width 161 height 26
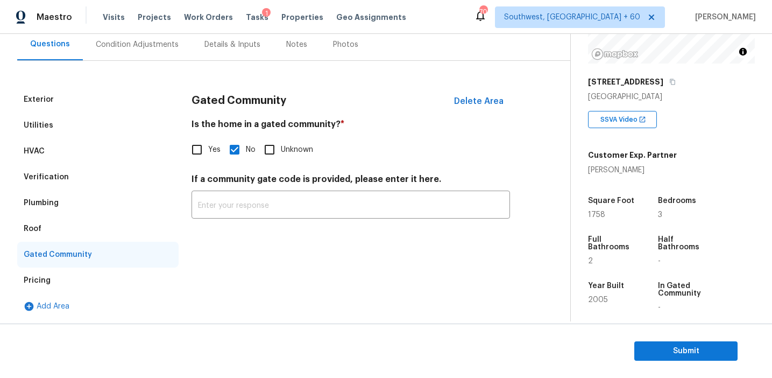
click at [89, 214] on div "Plumbing" at bounding box center [97, 203] width 161 height 26
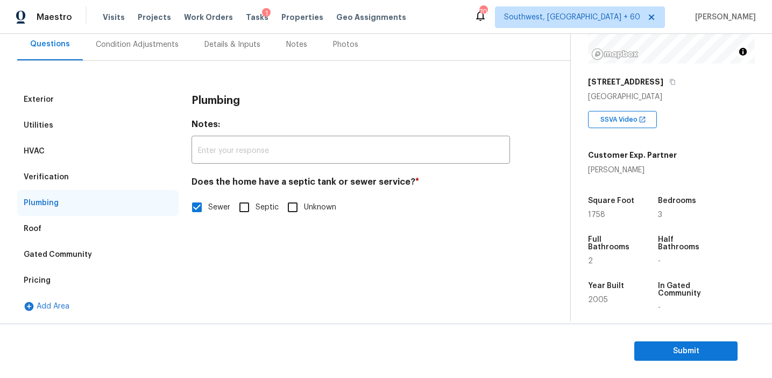
click at [86, 224] on div "Roof" at bounding box center [97, 229] width 161 height 26
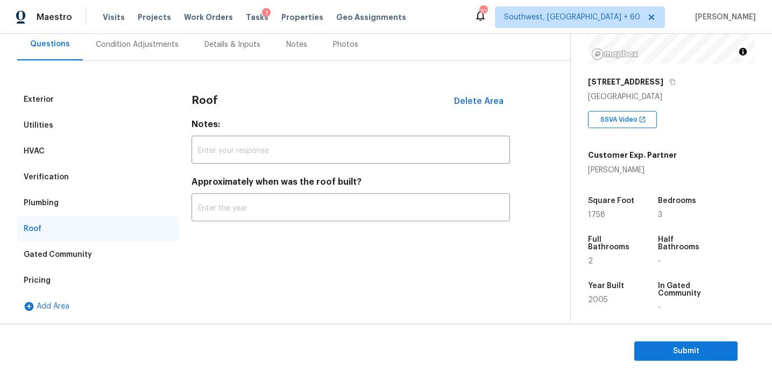
click at [86, 179] on div "Verification" at bounding box center [97, 177] width 161 height 26
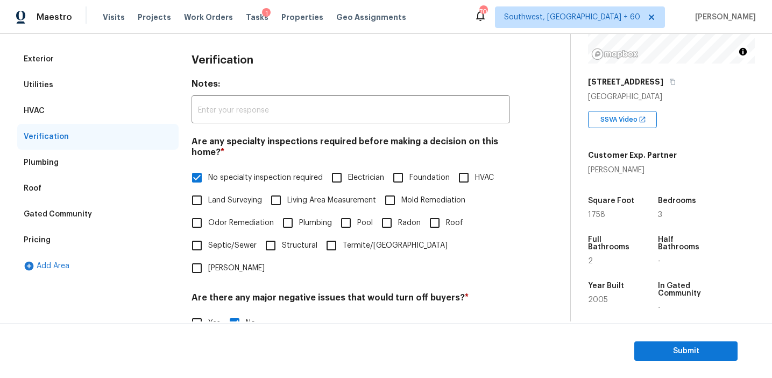
scroll to position [117, 0]
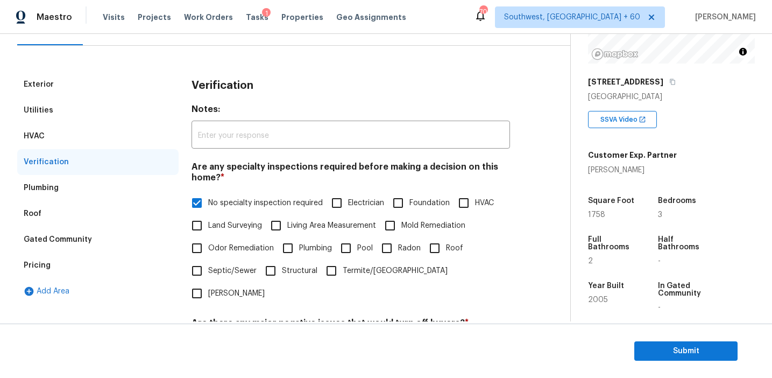
click at [102, 126] on div "HVAC" at bounding box center [97, 136] width 161 height 26
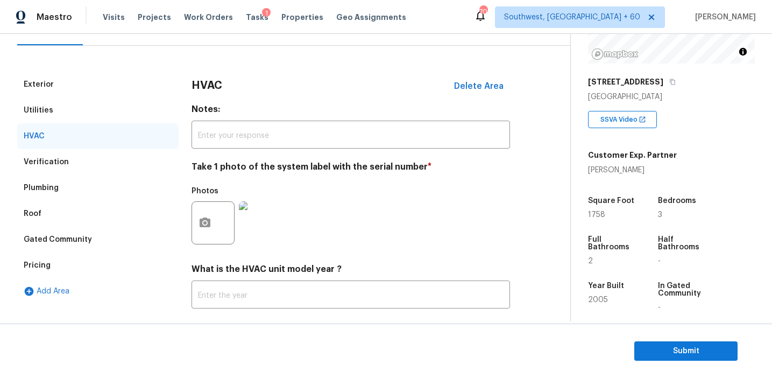
click at [96, 101] on div "Utilities" at bounding box center [97, 110] width 161 height 26
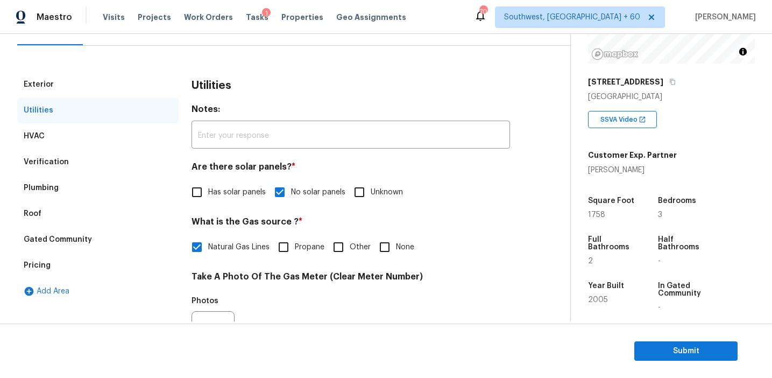
click at [96, 86] on div "Exterior" at bounding box center [97, 85] width 161 height 26
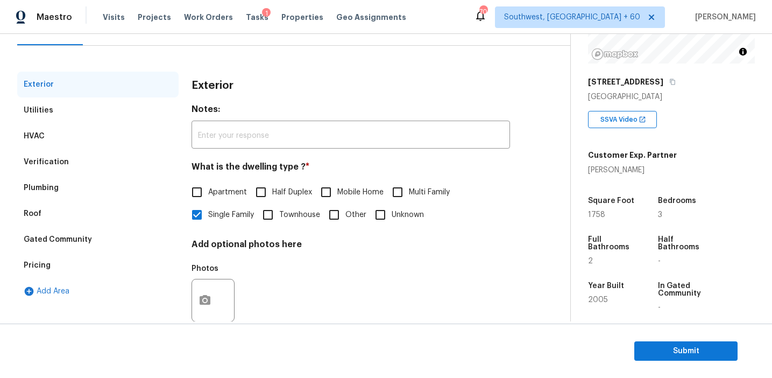
scroll to position [78, 0]
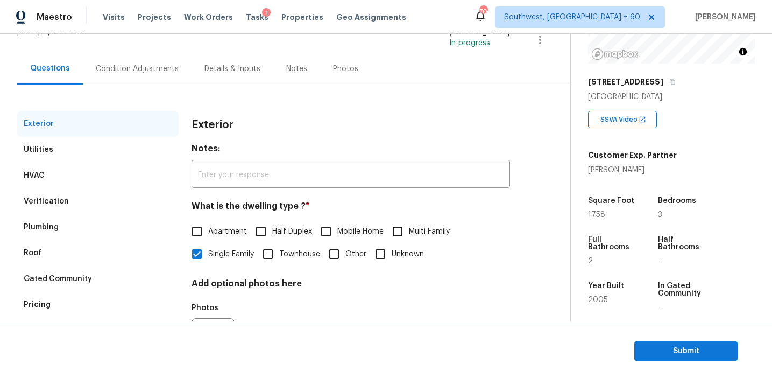
click at [137, 79] on div "Condition Adjustments" at bounding box center [137, 69] width 109 height 32
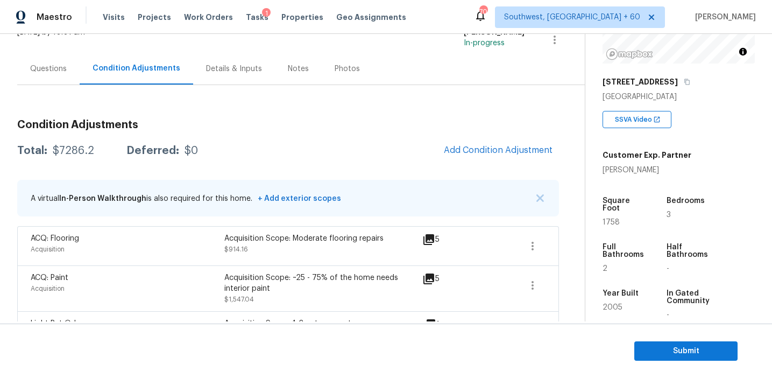
scroll to position [97, 0]
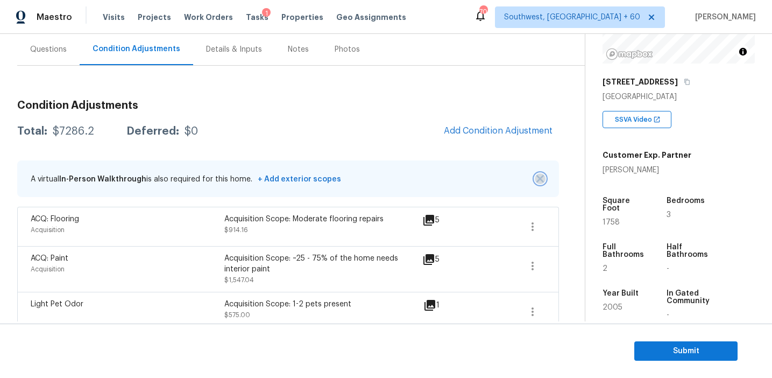
click at [540, 178] on img "button" at bounding box center [540, 179] width 8 height 8
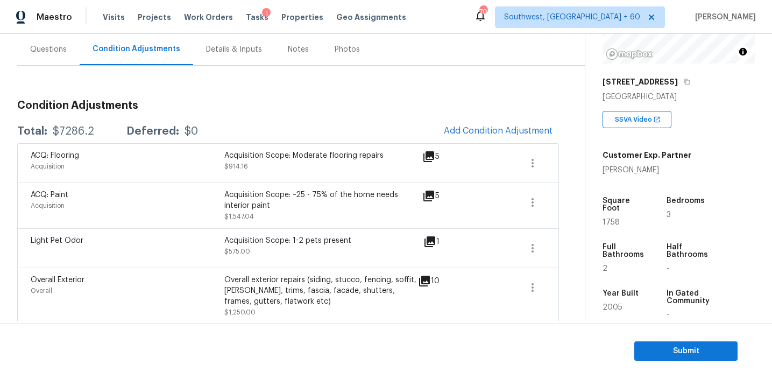
scroll to position [371, 0]
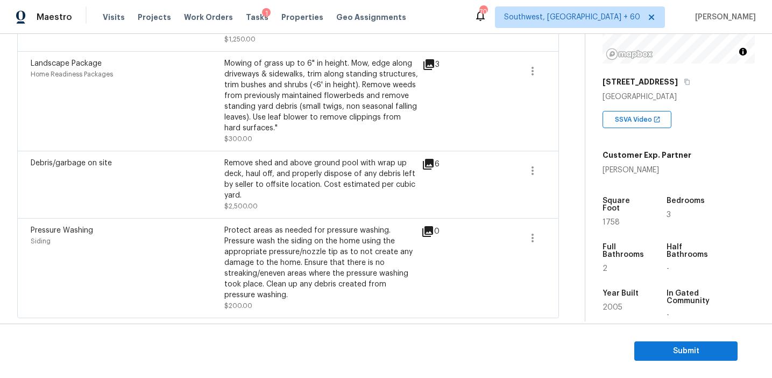
click at [329, 201] on div "Remove shed and above ground pool with wrap up deck, haul off, and properly dis…" at bounding box center [321, 185] width 194 height 54
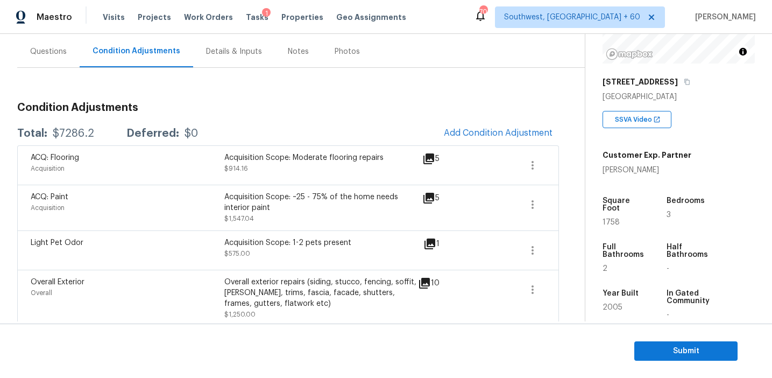
scroll to position [91, 0]
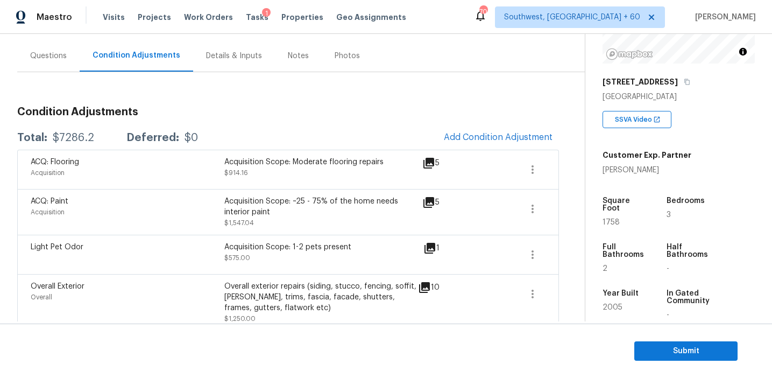
click at [312, 96] on div "Condition Adjustments Total: $7286.2 Deferred: $0 Add Condition Adjustment ACQ:…" at bounding box center [288, 334] width 542 height 525
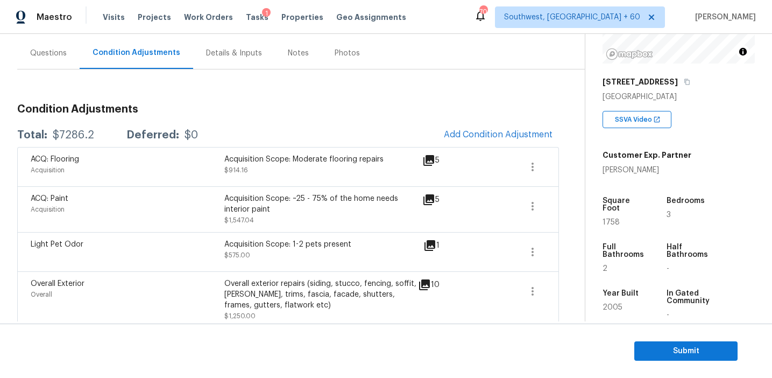
scroll to position [93, 0]
click at [323, 139] on div "Total: $7286.2 Deferred: $0 Add Condition Adjustment" at bounding box center [288, 136] width 542 height 24
click at [652, 354] on span "Submit" at bounding box center [686, 350] width 86 height 13
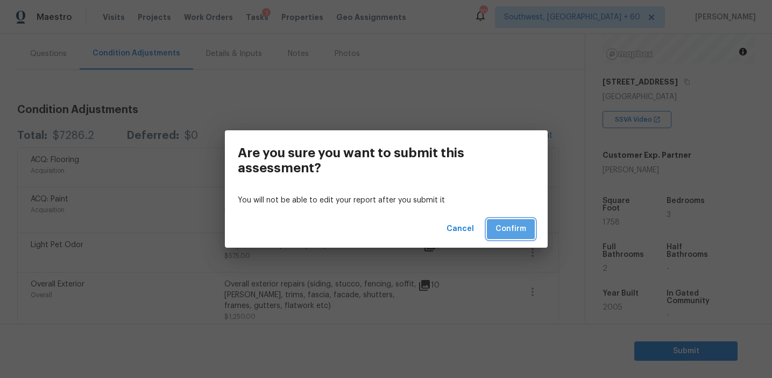
click at [508, 227] on span "Confirm" at bounding box center [510, 228] width 31 height 13
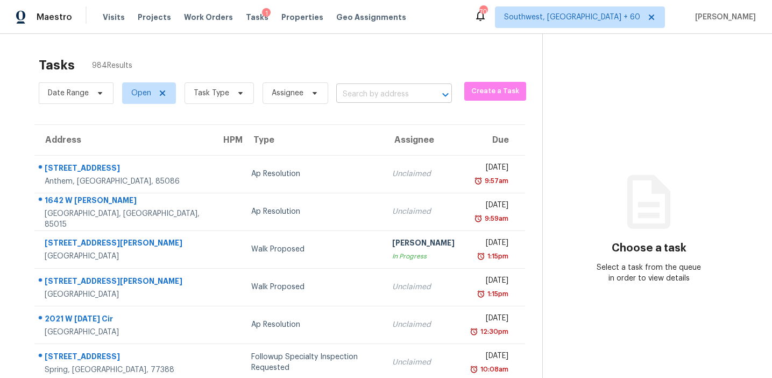
click at [358, 90] on input "text" at bounding box center [379, 94] width 86 height 17
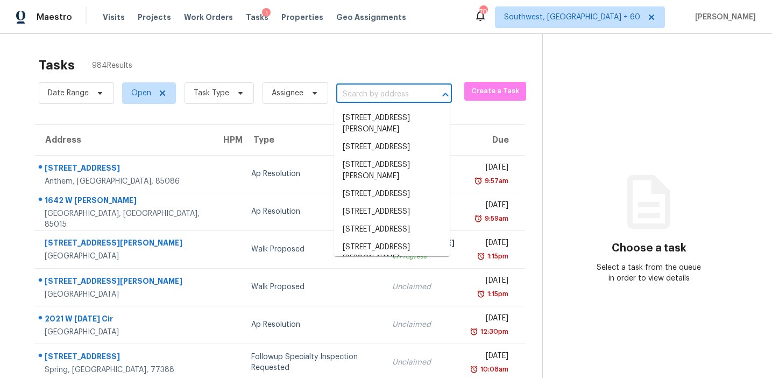
paste input "14 Brockmore Dr Greenville, SC, 29605"
type input "14 Brockmore Dr Greenville, SC, 29605"
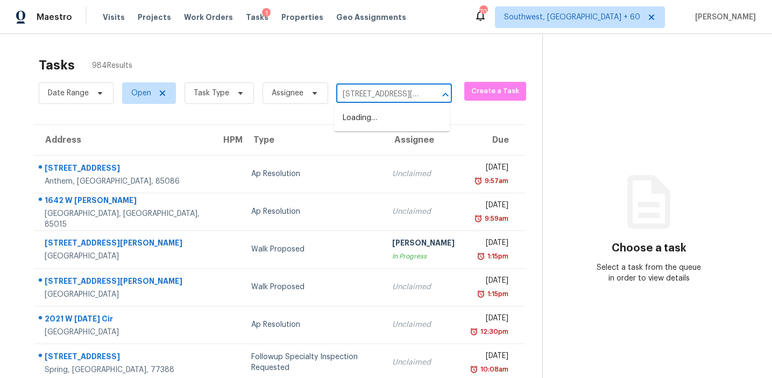
scroll to position [0, 58]
click at [380, 121] on li "14 Brockmore Dr, Greenville, SC 29605" at bounding box center [392, 118] width 116 height 18
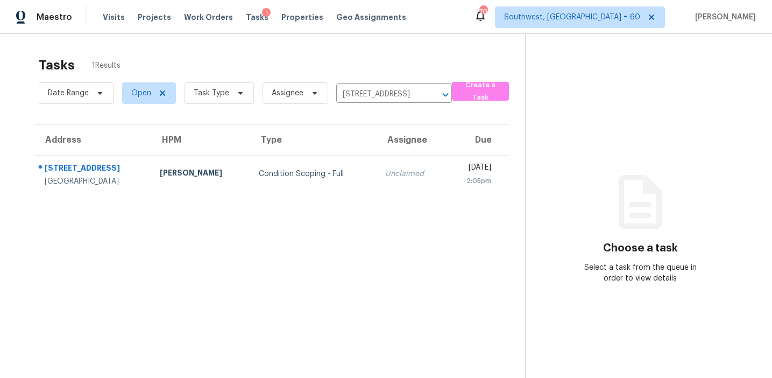
click at [377, 182] on td "Unclaimed" at bounding box center [411, 174] width 69 height 38
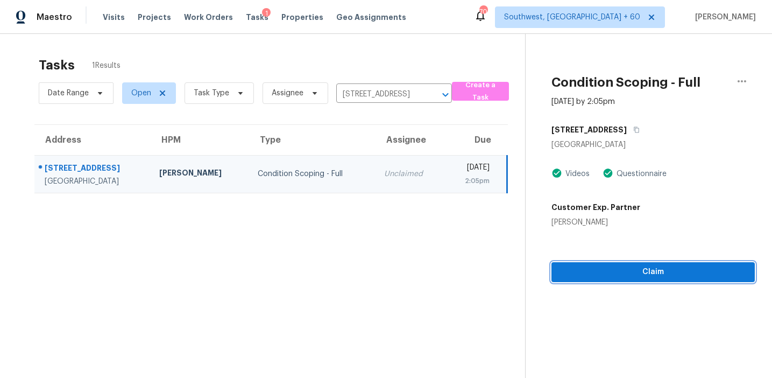
click at [585, 273] on span "Claim" at bounding box center [653, 271] width 186 height 13
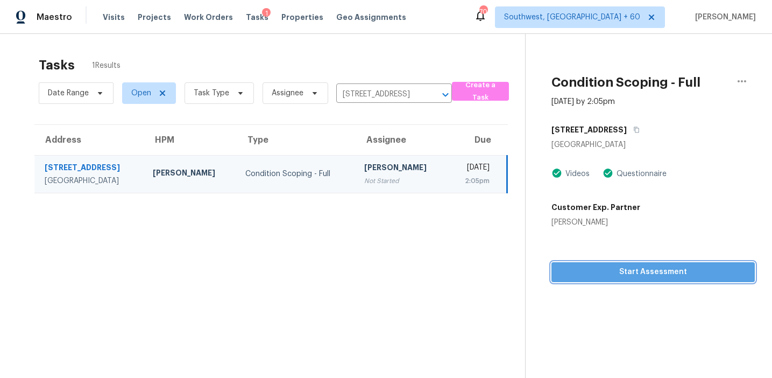
click at [584, 272] on span "Start Assessment" at bounding box center [653, 271] width 186 height 13
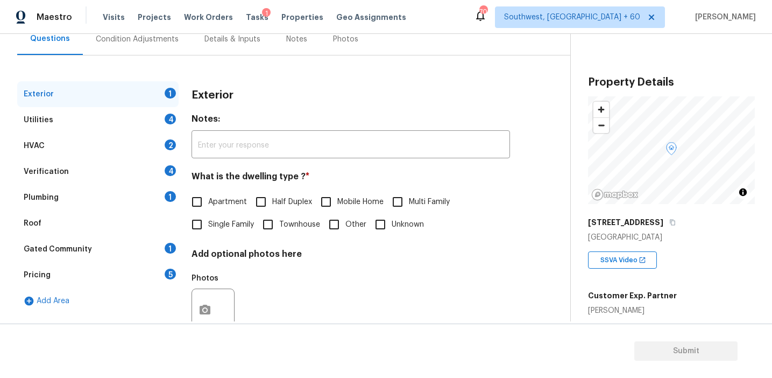
click at [201, 97] on h3 "Exterior" at bounding box center [212, 95] width 42 height 11
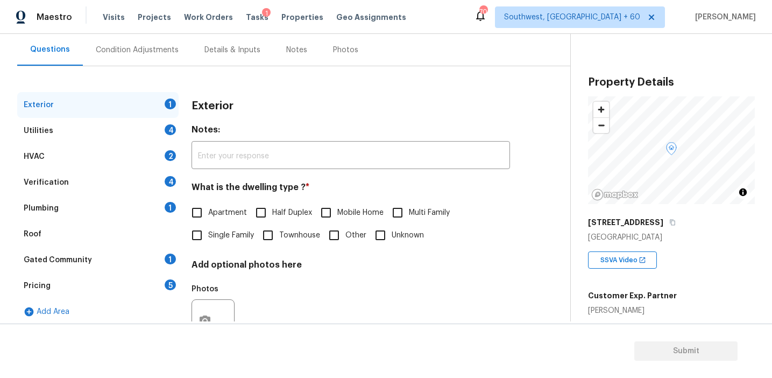
scroll to position [96, 0]
click at [151, 280] on div "Pricing 5" at bounding box center [97, 286] width 161 height 26
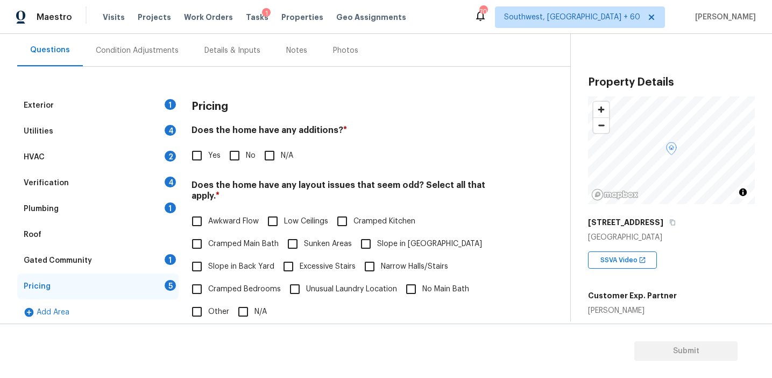
click at [474, 176] on div "Pricing Does the home have any additions? * Yes No N/A Does the home have any l…" at bounding box center [350, 302] width 318 height 418
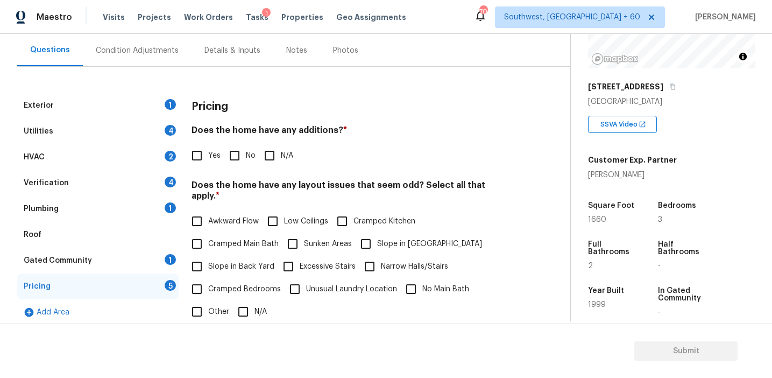
scroll to position [132, 0]
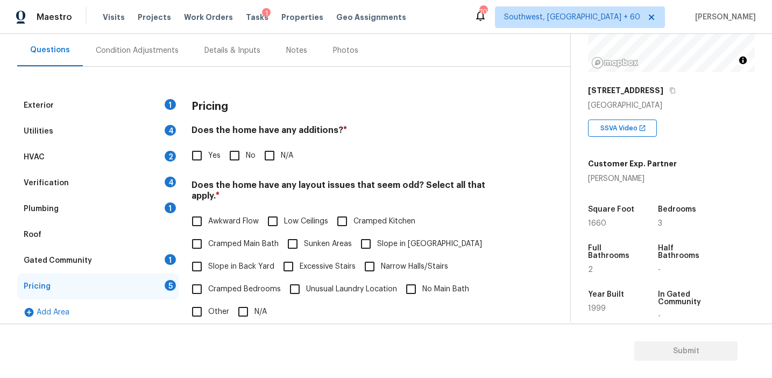
click at [451, 127] on h4 "Does the home have any additions? *" at bounding box center [350, 132] width 318 height 15
click at [165, 56] on div "Condition Adjustments" at bounding box center [137, 50] width 109 height 32
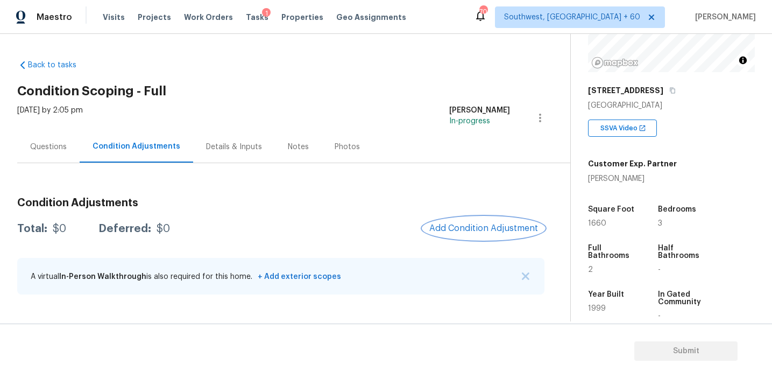
click at [463, 227] on span "Add Condition Adjustment" at bounding box center [483, 228] width 109 height 10
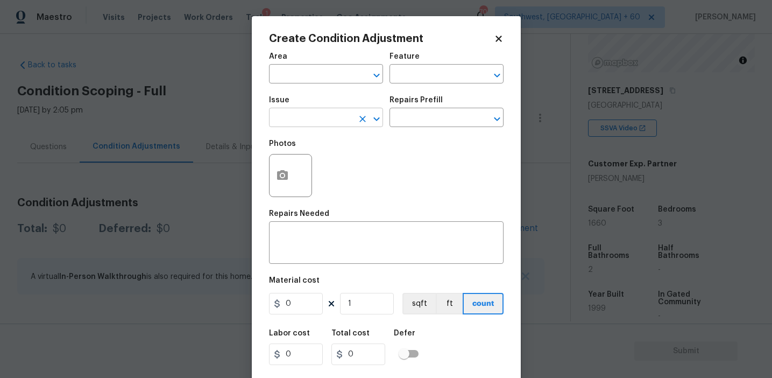
click at [315, 121] on input "text" at bounding box center [311, 118] width 84 height 17
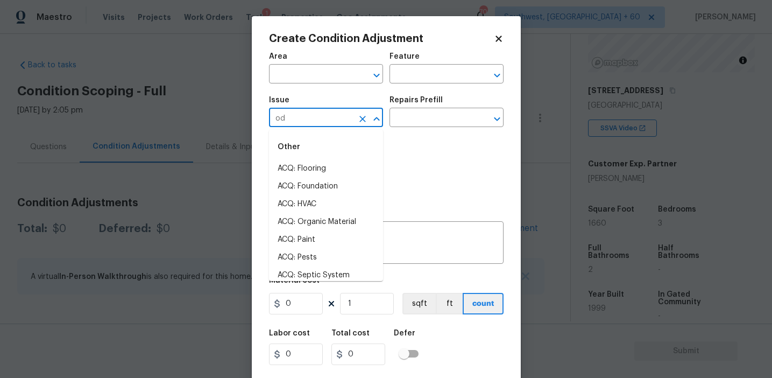
type input "odo"
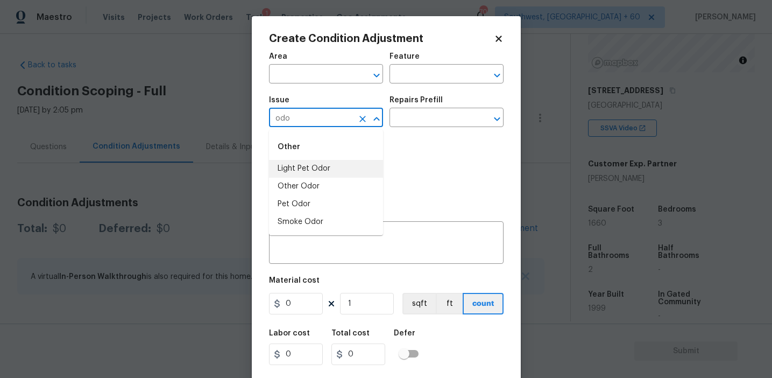
click at [344, 172] on li "Light Pet Odor" at bounding box center [326, 169] width 114 height 18
type input "Light Pet Odor"
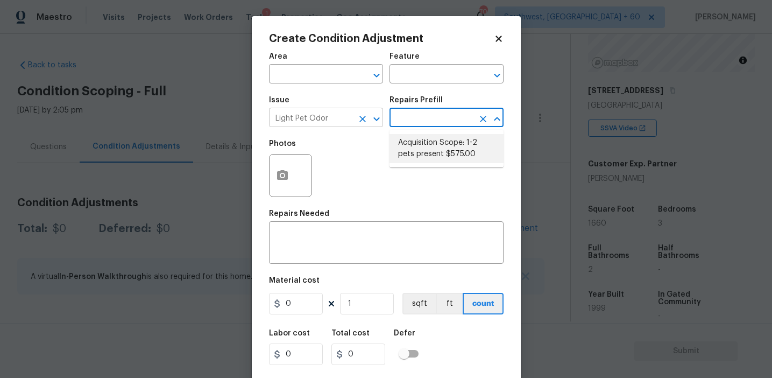
click at [364, 119] on icon "Clear" at bounding box center [362, 119] width 6 height 6
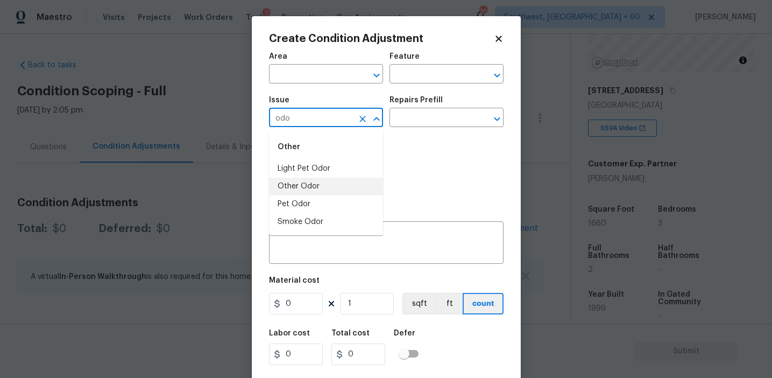
click at [338, 187] on li "Other Odor" at bounding box center [326, 186] width 114 height 18
type input "Other Odor"
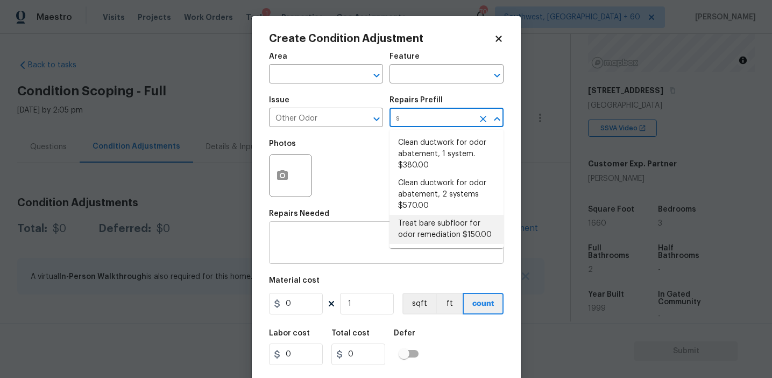
type input "s"
click at [364, 254] on textarea at bounding box center [386, 243] width 222 height 23
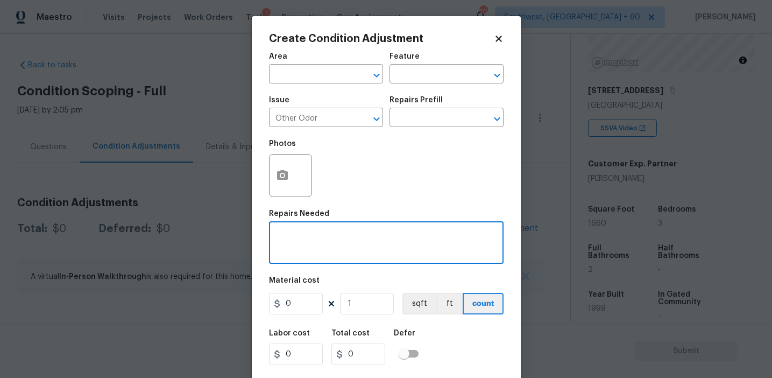
paste textarea "To seal sub-floor prior to flooring, odor's present from carpet and floors"
type textarea "To seal sub-floor prior to flooring, odor's present from carpet and floors"
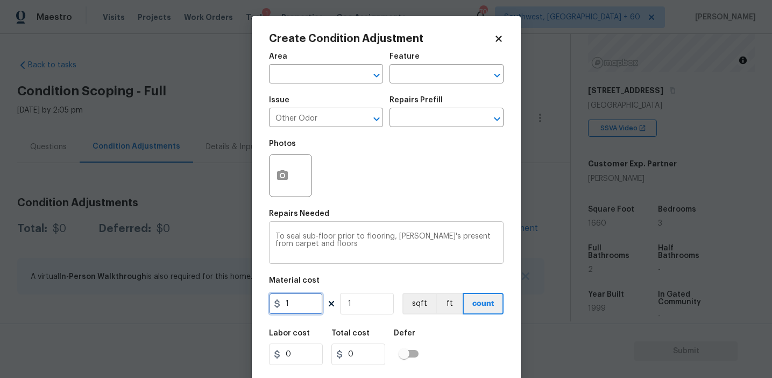
type input "1"
type input "16"
type input "166"
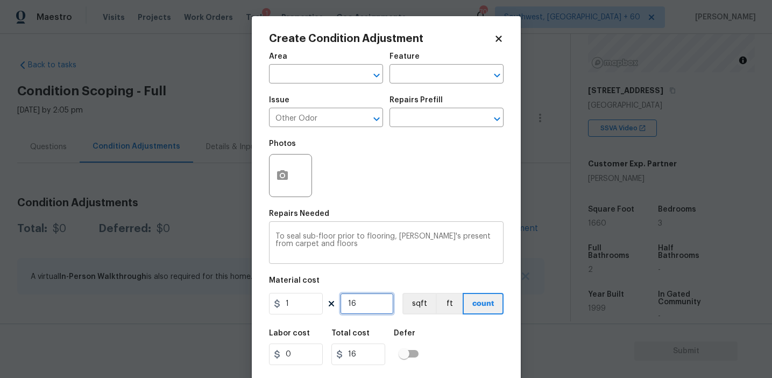
type input "166"
type input "1660"
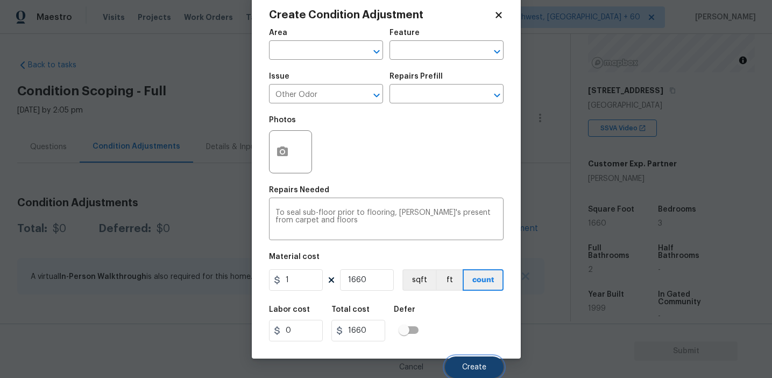
click at [460, 359] on button "Create" at bounding box center [474, 367] width 59 height 22
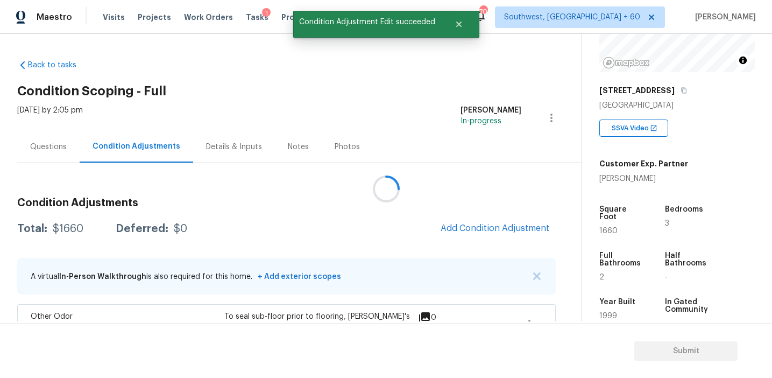
scroll to position [0, 0]
click at [463, 223] on button "Add Condition Adjustment" at bounding box center [495, 228] width 122 height 23
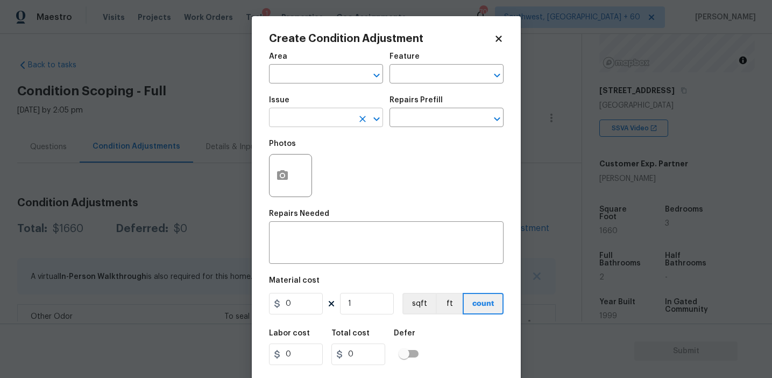
click at [294, 120] on input "text" at bounding box center [311, 118] width 84 height 17
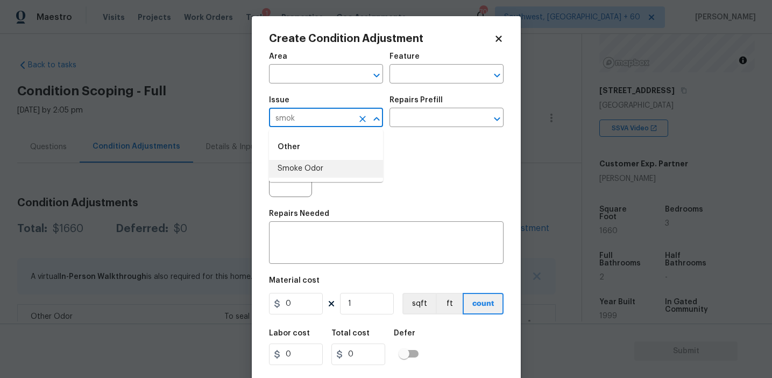
click at [322, 167] on li "Smoke Odor" at bounding box center [326, 169] width 114 height 18
type input "Smoke Odor"
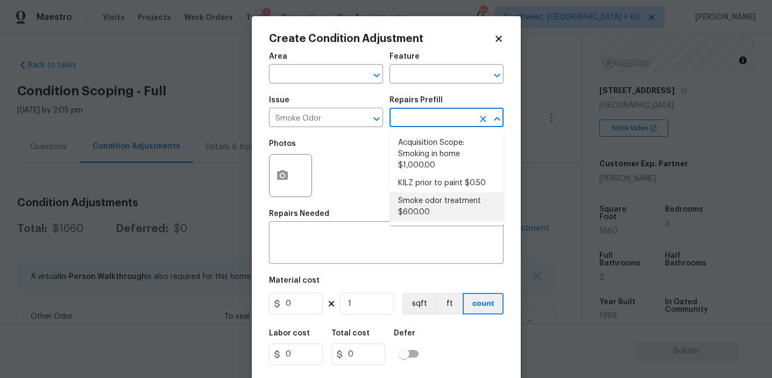
click at [421, 207] on li "Smoke odor treatment $600.00" at bounding box center [446, 206] width 114 height 29
type textarea "Complete a chlorine dioxide odor treatment for the home due to heavy odor. This…"
type input "600"
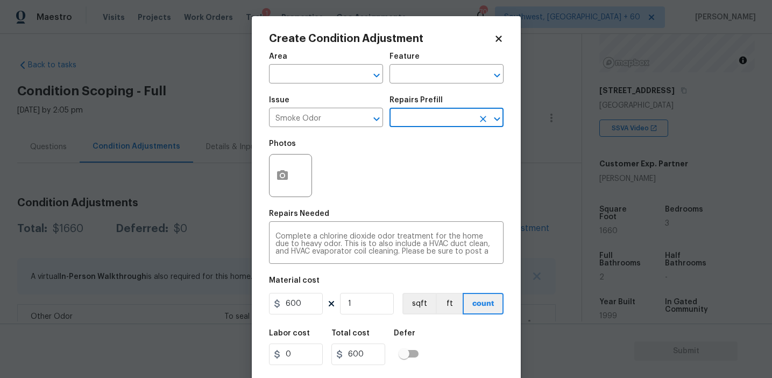
click at [417, 117] on input "text" at bounding box center [431, 118] width 84 height 17
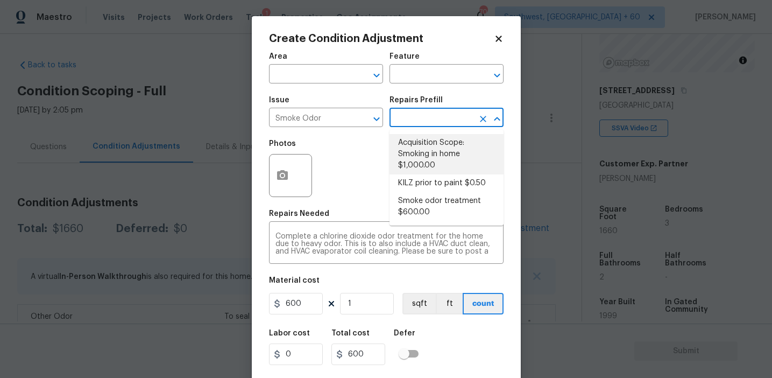
click at [420, 152] on li "Acquisition Scope: Smoking in home $1,000.00" at bounding box center [446, 154] width 114 height 40
type textarea "Acquisition Scope: Smoking in home"
type input "1000"
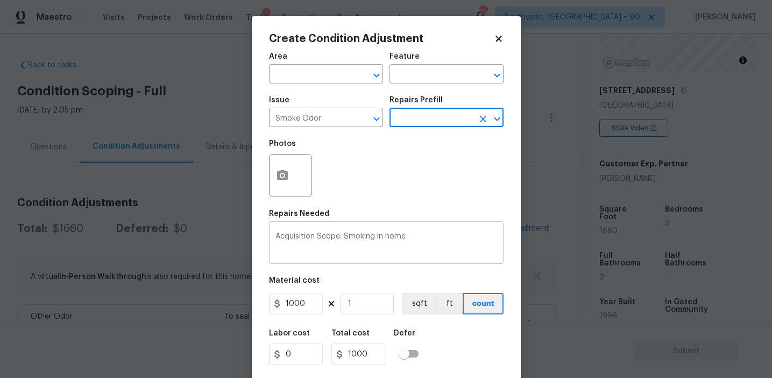
click at [361, 236] on textarea "Acquisition Scope: Smoking in home" at bounding box center [386, 243] width 222 height 23
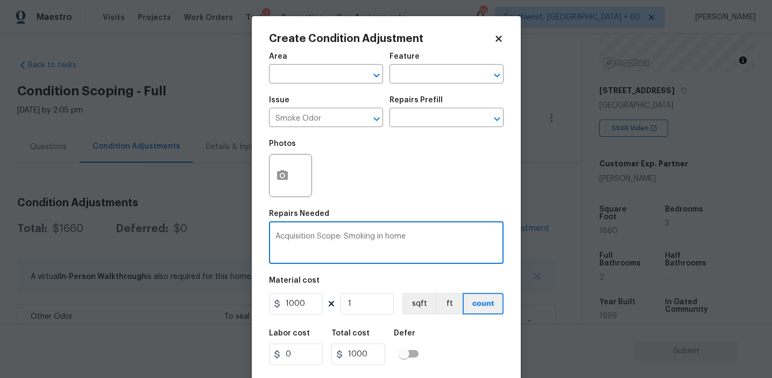
click at [361, 236] on textarea "Acquisition Scope: Smoking in home" at bounding box center [386, 243] width 222 height 23
paste textarea "To seal sub-floor prior to flooring, odor's present from carpet and floors"
click at [350, 236] on textarea "To seal sub-floor prior to flooring, odor's present from carpet and floors" at bounding box center [386, 243] width 222 height 23
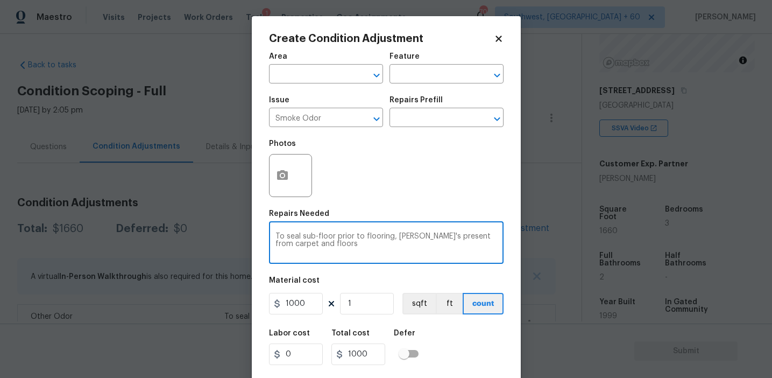
click at [350, 236] on textarea "To seal sub-floor prior to flooring, odor's present from carpet and floors" at bounding box center [386, 243] width 222 height 23
paste textarea "Cigarette smells are strong throughout the home"
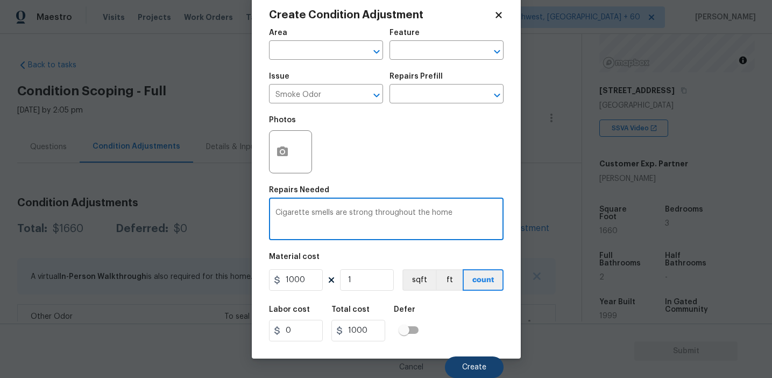
type textarea "Cigarette smells are strong throughout the home"
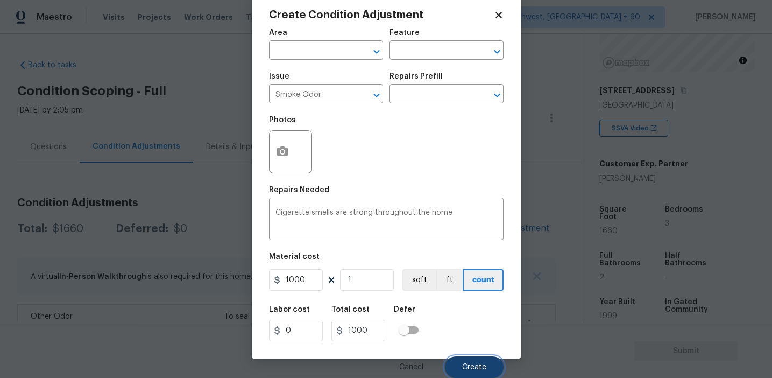
click at [468, 363] on span "Create" at bounding box center [474, 367] width 24 height 8
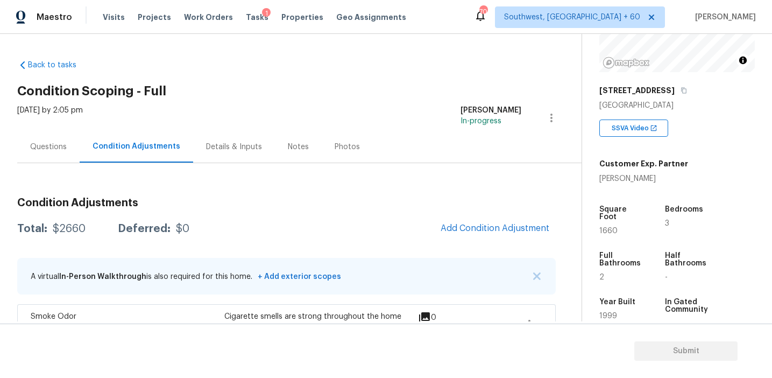
click at [209, 116] on div "Wed, Oct 01 2025 by 2:05 pm Afran Peeran In-progress" at bounding box center [299, 118] width 564 height 26
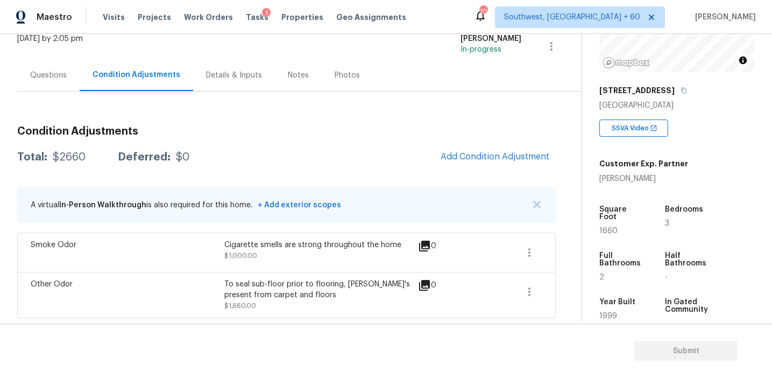
click at [69, 75] on div "Questions" at bounding box center [48, 75] width 62 height 32
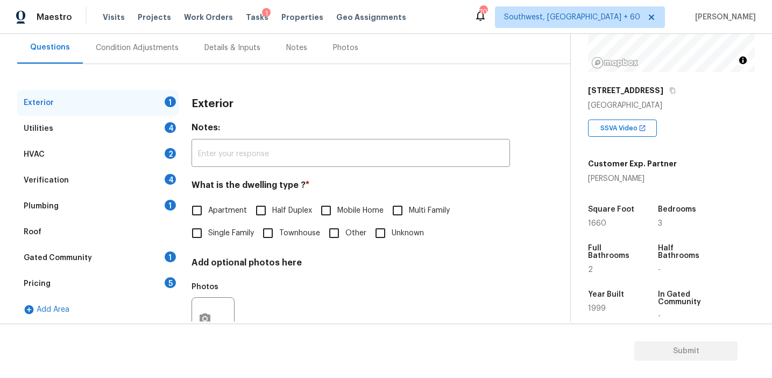
scroll to position [98, 0]
click at [123, 286] on div "Pricing 5" at bounding box center [97, 285] width 161 height 26
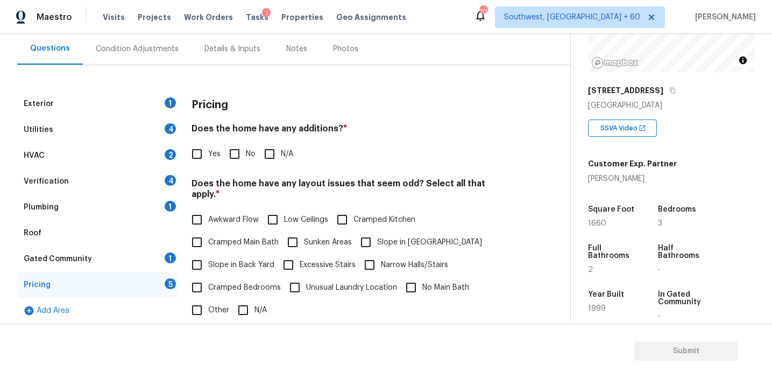
click at [331, 146] on div "Yes No N/A" at bounding box center [350, 154] width 318 height 23
click at [265, 101] on div "Pricing" at bounding box center [350, 105] width 318 height 28
click at [140, 174] on div "Verification 4" at bounding box center [97, 181] width 161 height 26
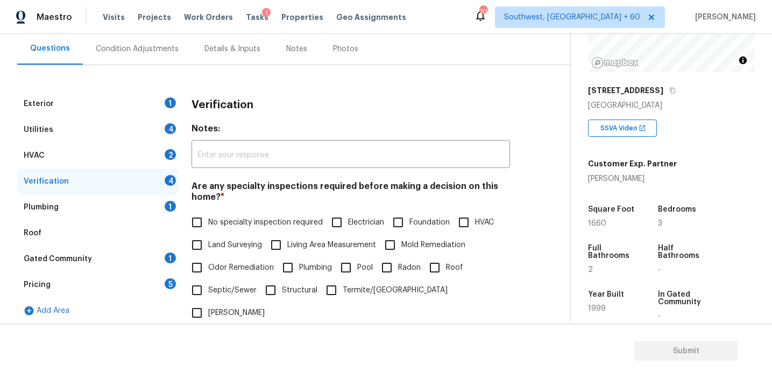
scroll to position [269, 0]
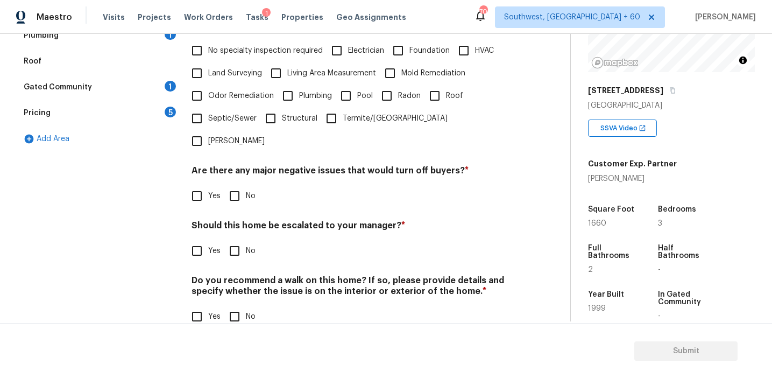
click at [200, 239] on input "Yes" at bounding box center [197, 250] width 23 height 23
checkbox input "true"
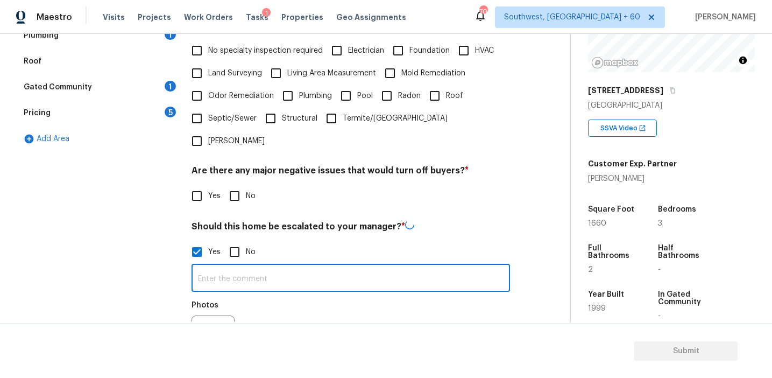
click at [217, 266] on input "text" at bounding box center [350, 278] width 318 height 25
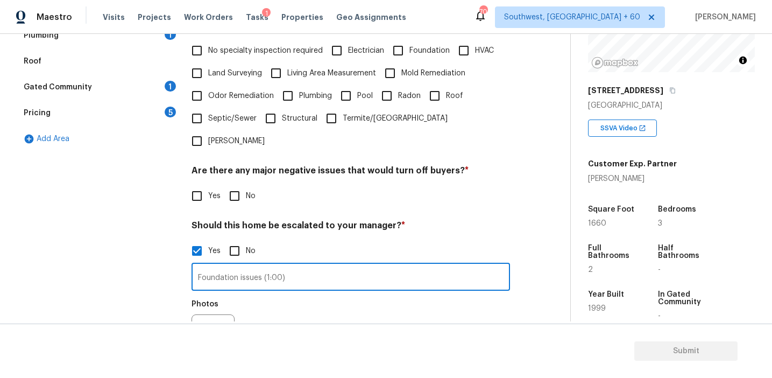
click at [265, 265] on input "Foundation issues (1:00)" at bounding box center [350, 277] width 318 height 25
type input "Foundation issues (interior video 1:00)"
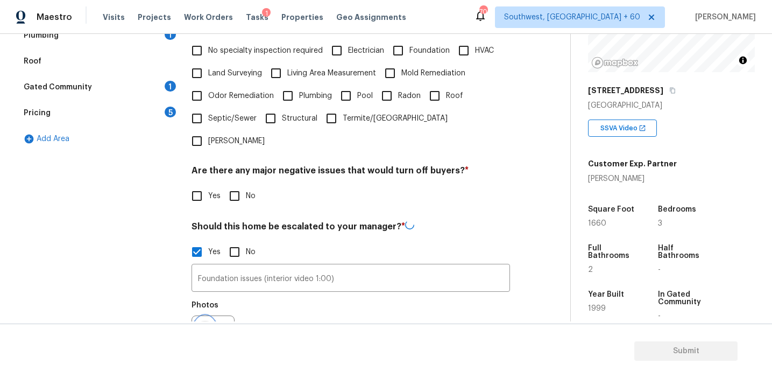
click at [203, 330] on icon "button" at bounding box center [204, 336] width 13 height 13
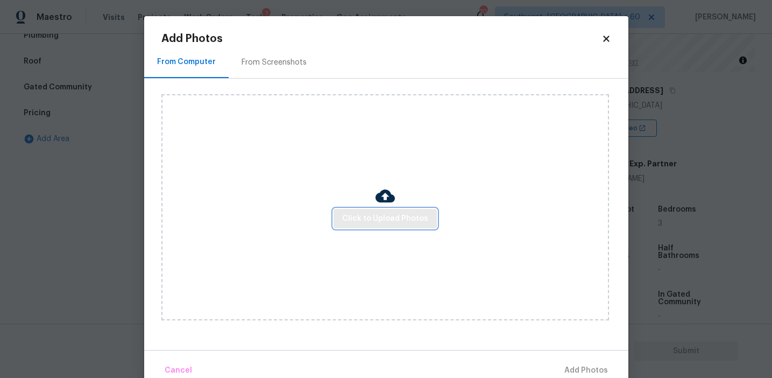
click at [362, 222] on span "Click to Upload Photos" at bounding box center [385, 218] width 86 height 13
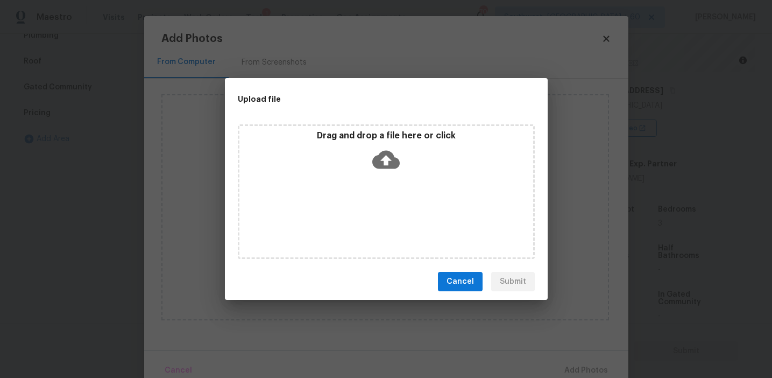
click at [357, 131] on p "Drag and drop a file here or click" at bounding box center [386, 135] width 294 height 11
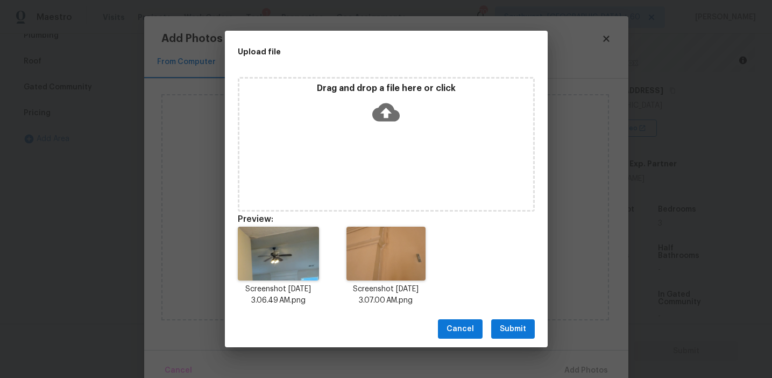
click at [510, 332] on span "Submit" at bounding box center [513, 328] width 26 height 13
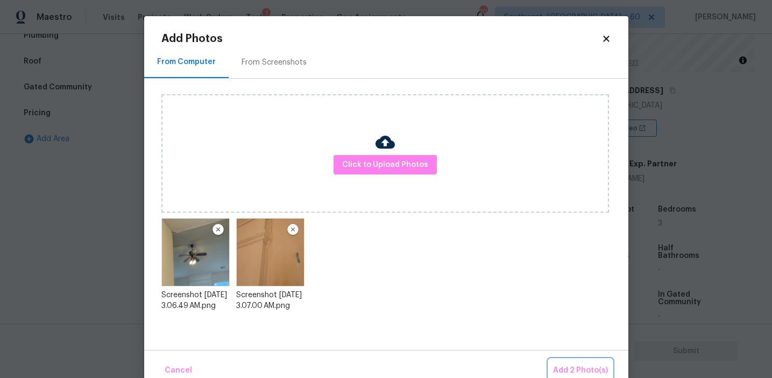
click at [564, 361] on button "Add 2 Photo(s)" at bounding box center [580, 370] width 63 height 23
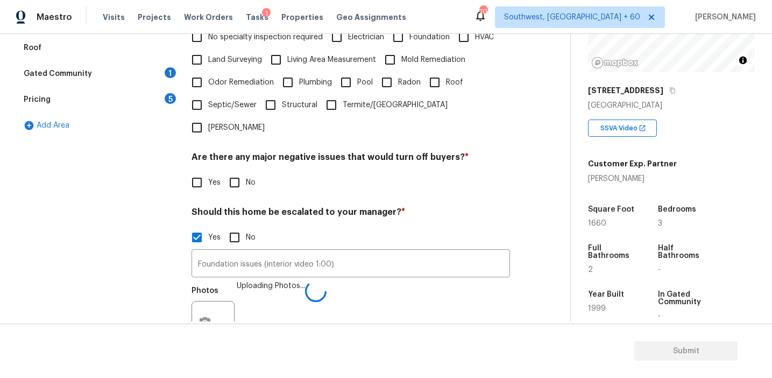
click at [233, 171] on input "No" at bounding box center [234, 182] width 23 height 23
checkbox input "true"
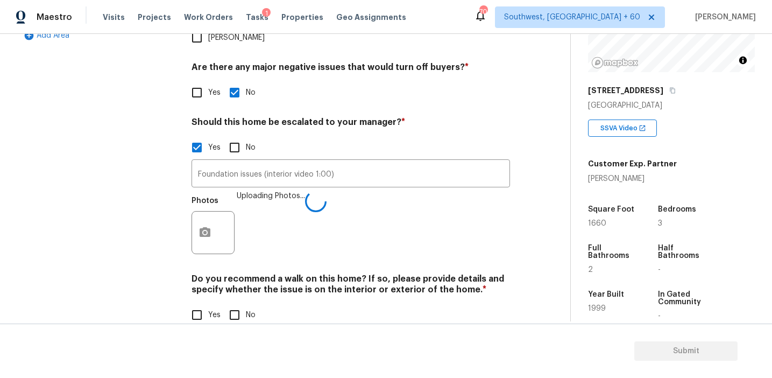
scroll to position [372, 0]
click at [236, 304] on input "No" at bounding box center [234, 315] width 23 height 23
checkbox input "true"
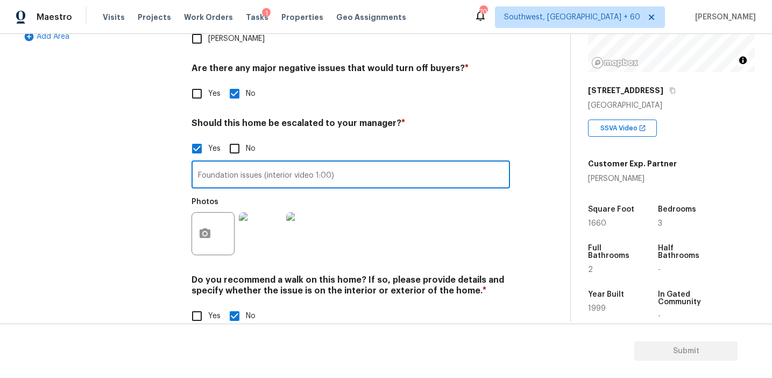
click at [356, 163] on input "Foundation issues (interior video 1:00)" at bounding box center [350, 175] width 318 height 25
type input "Foundation issues (interior video 1:00, 6:12)"
click at [190, 215] on div "Exterior 1 Utilities 4 HVAC 2 Verification 1 Plumbing 1 Roof Gated Community 1 …" at bounding box center [280, 78] width 527 height 523
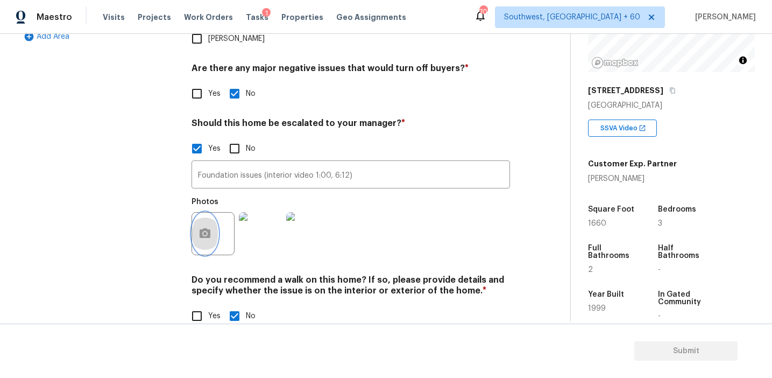
click at [206, 227] on icon "button" at bounding box center [204, 233] width 13 height 13
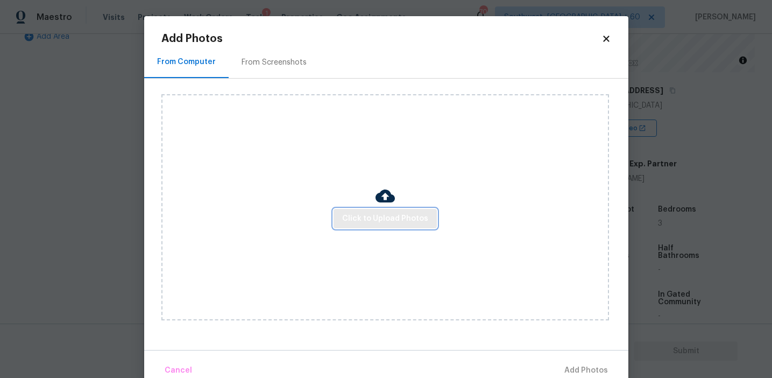
click at [356, 222] on span "Click to Upload Photos" at bounding box center [385, 218] width 86 height 13
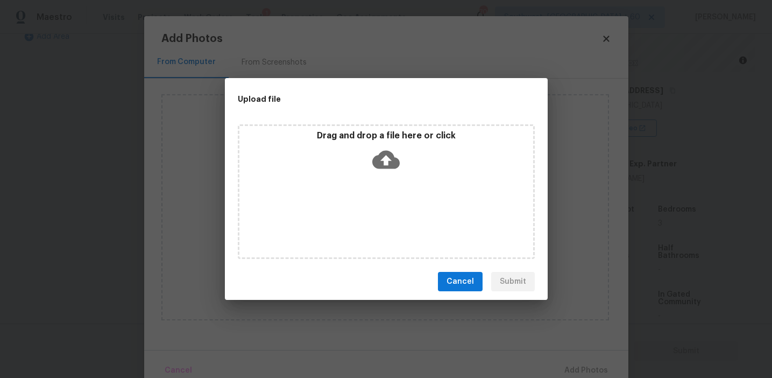
click at [357, 156] on div "Drag and drop a file here or click" at bounding box center [386, 153] width 294 height 46
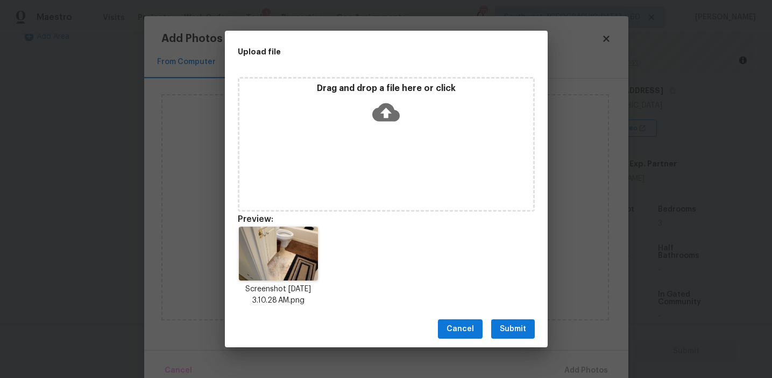
click at [516, 320] on button "Submit" at bounding box center [513, 329] width 44 height 20
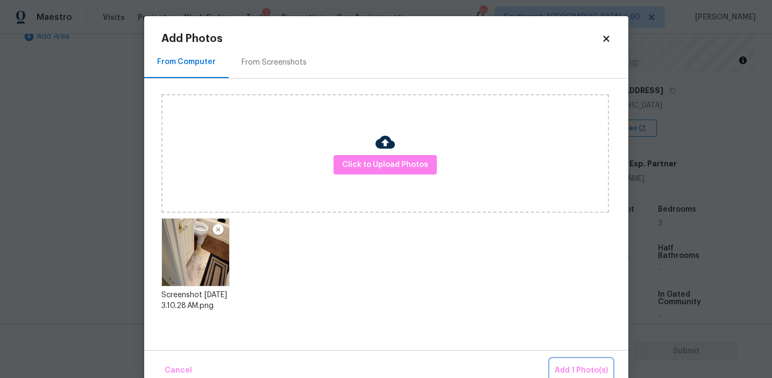
click at [560, 365] on span "Add 1 Photo(s)" at bounding box center [581, 370] width 53 height 13
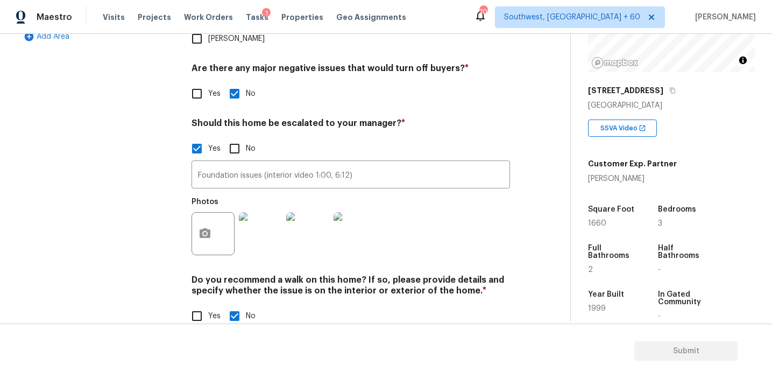
click at [289, 274] on h4 "Do you recommend a walk on this home? If so, please provide details and specify…" at bounding box center [350, 287] width 318 height 26
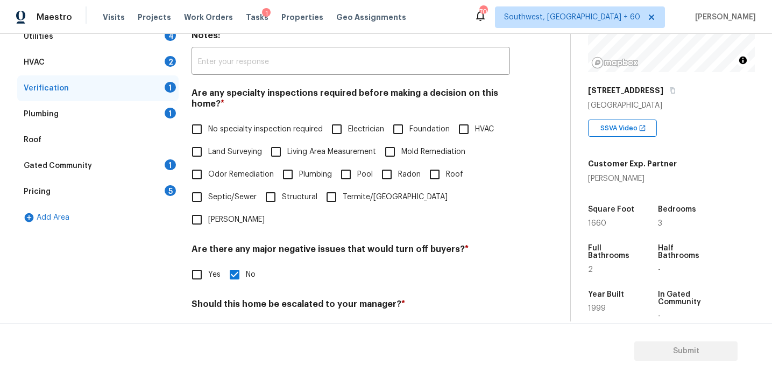
scroll to position [116, 0]
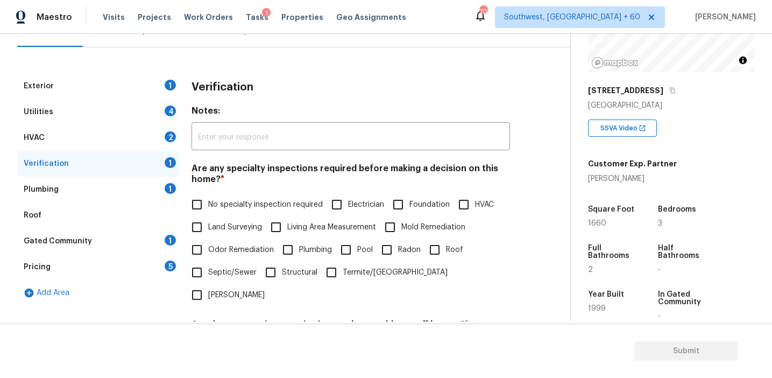
click at [157, 254] on div "Pricing 5" at bounding box center [97, 267] width 161 height 26
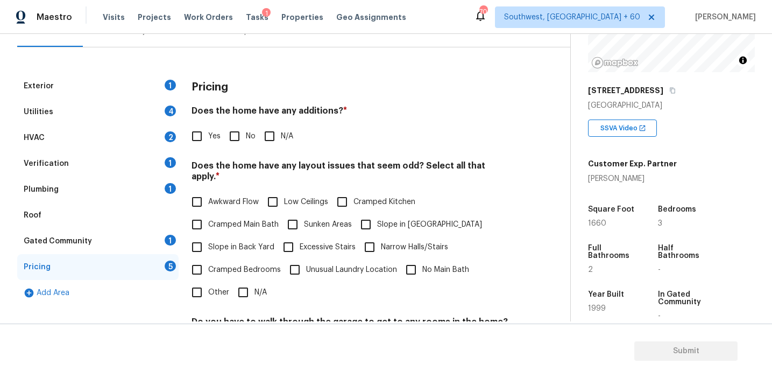
click at [237, 138] on input "No" at bounding box center [234, 136] width 23 height 23
checkbox input "true"
click at [253, 241] on span "Slope in Back Yard" at bounding box center [241, 246] width 66 height 11
click at [208, 237] on input "Slope in Back Yard" at bounding box center [197, 247] width 23 height 23
checkbox input "true"
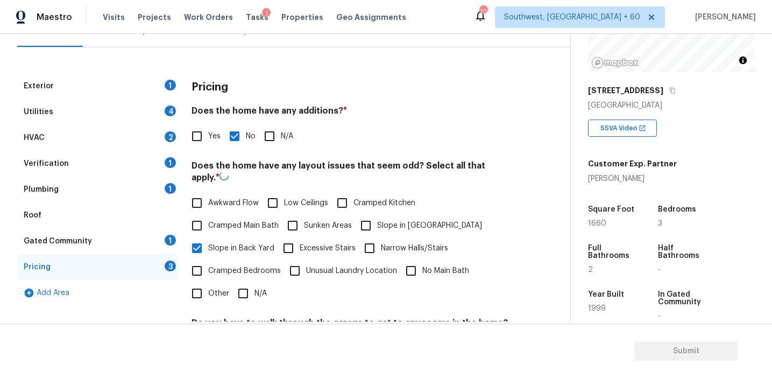
click at [377, 237] on input "Narrow Halls/Stairs" at bounding box center [369, 248] width 23 height 23
checkbox input "true"
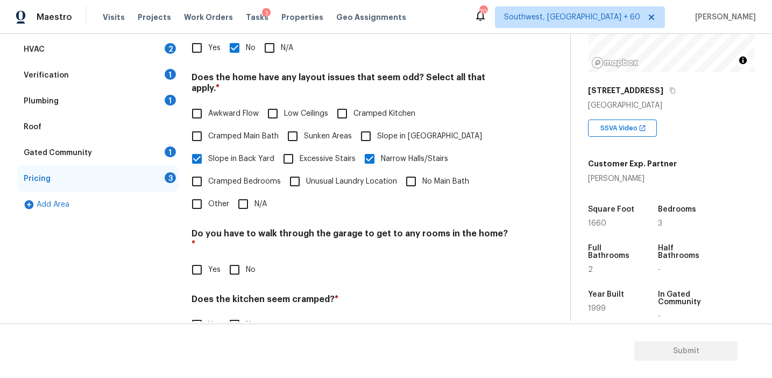
scroll to position [268, 0]
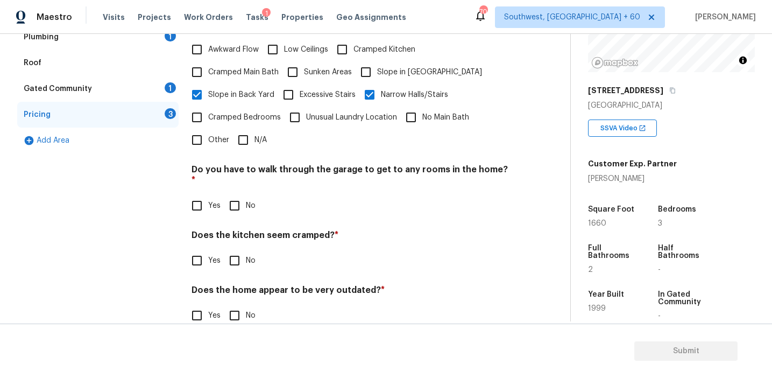
click at [402, 67] on span "Slope in [GEOGRAPHIC_DATA]" at bounding box center [429, 72] width 105 height 11
click at [377, 61] on input "Slope in [GEOGRAPHIC_DATA]" at bounding box center [365, 72] width 23 height 23
checkbox input "true"
click at [402, 88] on label "Narrow Halls/Stairs" at bounding box center [403, 94] width 90 height 23
click at [381, 88] on input "Narrow Halls/Stairs" at bounding box center [369, 94] width 23 height 23
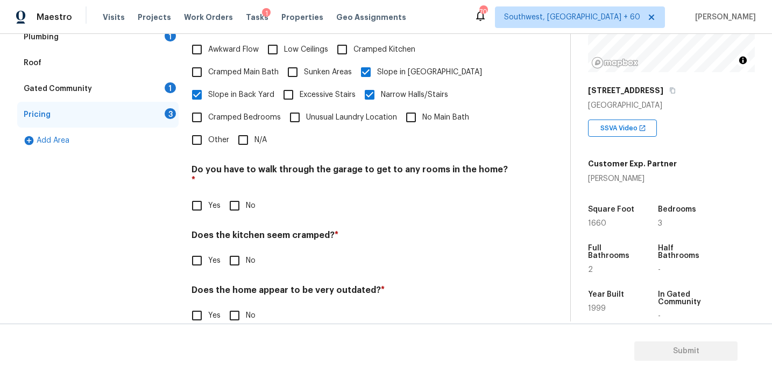
checkbox input "false"
click at [234, 198] on div "Pricing Does the home have any additions? * Yes No N/A Does the home have any l…" at bounding box center [350, 130] width 318 height 418
click at [233, 194] on input "No" at bounding box center [234, 205] width 23 height 23
checkbox input "true"
click at [242, 230] on div "Does the kitchen seem cramped? * Yes No" at bounding box center [350, 251] width 318 height 42
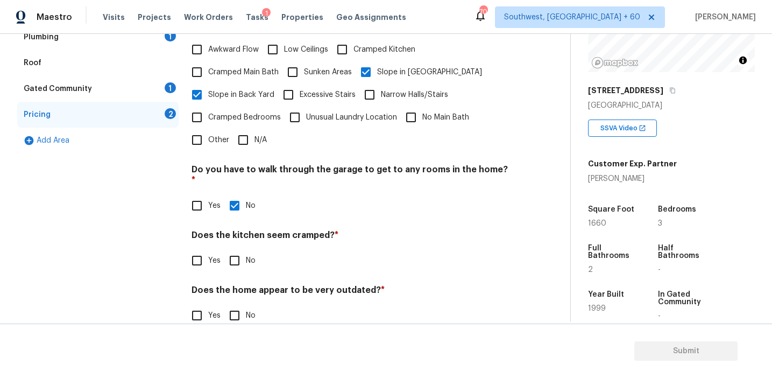
click at [238, 249] on input "No" at bounding box center [234, 260] width 23 height 23
checkbox input "true"
click at [236, 305] on input "No" at bounding box center [234, 316] width 23 height 23
checkbox input "true"
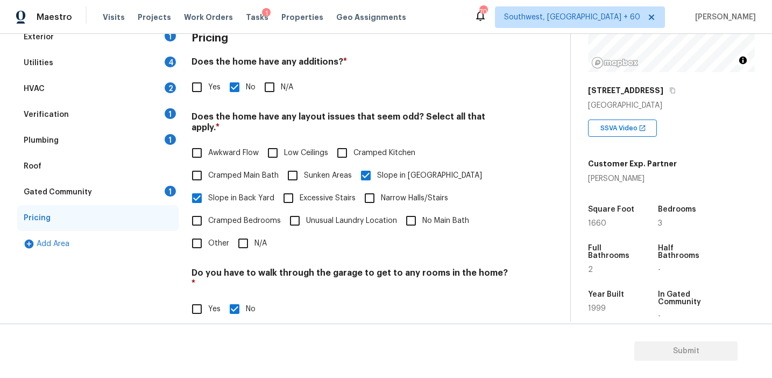
click at [161, 191] on div "Gated Community 1" at bounding box center [97, 192] width 161 height 26
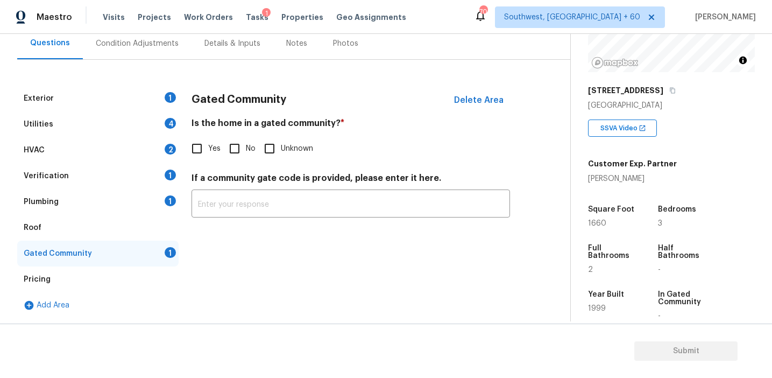
scroll to position [103, 0]
click at [240, 152] on input "No" at bounding box center [234, 148] width 23 height 23
checkbox input "true"
click at [145, 198] on div "Plumbing 1" at bounding box center [97, 202] width 161 height 26
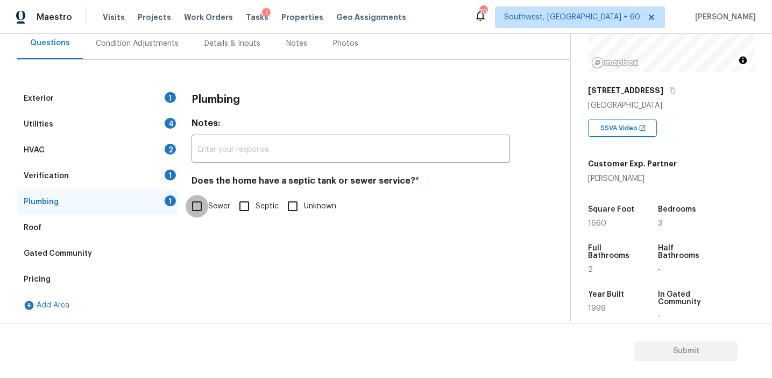
click at [206, 203] on input "Sewer" at bounding box center [197, 206] width 23 height 23
checkbox input "true"
click at [164, 177] on div "Verification 1" at bounding box center [97, 176] width 161 height 26
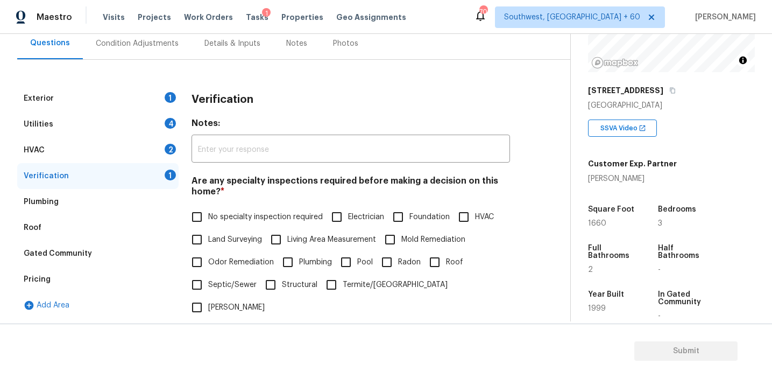
click at [223, 219] on span "No specialty inspection required" at bounding box center [265, 216] width 115 height 11
click at [208, 219] on input "No specialty inspection required" at bounding box center [197, 216] width 23 height 23
checkbox input "true"
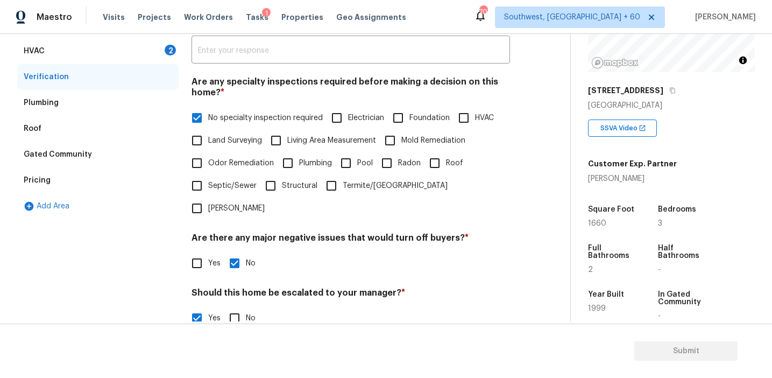
scroll to position [153, 0]
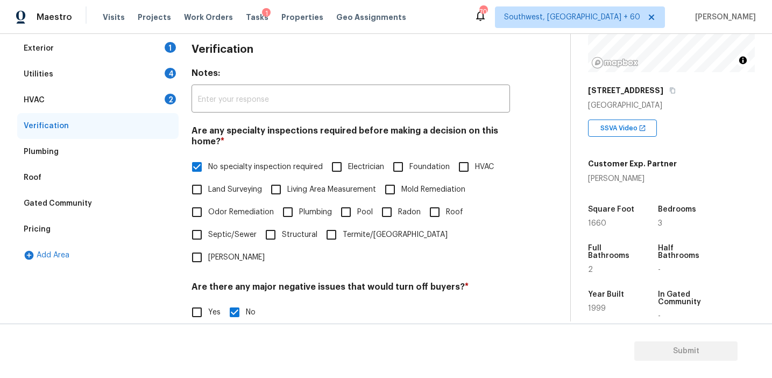
click at [149, 97] on div "HVAC 2" at bounding box center [97, 100] width 161 height 26
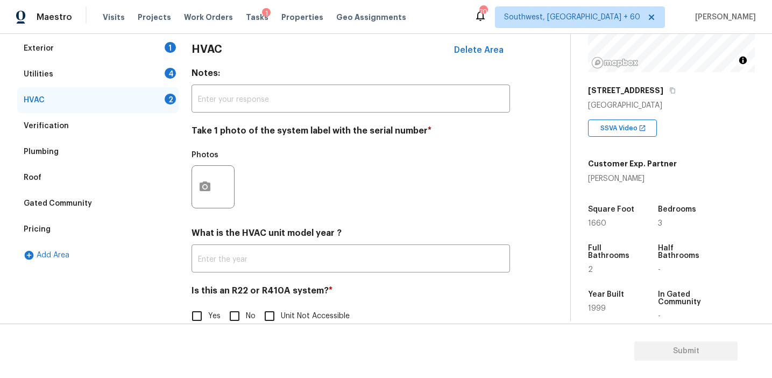
click at [236, 315] on input "No" at bounding box center [234, 315] width 23 height 23
checkbox input "true"
click at [199, 184] on icon "button" at bounding box center [204, 186] width 13 height 13
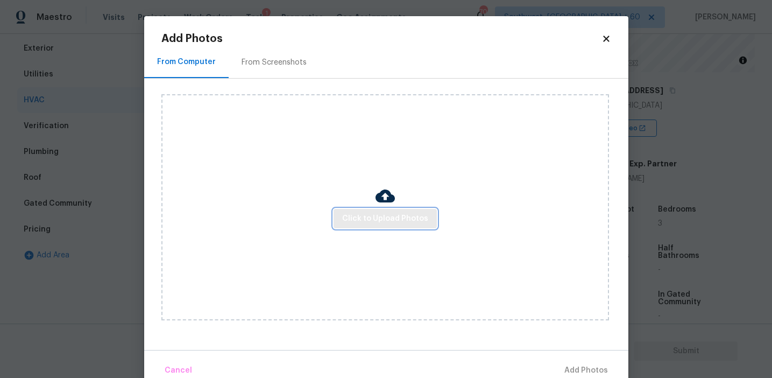
click at [367, 215] on span "Click to Upload Photos" at bounding box center [385, 218] width 86 height 13
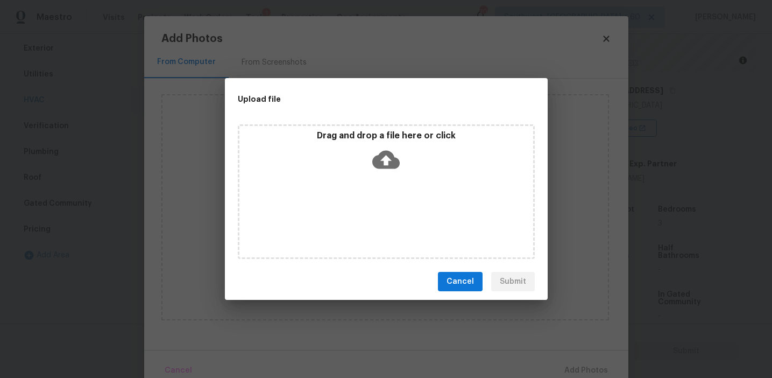
click at [357, 137] on p "Drag and drop a file here or click" at bounding box center [386, 135] width 294 height 11
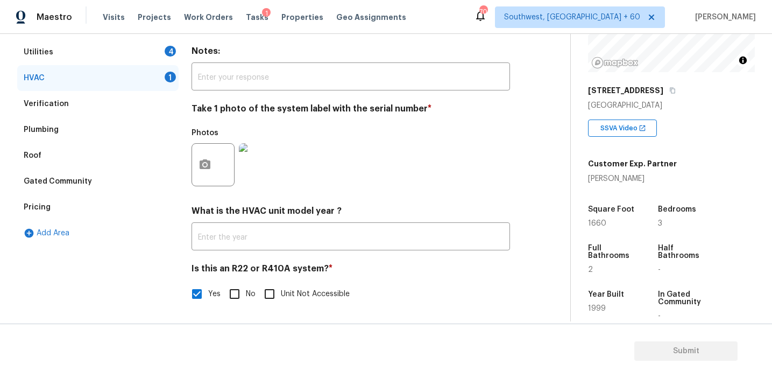
scroll to position [176, 0]
click at [259, 159] on img at bounding box center [260, 164] width 43 height 43
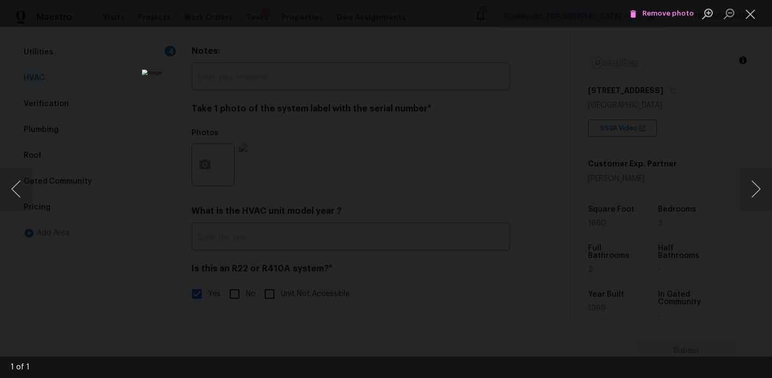
click at [624, 191] on div "Lightbox" at bounding box center [386, 189] width 772 height 378
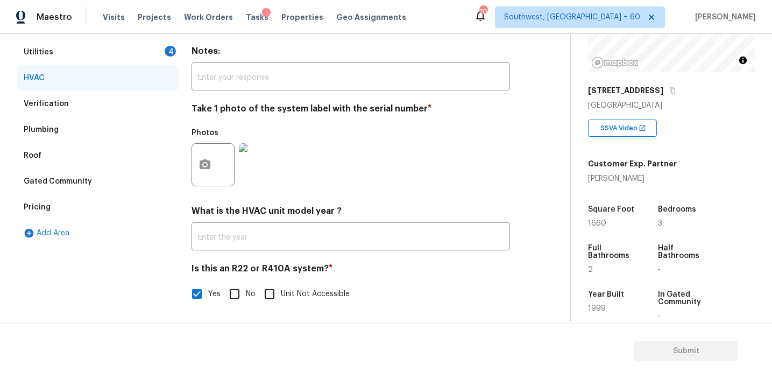
click at [162, 51] on div "Utilities 4" at bounding box center [97, 52] width 161 height 26
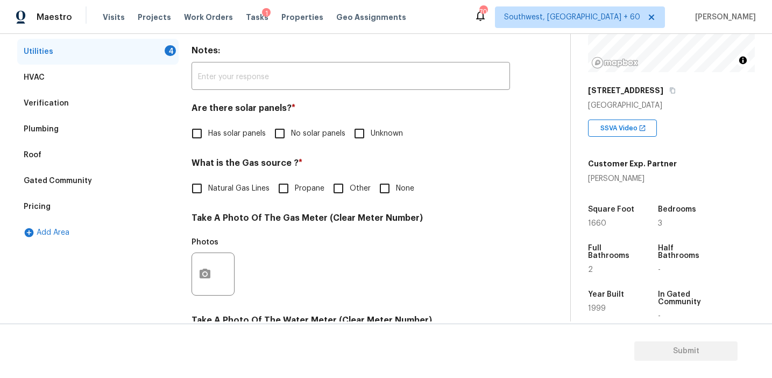
click at [280, 135] on input "No solar panels" at bounding box center [279, 133] width 23 height 23
checkbox input "true"
click at [243, 198] on label "Natural Gas Lines" at bounding box center [228, 188] width 84 height 23
click at [208, 198] on input "Natural Gas Lines" at bounding box center [197, 188] width 23 height 23
checkbox input "true"
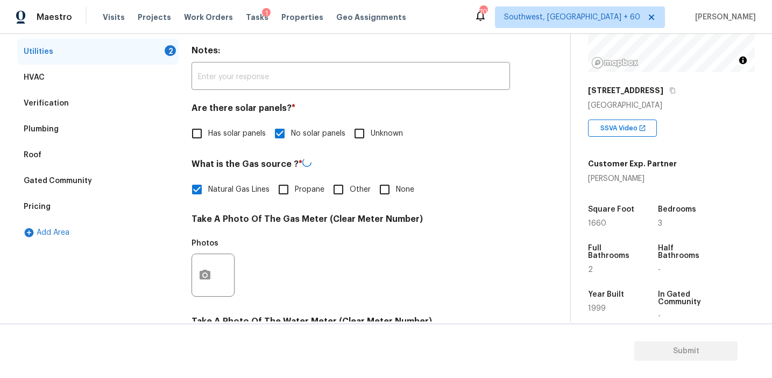
scroll to position [432, 0]
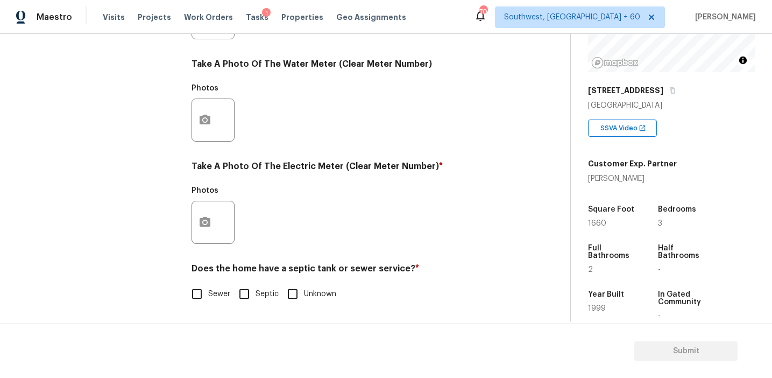
click at [213, 300] on label "Sewer" at bounding box center [208, 293] width 45 height 23
click at [208, 300] on input "Sewer" at bounding box center [197, 293] width 23 height 23
checkbox input "true"
click at [205, 223] on circle "button" at bounding box center [204, 222] width 3 height 3
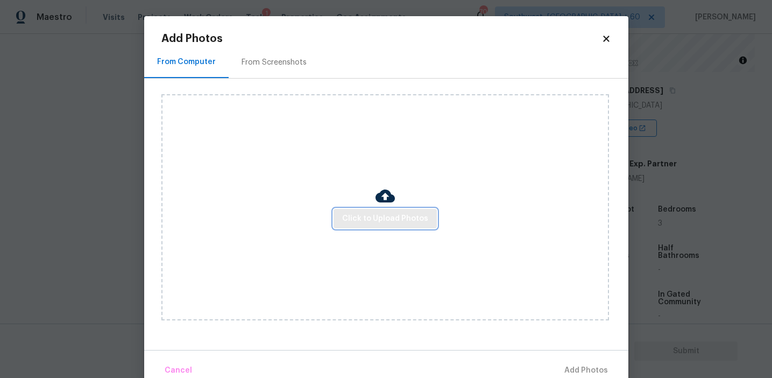
click at [378, 228] on button "Click to Upload Photos" at bounding box center [384, 219] width 103 height 20
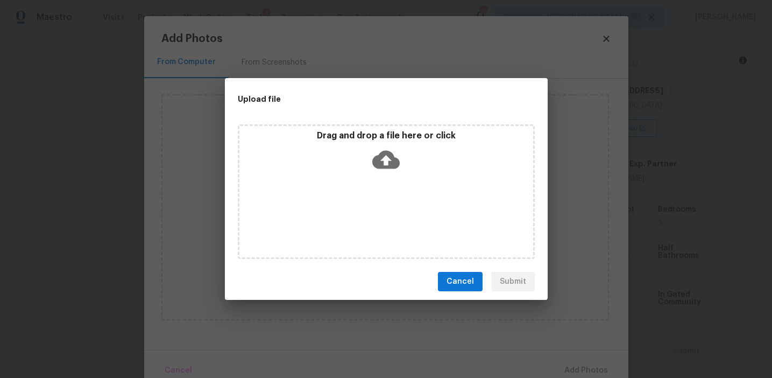
click at [371, 155] on div "Drag and drop a file here or click" at bounding box center [386, 153] width 294 height 46
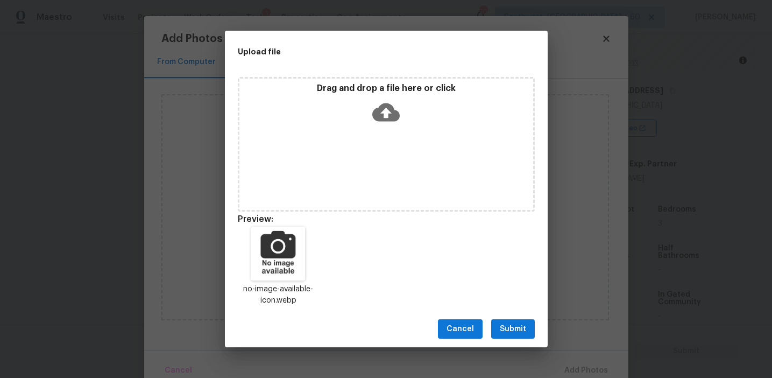
click at [507, 322] on span "Submit" at bounding box center [513, 328] width 26 height 13
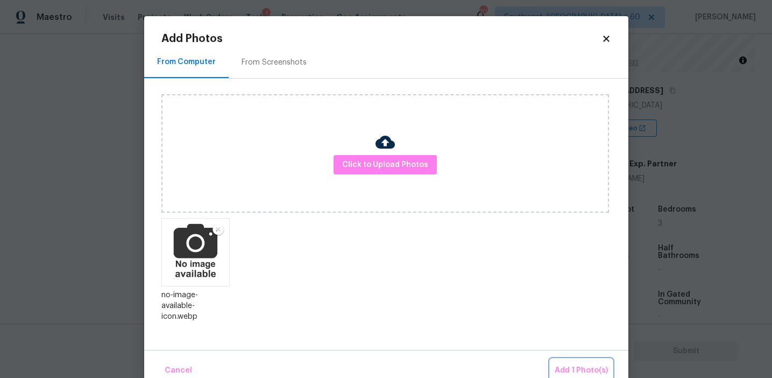
click at [574, 372] on span "Add 1 Photo(s)" at bounding box center [581, 370] width 53 height 13
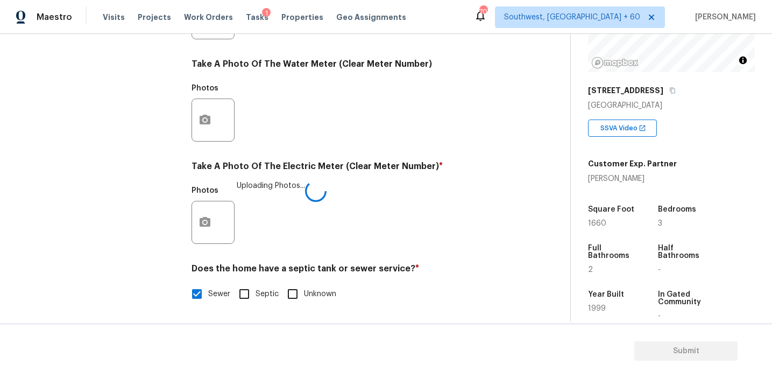
click at [387, 207] on div "Photos Uploading Photos..." at bounding box center [350, 215] width 318 height 70
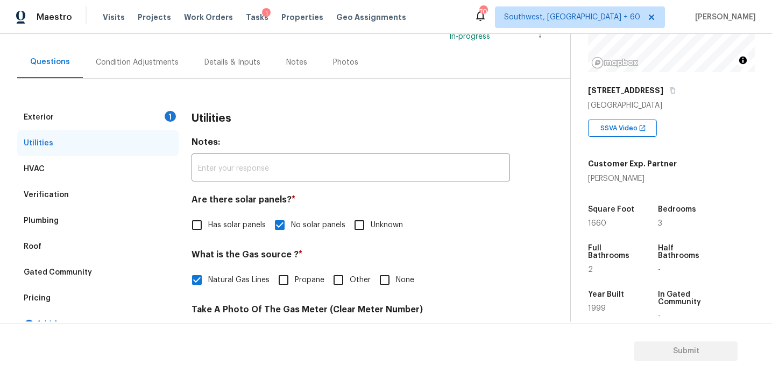
scroll to position [88, 0]
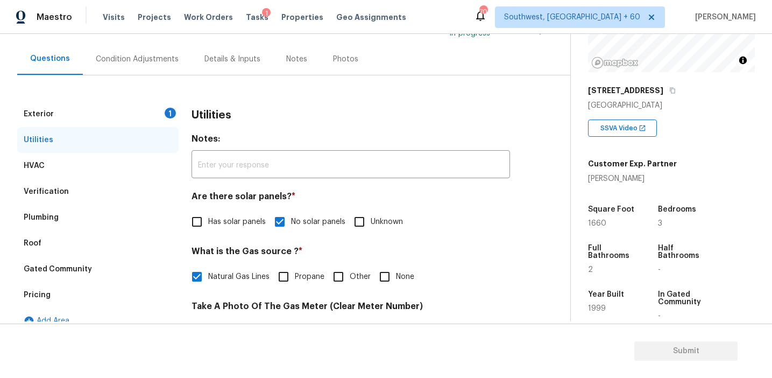
click at [157, 117] on div "Exterior 1" at bounding box center [97, 114] width 161 height 26
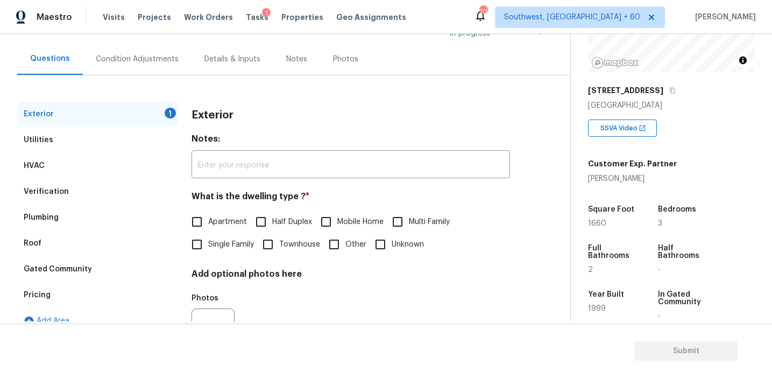
click at [219, 249] on span "Single Family" at bounding box center [231, 244] width 46 height 11
click at [208, 249] on input "Single Family" at bounding box center [197, 244] width 23 height 23
checkbox input "true"
click at [161, 61] on div "Condition Adjustments" at bounding box center [137, 59] width 83 height 11
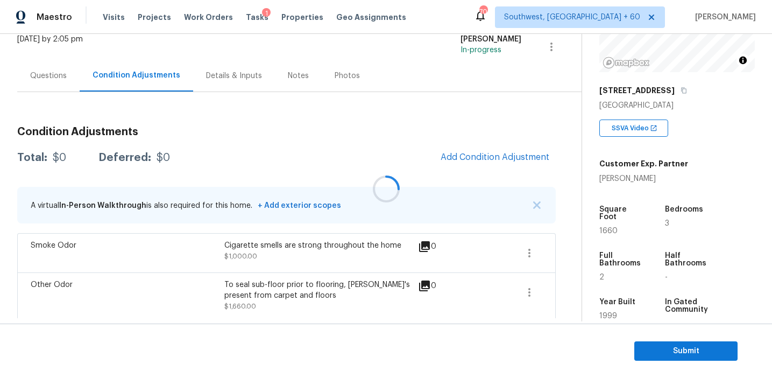
scroll to position [72, 0]
click at [468, 180] on div "Condition Adjustments Total: $2660 Deferred: $0 Add Condition Adjustment A virt…" at bounding box center [286, 217] width 538 height 201
click at [296, 112] on div "Condition Adjustments Total: $2660 Deferred: $0 Add Condition Adjustment A virt…" at bounding box center [286, 204] width 538 height 226
click at [283, 122] on div "Condition Adjustments Total: $2660 Deferred: $0 Add Condition Adjustment A virt…" at bounding box center [286, 217] width 538 height 201
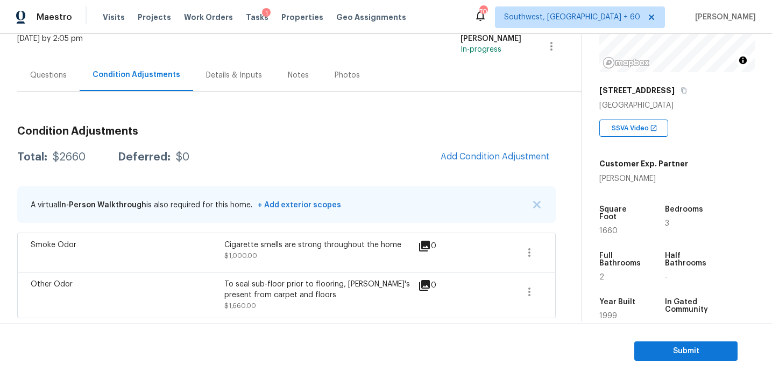
click at [62, 68] on div "Questions" at bounding box center [48, 75] width 62 height 32
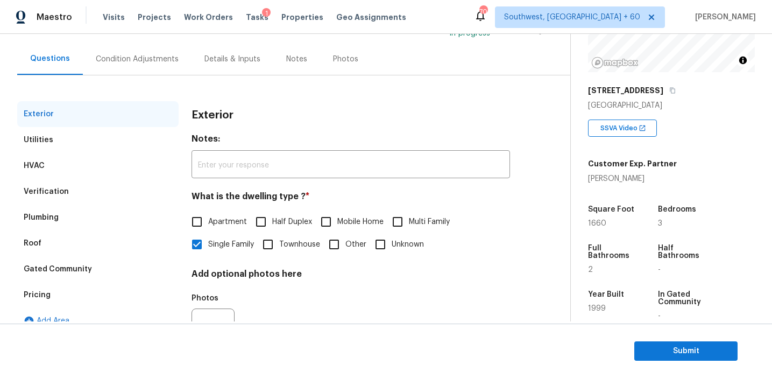
click at [121, 68] on div "Condition Adjustments" at bounding box center [137, 59] width 109 height 32
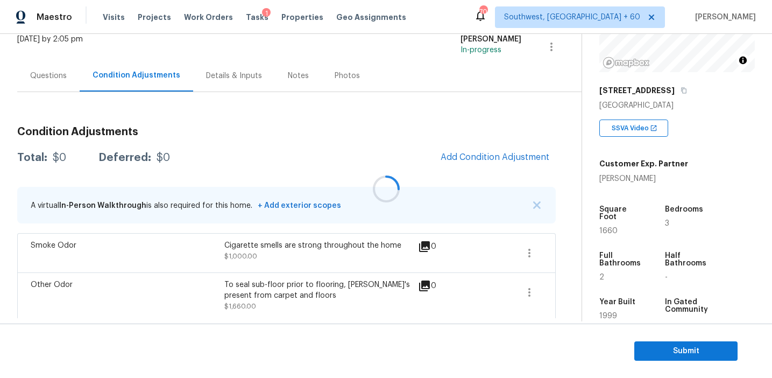
scroll to position [72, 0]
click at [492, 152] on span "Add Condition Adjustment" at bounding box center [495, 157] width 109 height 10
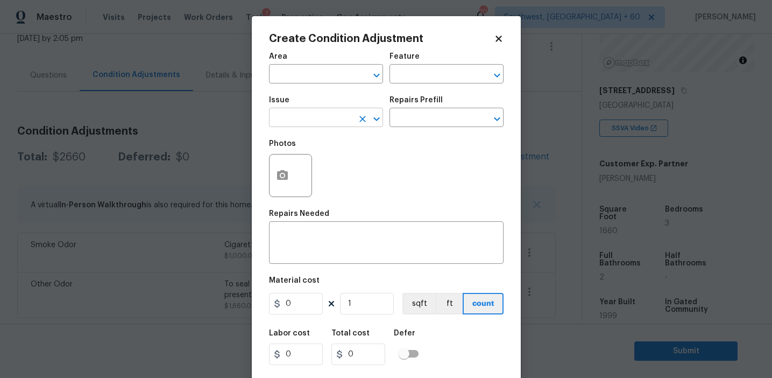
click at [311, 116] on input "text" at bounding box center [311, 118] width 84 height 17
click at [328, 164] on li "Pressure Washing" at bounding box center [326, 169] width 114 height 18
type input "Pressure Washing"
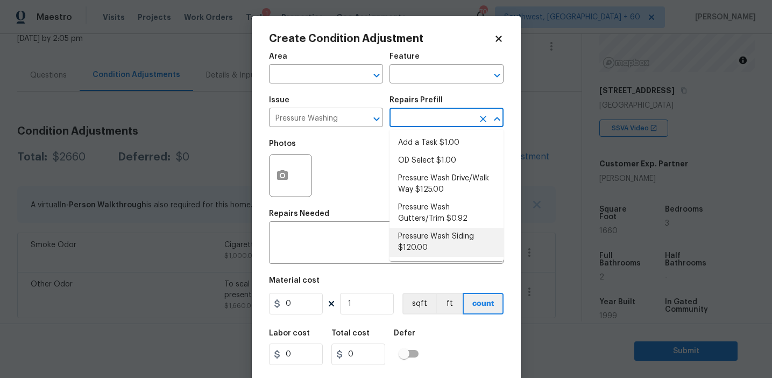
click at [419, 245] on li "Pressure Wash Siding $120.00" at bounding box center [446, 242] width 114 height 29
type input "Siding"
type textarea "Protect areas as needed for pressure washing. Pressure wash the siding on the h…"
type input "120"
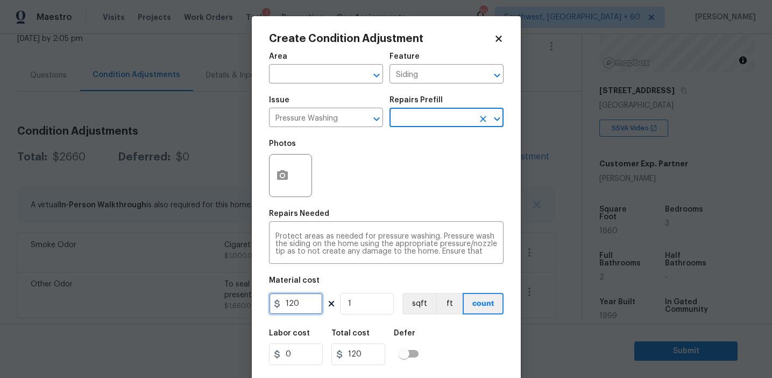
click at [306, 303] on input "120" at bounding box center [296, 304] width 54 height 22
type input "250"
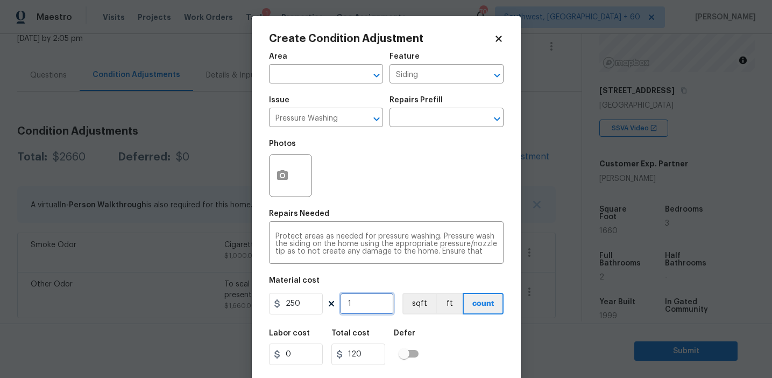
type input "250"
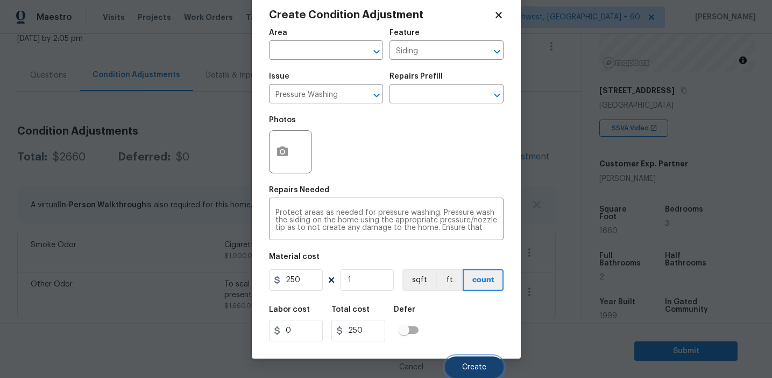
click at [465, 359] on button "Create" at bounding box center [474, 367] width 59 height 22
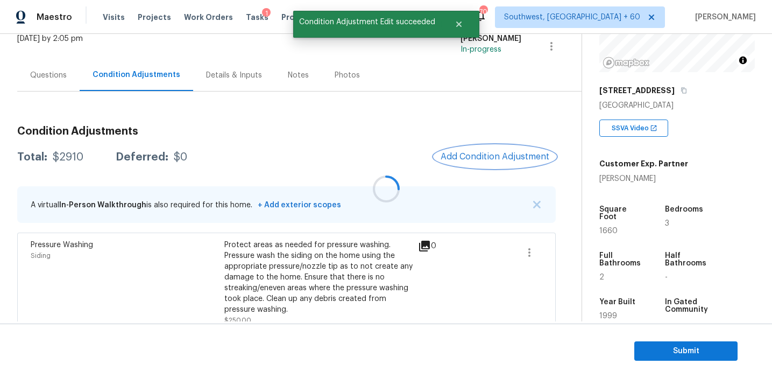
scroll to position [0, 0]
click at [486, 159] on span "Add Condition Adjustment" at bounding box center [495, 157] width 109 height 10
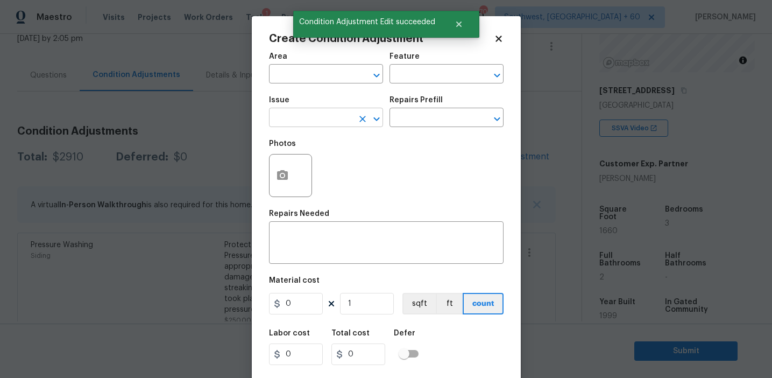
click at [326, 122] on input "text" at bounding box center [311, 118] width 84 height 17
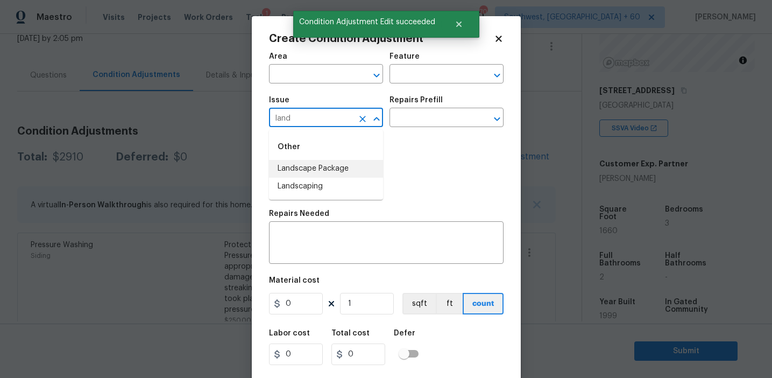
click at [346, 169] on li "Landscape Package" at bounding box center [326, 169] width 114 height 18
type input "Landscape Package"
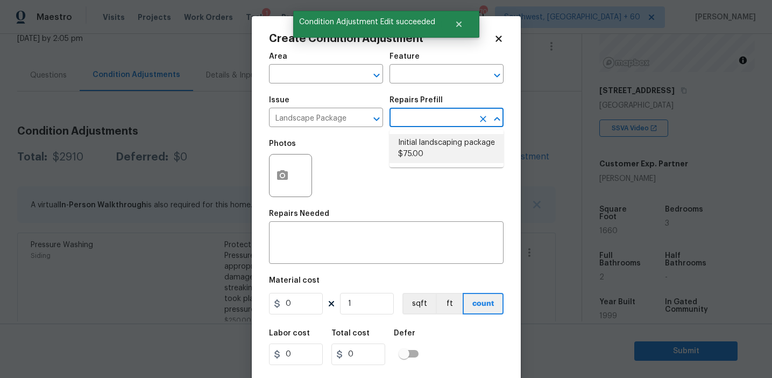
click at [409, 147] on li "Initial landscaping package $75.00" at bounding box center [446, 148] width 114 height 29
type input "Home Readiness Packages"
type textarea "Mowing of grass up to 6" in height. Mow, edge along driveways & sidewalks, trim…"
type input "75"
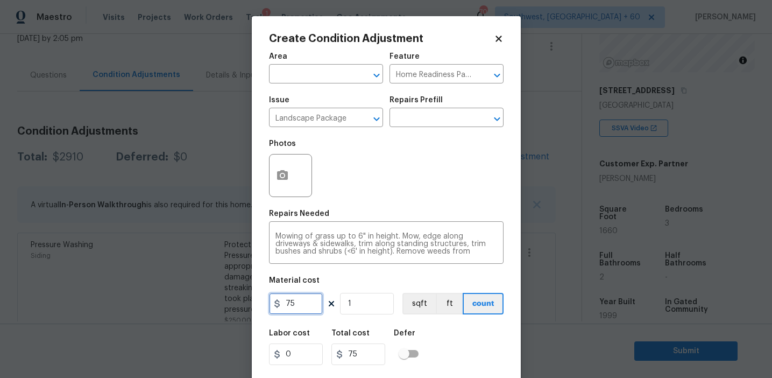
click at [303, 303] on input "75" at bounding box center [296, 304] width 54 height 22
type input "300"
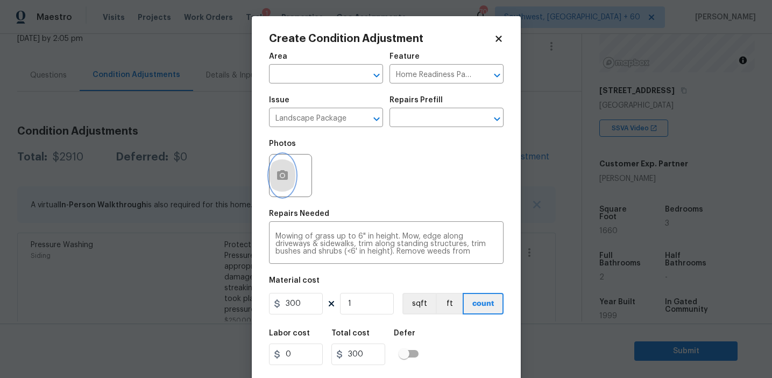
click at [279, 171] on icon "button" at bounding box center [282, 175] width 11 height 10
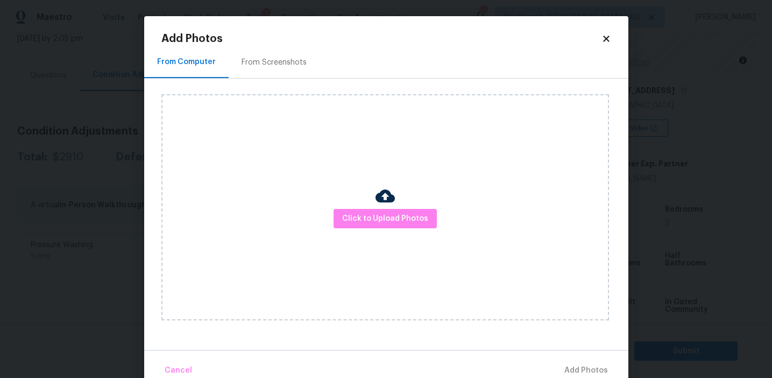
click at [278, 64] on div "From Screenshots" at bounding box center [273, 62] width 65 height 11
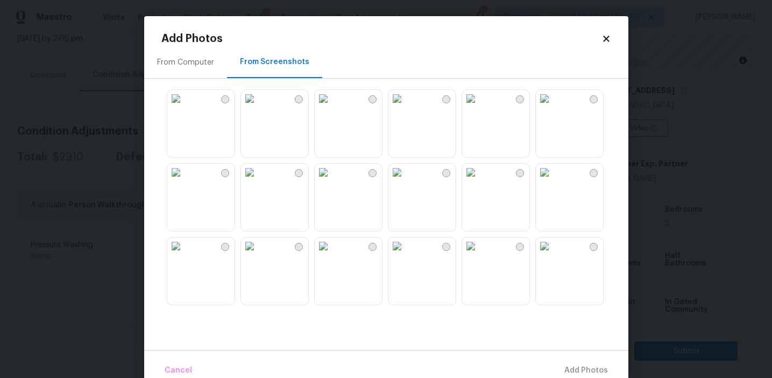
click at [258, 107] on img at bounding box center [249, 98] width 17 height 17
click at [406, 181] on img at bounding box center [396, 172] width 17 height 17
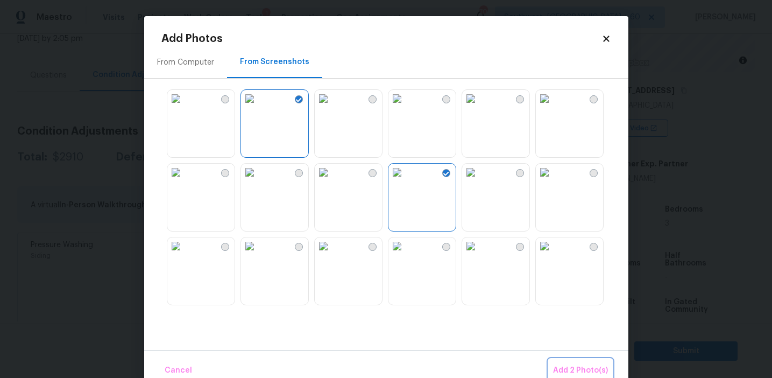
click at [572, 366] on span "Add 2 Photo(s)" at bounding box center [580, 370] width 55 height 13
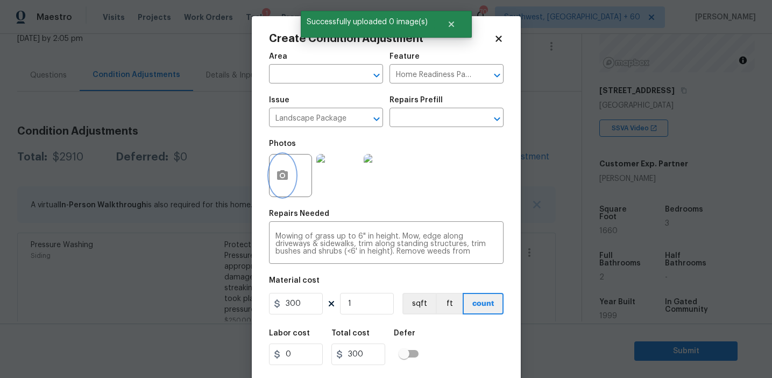
scroll to position [24, 0]
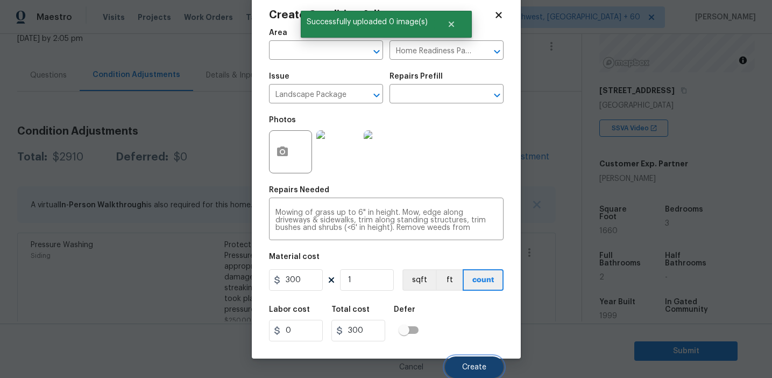
click at [471, 361] on button "Create" at bounding box center [474, 367] width 59 height 22
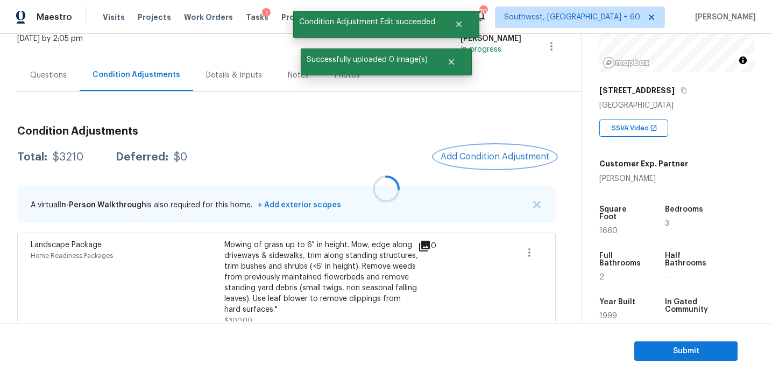
scroll to position [0, 0]
click at [475, 155] on span "Add Condition Adjustment" at bounding box center [495, 157] width 109 height 10
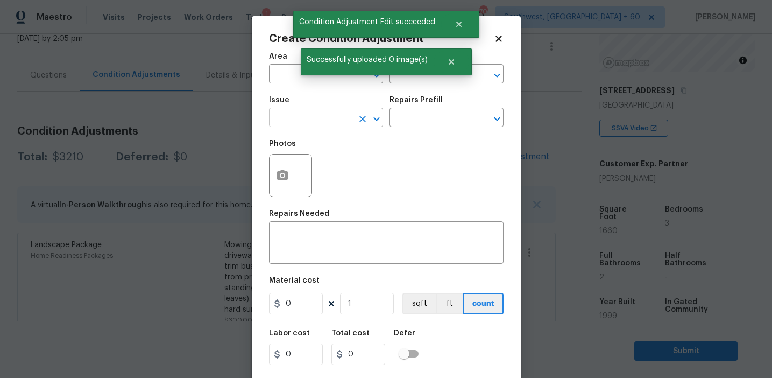
click at [312, 115] on input "text" at bounding box center [311, 118] width 84 height 17
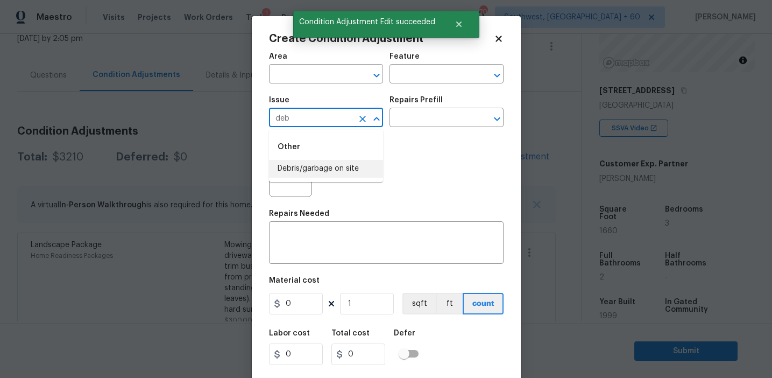
click at [341, 166] on li "Debris/garbage on site" at bounding box center [326, 169] width 114 height 18
type input "Debris/garbage on site"
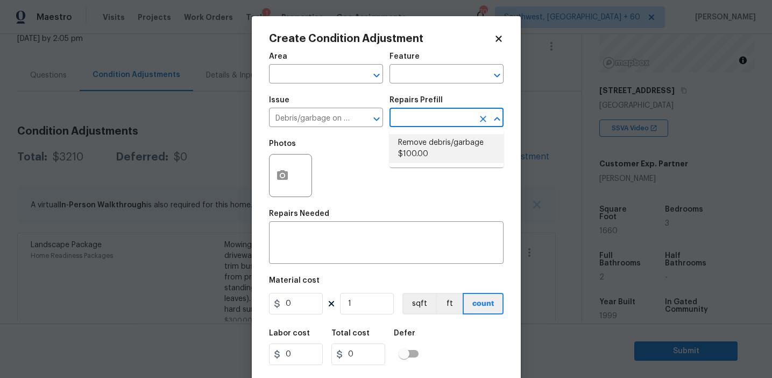
click at [419, 150] on li "Remove debris/garbage $100.00" at bounding box center [446, 148] width 114 height 29
type textarea "Remove, haul off, and properly dispose of any debris left by seller to offsite …"
type input "100"
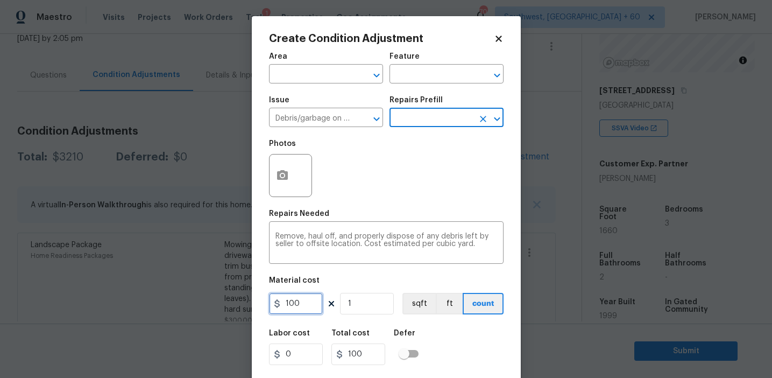
click at [304, 304] on input "100" at bounding box center [296, 304] width 54 height 22
type input "250"
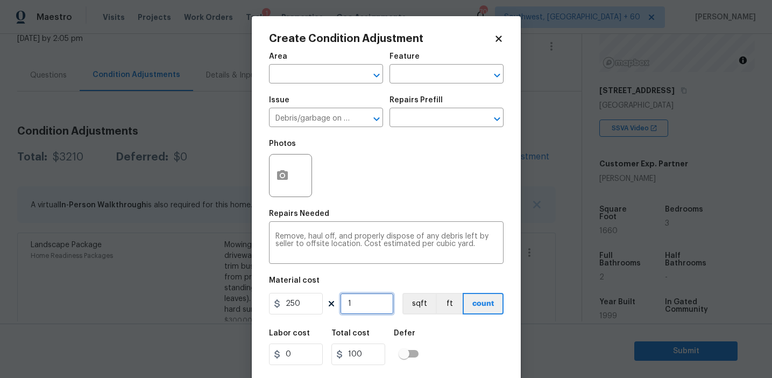
type input "250"
click at [279, 174] on icon "button" at bounding box center [282, 175] width 11 height 10
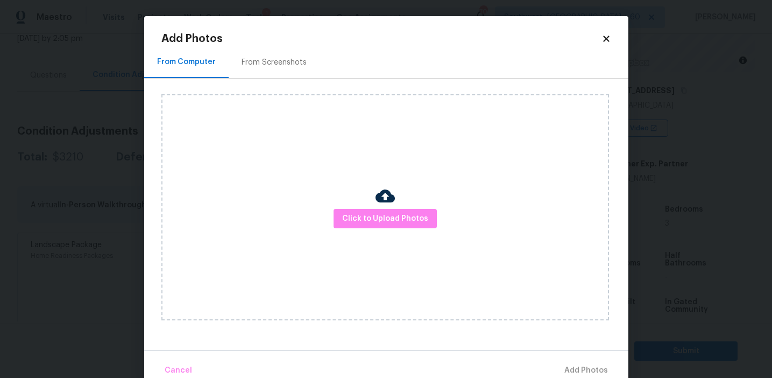
click at [270, 79] on div "Click to Upload Photos" at bounding box center [394, 207] width 467 height 257
click at [251, 63] on div "From Screenshots" at bounding box center [273, 62] width 65 height 11
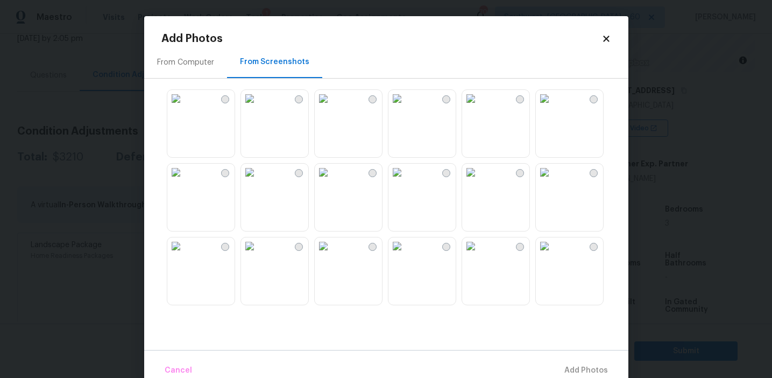
click at [184, 107] on img at bounding box center [175, 98] width 17 height 17
click at [572, 371] on span "Add 1 Photo(s)" at bounding box center [581, 370] width 53 height 13
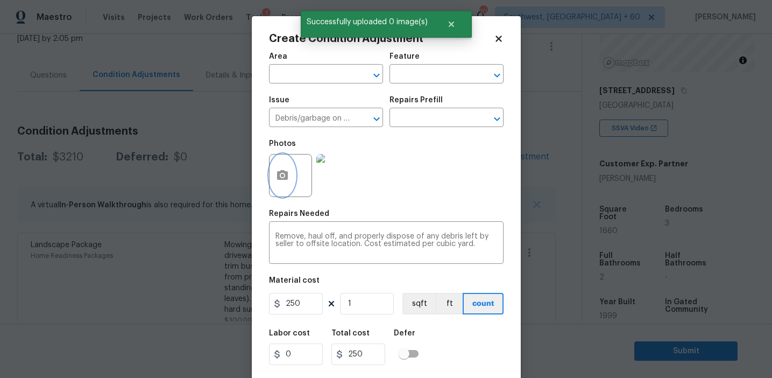
scroll to position [24, 0]
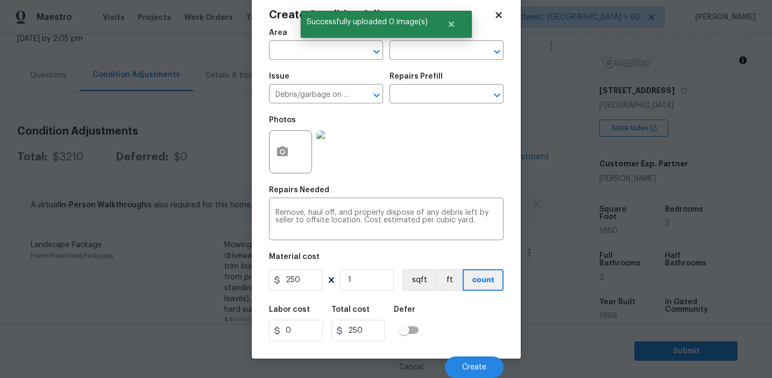
click at [466, 354] on div "Cancel Create" at bounding box center [386, 362] width 235 height 30
click at [465, 364] on span "Create" at bounding box center [474, 367] width 24 height 8
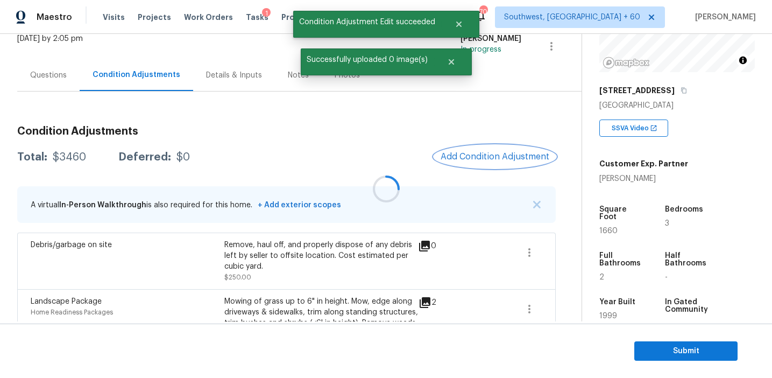
scroll to position [0, 0]
click at [486, 153] on span "Add Condition Adjustment" at bounding box center [495, 157] width 109 height 10
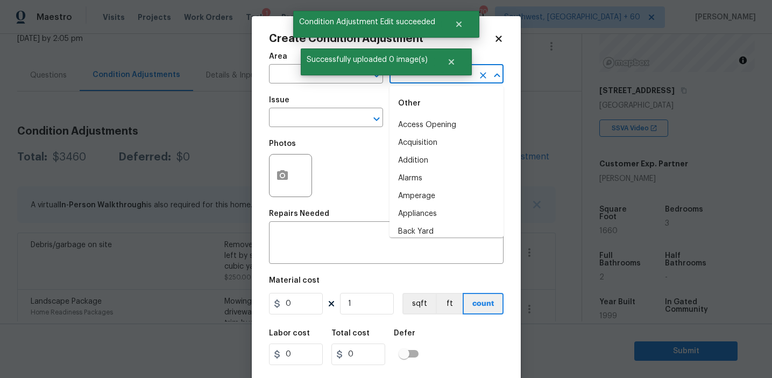
click at [407, 78] on input "text" at bounding box center [431, 75] width 84 height 17
click at [430, 127] on li "Overall" at bounding box center [446, 125] width 114 height 18
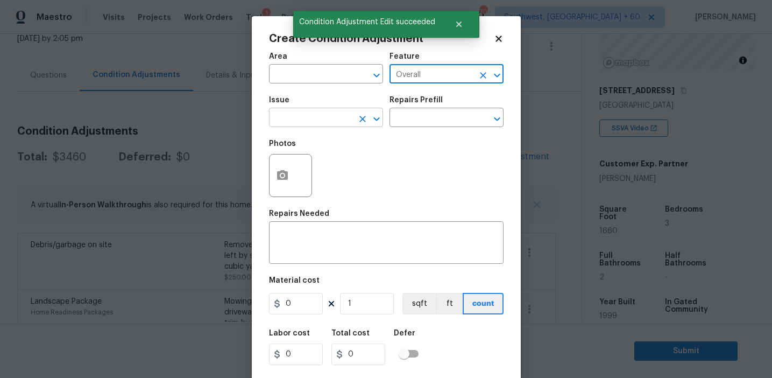
type input "Overall"
click at [337, 123] on input "text" at bounding box center [311, 118] width 84 height 17
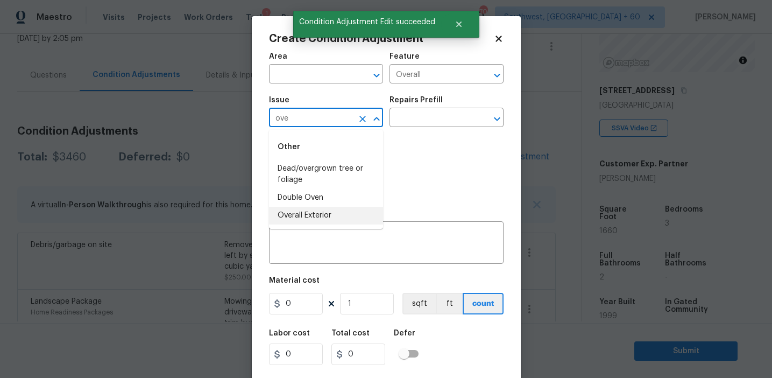
click at [338, 219] on li "Overall Exterior" at bounding box center [326, 216] width 114 height 18
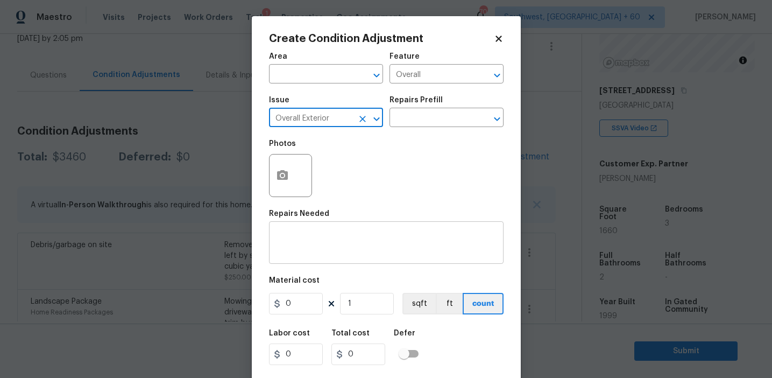
type input "Overall Exterior"
click at [381, 248] on textarea at bounding box center [386, 243] width 222 height 23
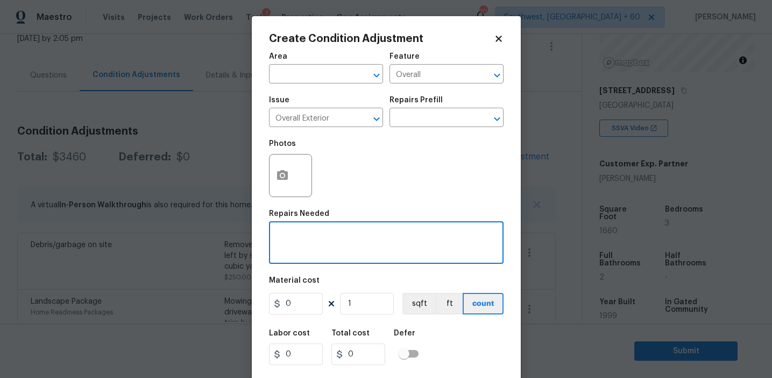
paste textarea "Overall exterior repairs (siding, stucco, fencing, soffit, [PERSON_NAME], trims…"
click at [292, 245] on textarea "Overall exterior repairs (siding, stucco, fencing, soffit, [PERSON_NAME], trims…" at bounding box center [386, 243] width 222 height 23
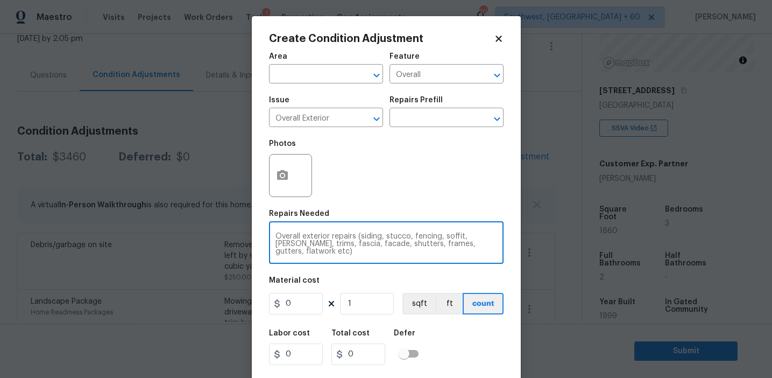
click at [425, 234] on textarea "Overall exterior repairs (siding, stucco, fencing, soffit, [PERSON_NAME], trims…" at bounding box center [386, 243] width 222 height 23
type textarea "Overall exterior repairs (siding, stucco, soffit, eaves, trims, fascia, facade,…"
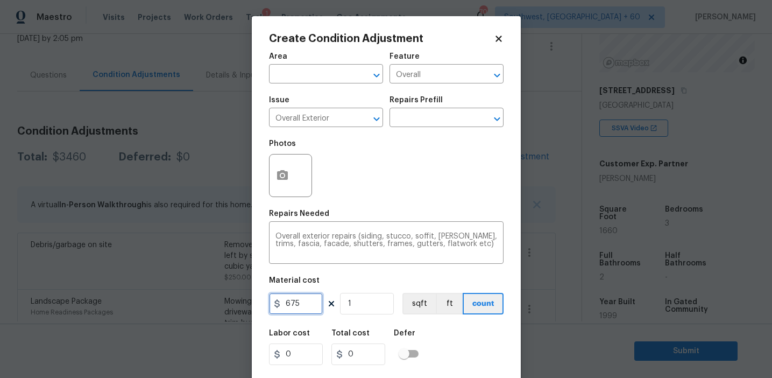
type input "675"
click at [280, 172] on icon "button" at bounding box center [282, 175] width 11 height 10
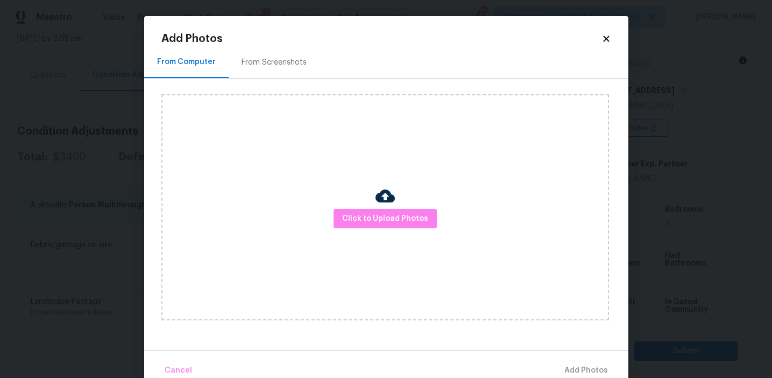
click at [284, 63] on div "From Screenshots" at bounding box center [273, 62] width 65 height 11
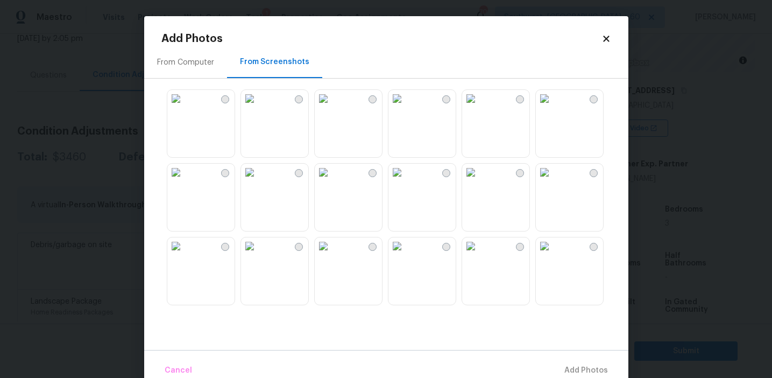
click at [479, 107] on img at bounding box center [470, 98] width 17 height 17
click at [396, 181] on img at bounding box center [396, 172] width 17 height 17
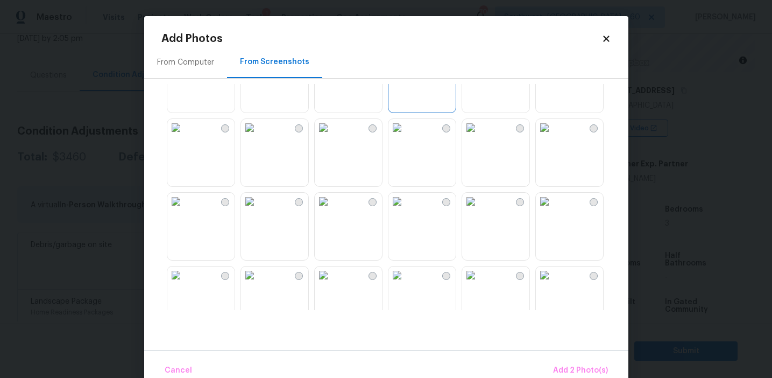
scroll to position [162, 0]
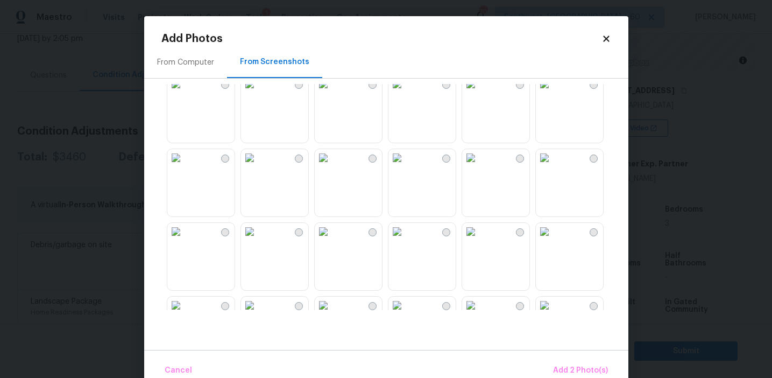
click at [553, 166] on img at bounding box center [544, 157] width 17 height 17
click at [406, 166] on img at bounding box center [396, 157] width 17 height 17
click at [332, 166] on img at bounding box center [323, 157] width 17 height 17
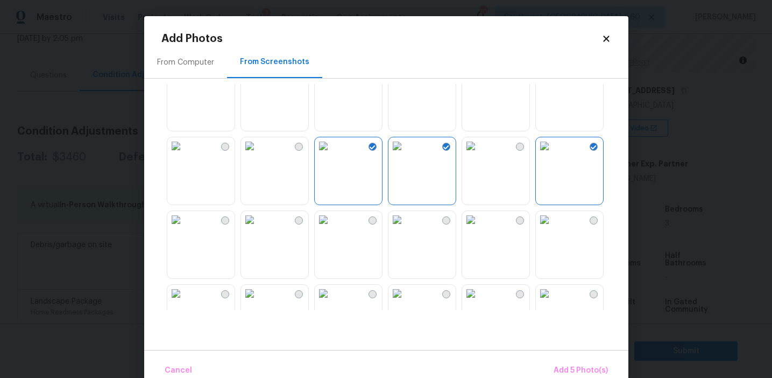
scroll to position [175, 0]
click at [332, 153] on img at bounding box center [323, 144] width 17 height 17
click at [553, 227] on img at bounding box center [544, 218] width 17 height 17
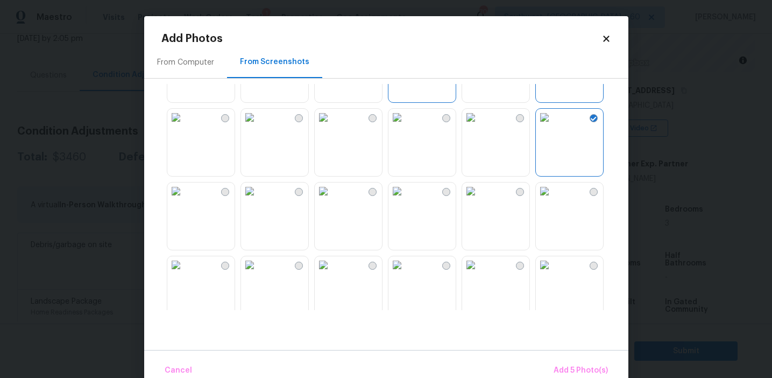
click at [553, 200] on img at bounding box center [544, 190] width 17 height 17
click at [406, 273] on img at bounding box center [396, 264] width 17 height 17
click at [553, 200] on img at bounding box center [544, 190] width 17 height 17
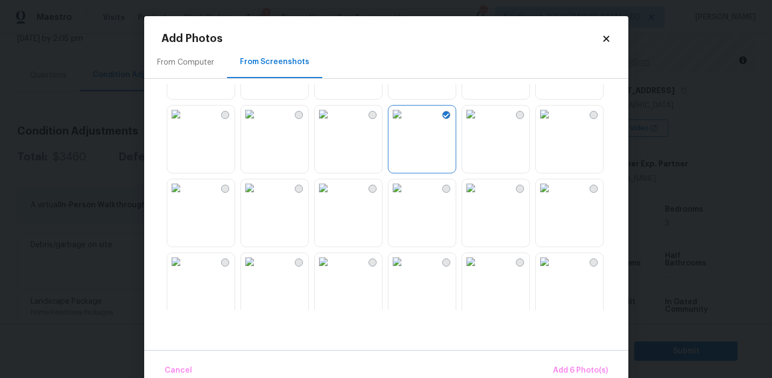
scroll to position [429, 0]
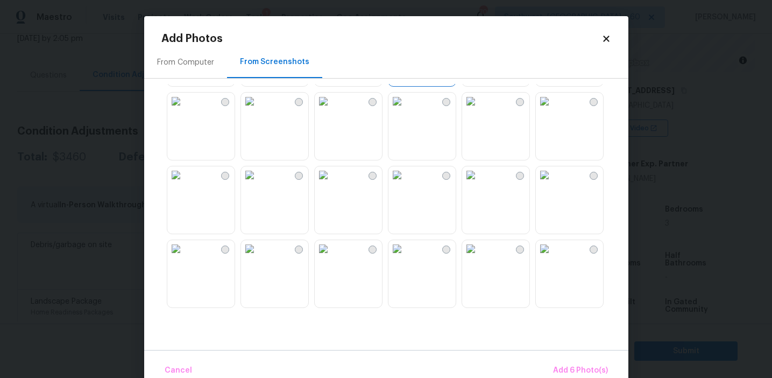
click at [258, 183] on img at bounding box center [249, 174] width 17 height 17
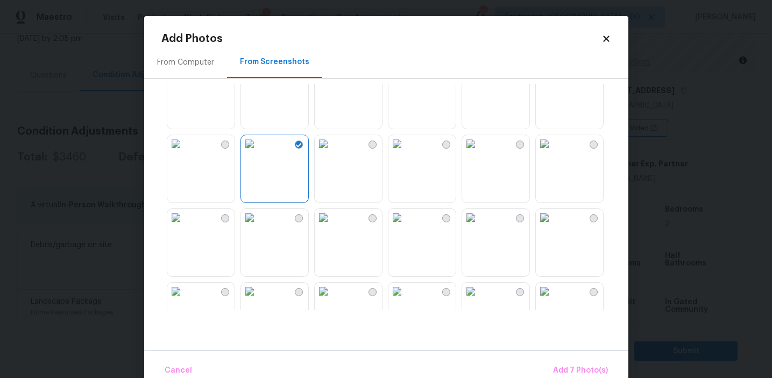
scroll to position [593, 0]
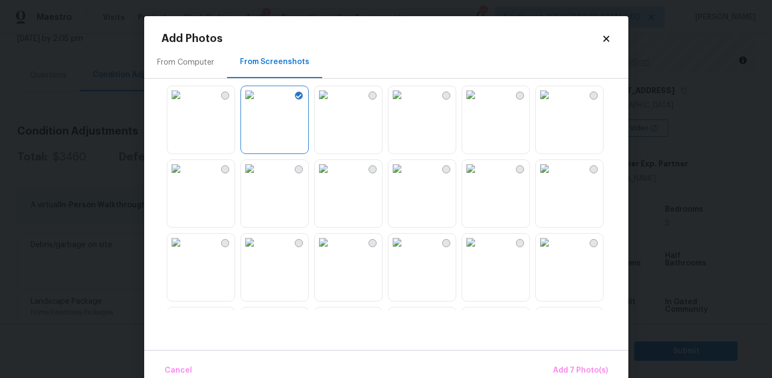
click at [546, 177] on img at bounding box center [544, 168] width 17 height 17
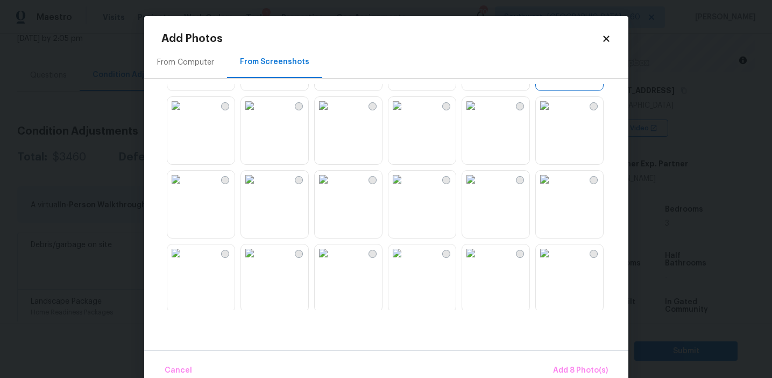
scroll to position [822, 0]
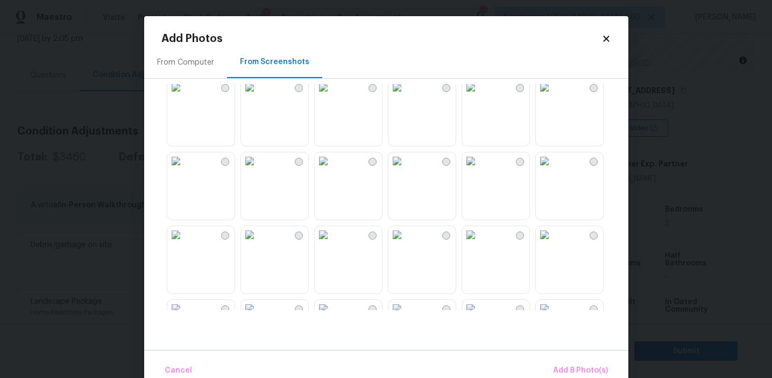
click at [406, 169] on img at bounding box center [396, 160] width 17 height 17
click at [258, 169] on img at bounding box center [249, 160] width 17 height 17
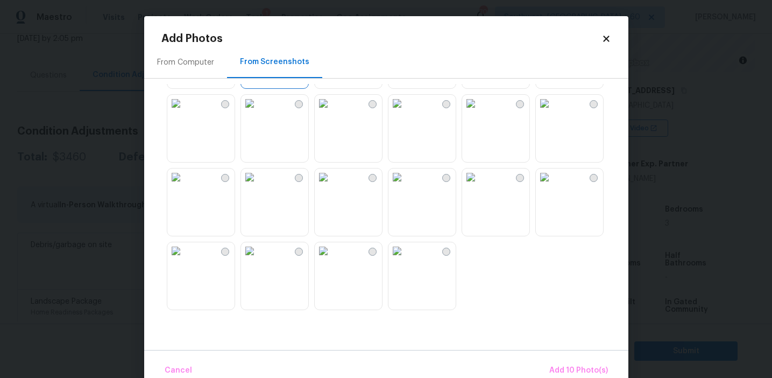
click at [569, 353] on div "Cancel Add 10 Photo(s)" at bounding box center [386, 366] width 484 height 32
click at [565, 371] on span "Add 10 Photo(s)" at bounding box center [578, 370] width 59 height 13
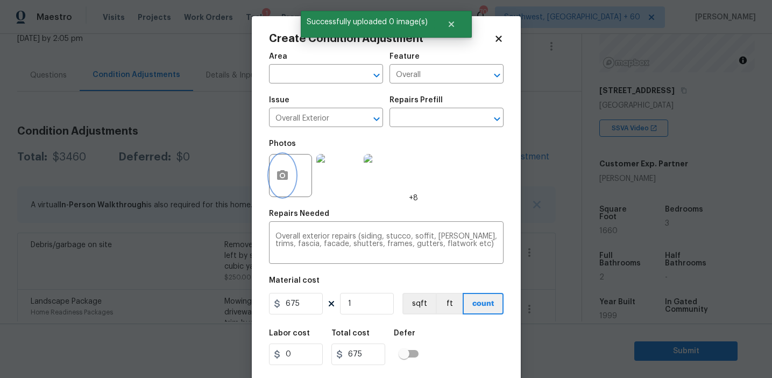
scroll to position [24, 0]
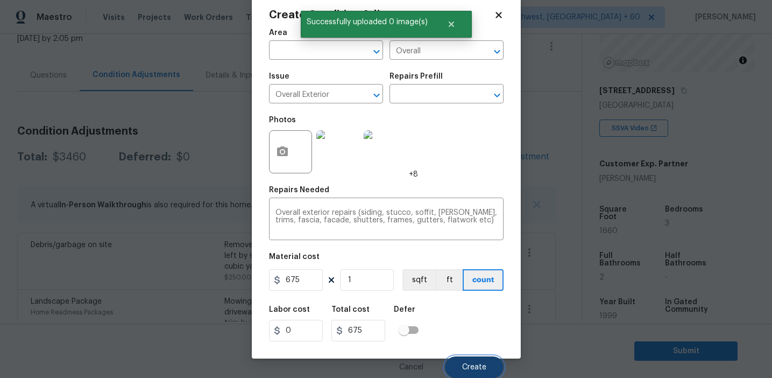
click at [466, 370] on span "Create" at bounding box center [474, 367] width 24 height 8
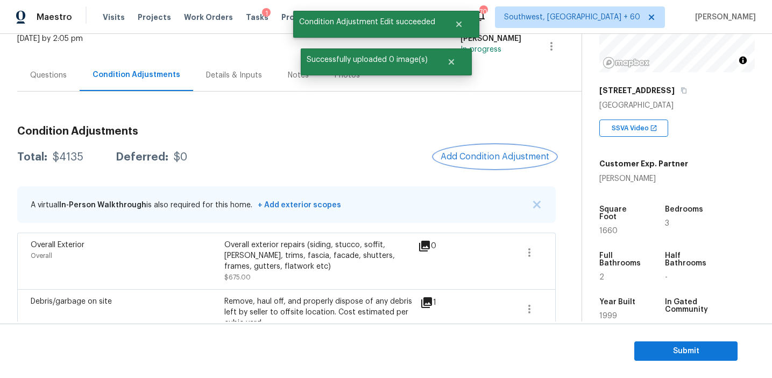
scroll to position [0, 0]
click at [454, 162] on button "Add Condition Adjustment" at bounding box center [498, 156] width 122 height 23
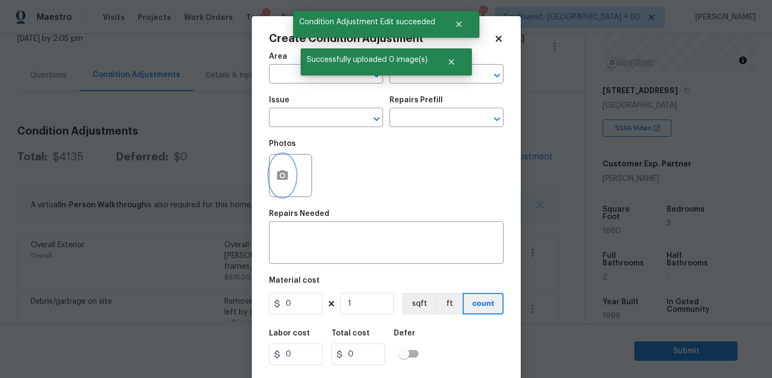
click at [274, 189] on button "button" at bounding box center [282, 175] width 26 height 42
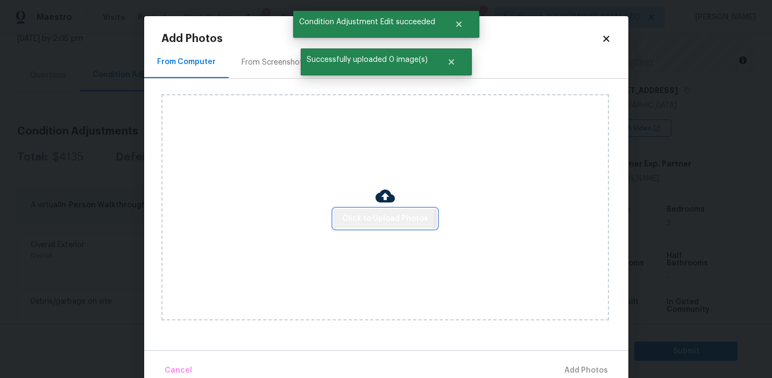
click at [355, 212] on span "Click to Upload Photos" at bounding box center [385, 218] width 86 height 13
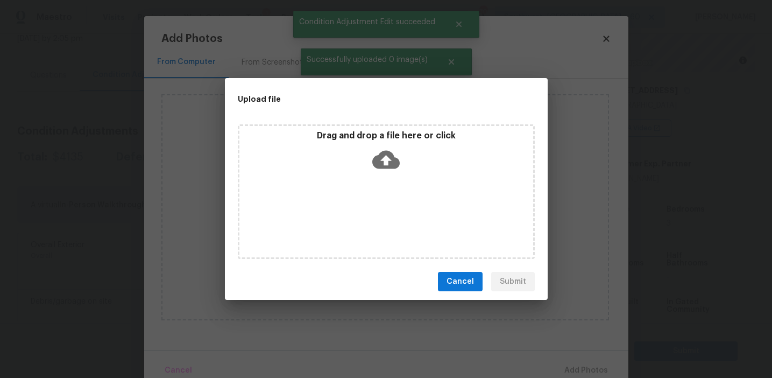
click at [354, 120] on div "Drag and drop a file here or click" at bounding box center [386, 191] width 323 height 143
click at [339, 134] on p "Drag and drop a file here or click" at bounding box center [386, 135] width 294 height 11
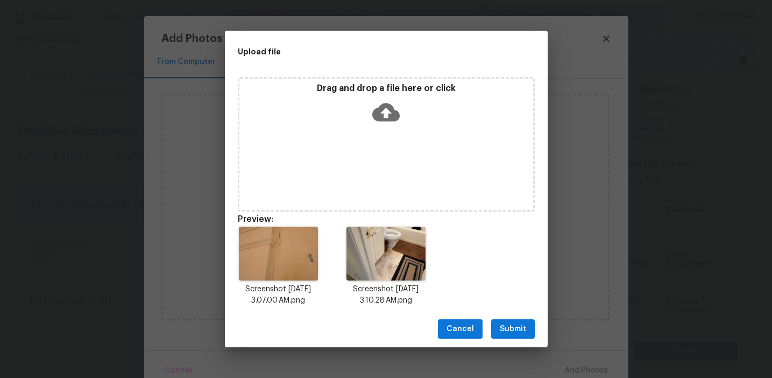
click at [514, 329] on span "Submit" at bounding box center [513, 328] width 26 height 13
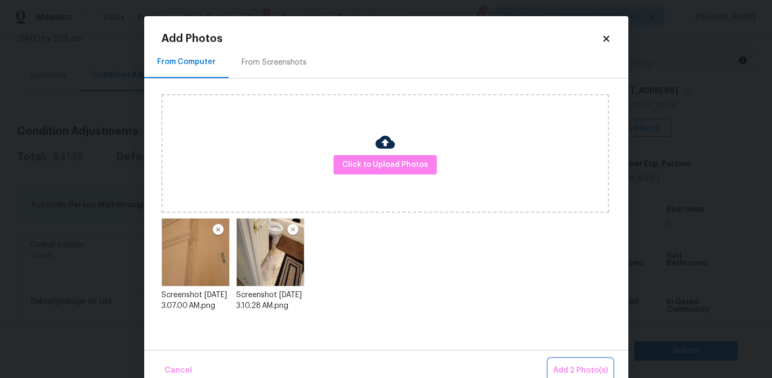
click at [562, 364] on span "Add 2 Photo(s)" at bounding box center [580, 370] width 55 height 13
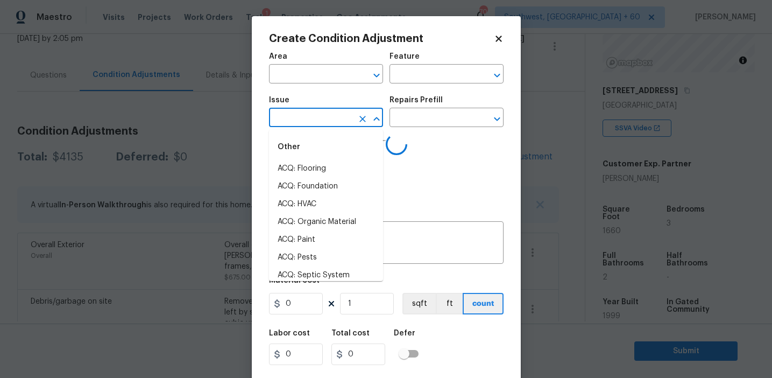
click at [320, 122] on input "text" at bounding box center [311, 118] width 84 height 17
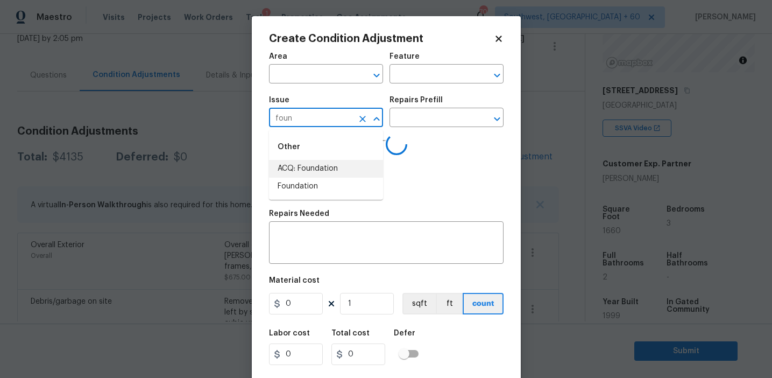
click at [338, 167] on li "ACQ: Foundation" at bounding box center [326, 169] width 114 height 18
type input "ACQ: Foundation"
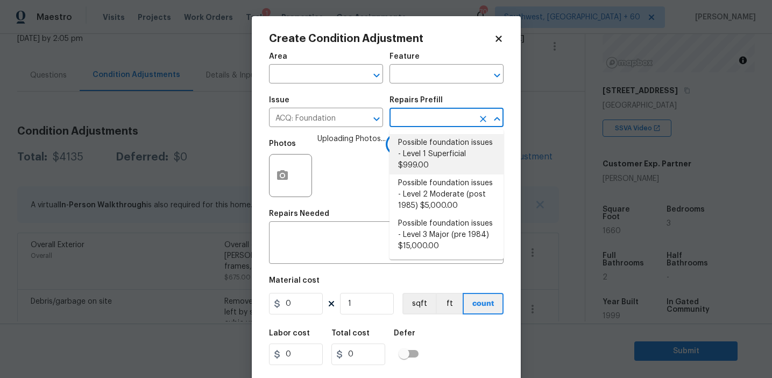
click at [412, 153] on li "Possible foundation issues - Level 1 Superficial $999.00" at bounding box center [446, 154] width 114 height 40
type input "Acquisition"
type textarea "Possible foundation issues - Level 1 - Superficial. Disclaimer: This is NOT a t…"
type input "999"
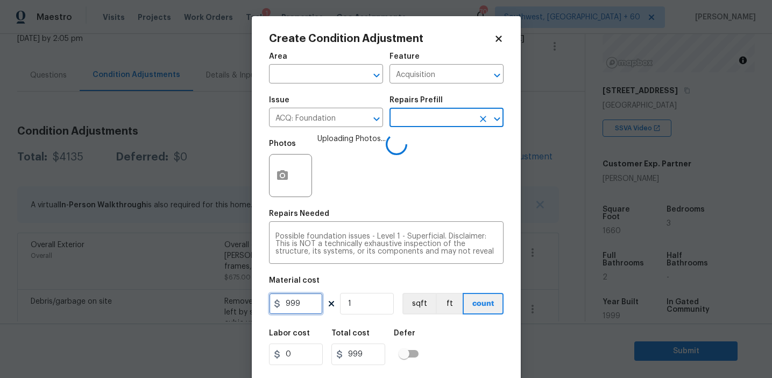
click at [309, 304] on input "999" at bounding box center [296, 304] width 54 height 22
type input "1000"
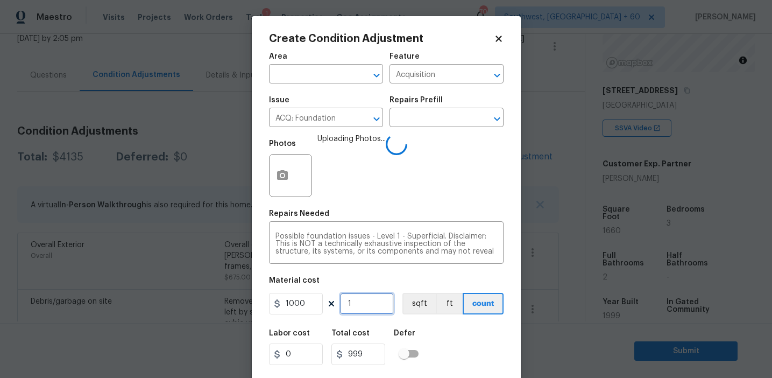
type input "1000"
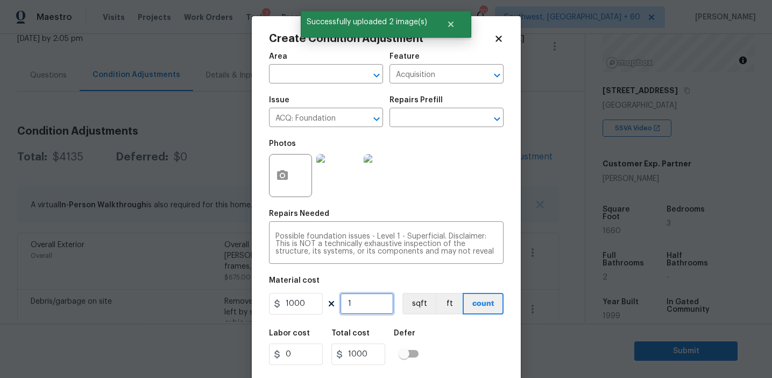
type input "5"
type input "5000"
type input "5"
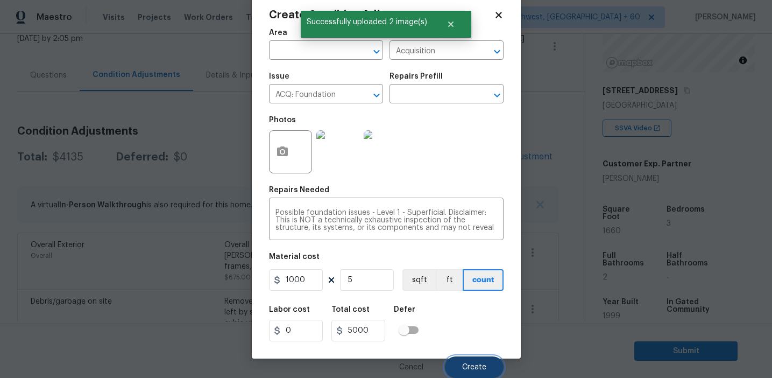
click at [462, 370] on span "Create" at bounding box center [474, 367] width 24 height 8
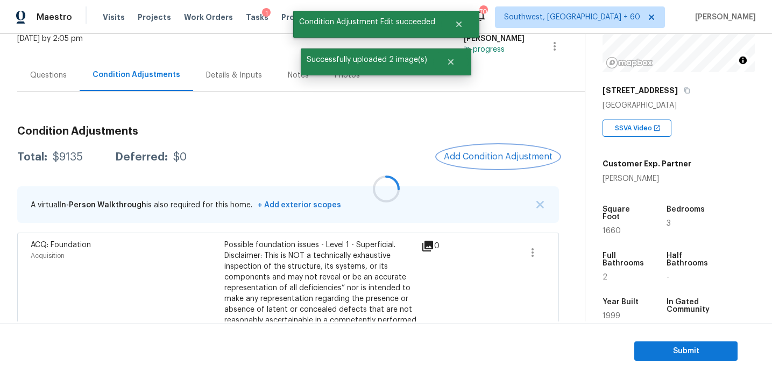
scroll to position [0, 0]
click at [484, 154] on span "Add Condition Adjustment" at bounding box center [498, 157] width 109 height 10
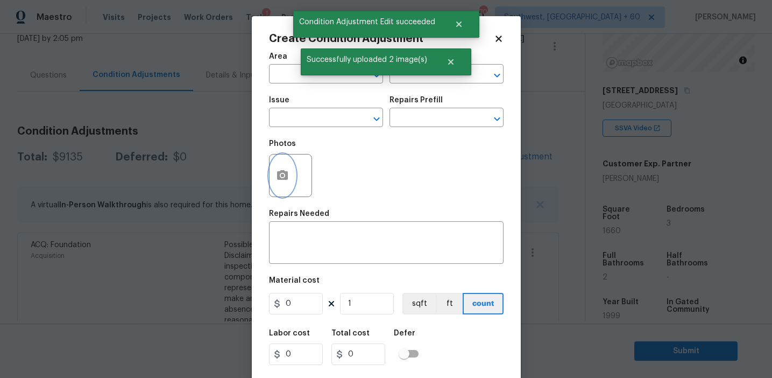
click at [285, 185] on button "button" at bounding box center [282, 175] width 26 height 42
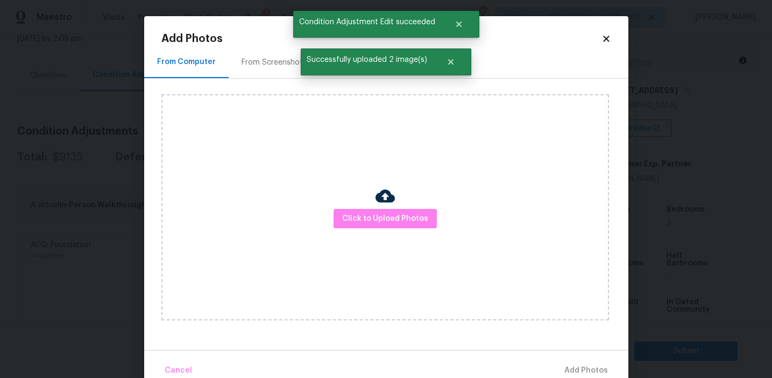
click at [357, 204] on div "Click to Upload Photos" at bounding box center [385, 207] width 448 height 226
click at [357, 215] on span "Click to Upload Photos" at bounding box center [385, 218] width 86 height 13
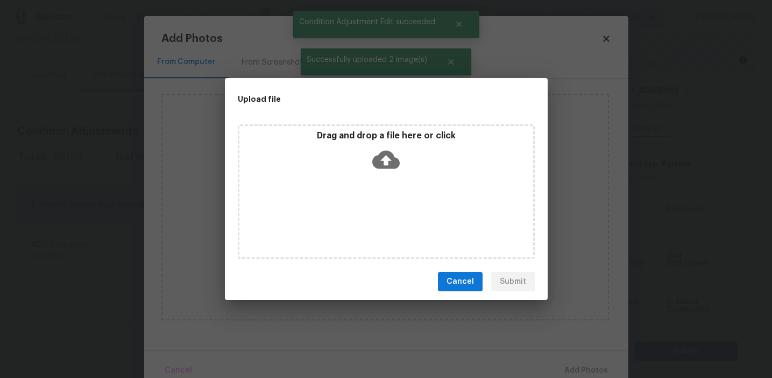
click at [366, 164] on div "Drag and drop a file here or click" at bounding box center [386, 153] width 294 height 46
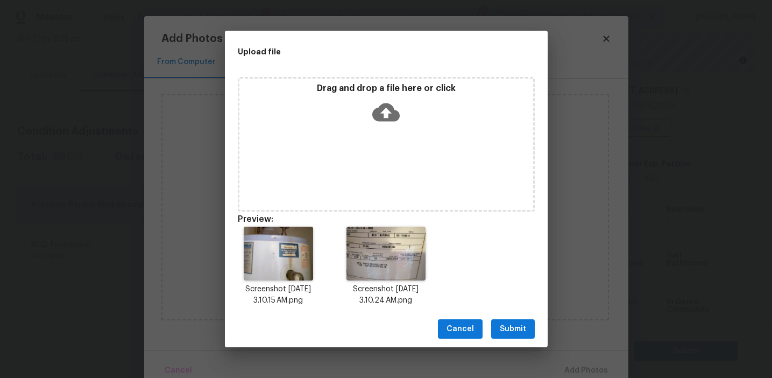
click at [522, 325] on span "Submit" at bounding box center [513, 328] width 26 height 13
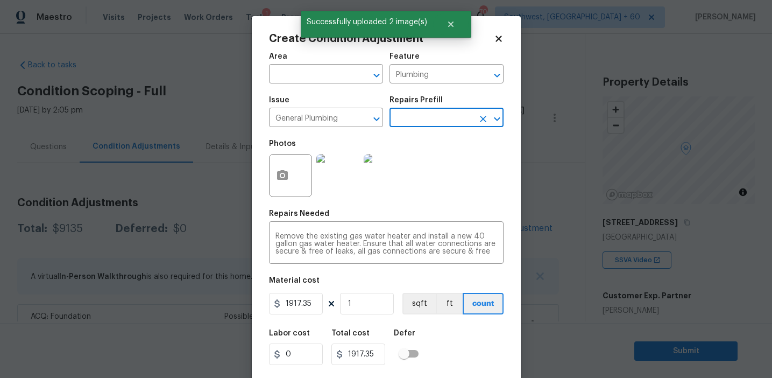
scroll to position [132, 0]
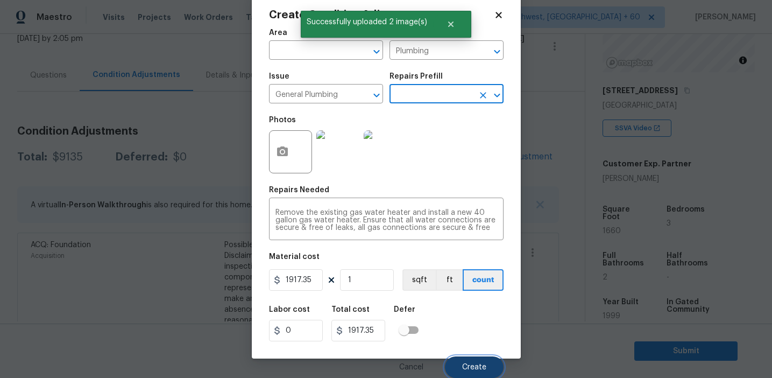
click at [455, 360] on button "Create" at bounding box center [474, 367] width 59 height 22
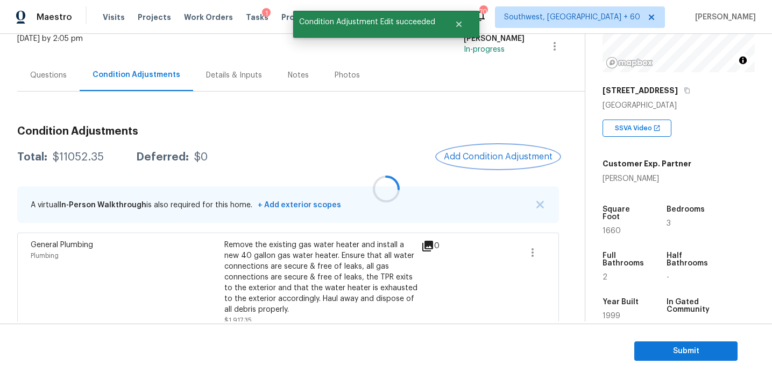
scroll to position [0, 0]
click at [484, 159] on span "Add Condition Adjustment" at bounding box center [498, 157] width 109 height 10
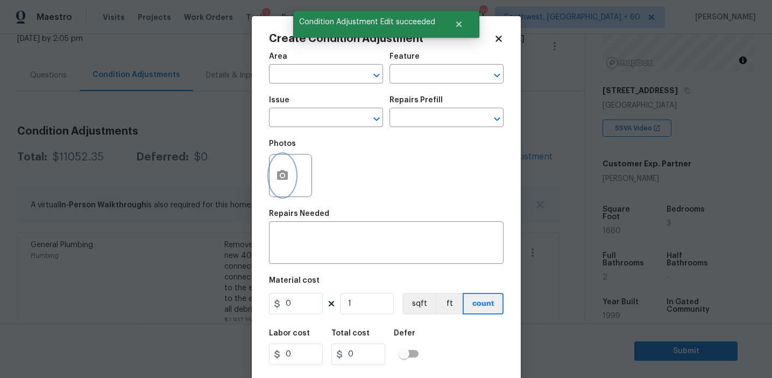
click at [289, 177] on button "button" at bounding box center [282, 175] width 26 height 42
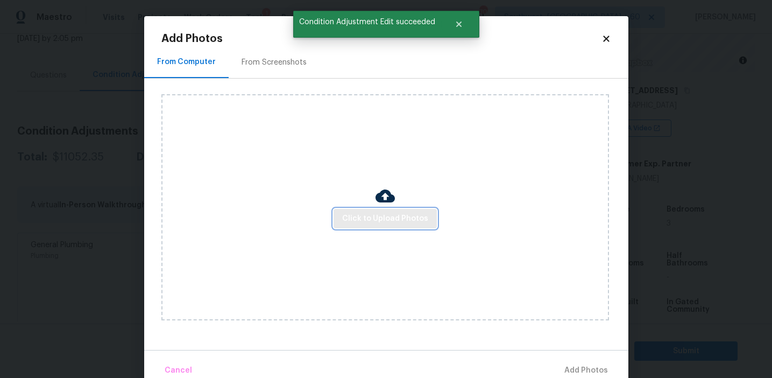
click at [360, 216] on span "Click to Upload Photos" at bounding box center [385, 218] width 86 height 13
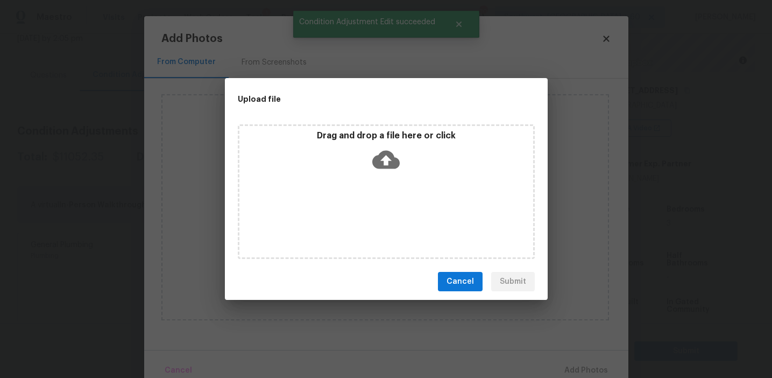
click at [360, 149] on div "Drag and drop a file here or click" at bounding box center [386, 153] width 294 height 46
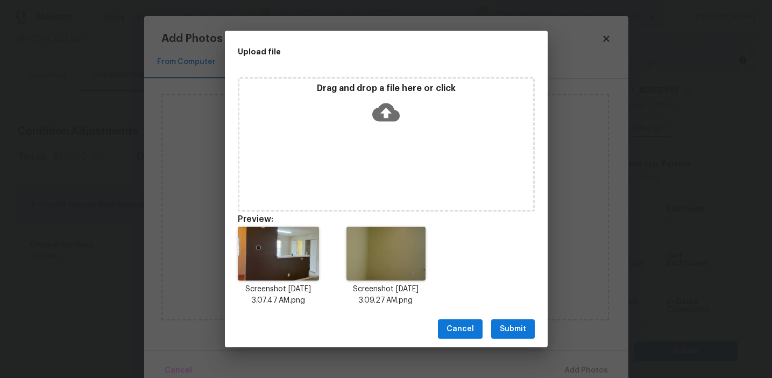
click at [504, 321] on button "Submit" at bounding box center [513, 329] width 44 height 20
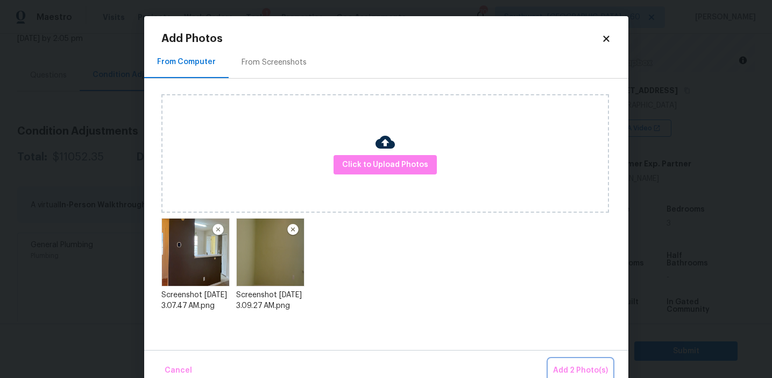
click at [556, 359] on button "Add 2 Photo(s)" at bounding box center [580, 370] width 63 height 23
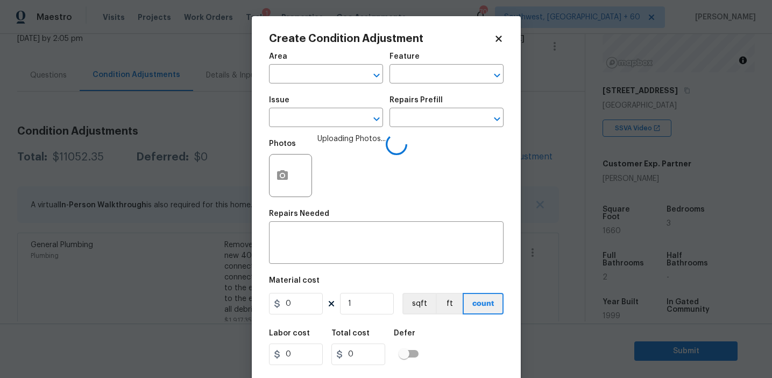
click at [311, 129] on span "Issue ​" at bounding box center [326, 112] width 114 height 44
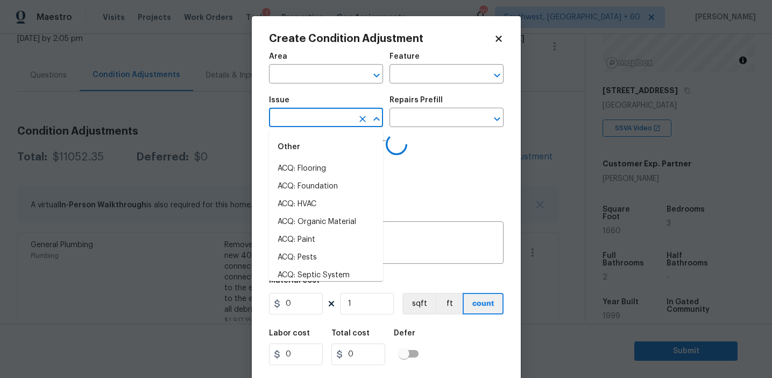
click at [310, 117] on input "text" at bounding box center [311, 118] width 84 height 17
click at [331, 238] on li "Interior Paint" at bounding box center [326, 240] width 114 height 18
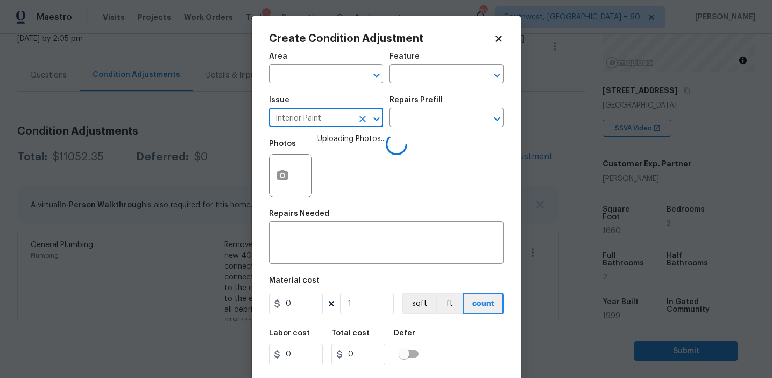
type input "Interior Paint"
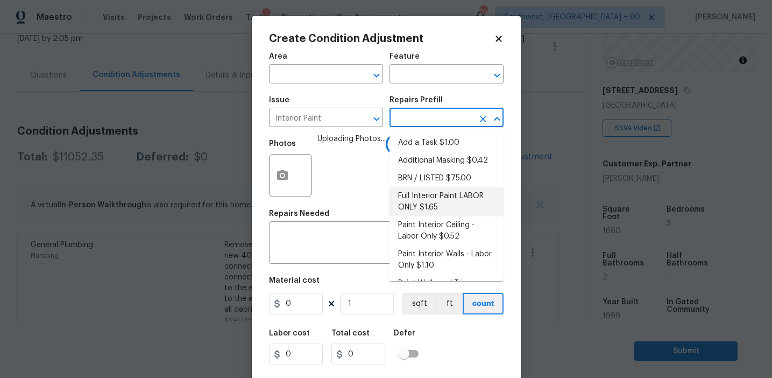
scroll to position [103, 0]
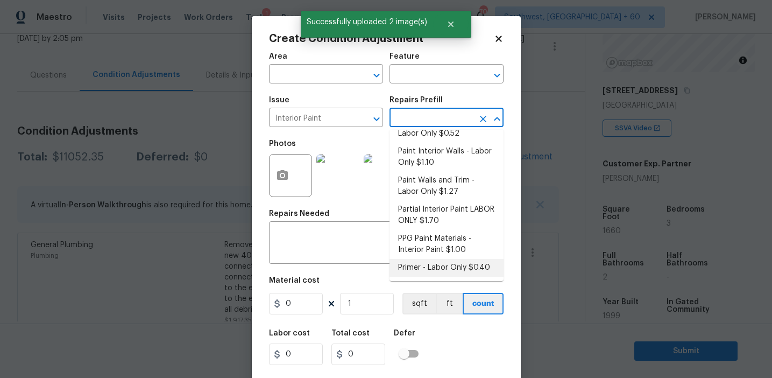
click at [427, 269] on li "Primer - Labor Only $0.40" at bounding box center [446, 268] width 114 height 18
type input "Overall Paint"
type textarea "Interior primer - PRIMER PROVIDED BY OPENDOOR - All nails, screws, drywall anch…"
type input "0.4"
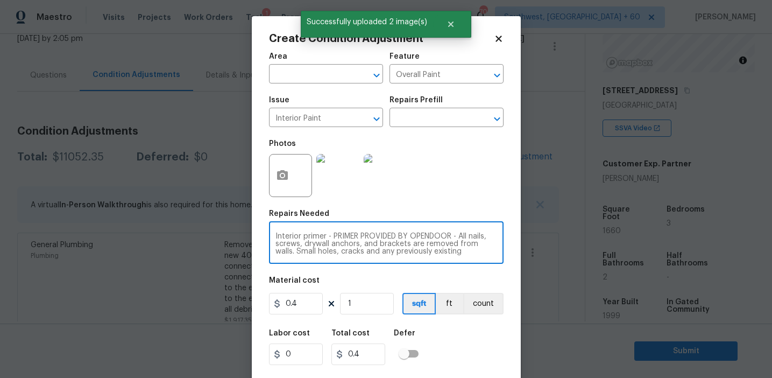
drag, startPoint x: 327, startPoint y: 237, endPoint x: 454, endPoint y: 259, distance: 128.9
click at [454, 259] on div "Interior primer - PRIMER PROVIDED BY OPENDOOR - All nails, screws, drywall anch…" at bounding box center [386, 244] width 235 height 40
drag, startPoint x: 325, startPoint y: 235, endPoint x: 467, endPoint y: 262, distance: 144.6
click at [467, 262] on div "Interior primer - PRIMER PROVIDED BY OPENDOOR - All nails, screws, drywall anch…" at bounding box center [386, 244] width 235 height 40
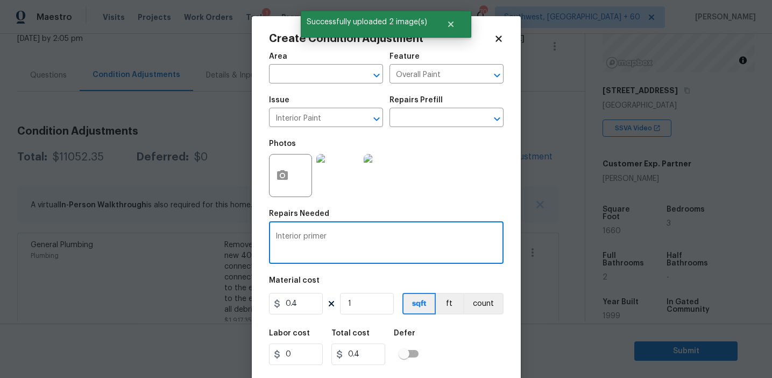
scroll to position [0, 0]
type textarea "Interior primer"
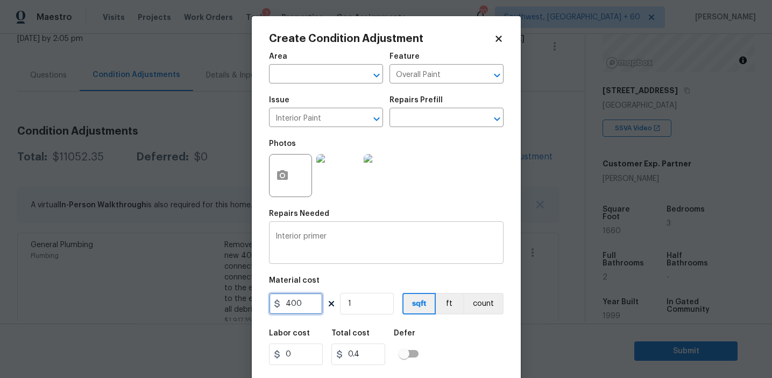
type input "400"
click at [487, 296] on button "count" at bounding box center [483, 304] width 40 height 22
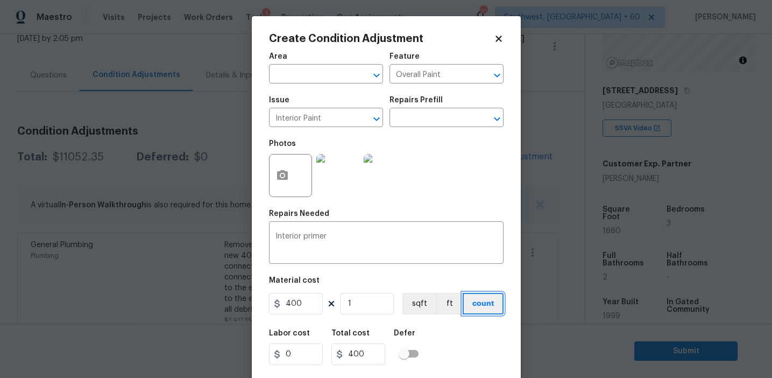
scroll to position [24, 0]
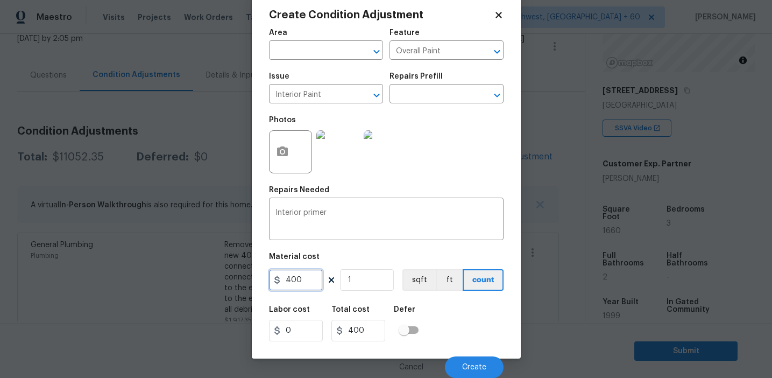
click at [319, 281] on input "400" at bounding box center [296, 280] width 54 height 22
type input "0.4"
type input "16"
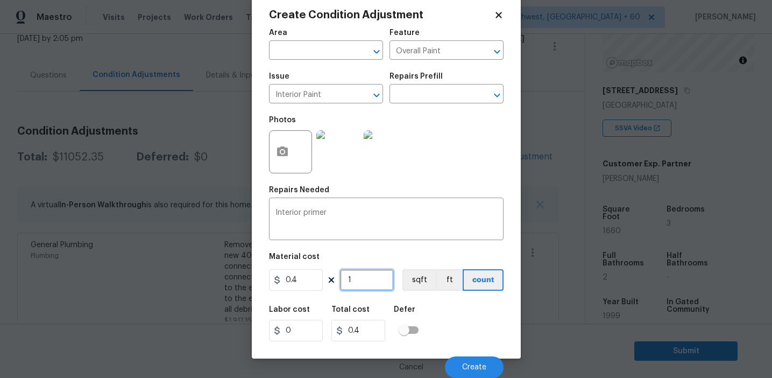
type input "6.4"
type input "166"
type input "66.4"
type input "1660"
type input "664"
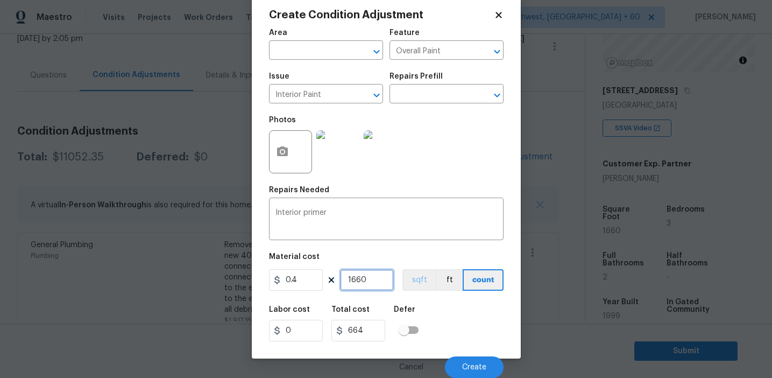
type input "1660"
click at [425, 272] on button "sqft" at bounding box center [418, 280] width 33 height 22
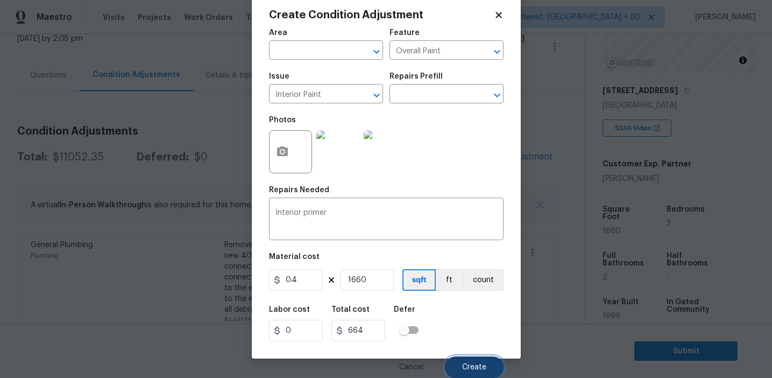
click at [461, 367] on button "Create" at bounding box center [474, 367] width 59 height 22
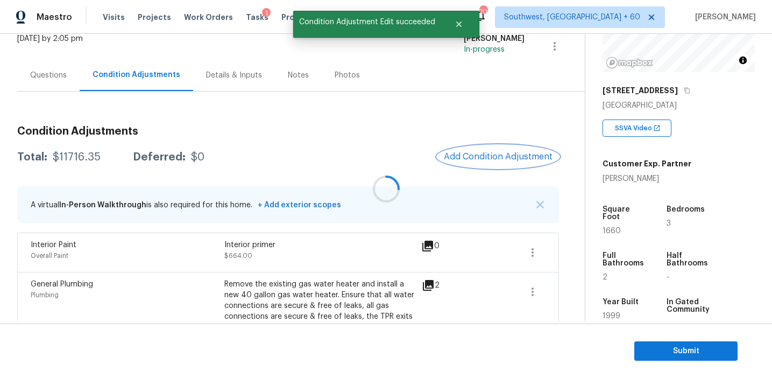
scroll to position [0, 0]
click at [481, 157] on span "Add Condition Adjustment" at bounding box center [498, 157] width 109 height 10
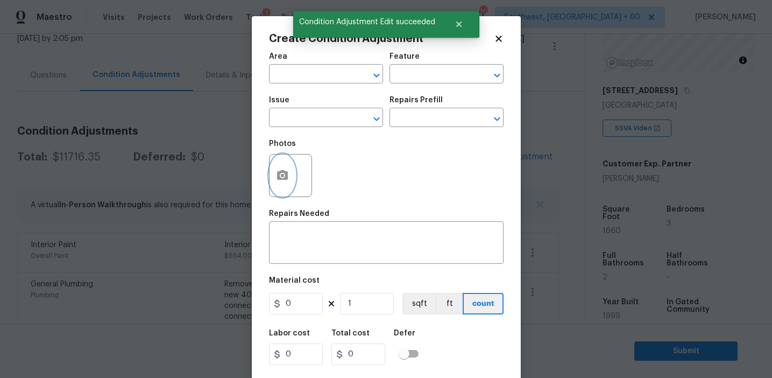
click at [275, 189] on button "button" at bounding box center [282, 175] width 26 height 42
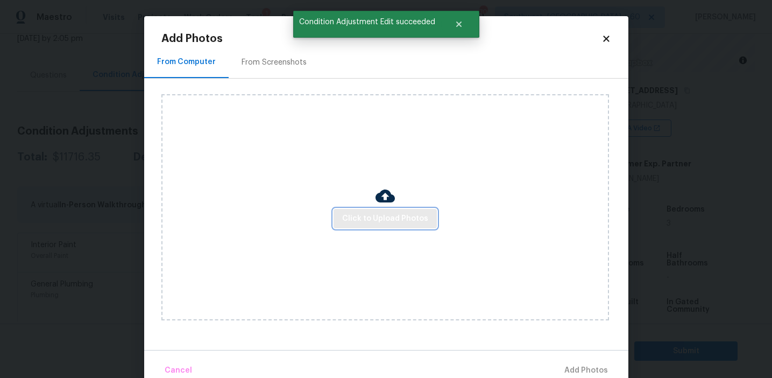
click at [353, 213] on span "Click to Upload Photos" at bounding box center [385, 218] width 86 height 13
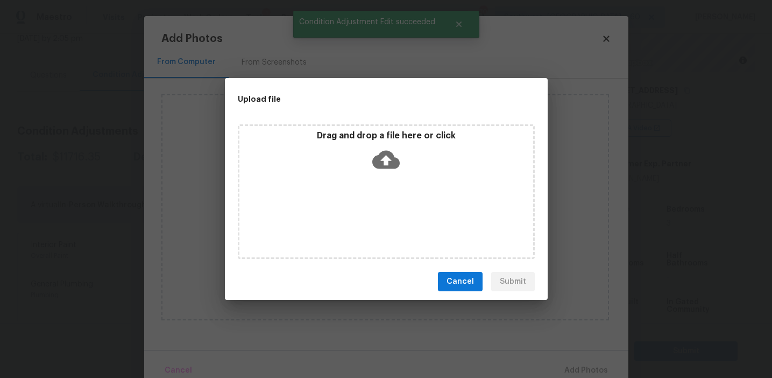
click at [356, 151] on div "Drag and drop a file here or click" at bounding box center [386, 153] width 294 height 46
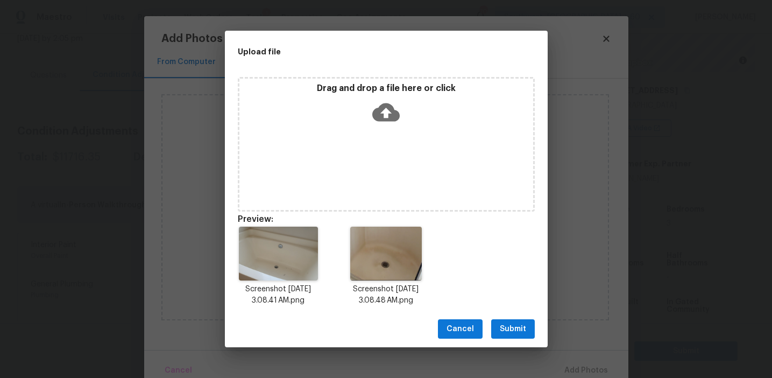
click at [503, 326] on span "Submit" at bounding box center [513, 328] width 26 height 13
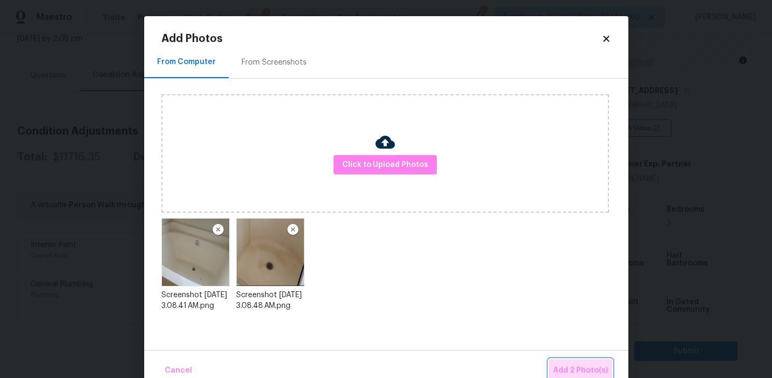
click at [565, 364] on span "Add 2 Photo(s)" at bounding box center [580, 370] width 55 height 13
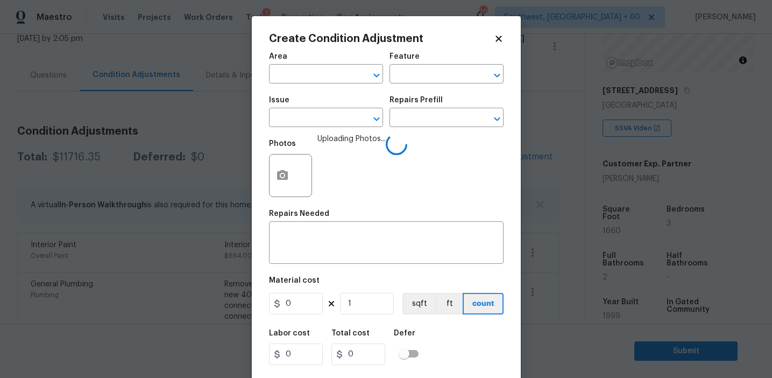
click at [303, 110] on div "Issue" at bounding box center [326, 103] width 114 height 14
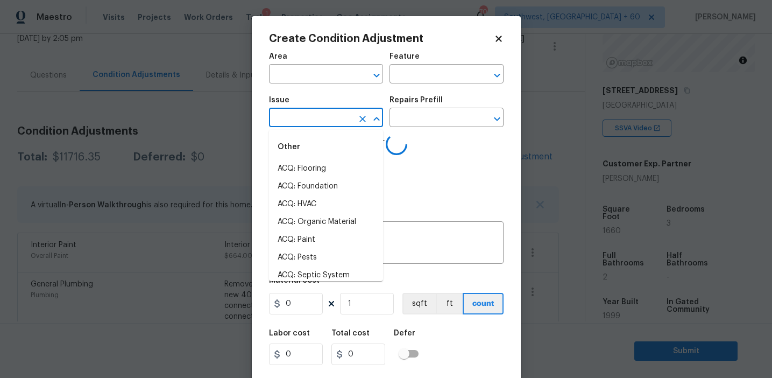
click at [306, 122] on input "text" at bounding box center [311, 118] width 84 height 17
type input "plum"
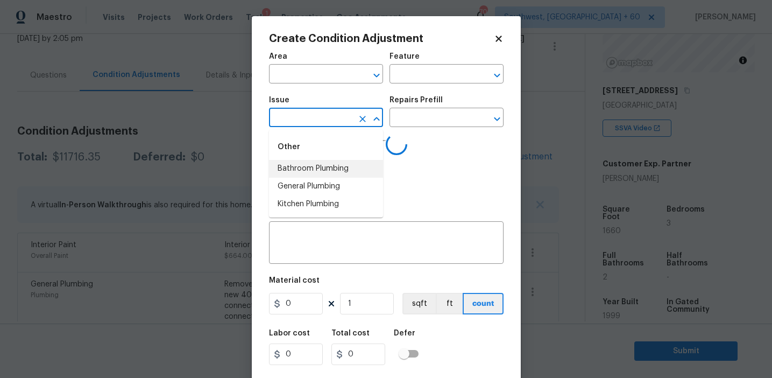
click at [331, 167] on li "Bathroom Plumbing" at bounding box center [326, 169] width 114 height 18
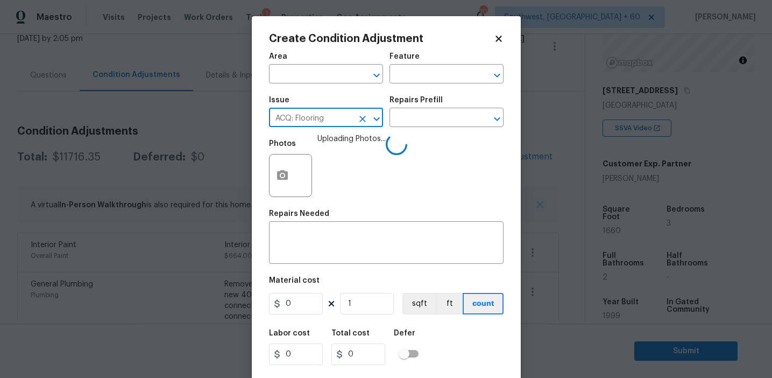
type input "ACQ: Flooring"
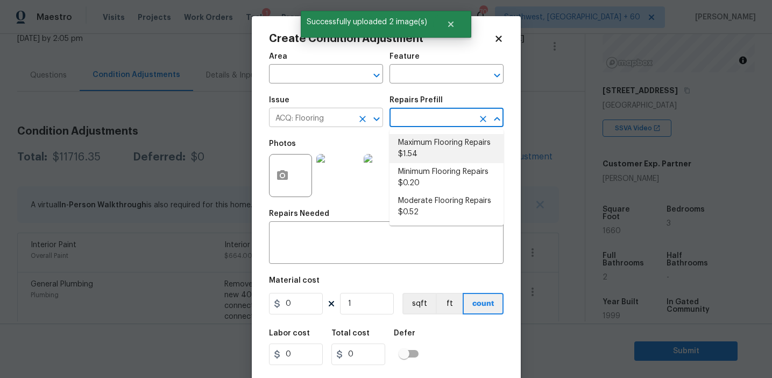
click at [363, 122] on icon "Clear" at bounding box center [362, 118] width 11 height 11
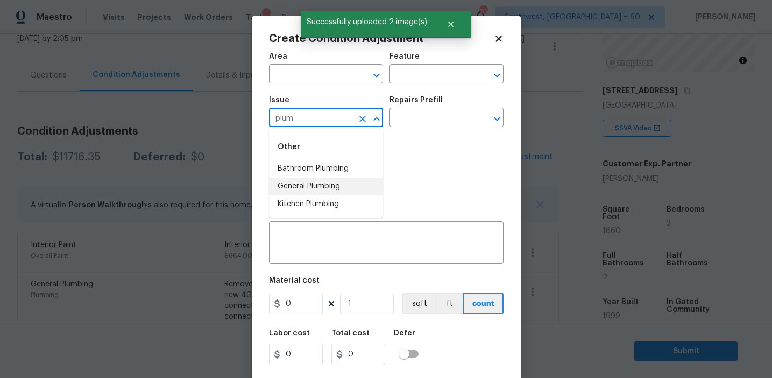
click at [356, 173] on li "Bathroom Plumbing" at bounding box center [326, 169] width 114 height 18
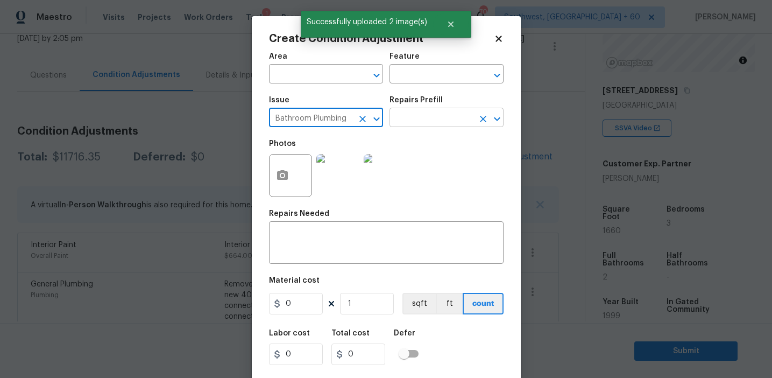
type input "Bathroom Plumbing"
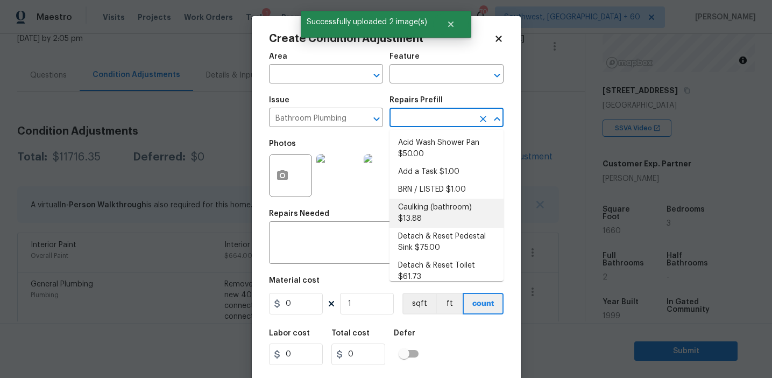
scroll to position [580, 0]
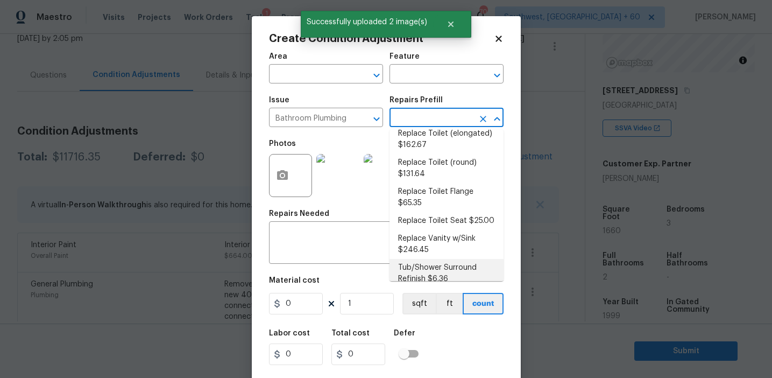
click at [426, 271] on li "Tub/Shower Surround Refinish $6.36" at bounding box center [446, 273] width 114 height 29
type input "Plumbing"
type textarea "Prep, mask, clean and refinish the tub/shower tile surround both all sides ensu…"
type input "6.36"
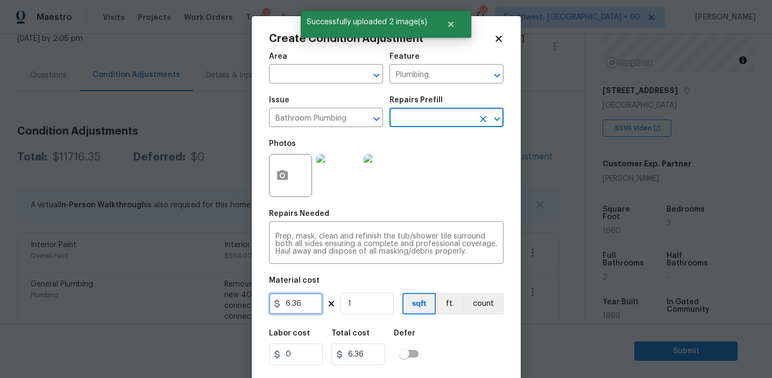
click at [312, 301] on input "6.36" at bounding box center [296, 304] width 54 height 22
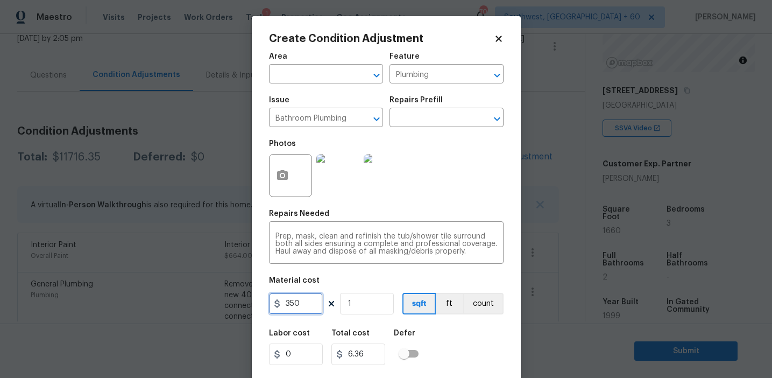
type input "350"
type input "2"
type input "700"
type input "2"
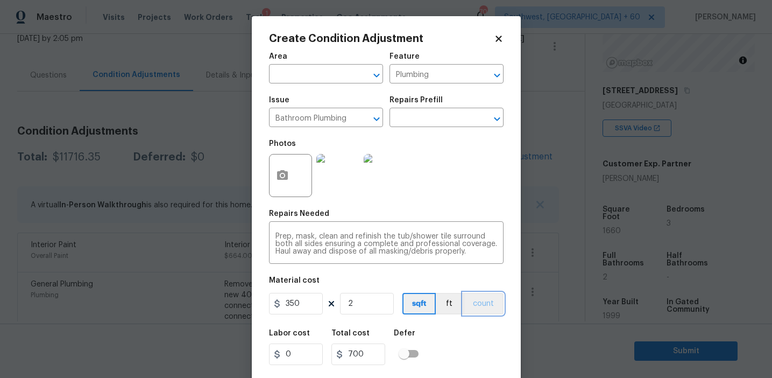
click at [483, 302] on button "count" at bounding box center [483, 304] width 40 height 22
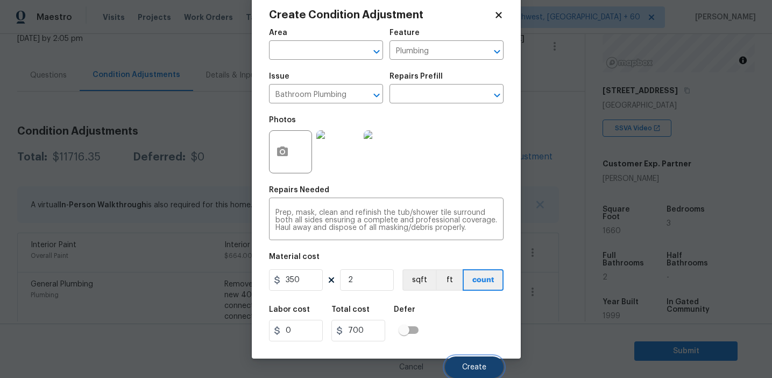
click at [462, 368] on span "Create" at bounding box center [474, 367] width 24 height 8
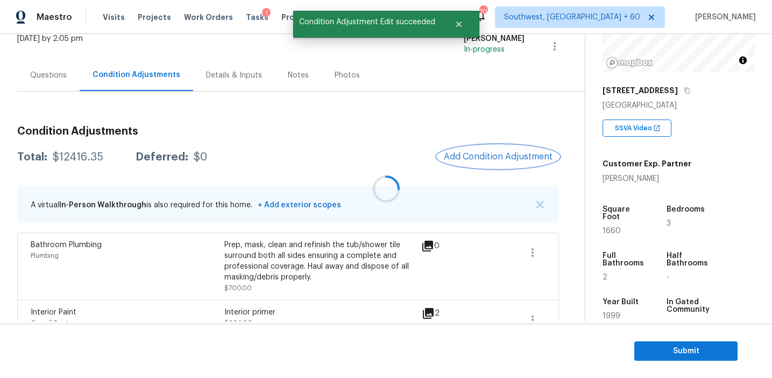
scroll to position [0, 0]
click at [467, 147] on button "Add Condition Adjustment" at bounding box center [498, 156] width 122 height 23
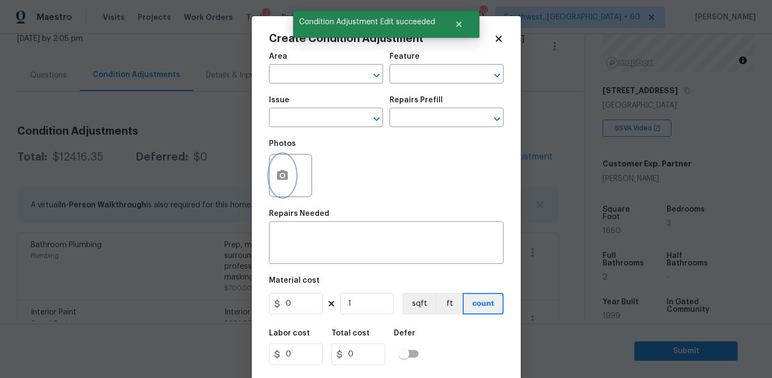
click at [279, 176] on icon "button" at bounding box center [282, 175] width 11 height 10
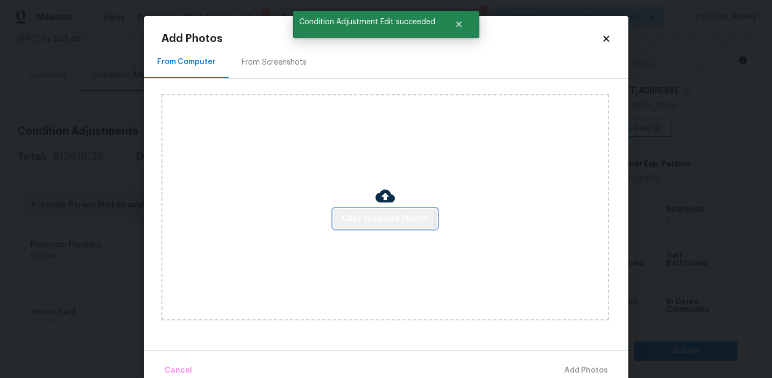
click at [364, 216] on span "Click to Upload Photos" at bounding box center [385, 218] width 86 height 13
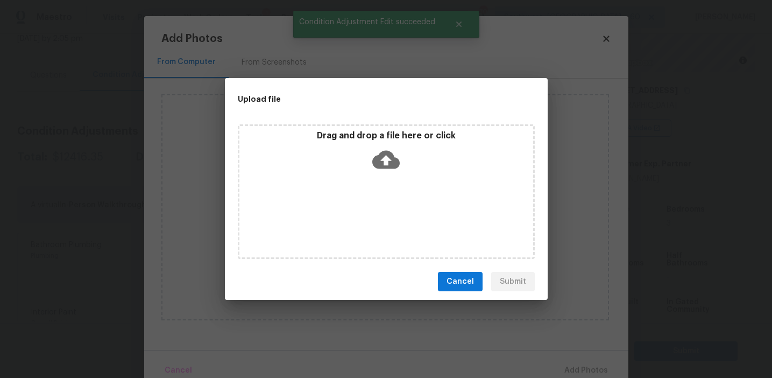
click at [377, 143] on div "Drag and drop a file here or click" at bounding box center [386, 153] width 294 height 46
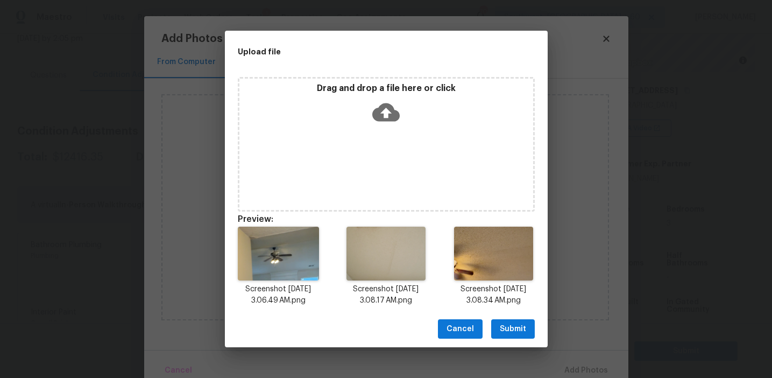
click at [510, 328] on span "Submit" at bounding box center [513, 328] width 26 height 13
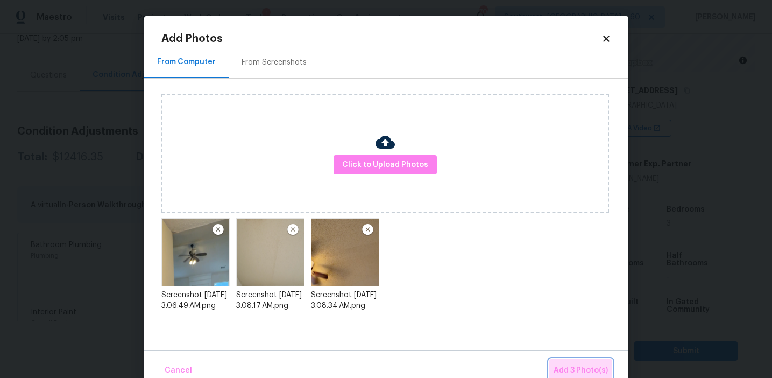
click at [570, 359] on button "Add 3 Photo(s)" at bounding box center [580, 370] width 63 height 23
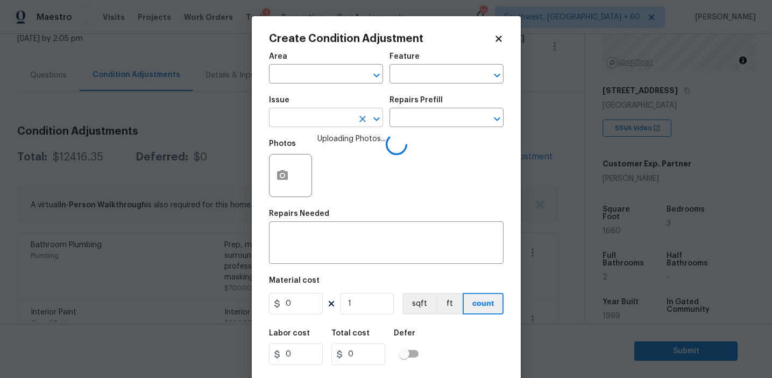
click at [301, 123] on input "text" at bounding box center [311, 118] width 84 height 17
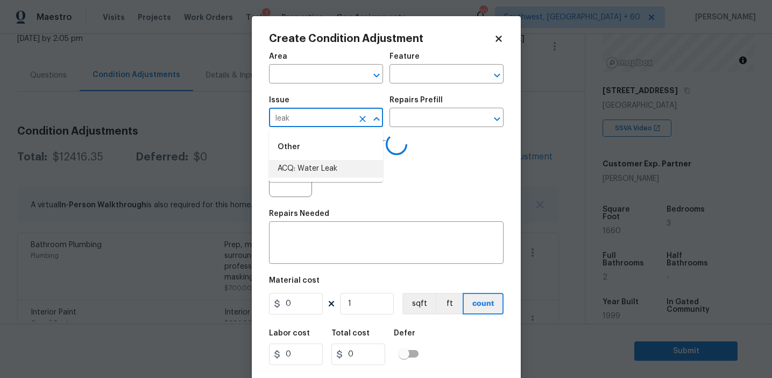
click at [317, 169] on li "ACQ: Water Leak" at bounding box center [326, 169] width 114 height 18
type input "ACQ: Water Leak"
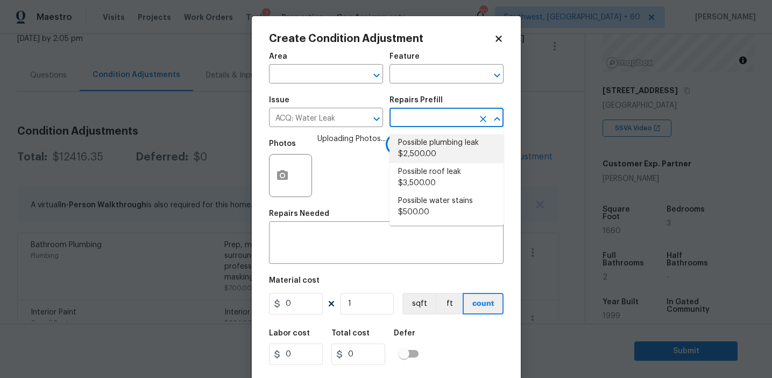
click at [429, 153] on li "Possible plumbing leak $2,500.00" at bounding box center [446, 148] width 114 height 29
type input "Acquisition"
type textarea "Acquisition Scope: Possible plumbing leak"
type input "2500"
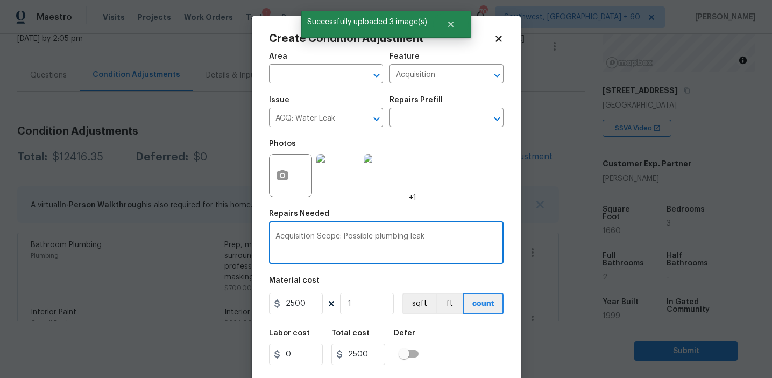
click at [382, 239] on textarea "Acquisition Scope: Possible plumbing leak" at bounding box center [386, 243] width 222 height 23
type textarea "Acquisition Scope: Possible leak"
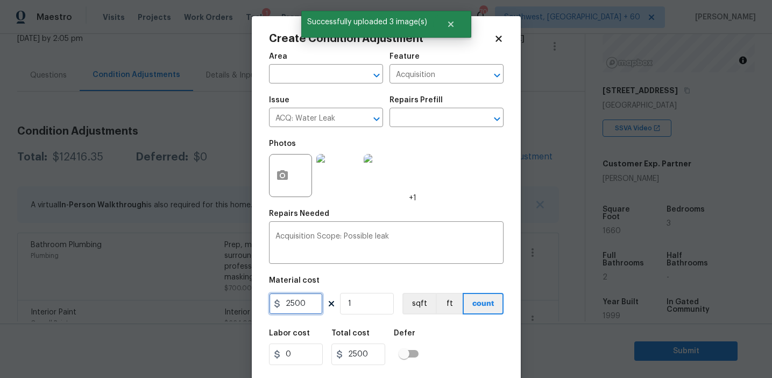
scroll to position [24, 0]
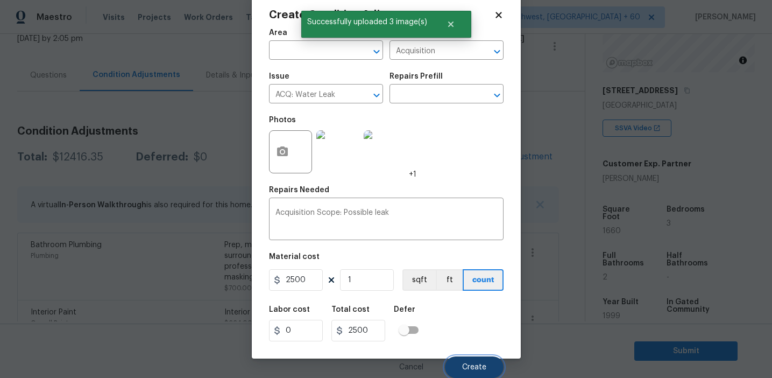
click at [466, 367] on span "Create" at bounding box center [474, 367] width 24 height 8
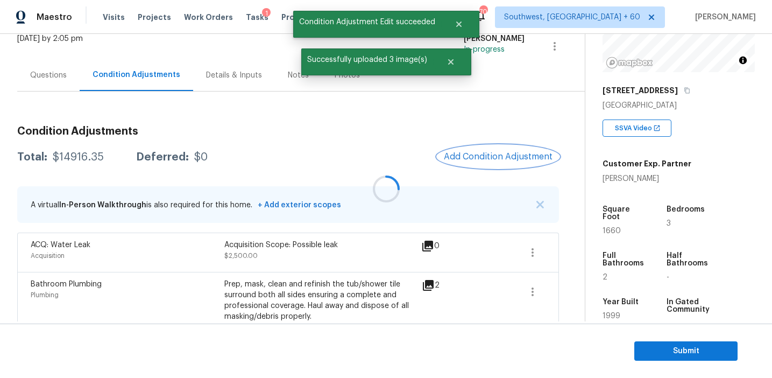
scroll to position [0, 0]
click at [492, 157] on span "Add Condition Adjustment" at bounding box center [498, 157] width 109 height 10
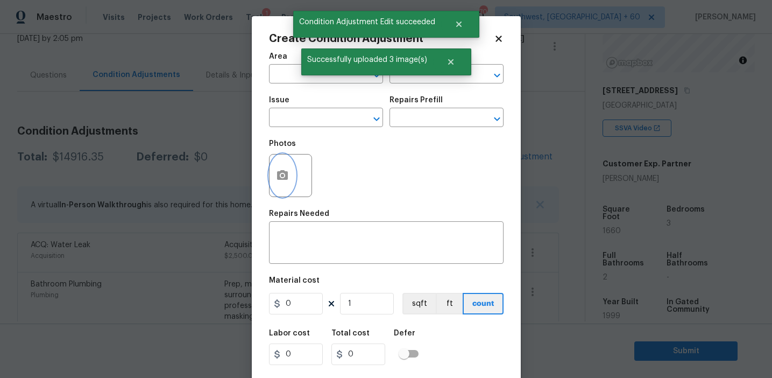
click at [279, 186] on button "button" at bounding box center [282, 175] width 26 height 42
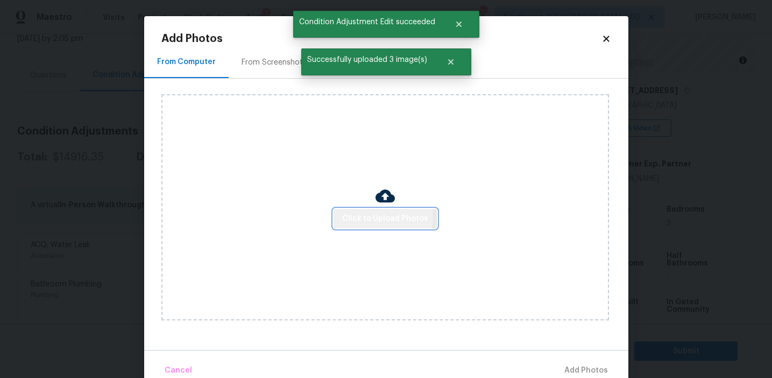
click at [354, 217] on span "Click to Upload Photos" at bounding box center [385, 218] width 86 height 13
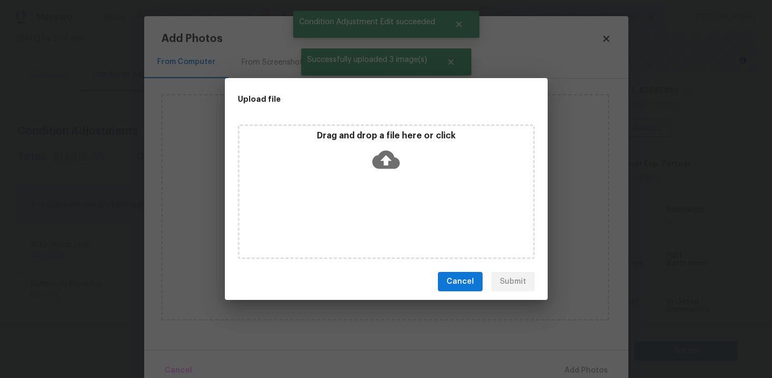
click at [360, 133] on p "Drag and drop a file here or click" at bounding box center [386, 135] width 294 height 11
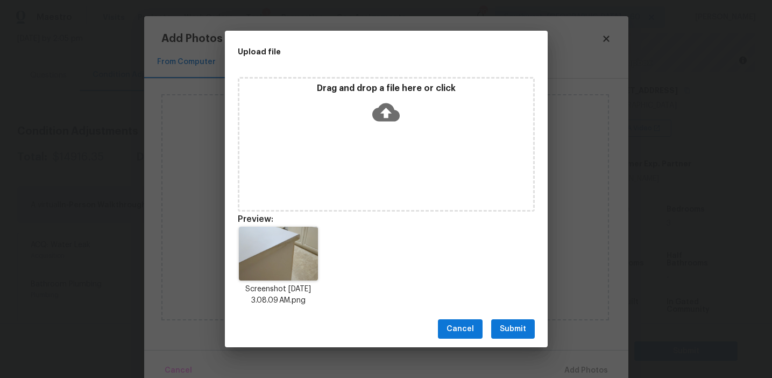
click at [506, 326] on span "Submit" at bounding box center [513, 328] width 26 height 13
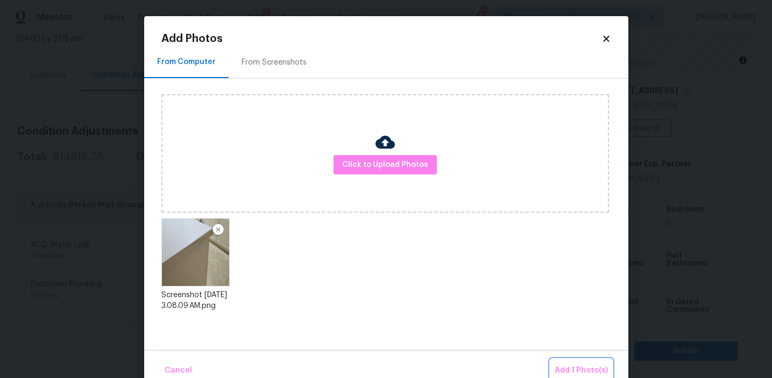
click at [569, 368] on span "Add 1 Photo(s)" at bounding box center [581, 370] width 53 height 13
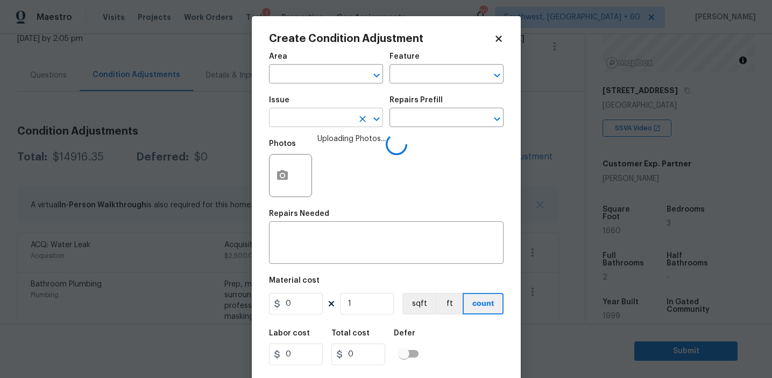
click at [321, 120] on input "text" at bounding box center [311, 118] width 84 height 17
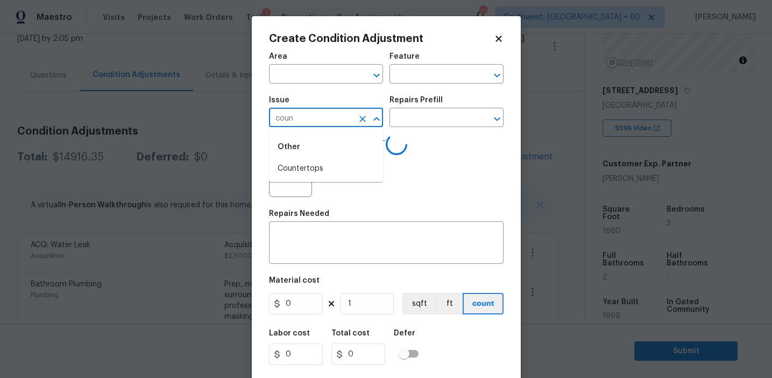
click at [336, 168] on li "Countertops" at bounding box center [326, 169] width 114 height 18
type input "Countertops"
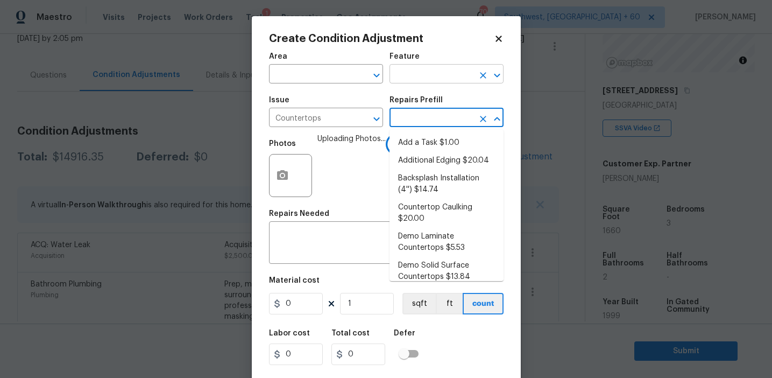
click at [408, 79] on input "text" at bounding box center [431, 75] width 84 height 17
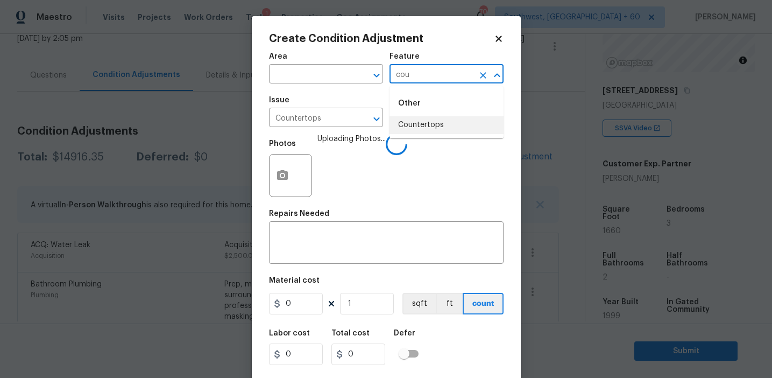
click at [422, 120] on li "Countertops" at bounding box center [446, 125] width 114 height 18
type input "Countertops"
click at [289, 125] on input "Countertops" at bounding box center [311, 118] width 84 height 17
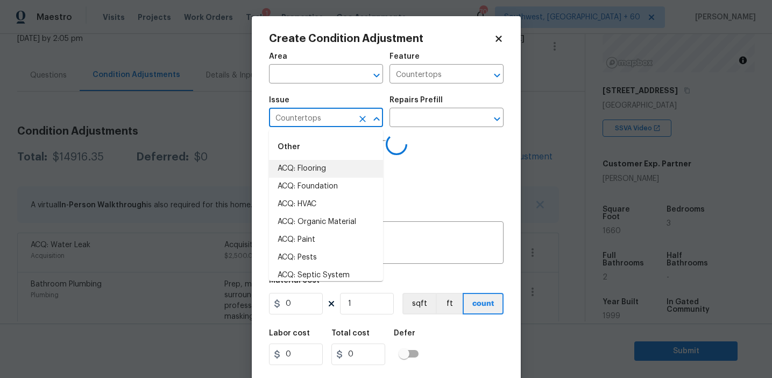
click at [289, 125] on input "Countertops" at bounding box center [311, 118] width 84 height 17
click at [399, 235] on textarea at bounding box center [386, 243] width 222 height 23
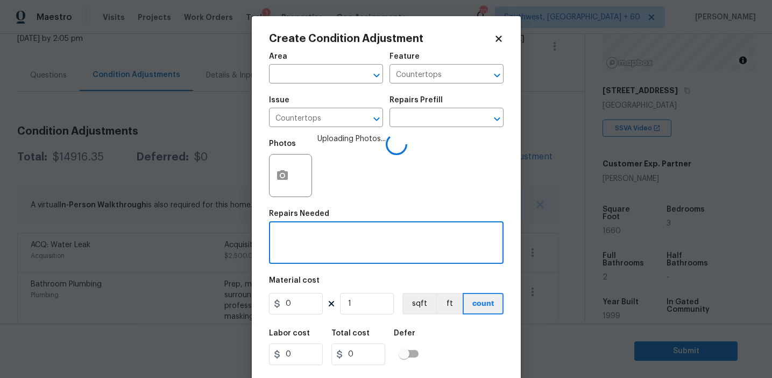
paste textarea "Countertops"
type textarea "Countertops refinish"
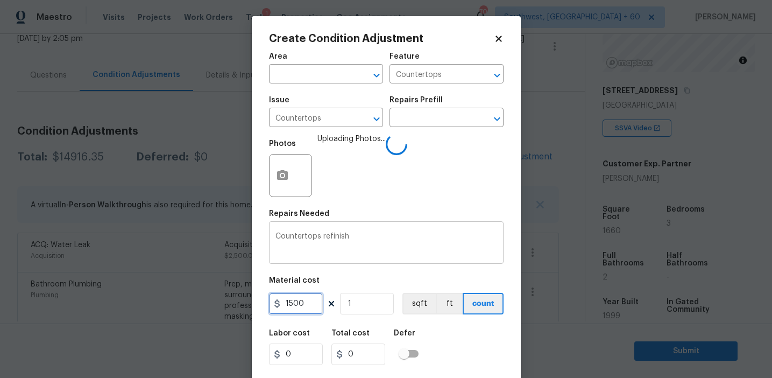
type input "1500"
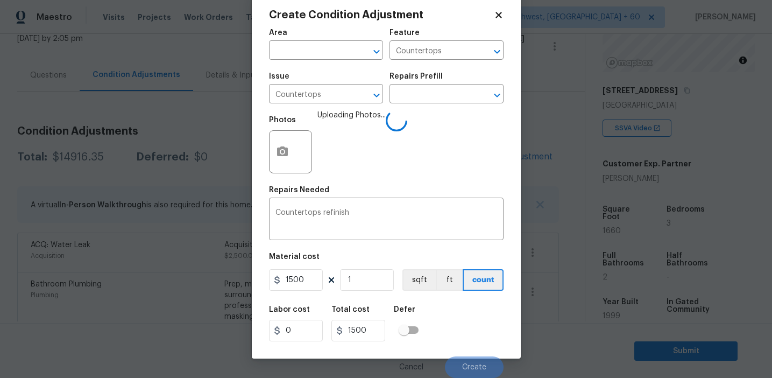
click at [466, 333] on div "Labor cost 0 Total cost 1500 Defer" at bounding box center [386, 323] width 235 height 48
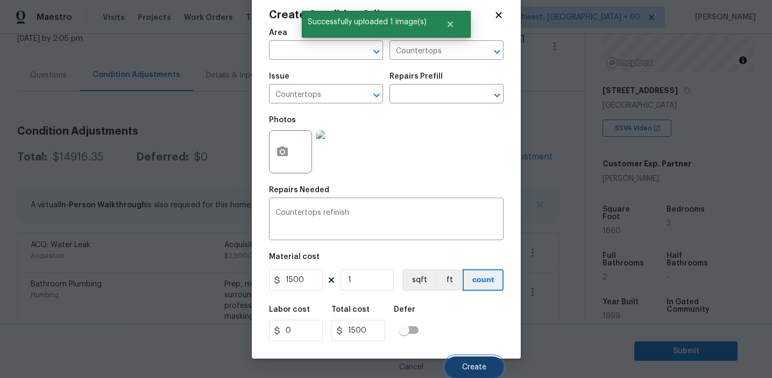
click at [470, 365] on span "Create" at bounding box center [474, 367] width 24 height 8
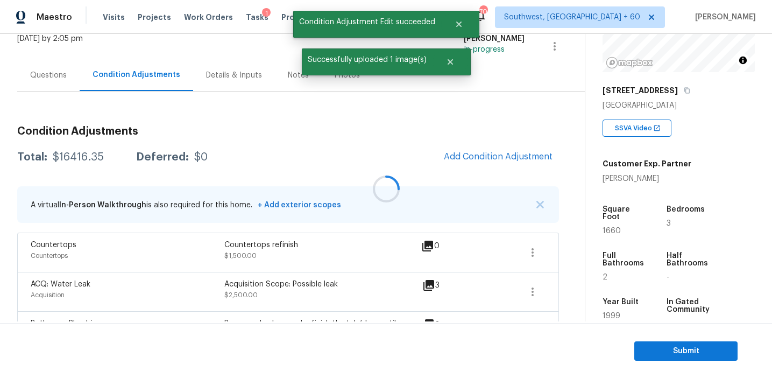
scroll to position [0, 0]
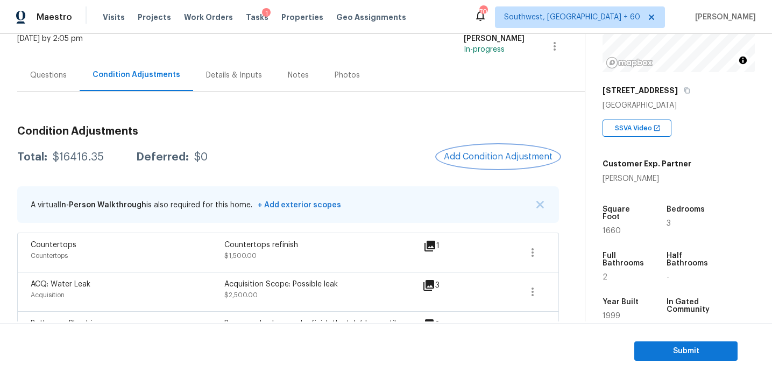
click at [459, 160] on span "Add Condition Adjustment" at bounding box center [498, 157] width 109 height 10
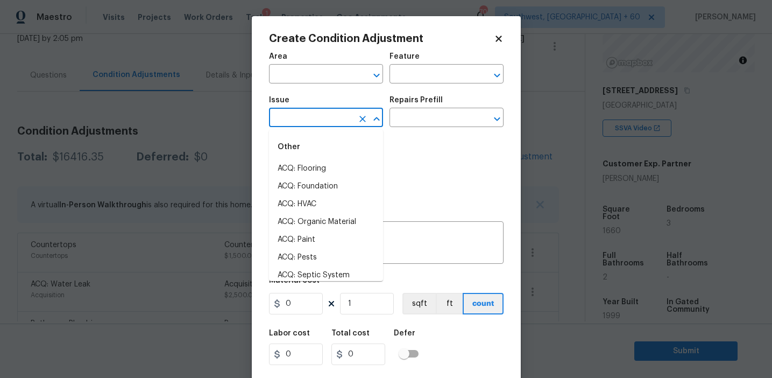
click at [302, 127] on input "text" at bounding box center [311, 118] width 84 height 17
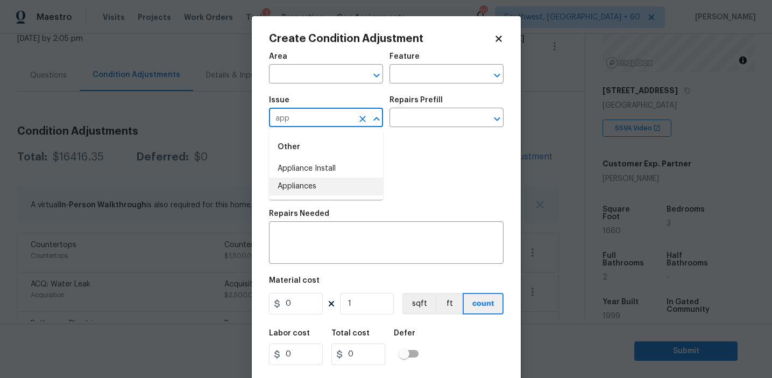
click at [323, 184] on li "Appliances" at bounding box center [326, 186] width 114 height 18
type input "Appliances"
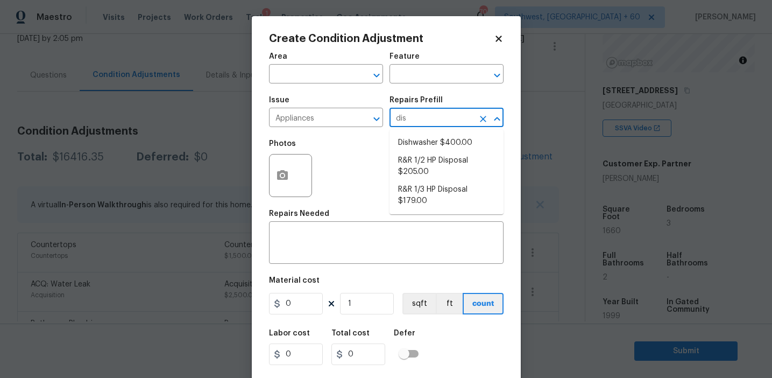
type input "dish"
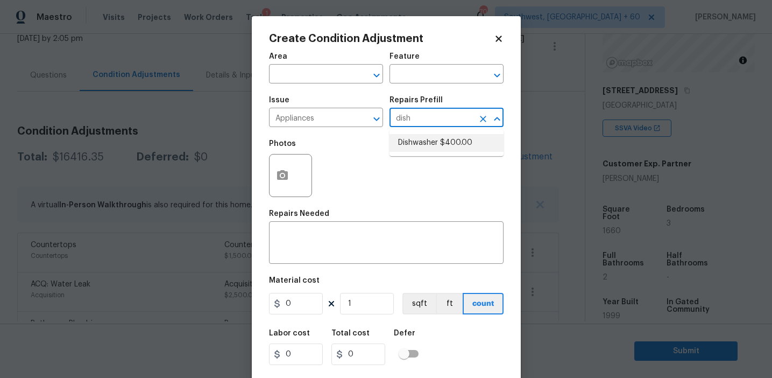
click at [441, 146] on li "Dishwasher $400.00" at bounding box center [446, 143] width 114 height 18
type input "Appliances"
type textarea "Remove the existing dishwasher and prep the area for a new unit. Install a new …"
type input "400"
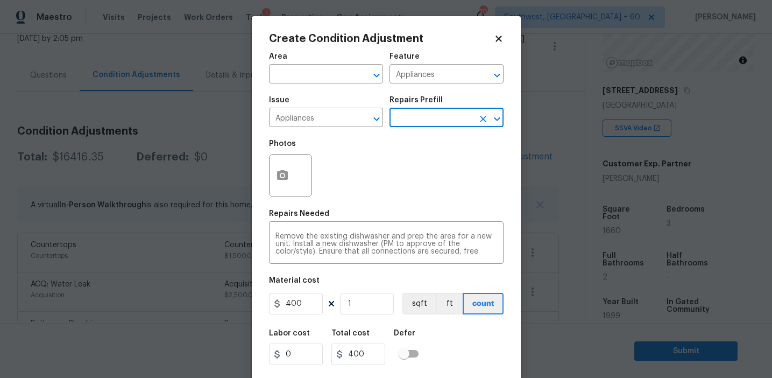
scroll to position [24, 0]
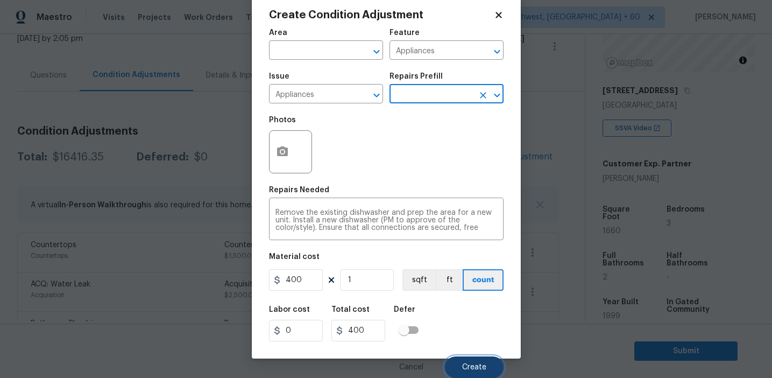
click at [467, 372] on button "Create" at bounding box center [474, 367] width 59 height 22
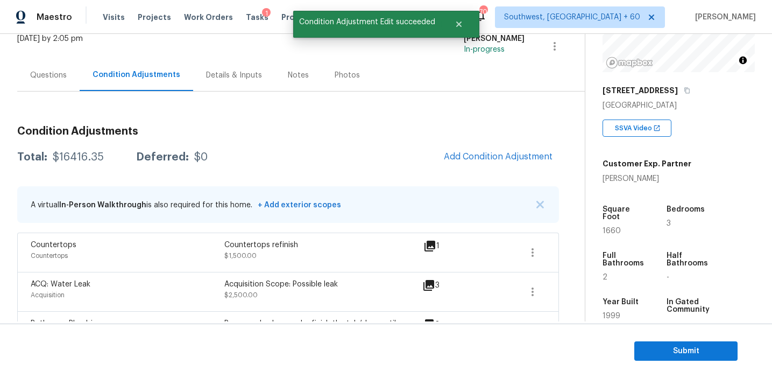
scroll to position [0, 0]
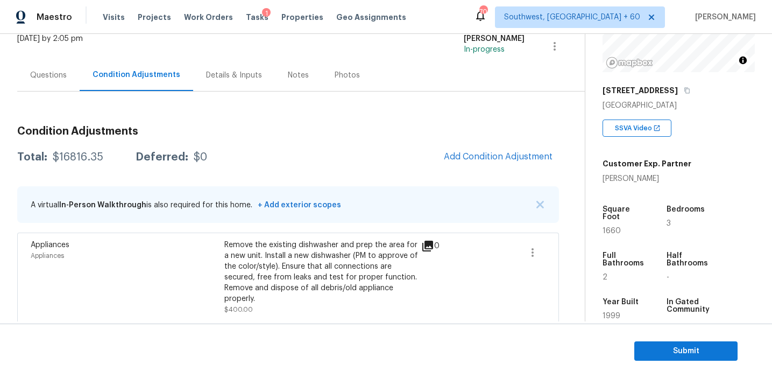
click at [461, 153] on span "Add Condition Adjustment" at bounding box center [498, 157] width 109 height 10
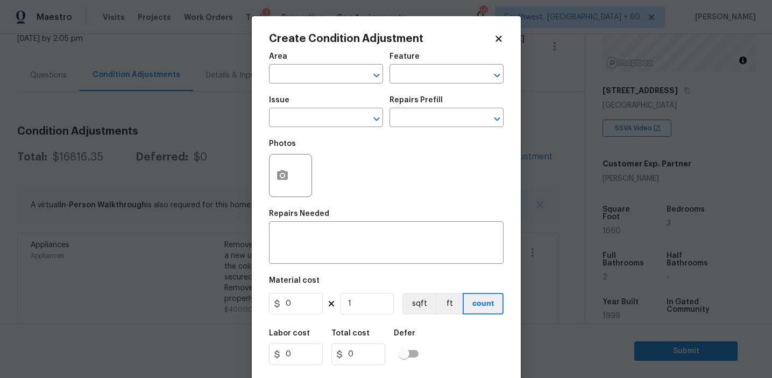
click at [294, 127] on span "Issue ​" at bounding box center [326, 112] width 114 height 44
click at [294, 120] on input "text" at bounding box center [311, 118] width 84 height 17
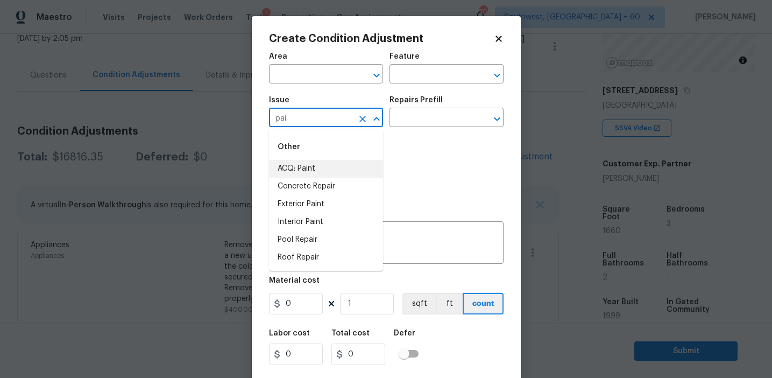
click at [312, 168] on li "ACQ: Paint" at bounding box center [326, 169] width 114 height 18
type input "ACQ: Paint"
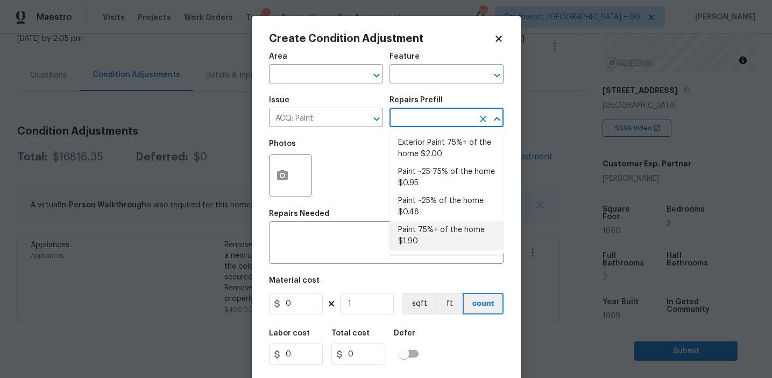
click at [421, 236] on li "Paint 75%+ of the home $1.90" at bounding box center [446, 235] width 114 height 29
type input "Acquisition"
type textarea "Acquisition Scope: 75%+ of the home will likely require interior paint"
type input "1.9"
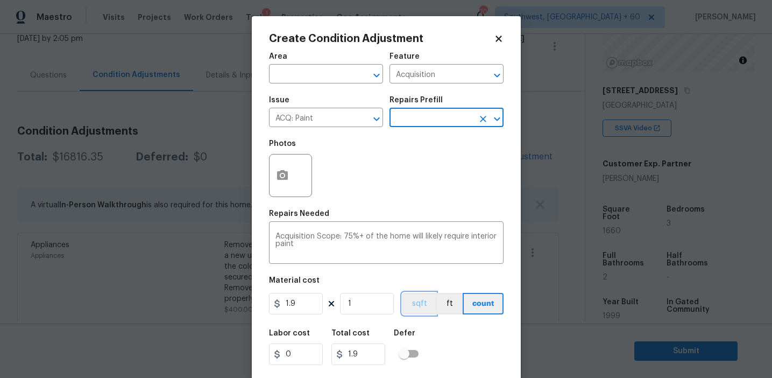
click at [416, 304] on button "sqft" at bounding box center [418, 304] width 33 height 22
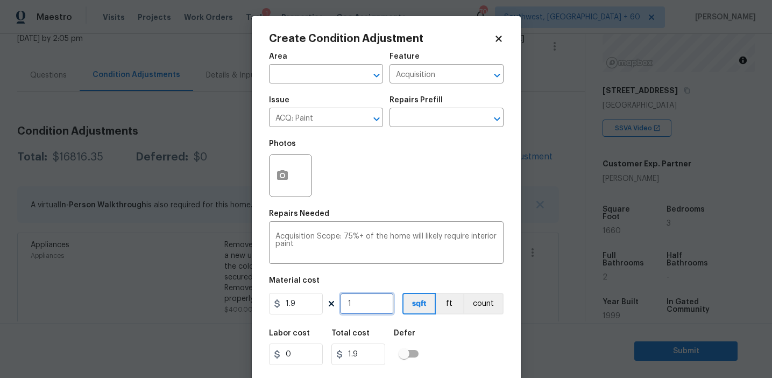
click at [389, 309] on input "1" at bounding box center [367, 304] width 54 height 22
type input "16"
type input "30.4"
type input "166"
type input "315.4"
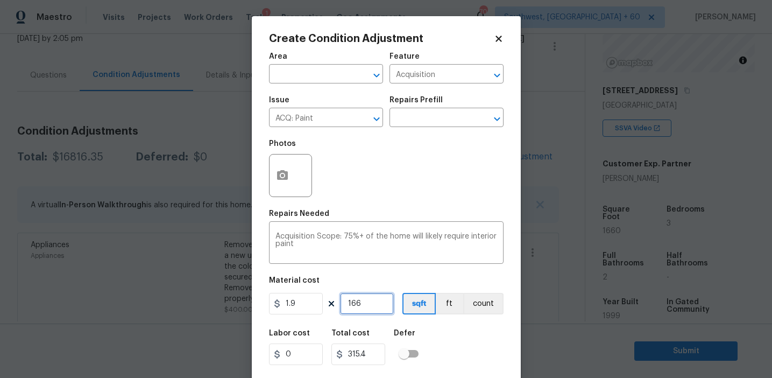
type input "1660"
type input "3154"
type input "1660"
click at [273, 170] on button "button" at bounding box center [282, 175] width 26 height 42
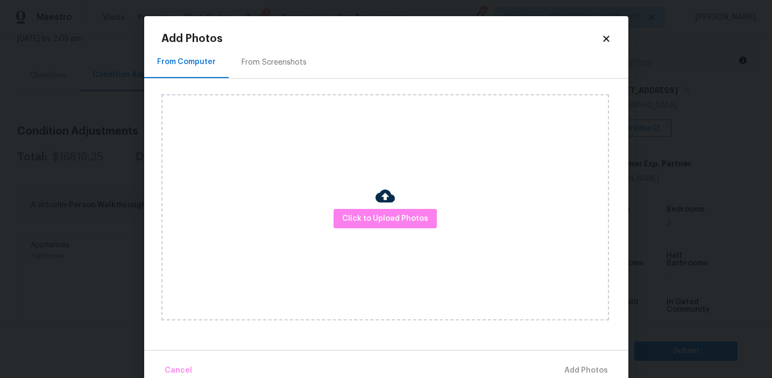
click at [285, 56] on div "From Screenshots" at bounding box center [274, 62] width 91 height 32
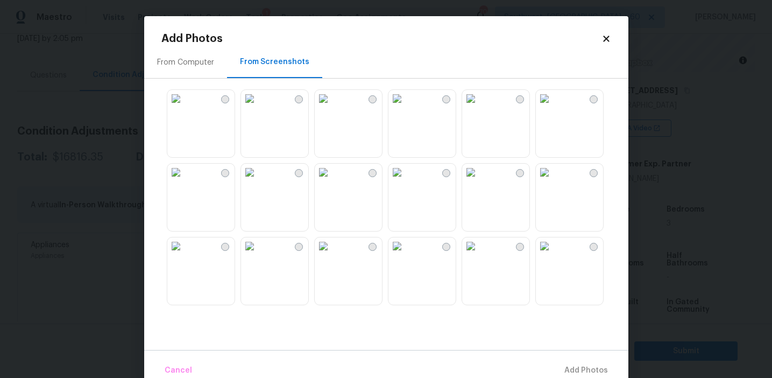
click at [406, 107] on img at bounding box center [396, 98] width 17 height 17
click at [332, 181] on img at bounding box center [323, 172] width 17 height 17
click at [258, 181] on img at bounding box center [249, 172] width 17 height 17
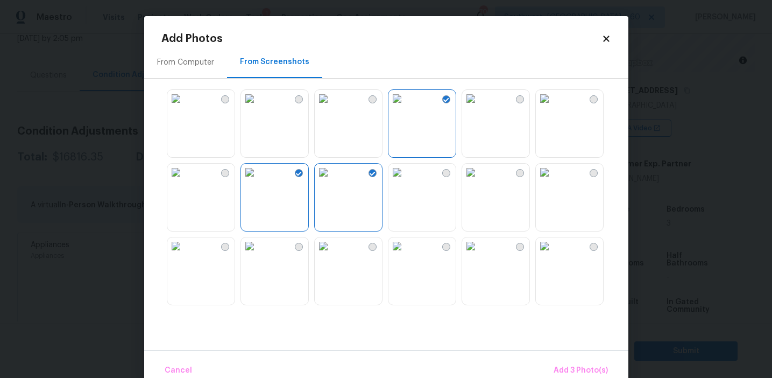
click at [184, 254] on img at bounding box center [175, 245] width 17 height 17
click at [332, 254] on img at bounding box center [323, 245] width 17 height 17
click at [406, 254] on img at bounding box center [396, 245] width 17 height 17
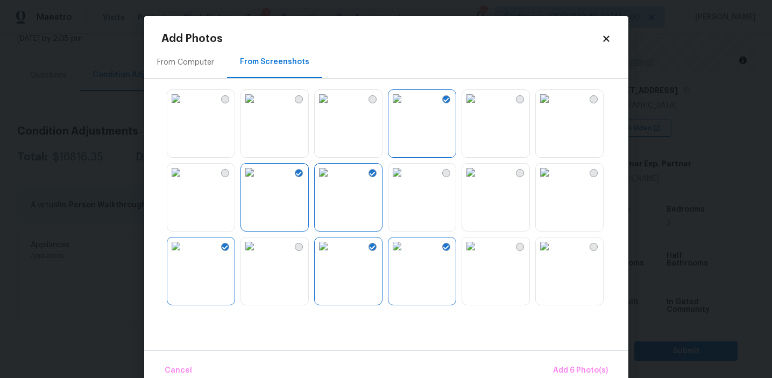
click at [553, 254] on img at bounding box center [544, 245] width 17 height 17
click at [569, 366] on span "Add 7 Photo(s)" at bounding box center [580, 370] width 55 height 13
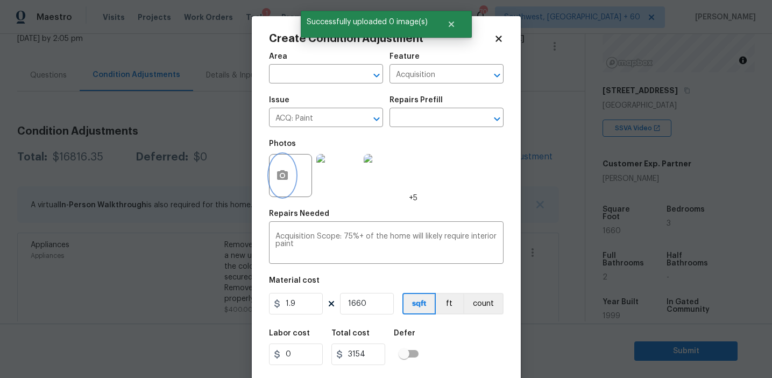
scroll to position [24, 0]
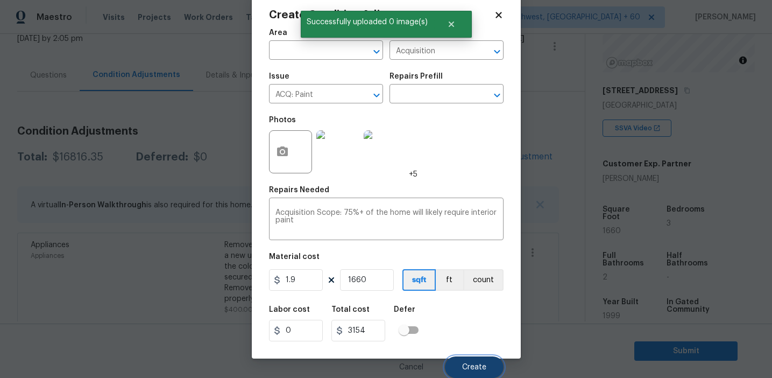
click at [475, 359] on button "Create" at bounding box center [474, 367] width 59 height 22
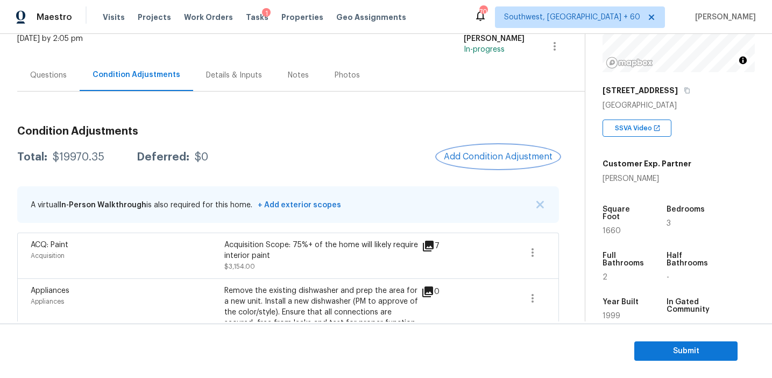
scroll to position [0, 0]
click at [51, 76] on div "Questions" at bounding box center [48, 75] width 37 height 11
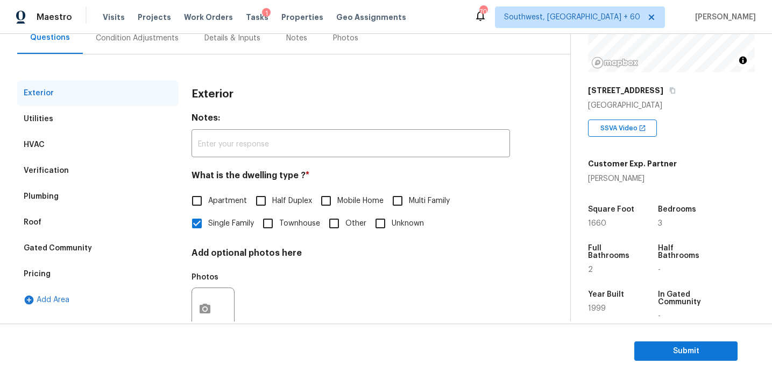
click at [122, 172] on div "Verification" at bounding box center [97, 171] width 161 height 26
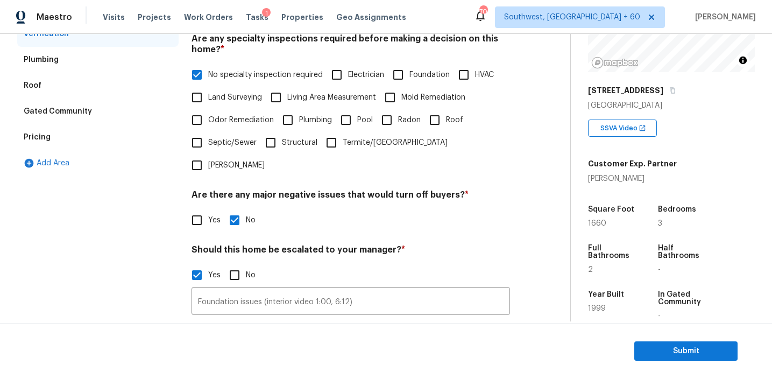
scroll to position [195, 0]
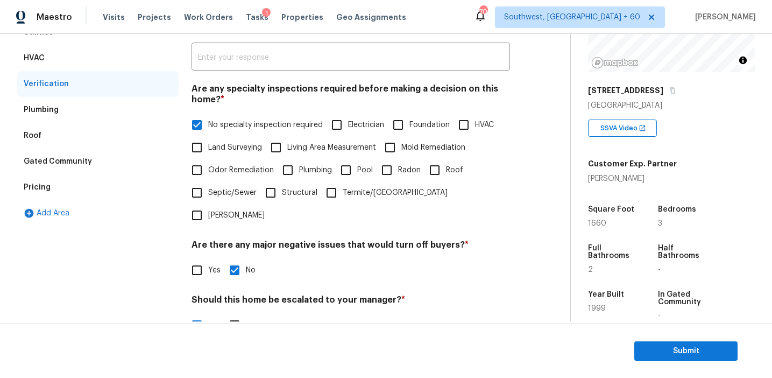
click at [339, 125] on input "Electrician" at bounding box center [336, 124] width 23 height 23
checkbox input "true"
click at [237, 126] on span "No specialty inspection required" at bounding box center [265, 125] width 115 height 11
click at [208, 126] on input "No specialty inspection required" at bounding box center [197, 126] width 23 height 23
checkbox input "false"
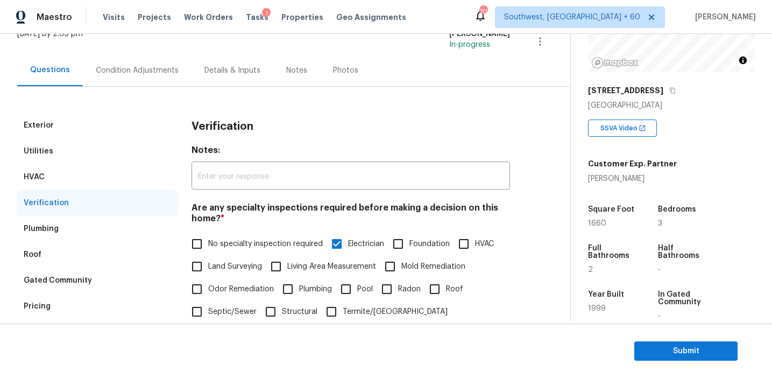
scroll to position [38, 0]
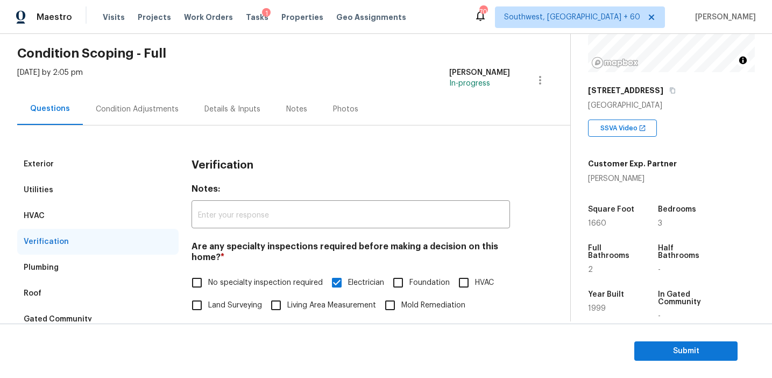
click at [169, 100] on div "Condition Adjustments" at bounding box center [137, 109] width 109 height 32
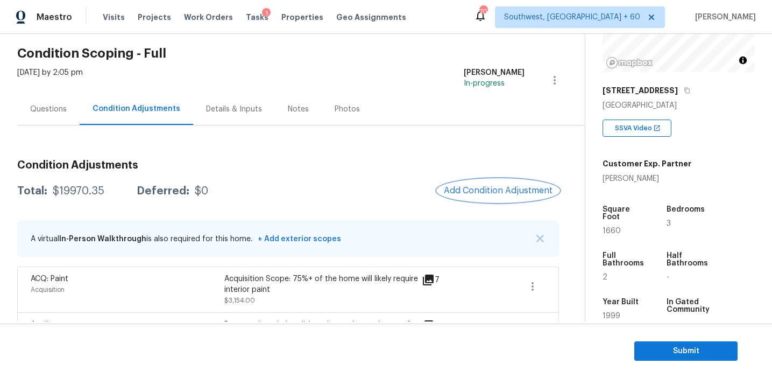
click at [509, 182] on button "Add Condition Adjustment" at bounding box center [498, 190] width 122 height 23
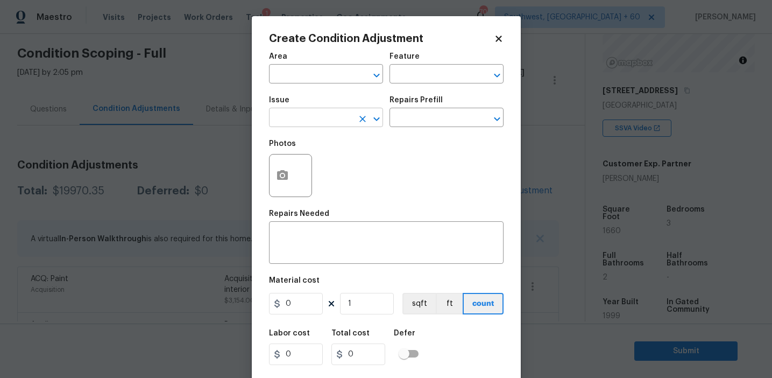
click at [307, 117] on input "text" at bounding box center [311, 118] width 84 height 17
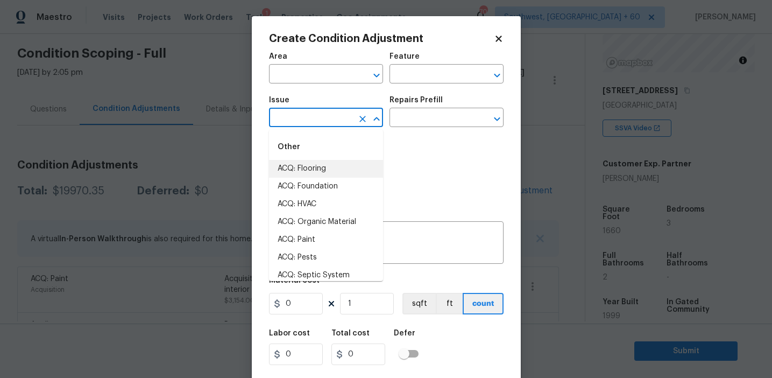
click at [316, 165] on li "ACQ: Flooring" at bounding box center [326, 169] width 114 height 18
type input "ACQ: Flooring"
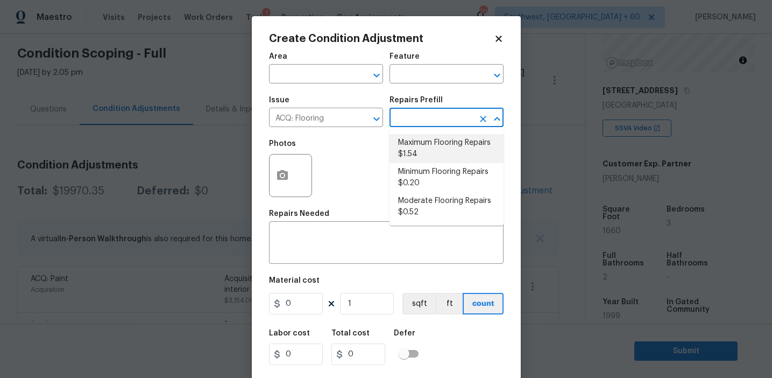
click at [412, 143] on li "Maximum Flooring Repairs $1.54" at bounding box center [446, 148] width 114 height 29
type input "Acquisition"
type textarea "Acquisition Scope: Maximum flooring repairs"
type input "1.54"
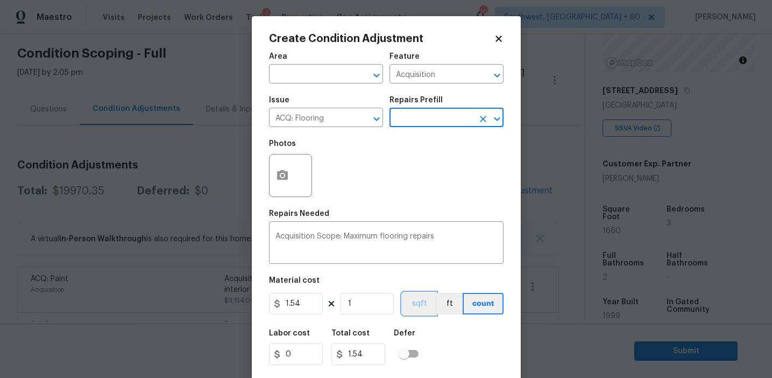
click at [418, 306] on button "sqft" at bounding box center [418, 304] width 33 height 22
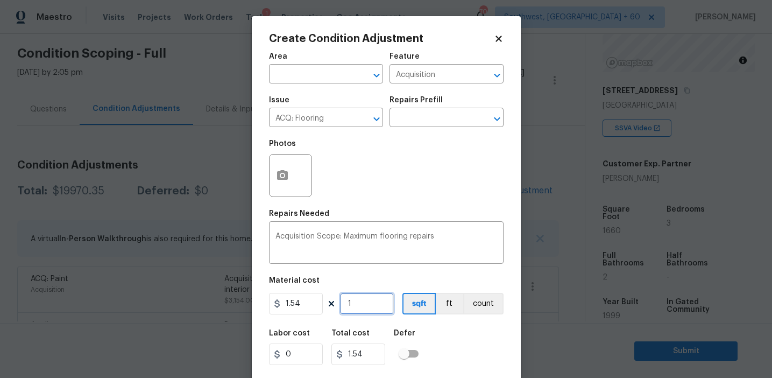
click at [353, 302] on input "1" at bounding box center [367, 304] width 54 height 22
paste input "660"
type input "1660"
type input "2556.4"
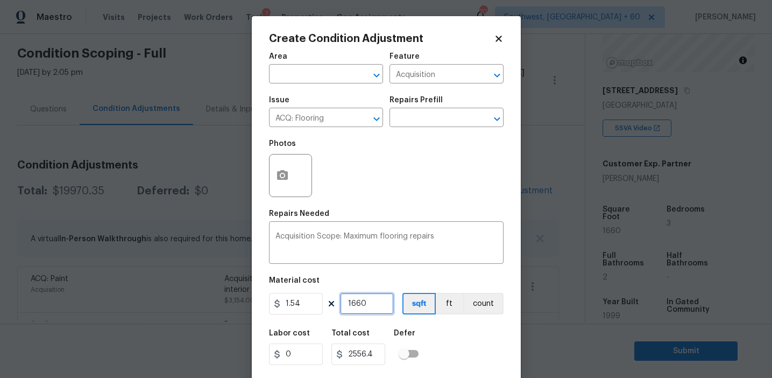
type input "1660"
click at [281, 175] on circle "button" at bounding box center [281, 175] width 3 height 3
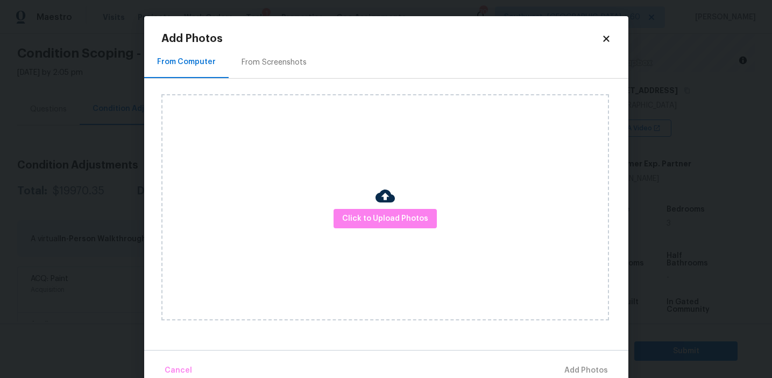
click at [291, 54] on div "From Screenshots" at bounding box center [274, 62] width 91 height 32
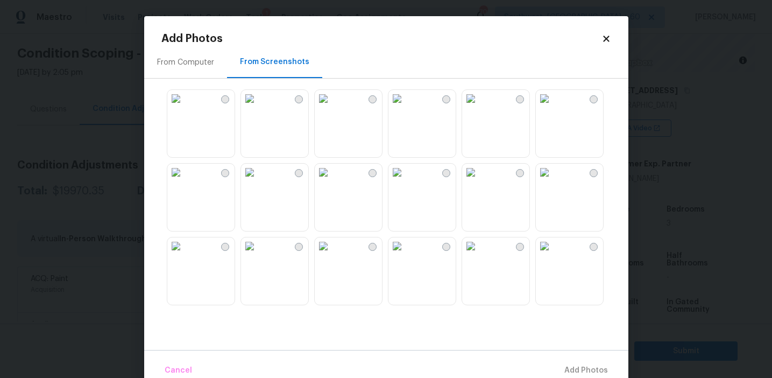
click at [332, 107] on img at bounding box center [323, 98] width 17 height 17
click at [258, 181] on img at bounding box center [249, 172] width 17 height 17
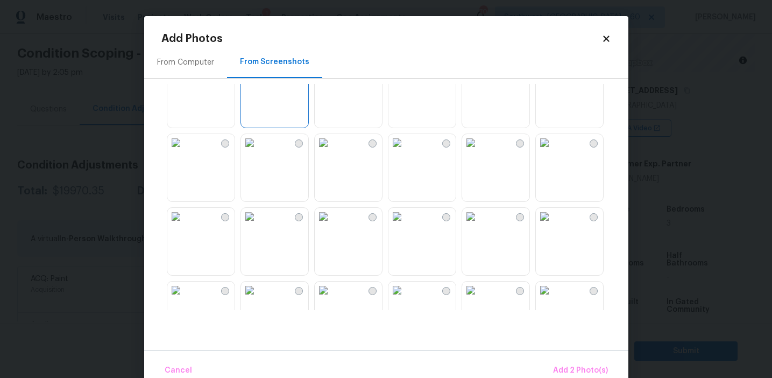
click at [473, 151] on img at bounding box center [470, 142] width 17 height 17
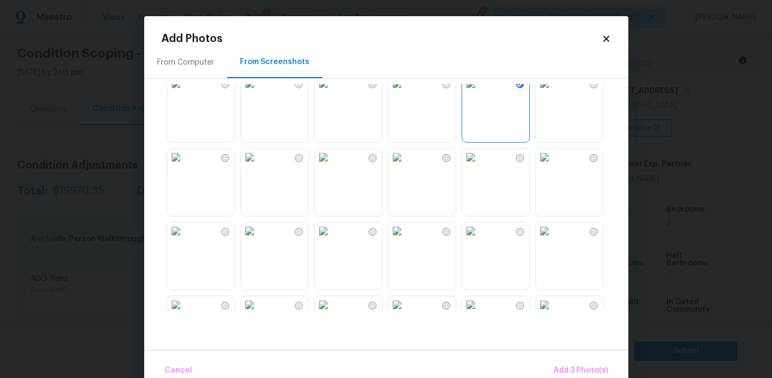
click at [332, 239] on img at bounding box center [323, 230] width 17 height 17
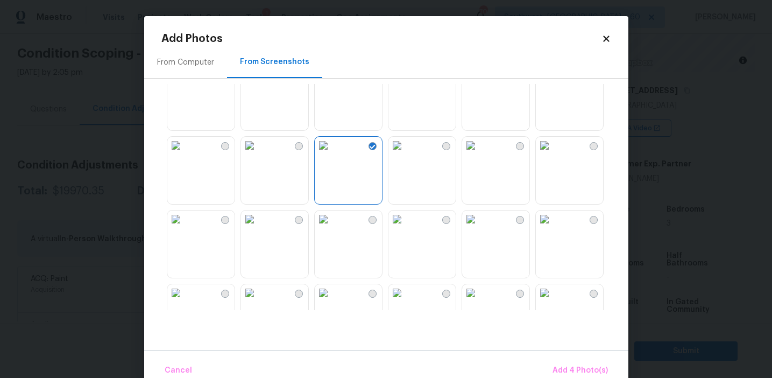
scroll to position [262, 0]
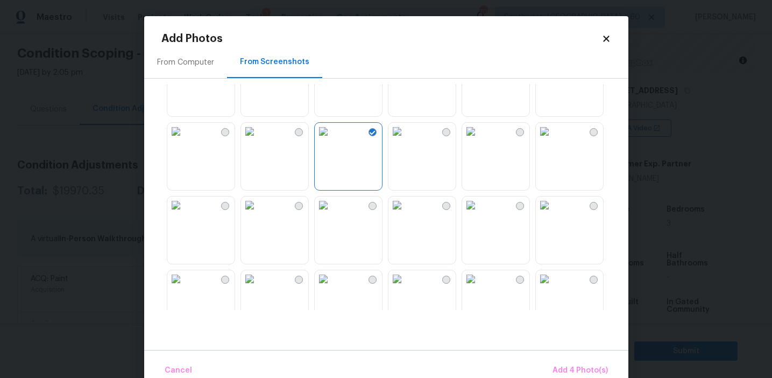
click at [479, 214] on img at bounding box center [470, 204] width 17 height 17
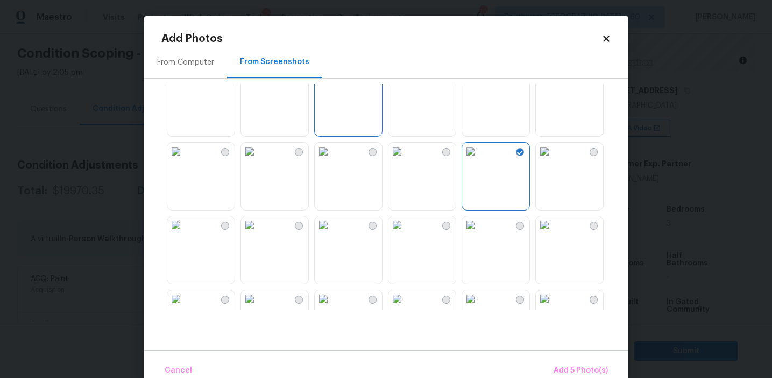
click at [479, 160] on img at bounding box center [470, 151] width 17 height 17
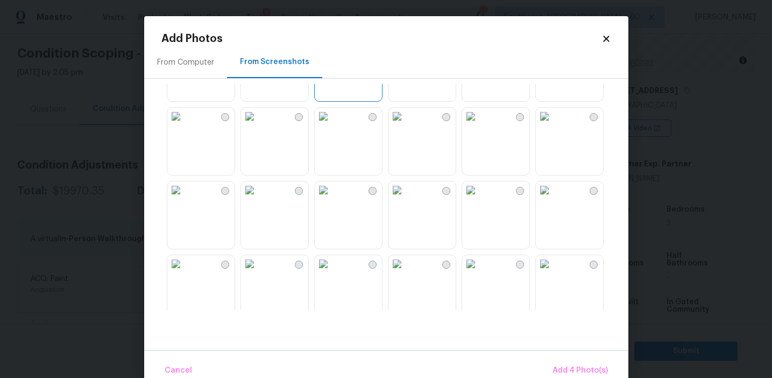
scroll to position [370, 0]
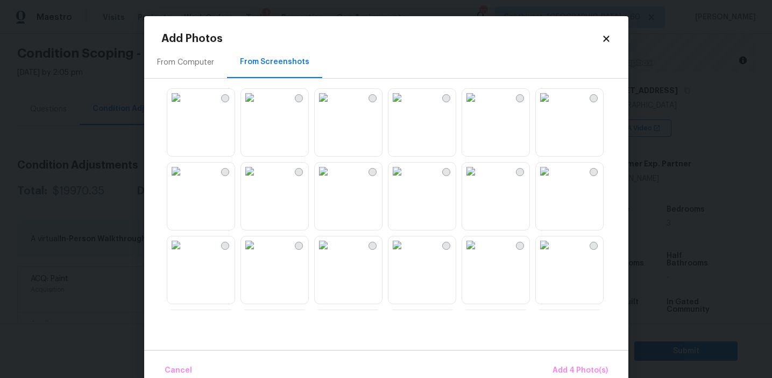
click at [548, 180] on img at bounding box center [544, 170] width 17 height 17
click at [564, 366] on span "Add 5 Photo(s)" at bounding box center [580, 370] width 54 height 13
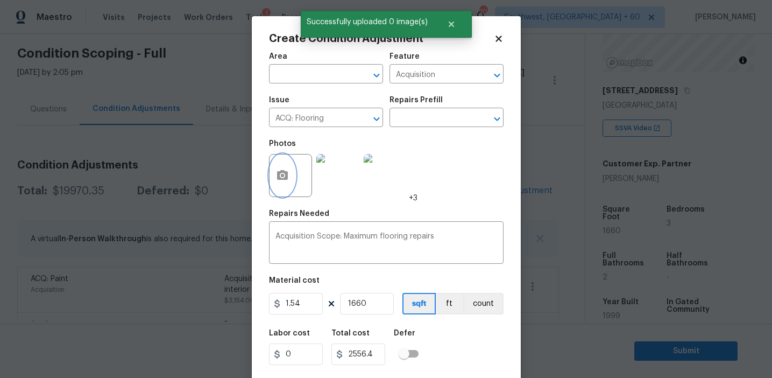
scroll to position [24, 0]
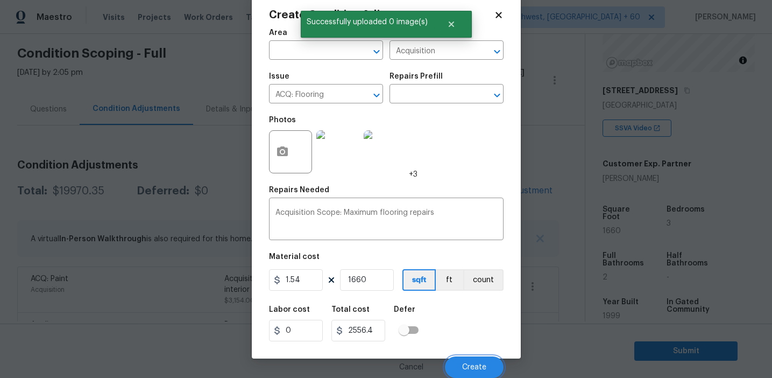
click at [480, 365] on span "Create" at bounding box center [474, 367] width 24 height 8
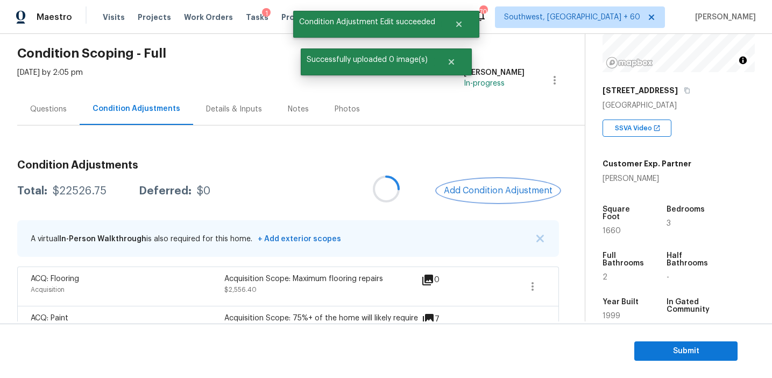
scroll to position [0, 0]
click at [65, 191] on div "$22526.75" at bounding box center [80, 191] width 54 height 11
copy div "22526.75"
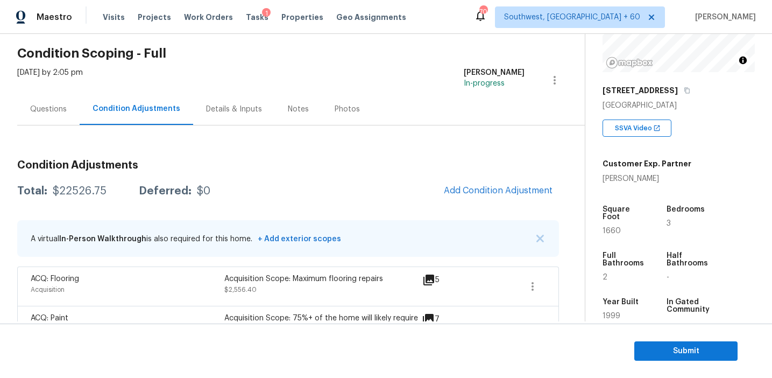
click at [165, 161] on h3 "Condition Adjustments" at bounding box center [288, 165] width 542 height 11
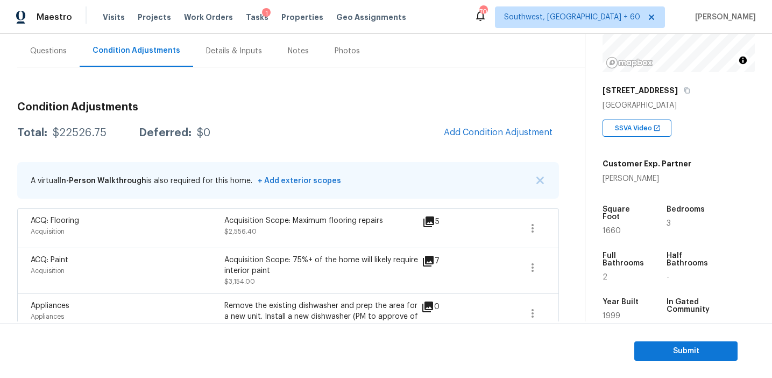
scroll to position [91, 0]
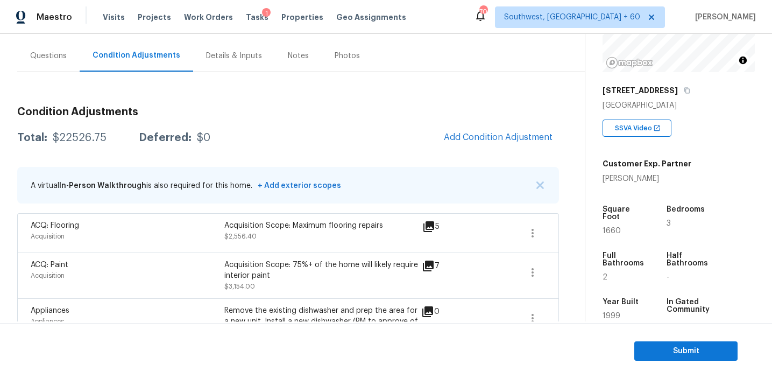
click at [55, 56] on div "Questions" at bounding box center [48, 56] width 37 height 11
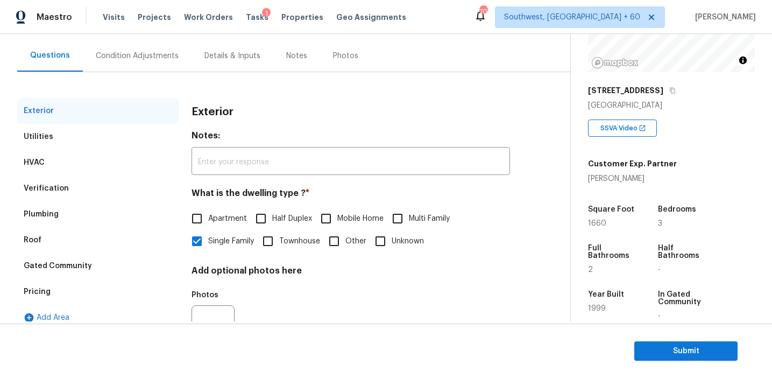
click at [89, 297] on div "Pricing" at bounding box center [97, 292] width 161 height 26
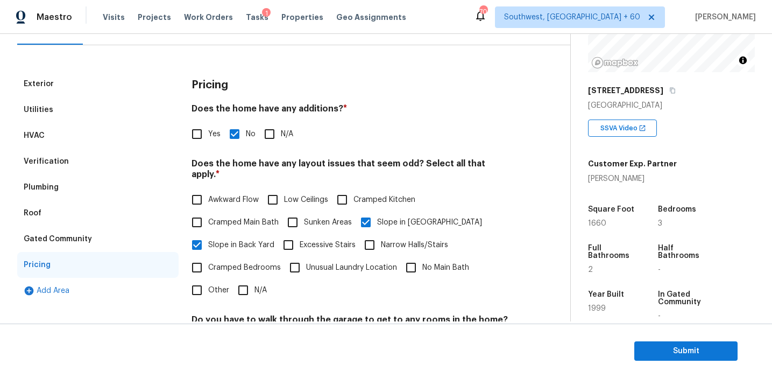
click at [91, 241] on div "Gated Community" at bounding box center [97, 239] width 161 height 26
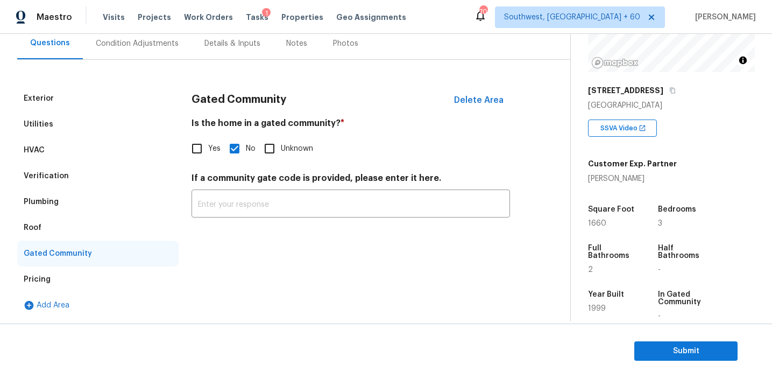
click at [60, 232] on div "Roof" at bounding box center [97, 228] width 161 height 26
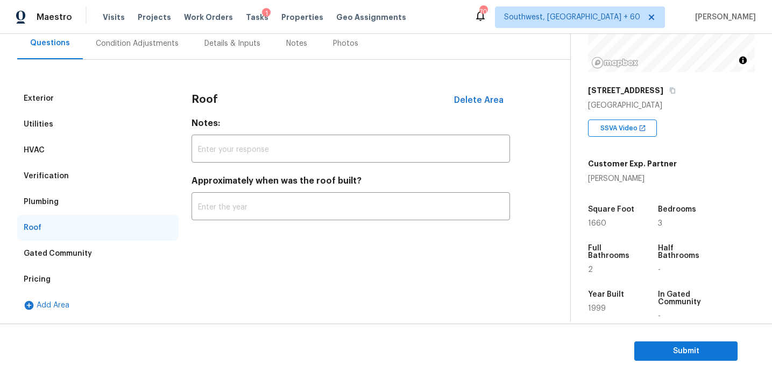
click at [61, 200] on div "Plumbing" at bounding box center [97, 202] width 161 height 26
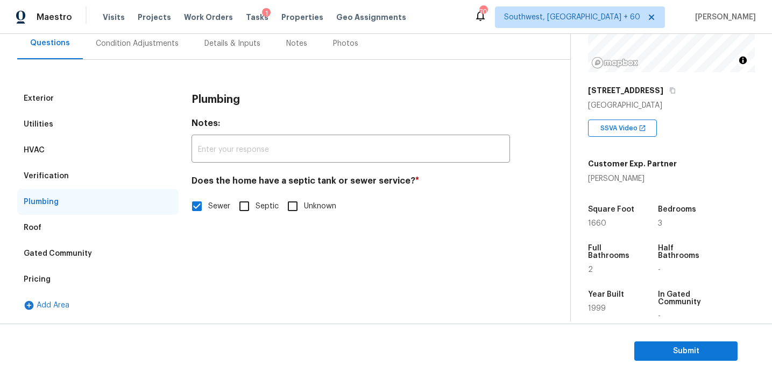
click at [61, 167] on div "Verification" at bounding box center [97, 176] width 161 height 26
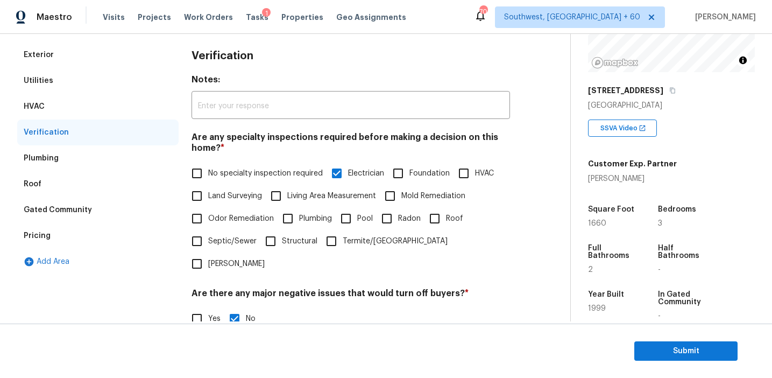
scroll to position [372, 0]
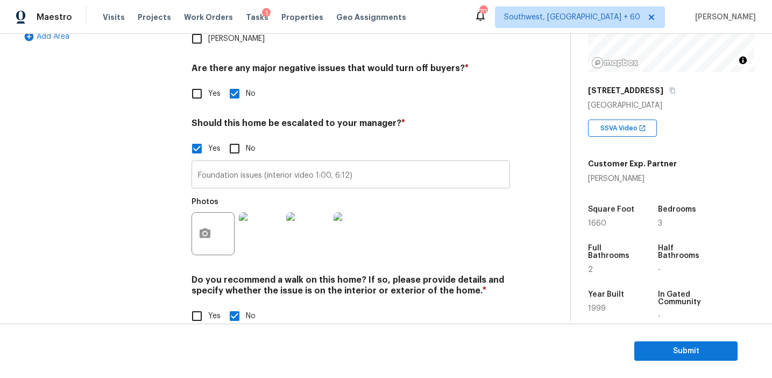
click at [216, 163] on input "Foundation issues (interior video 1:00, 6:12)" at bounding box center [350, 175] width 318 height 25
click at [159, 147] on div "Exterior Utilities HVAC Verification Plumbing Roof Gated Community Pricing Add …" at bounding box center [97, 79] width 161 height 524
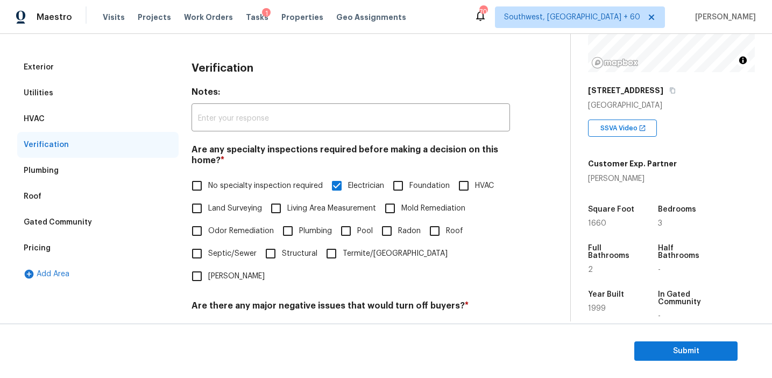
scroll to position [119, 0]
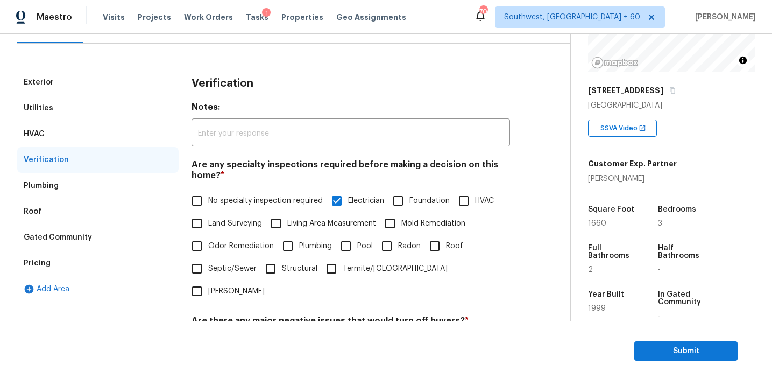
click at [127, 123] on div "HVAC" at bounding box center [97, 134] width 161 height 26
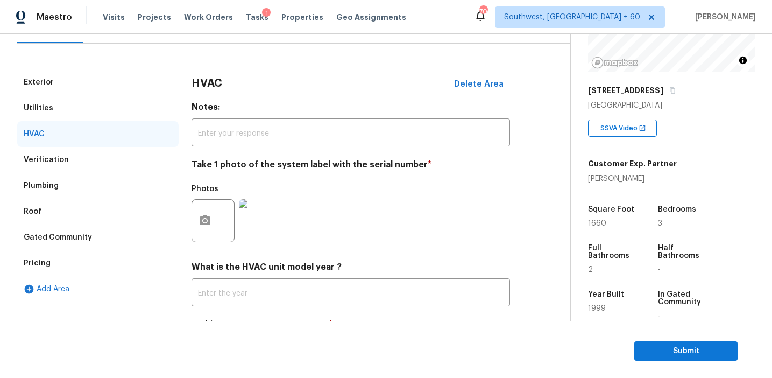
click at [101, 115] on div "Utilities" at bounding box center [97, 108] width 161 height 26
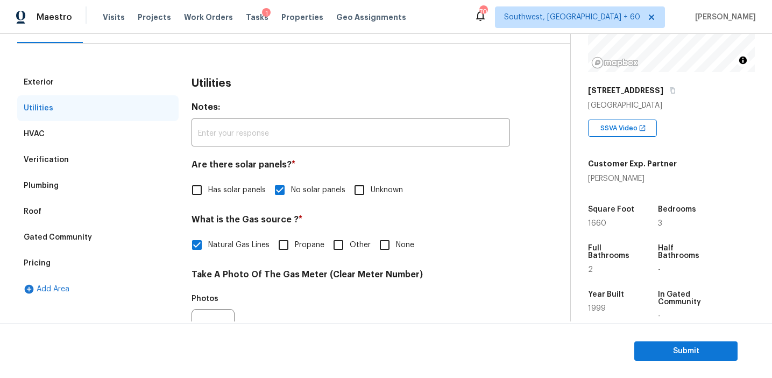
click at [101, 79] on div "Exterior" at bounding box center [97, 82] width 161 height 26
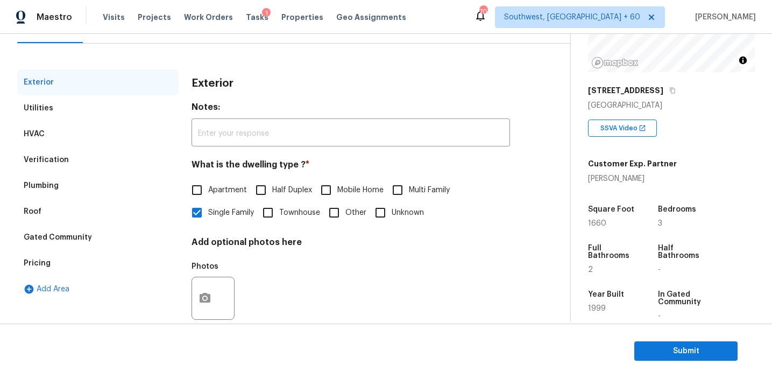
scroll to position [94, 0]
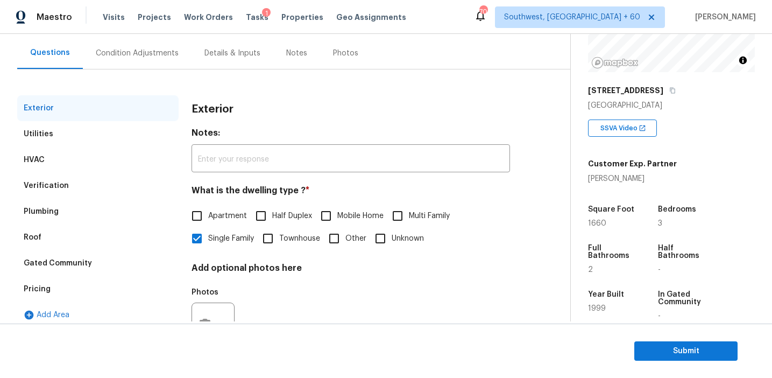
click at [127, 66] on div "Condition Adjustments" at bounding box center [137, 53] width 109 height 32
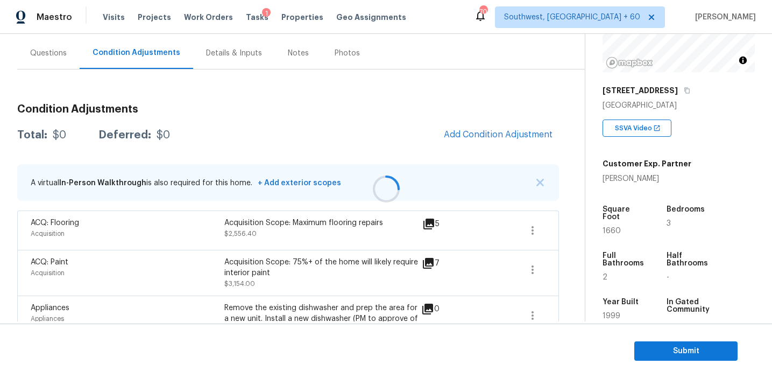
click at [535, 184] on div at bounding box center [386, 189] width 772 height 378
click at [541, 183] on img "button" at bounding box center [540, 183] width 8 height 8
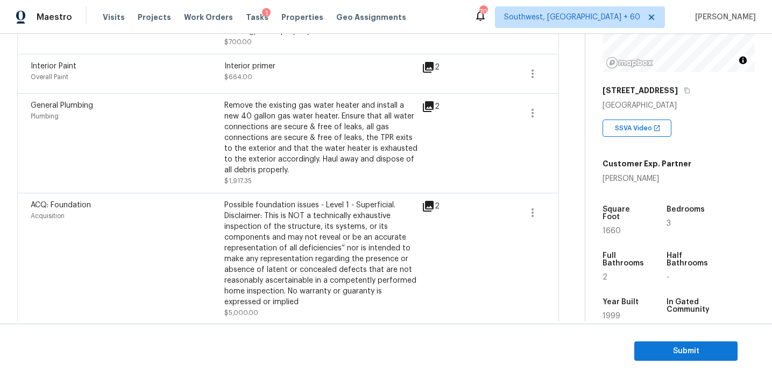
scroll to position [913, 0]
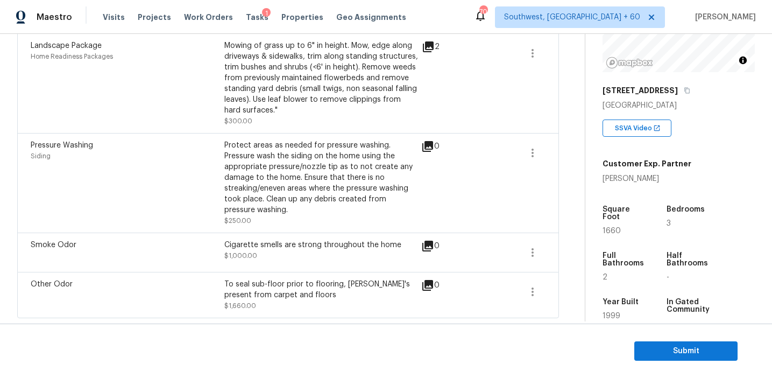
click at [213, 106] on div "Landscape Package Home Readiness Packages" at bounding box center [128, 83] width 194 height 86
click at [303, 175] on div "Protect areas as needed for pressure washing. Pressure wash the siding on the h…" at bounding box center [321, 177] width 194 height 75
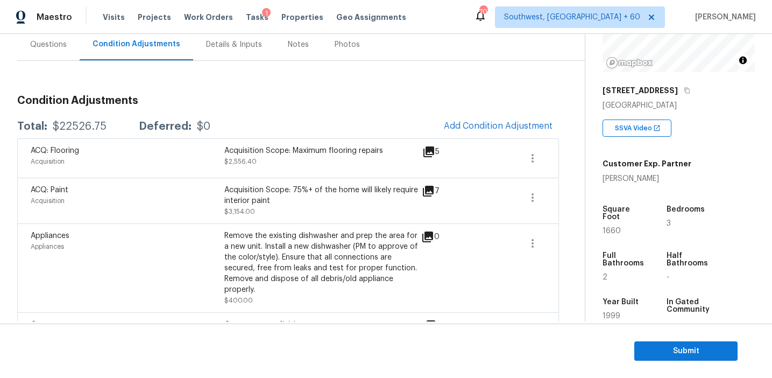
scroll to position [102, 0]
click at [299, 117] on div "Total: $22526.75 Deferred: $0 Add Condition Adjustment" at bounding box center [288, 127] width 542 height 24
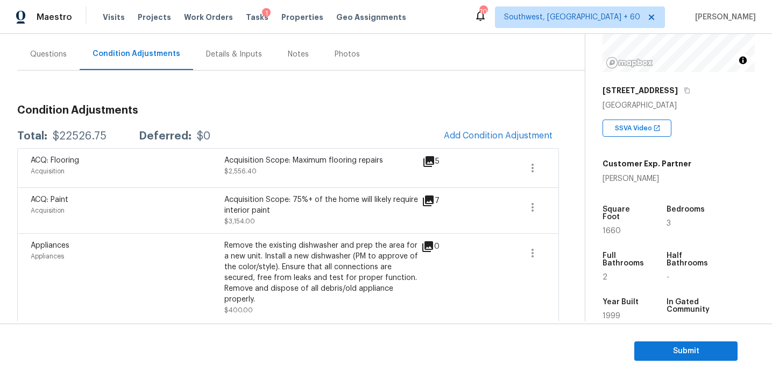
scroll to position [92, 0]
click at [332, 125] on div "Total: $22526.75 Deferred: $0 Add Condition Adjustment" at bounding box center [288, 137] width 542 height 24
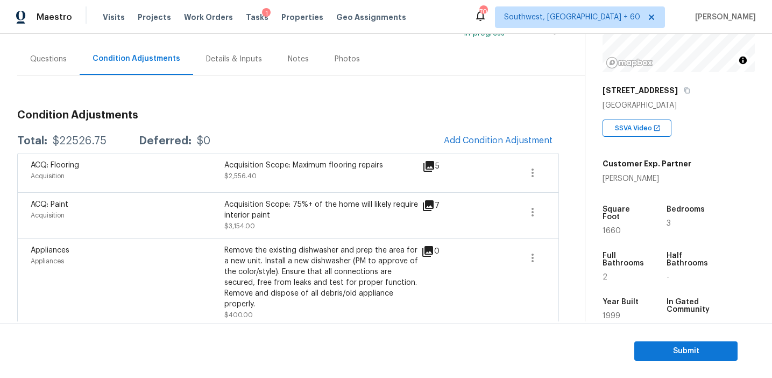
scroll to position [89, 0]
click at [686, 338] on section "Submit" at bounding box center [386, 350] width 772 height 55
click at [663, 352] on span "Submit" at bounding box center [686, 350] width 86 height 13
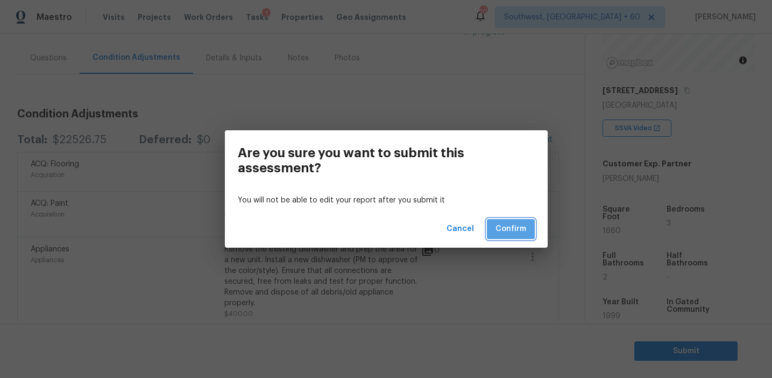
click at [501, 226] on span "Confirm" at bounding box center [510, 228] width 31 height 13
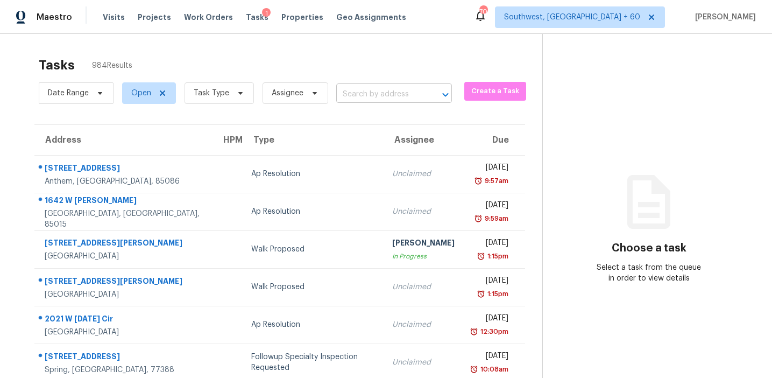
click at [360, 91] on input "text" at bounding box center [379, 94] width 86 height 17
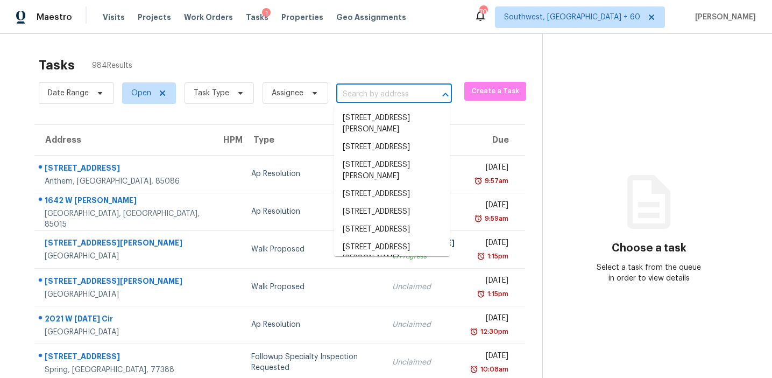
paste input "[STREET_ADDRESS][PERSON_NAME]"
type input "[STREET_ADDRESS][PERSON_NAME]"
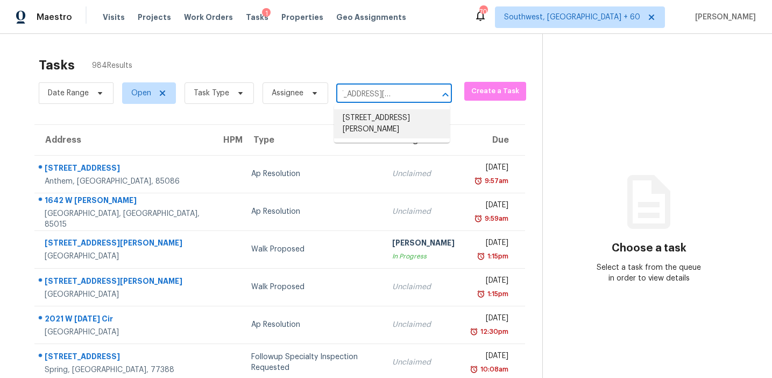
click at [392, 127] on li "[STREET_ADDRESS][PERSON_NAME]" at bounding box center [392, 123] width 116 height 29
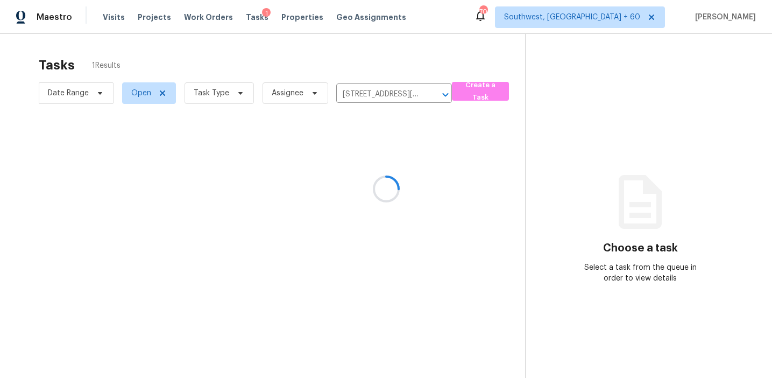
click at [392, 174] on div at bounding box center [386, 189] width 772 height 378
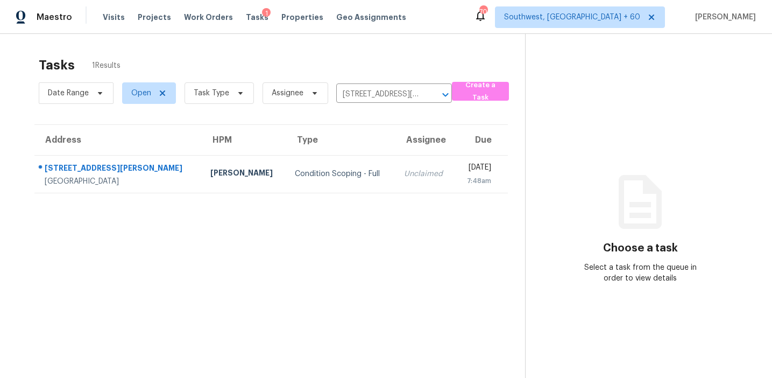
click at [404, 174] on div "Unclaimed" at bounding box center [425, 173] width 42 height 11
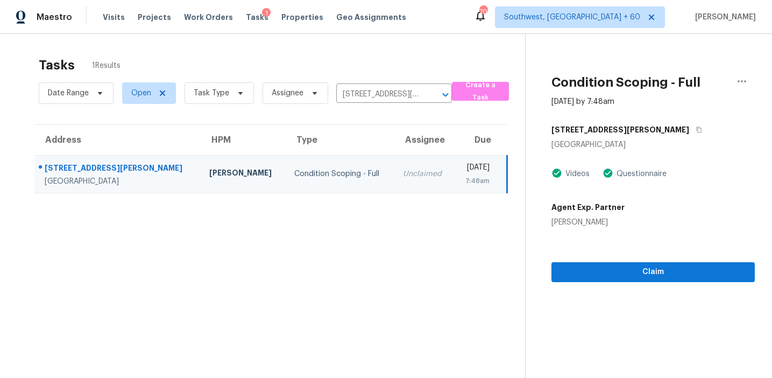
click at [594, 257] on div "Claim" at bounding box center [652, 255] width 203 height 54
click at [579, 279] on button "Claim" at bounding box center [652, 272] width 203 height 20
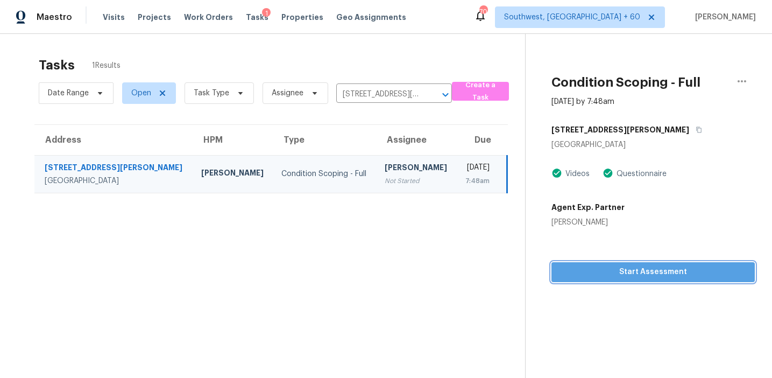
click at [593, 265] on span "Start Assessment" at bounding box center [653, 271] width 186 height 13
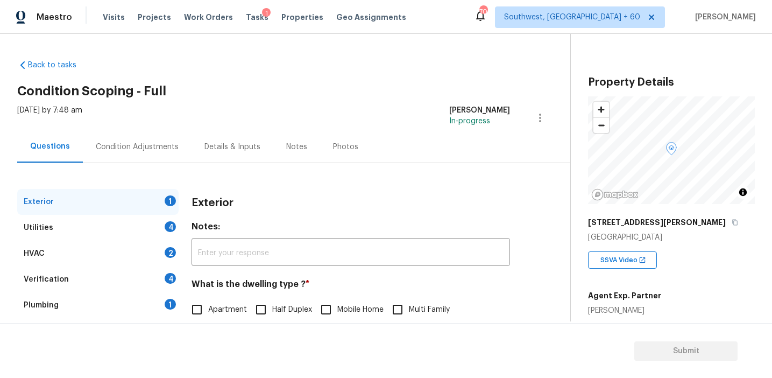
click at [251, 188] on div "Exterior 1 Utilities 4 HVAC 2 Verification 4 Plumbing 1 Roof Gated Community 1 …" at bounding box center [280, 310] width 527 height 295
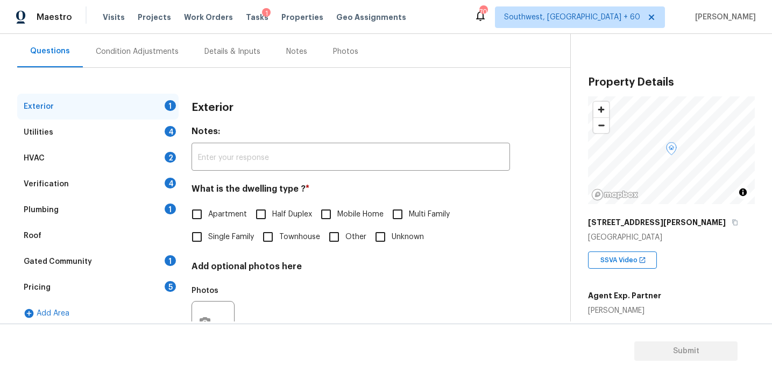
scroll to position [96, 0]
click at [146, 286] on div "Pricing 5" at bounding box center [97, 286] width 161 height 26
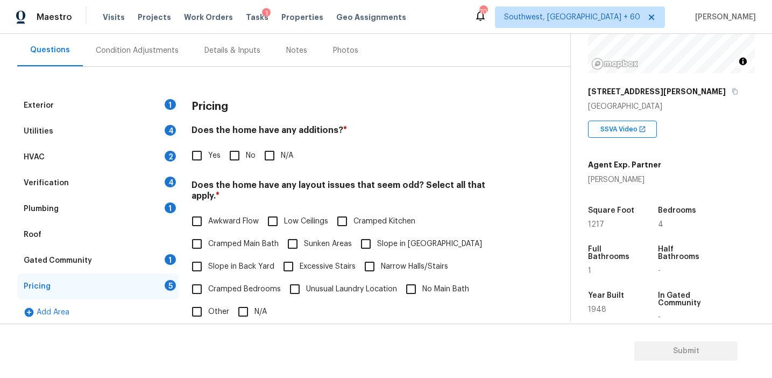
scroll to position [132, 0]
click at [627, 207] on h5 "Square Foot" at bounding box center [611, 209] width 46 height 8
click at [393, 150] on div "Yes No N/A" at bounding box center [350, 155] width 318 height 23
click at [160, 47] on div "Condition Adjustments" at bounding box center [137, 50] width 83 height 11
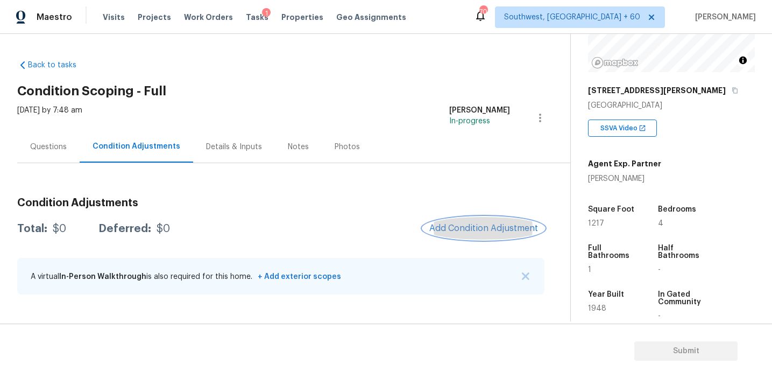
click at [467, 228] on span "Add Condition Adjustment" at bounding box center [483, 228] width 109 height 10
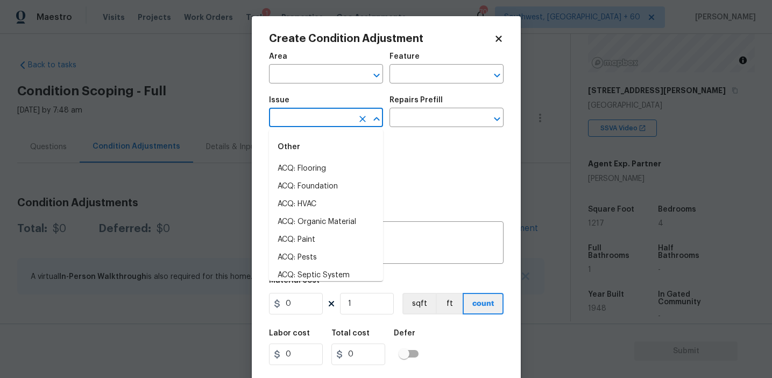
click at [297, 120] on input "text" at bounding box center [311, 118] width 84 height 17
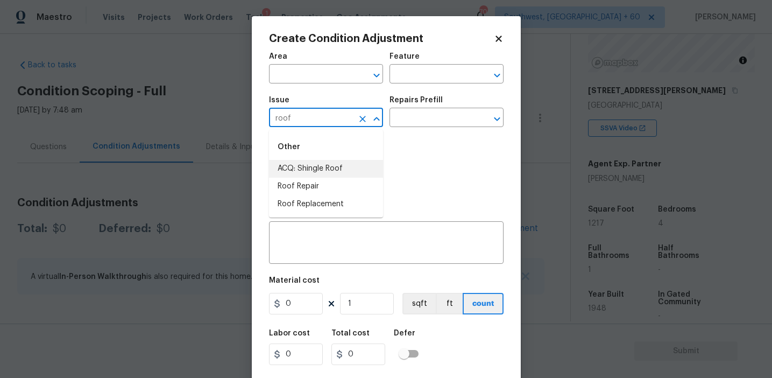
click at [315, 172] on li "ACQ: Shingle Roof" at bounding box center [326, 169] width 114 height 18
type input "ACQ: Shingle Roof"
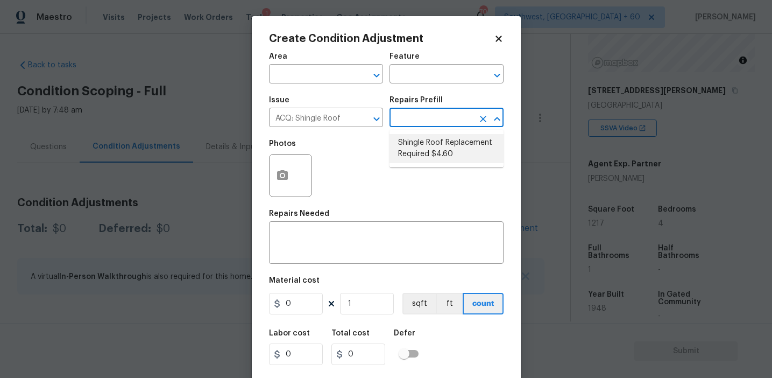
click at [432, 149] on li "Shingle Roof Replacement Required $4.60" at bounding box center [446, 148] width 114 height 29
type input "Acquisition"
type textarea "Acquisition Scope: Shingle Roof Replacement Required."
type input "4.6"
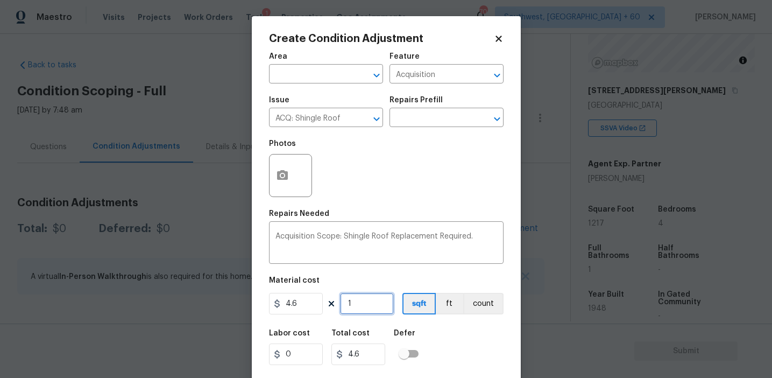
click at [353, 306] on input "1" at bounding box center [367, 304] width 54 height 22
type input "12"
type input "55.2"
type input "121"
type input "556.6"
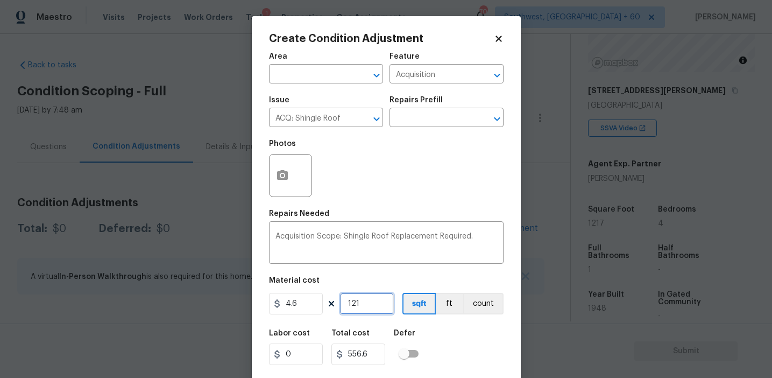
type input "1217"
type input "5598.2"
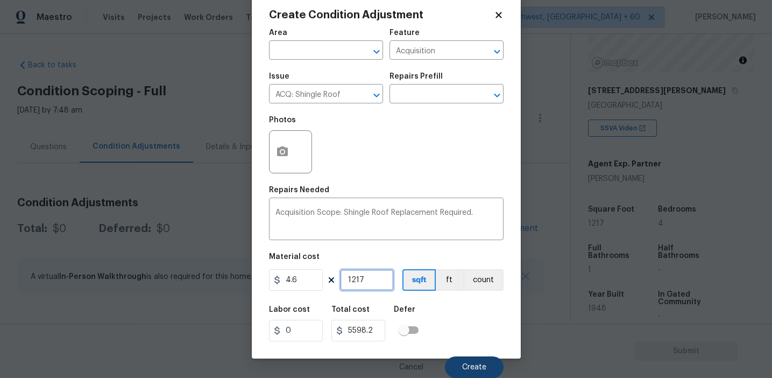
type input "1217"
click at [466, 366] on span "Create" at bounding box center [474, 367] width 24 height 8
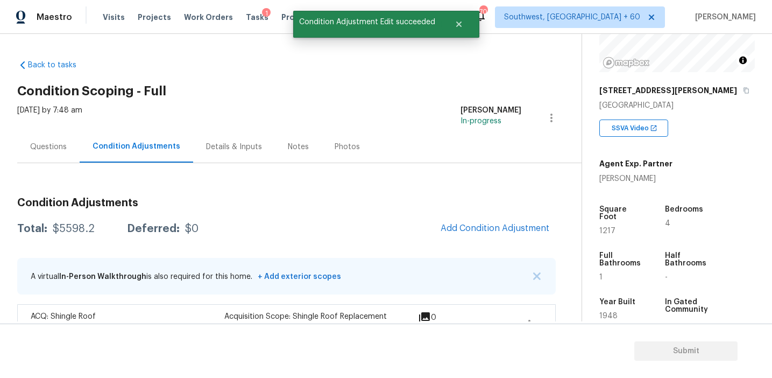
click at [441, 248] on div "Condition Adjustments Total: $5598.2 Deferred: $0 Add Condition Adjustment A vi…" at bounding box center [286, 269] width 538 height 161
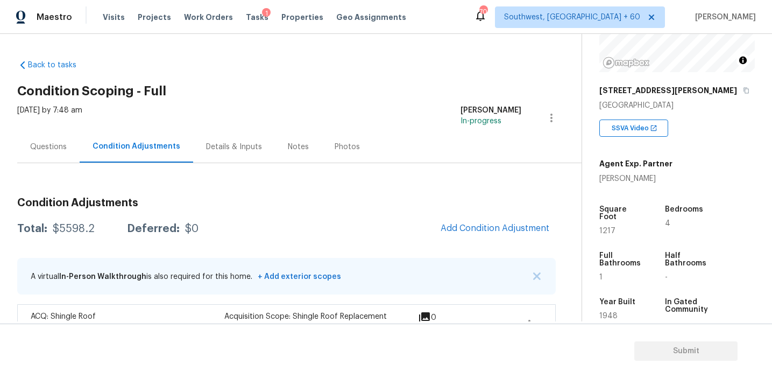
click at [44, 146] on div "Questions" at bounding box center [48, 146] width 37 height 11
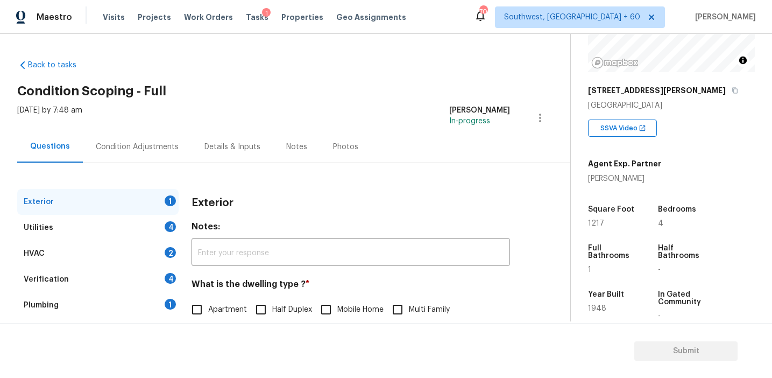
scroll to position [140, 0]
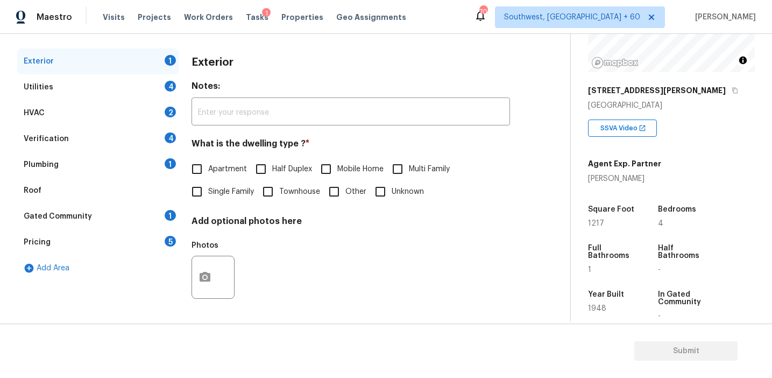
click at [108, 239] on div "Pricing 5" at bounding box center [97, 242] width 161 height 26
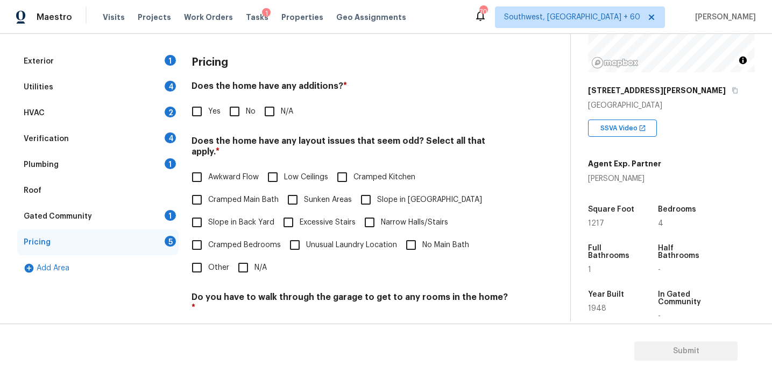
click at [194, 119] on input "Yes" at bounding box center [197, 111] width 23 height 23
checkbox input "true"
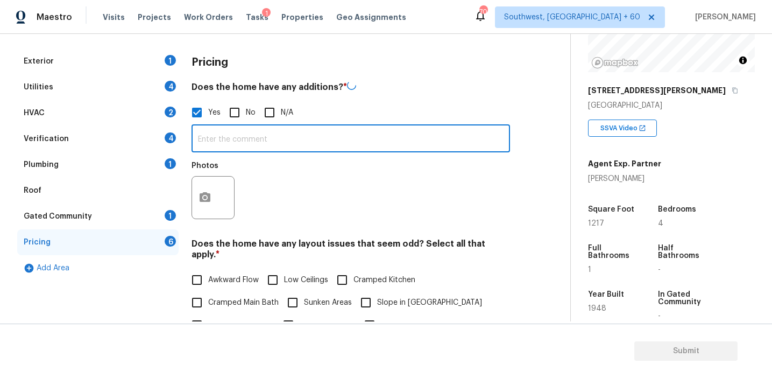
click at [220, 138] on input "text" at bounding box center [350, 139] width 318 height 25
paste input "Room addition""
click at [244, 173] on div "Photos" at bounding box center [350, 189] width 318 height 70
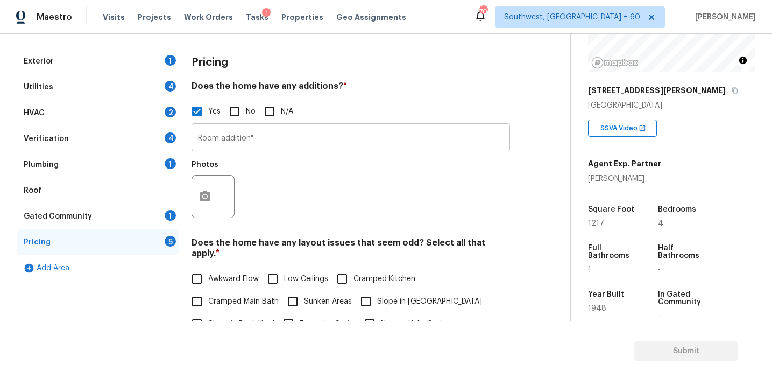
click at [260, 146] on input "Room addition"" at bounding box center [350, 138] width 318 height 25
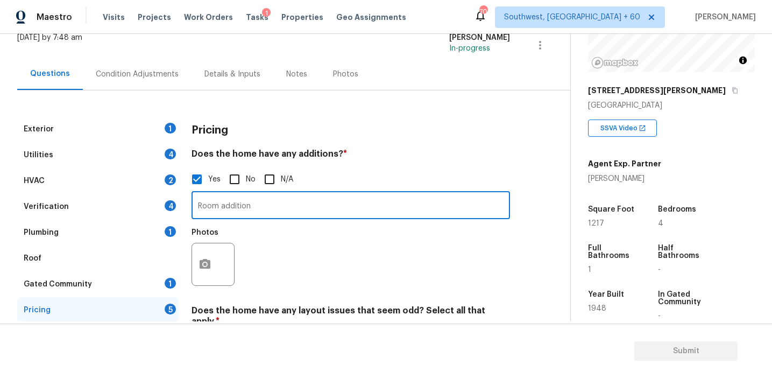
type input "Room addition"
click at [205, 115] on div "Exterior 1 Utilities 4 HVAC 2 Verification 4 Plumbing 1 Roof Gated Community 1 …" at bounding box center [280, 363] width 527 height 546
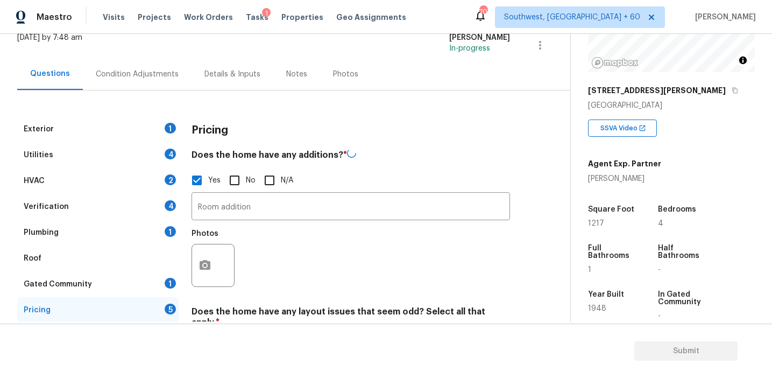
click at [154, 74] on div "Condition Adjustments" at bounding box center [137, 74] width 83 height 11
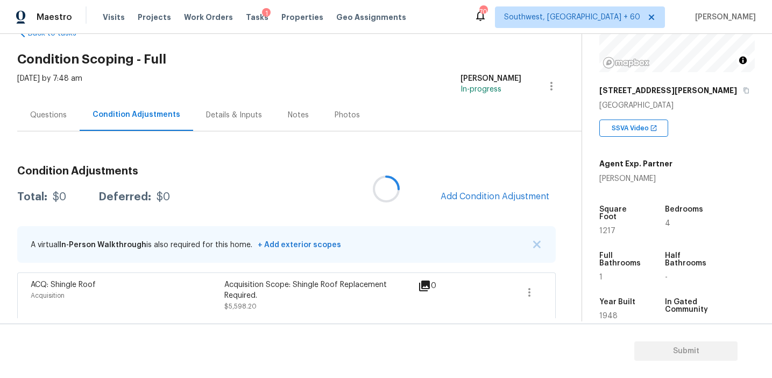
scroll to position [32, 0]
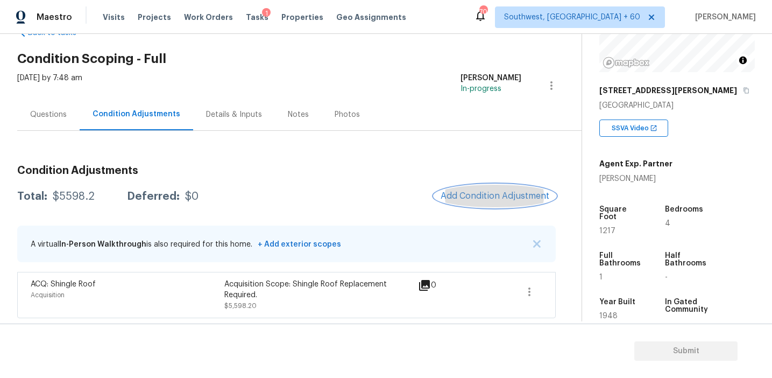
click at [470, 197] on span "Add Condition Adjustment" at bounding box center [495, 196] width 109 height 10
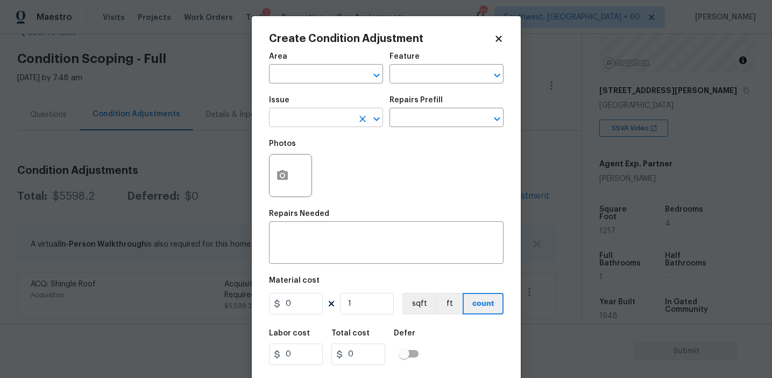
click at [296, 118] on input "text" at bounding box center [311, 118] width 84 height 17
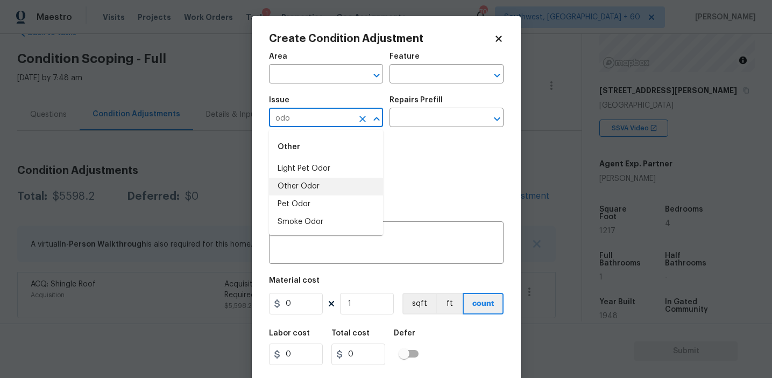
click at [319, 187] on li "Other Odor" at bounding box center [326, 186] width 114 height 18
type input "Other Odor"
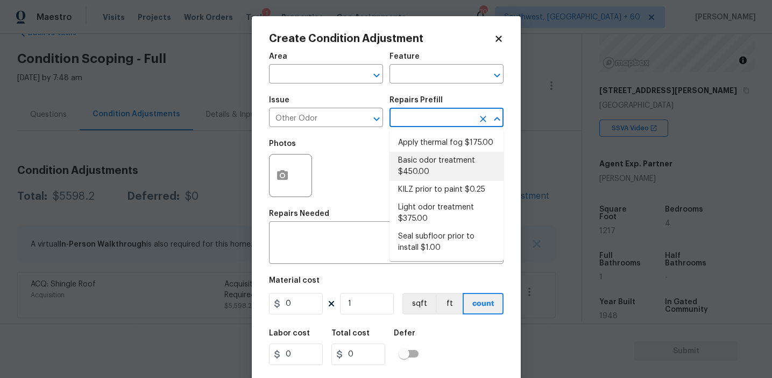
click at [424, 177] on li "Basic odor treatment $450.00" at bounding box center [446, 166] width 114 height 29
type textarea "OD Odor Protocol: Heavy Odor present. Remediate home odor. Including but not li…"
type input "450"
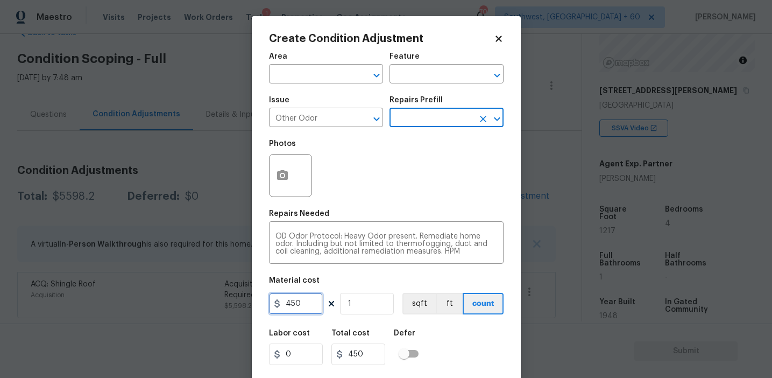
click at [298, 306] on input "450" at bounding box center [296, 304] width 54 height 22
type input "575"
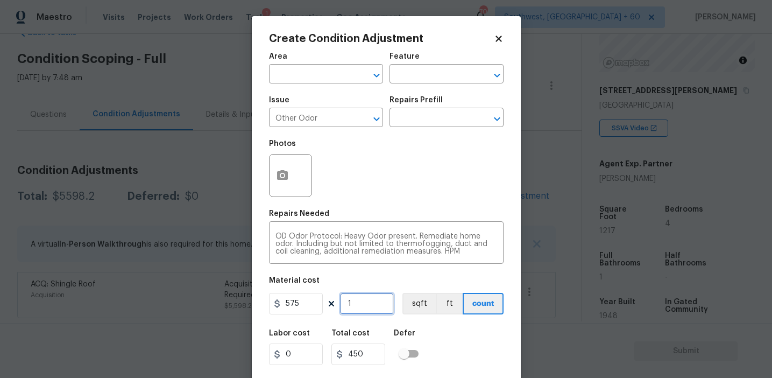
type input "575"
click at [351, 235] on textarea "OD Odor Protocol: Heavy Odor present. Remediate home odor. Including but not li…" at bounding box center [386, 243] width 222 height 23
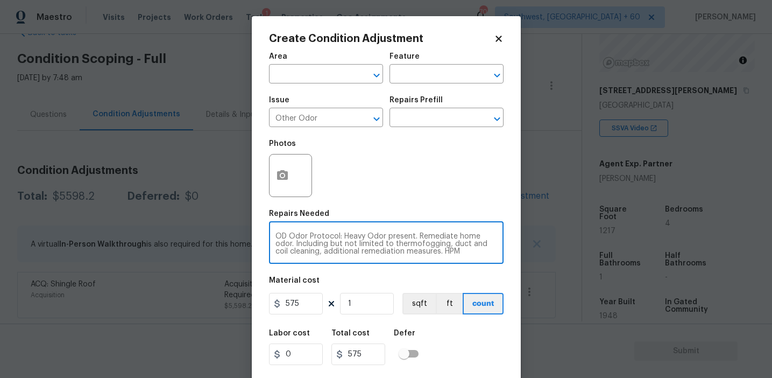
click at [351, 235] on textarea "OD Odor Protocol: Heavy Odor present. Remediate home odor. Including but not li…" at bounding box center [386, 243] width 222 height 23
click at [398, 245] on textarea "OD Odor Protocol: Odor present. Remediate home odor. Including but not limited …" at bounding box center [386, 243] width 222 height 23
type textarea "OD Odor Protocol: Odor present. Remediate home odor. Including but not limited …"
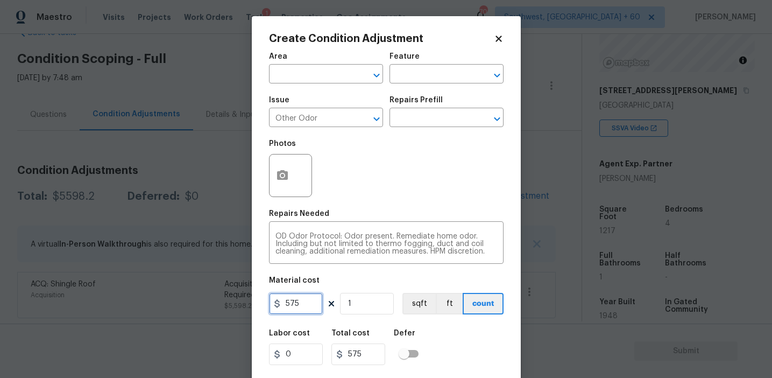
scroll to position [24, 0]
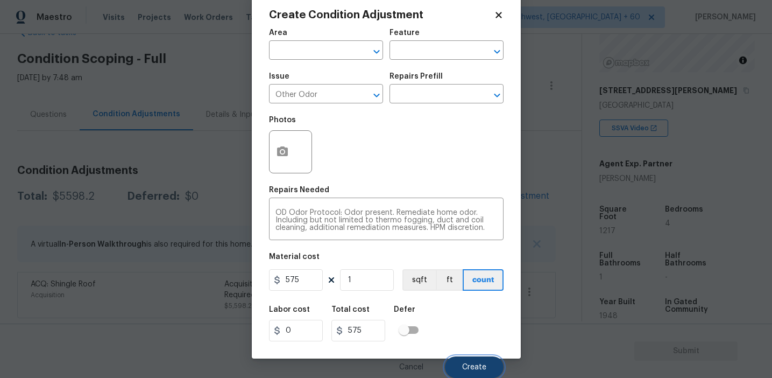
click at [466, 365] on span "Create" at bounding box center [474, 367] width 24 height 8
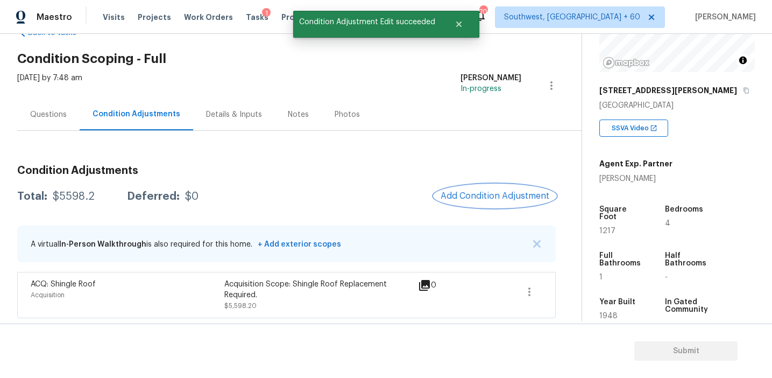
scroll to position [0, 0]
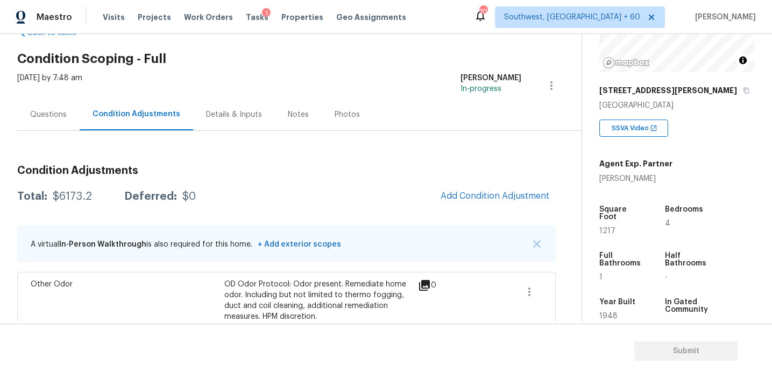
click at [195, 154] on div "Condition Adjustments Total: $6173.2 Deferred: $0 Add Condition Adjustment A vi…" at bounding box center [286, 258] width 538 height 254
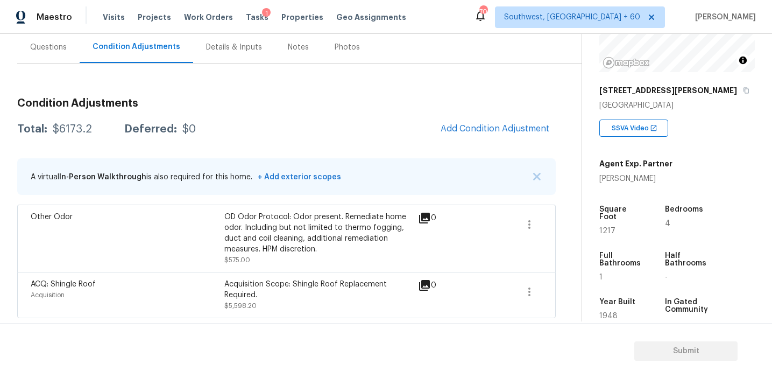
scroll to position [83, 0]
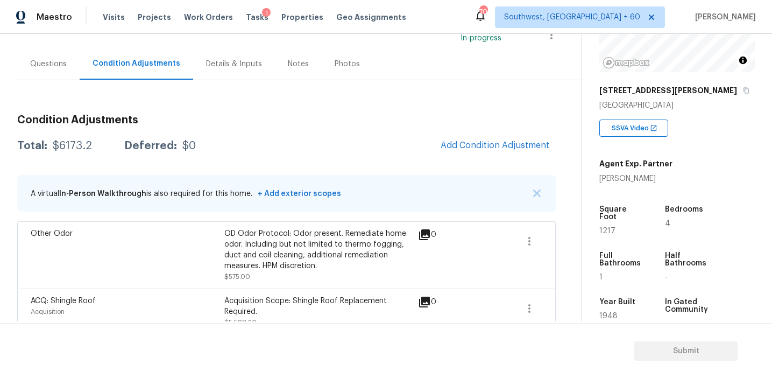
click at [54, 65] on div "Questions" at bounding box center [48, 64] width 37 height 11
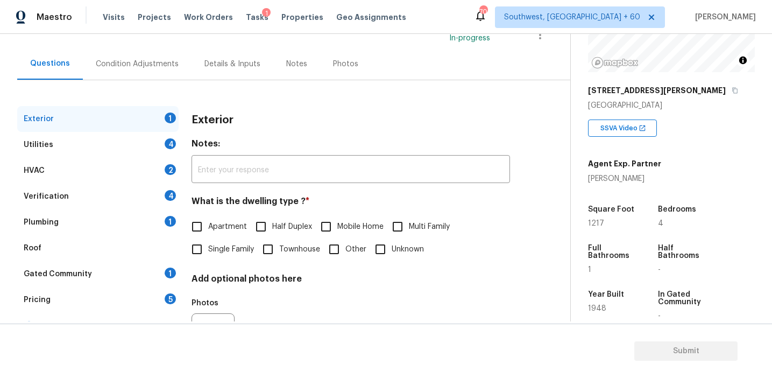
scroll to position [103, 0]
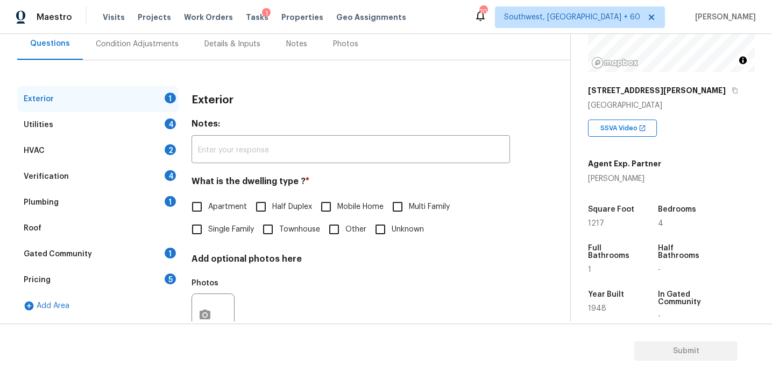
click at [93, 282] on div "Pricing 5" at bounding box center [97, 280] width 161 height 26
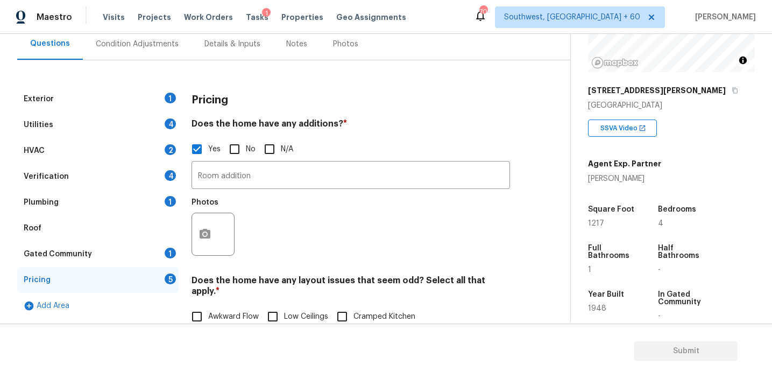
click at [371, 119] on h4 "Does the home have any additions? *" at bounding box center [350, 125] width 318 height 15
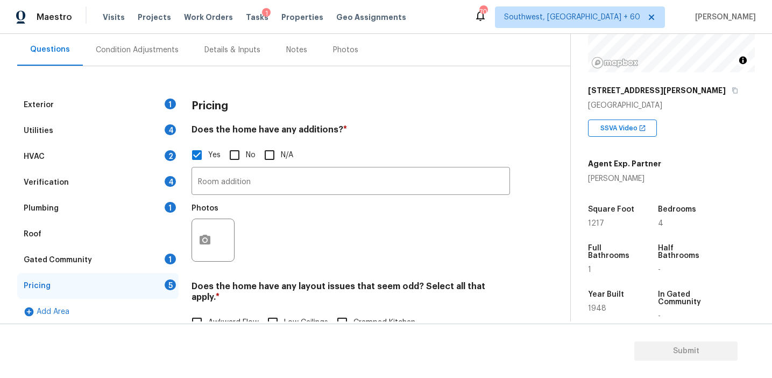
scroll to position [95, 0]
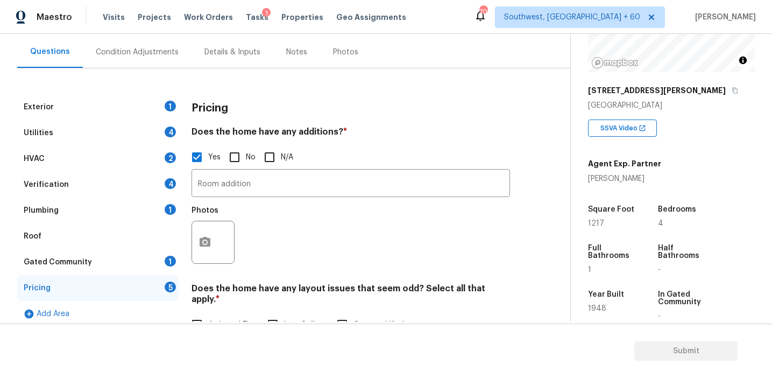
click at [371, 119] on div "Pricing" at bounding box center [350, 108] width 318 height 28
click at [505, 128] on h4 "Does the home have any additions? *" at bounding box center [350, 133] width 318 height 15
click at [146, 65] on div "Condition Adjustments" at bounding box center [137, 52] width 109 height 32
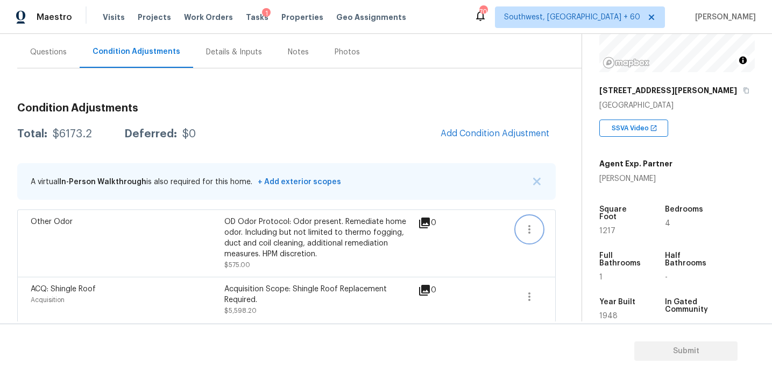
click at [529, 228] on icon "button" at bounding box center [529, 229] width 2 height 9
click at [559, 229] on div "Edit" at bounding box center [591, 227] width 84 height 11
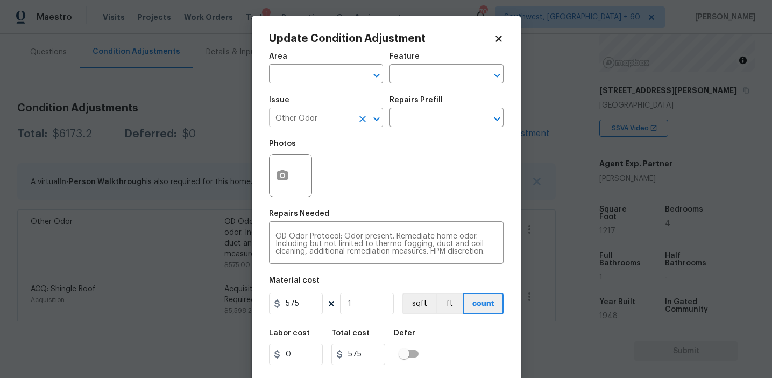
click at [361, 115] on icon "Clear" at bounding box center [362, 118] width 11 height 11
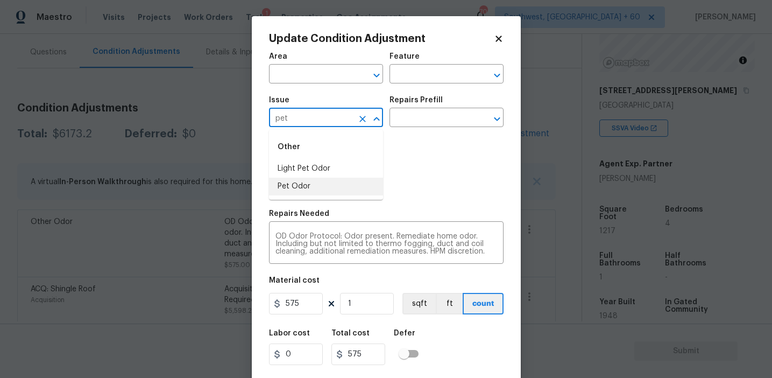
click at [353, 187] on li "Pet Odor" at bounding box center [326, 186] width 114 height 18
type input "Pet Odor"
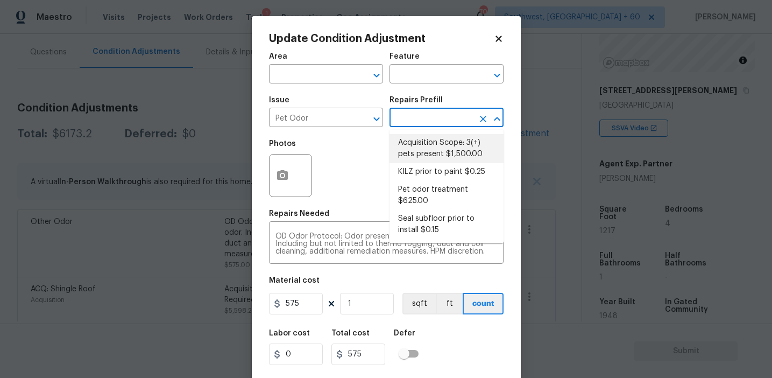
click at [421, 153] on li "Acquisition Scope: 3(+) pets present $1,500.00" at bounding box center [446, 148] width 114 height 29
type textarea "Acquisition Scope: 3(+) pets present"
type input "1500"
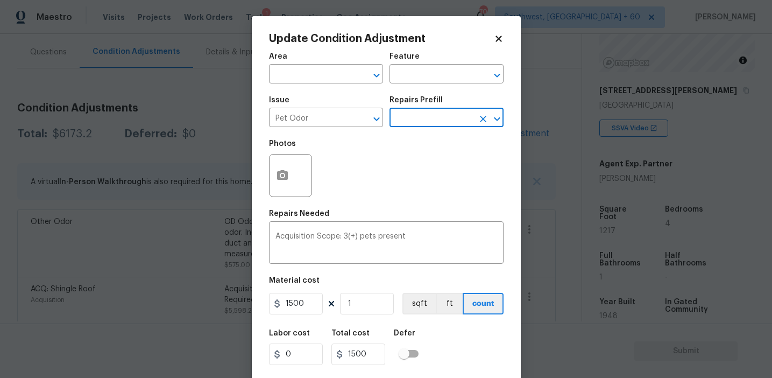
scroll to position [24, 0]
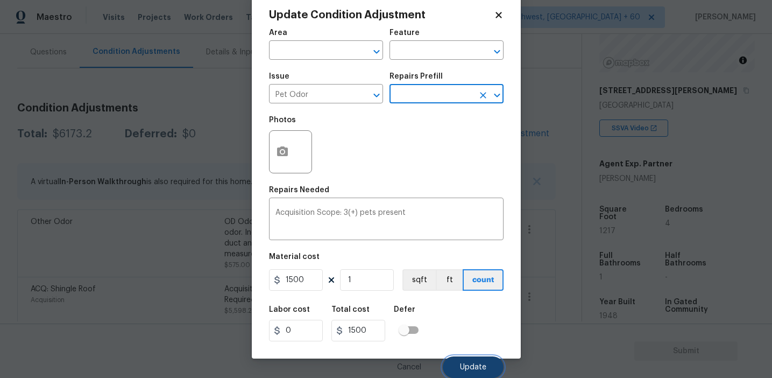
click at [459, 364] on button "Update" at bounding box center [473, 367] width 61 height 22
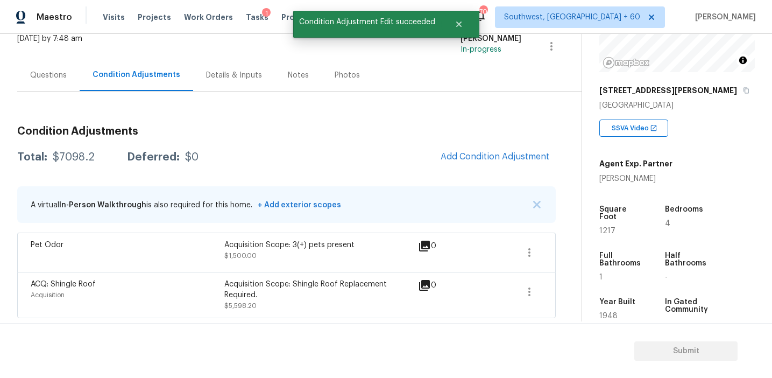
scroll to position [0, 0]
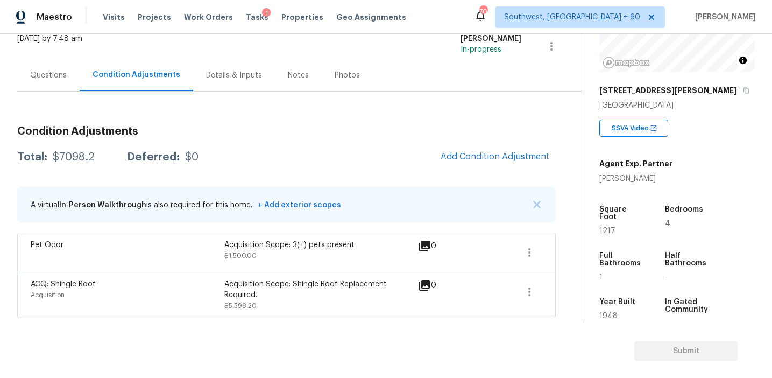
click at [302, 130] on h3 "Condition Adjustments" at bounding box center [286, 131] width 538 height 11
click at [613, 157] on div "Agent Exp. Partner [PERSON_NAME]" at bounding box center [635, 169] width 73 height 30
click at [493, 123] on div "Condition Adjustments Total: $7098.2 Deferred: $0 Add Condition Adjustment A vi…" at bounding box center [286, 217] width 538 height 201
click at [530, 120] on div "Condition Adjustments Total: $7098.2 Deferred: $0 Add Condition Adjustment A vi…" at bounding box center [286, 217] width 538 height 201
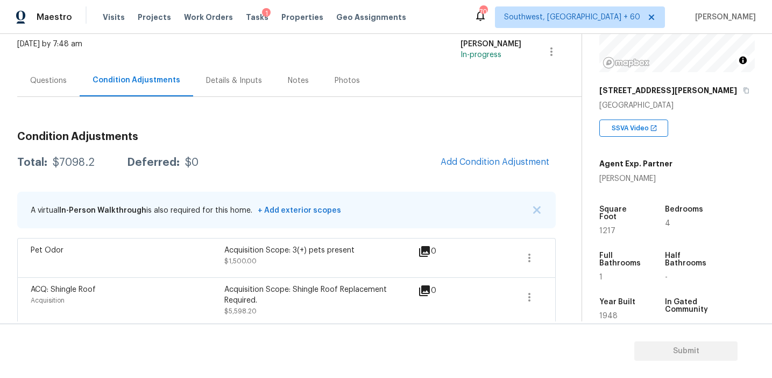
scroll to position [67, 0]
click at [530, 120] on div "Condition Adjustments Total: $7098.2 Deferred: $0 Add Condition Adjustment A vi…" at bounding box center [286, 209] width 538 height 226
